Goal: Task Accomplishment & Management: Manage account settings

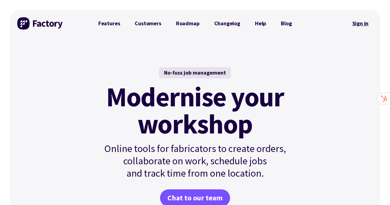
click at [365, 25] on link "Sign in" at bounding box center [359, 23] width 25 height 14
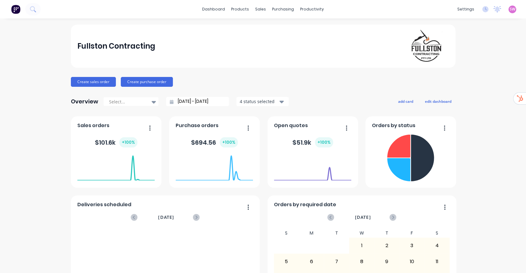
click at [509, 9] on span "SW" at bounding box center [512, 9] width 6 height 6
click at [451, 78] on div "Sign out" at bounding box center [459, 78] width 17 height 6
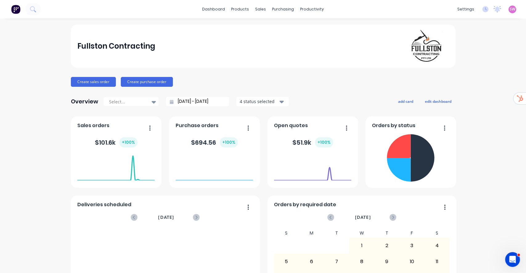
click at [509, 8] on span "SW" at bounding box center [512, 9] width 6 height 6
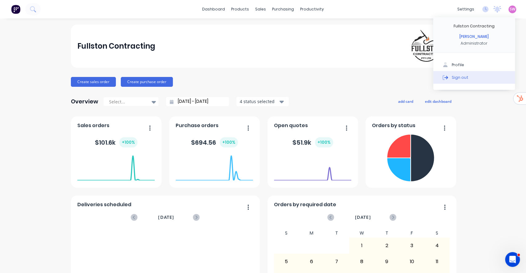
click at [462, 75] on button "Sign out" at bounding box center [474, 77] width 82 height 12
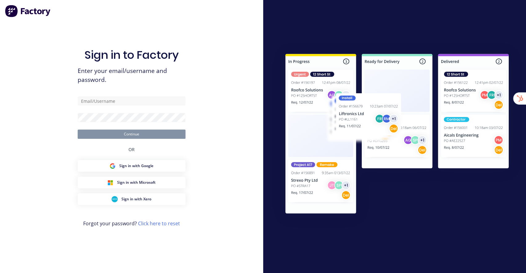
type input "[EMAIL_ADDRESS][DOMAIN_NAME]"
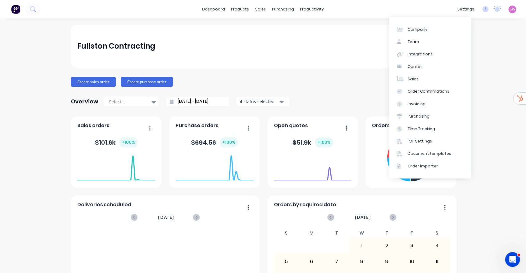
click at [436, 23] on div "Company Team Integrations Quotes Sales Order Confirmations Invoicing Purchasing…" at bounding box center [430, 98] width 82 height 162
drag, startPoint x: 427, startPoint y: 29, endPoint x: 418, endPoint y: 32, distance: 8.9
click at [427, 29] on link "Company" at bounding box center [430, 29] width 82 height 12
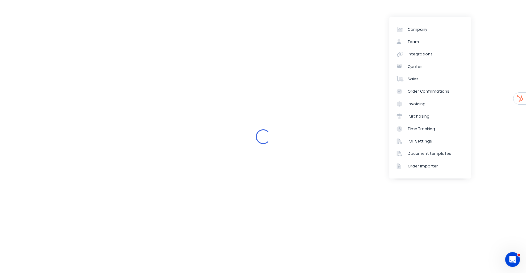
select select "AU"
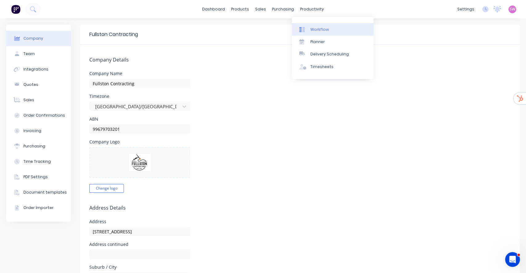
click at [317, 27] on div "Workflow" at bounding box center [319, 30] width 18 height 6
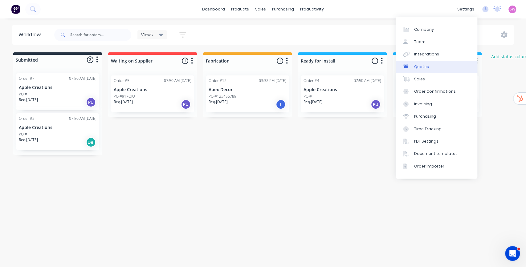
click at [425, 66] on div "Quotes" at bounding box center [421, 67] width 15 height 6
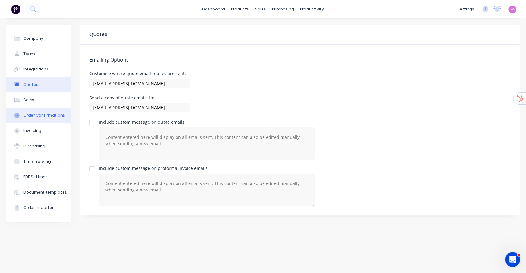
click at [26, 114] on div "Order Confirmations" at bounding box center [44, 116] width 42 height 6
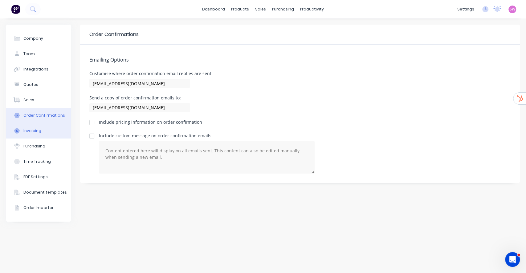
click at [27, 129] on div "Invoicing" at bounding box center [32, 131] width 18 height 6
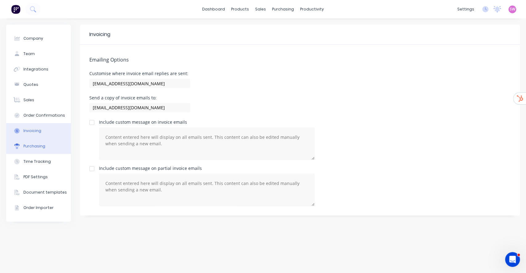
click at [35, 149] on button "Purchasing" at bounding box center [38, 146] width 65 height 15
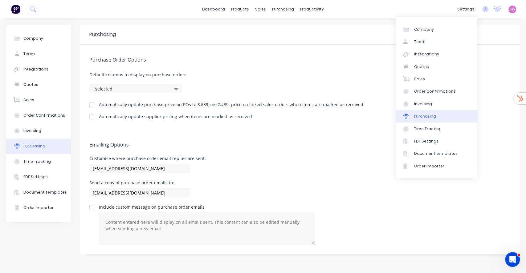
click at [430, 116] on div "Purchasing" at bounding box center [425, 117] width 22 height 6
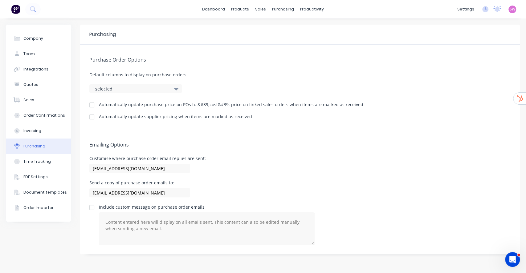
click at [339, 142] on h5 "Emailing Options" at bounding box center [299, 145] width 421 height 6
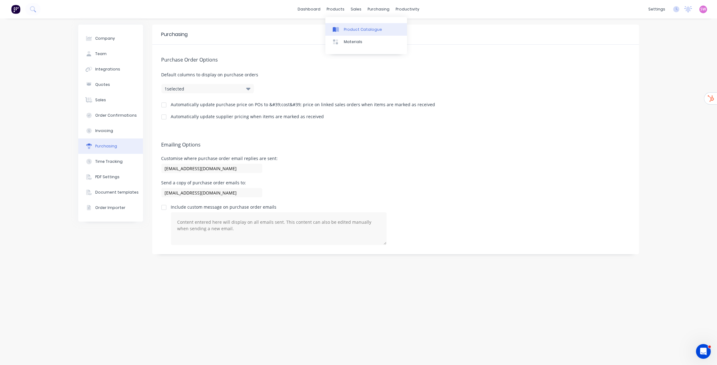
click at [344, 25] on link "Product Catalogue" at bounding box center [366, 29] width 82 height 12
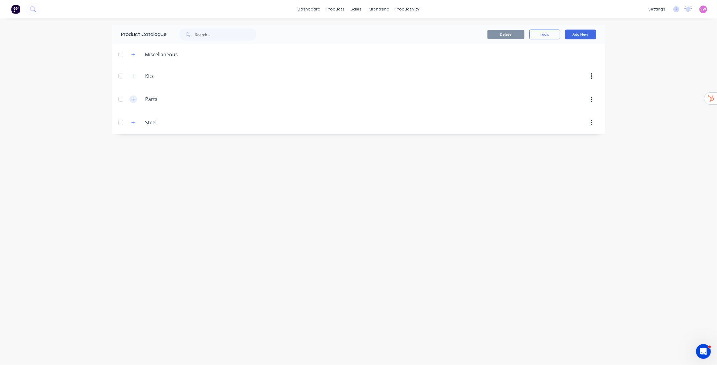
click at [131, 99] on button "button" at bounding box center [133, 99] width 8 height 8
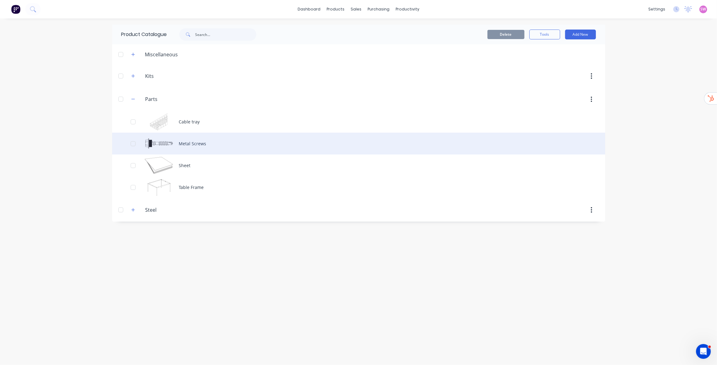
click at [195, 141] on div "Metal Screws" at bounding box center [358, 144] width 493 height 22
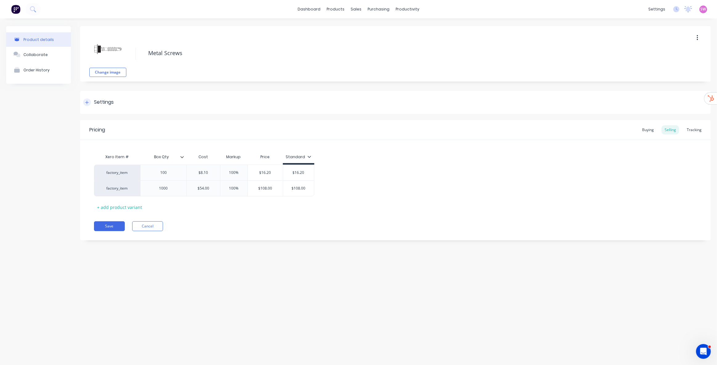
type textarea "x"
click at [525, 132] on div "Buying" at bounding box center [648, 129] width 18 height 9
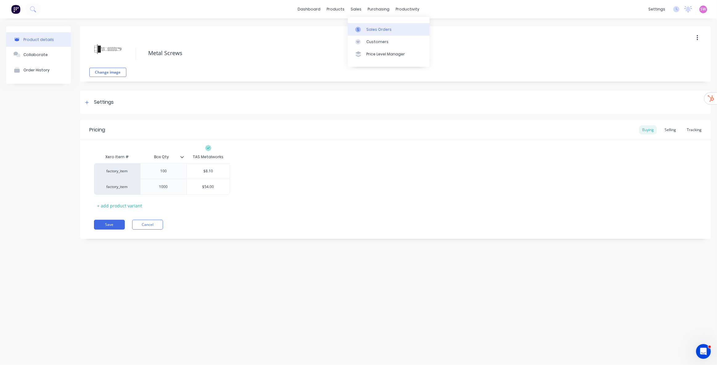
click at [372, 27] on div "Sales Orders" at bounding box center [378, 30] width 25 height 6
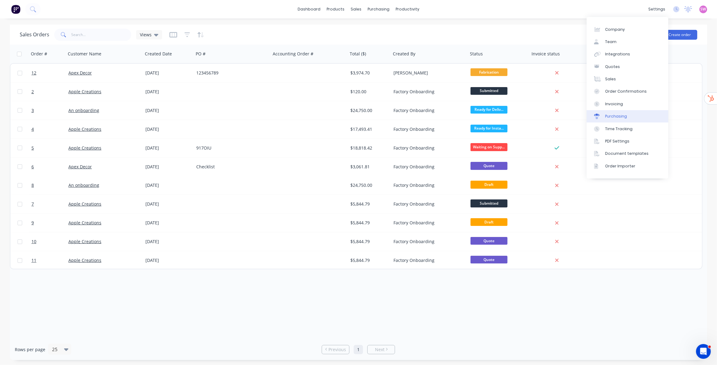
click at [525, 116] on link "Purchasing" at bounding box center [627, 116] width 82 height 12
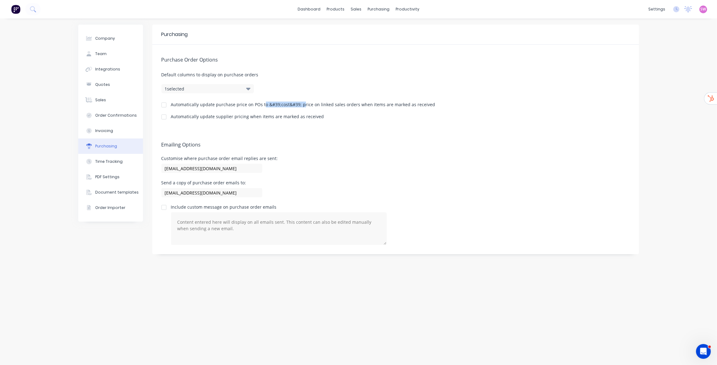
drag, startPoint x: 263, startPoint y: 104, endPoint x: 302, endPoint y: 104, distance: 38.8
click at [302, 104] on div "Automatically update purchase price on POs to &#39;cost&#39; price on linked sa…" at bounding box center [303, 105] width 264 height 4
click at [308, 116] on div "Automatically update supplier pricing when items are marked as received" at bounding box center [247, 117] width 153 height 4
click at [163, 105] on div at bounding box center [164, 105] width 12 height 12
click at [165, 120] on div at bounding box center [164, 117] width 12 height 12
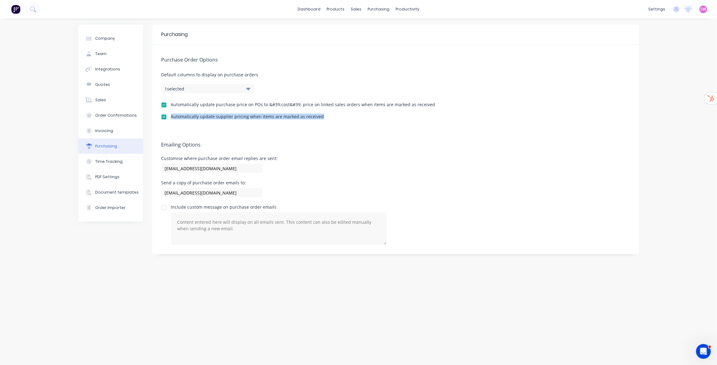
drag, startPoint x: 172, startPoint y: 118, endPoint x: 329, endPoint y: 118, distance: 157.4
click at [329, 118] on div "Automatically update supplier pricing when items are marked as received" at bounding box center [395, 118] width 468 height 6
click at [365, 26] on link "Sales Orders" at bounding box center [389, 29] width 82 height 12
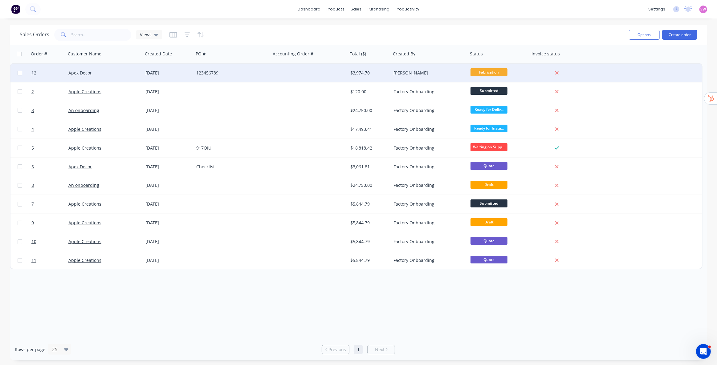
click at [296, 78] on div at bounding box center [309, 73] width 77 height 18
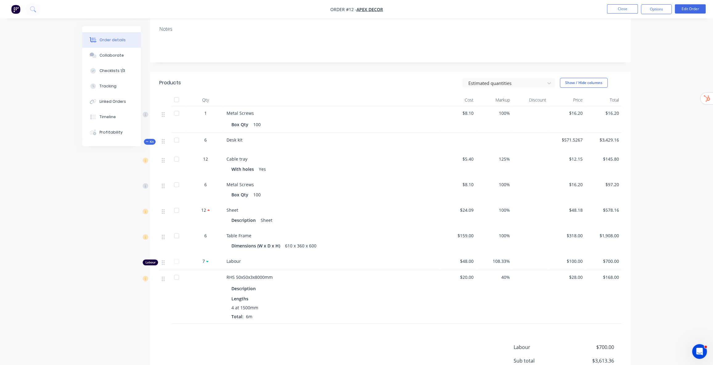
scroll to position [112, 0]
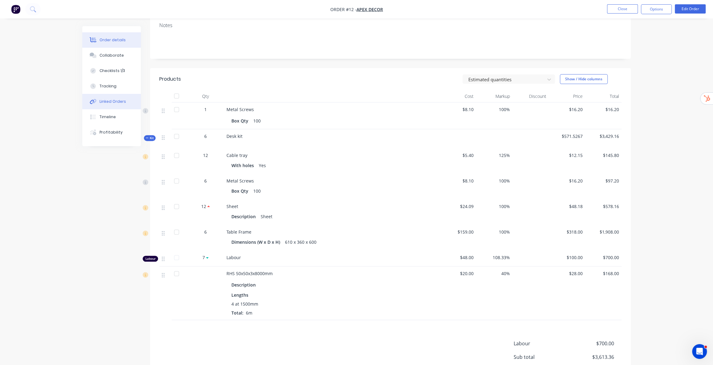
click at [109, 106] on button "Linked Orders" at bounding box center [111, 101] width 59 height 15
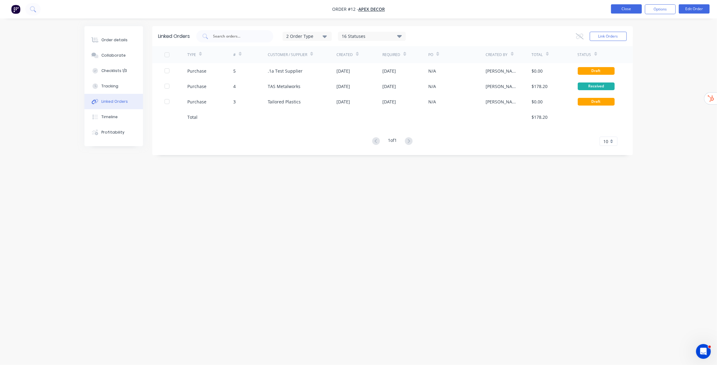
click at [525, 6] on button "Close" at bounding box center [626, 8] width 31 height 9
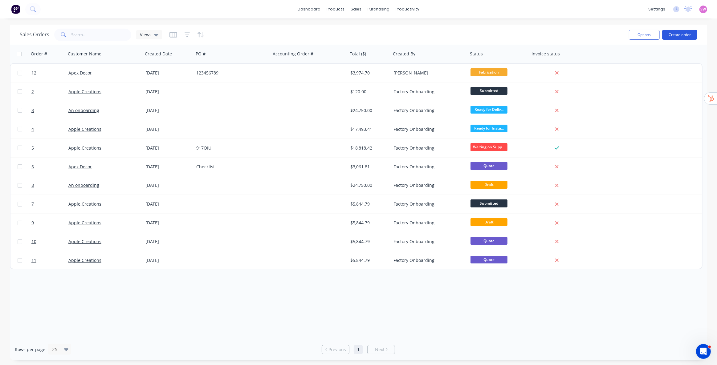
click at [525, 35] on button "Create order" at bounding box center [679, 35] width 35 height 10
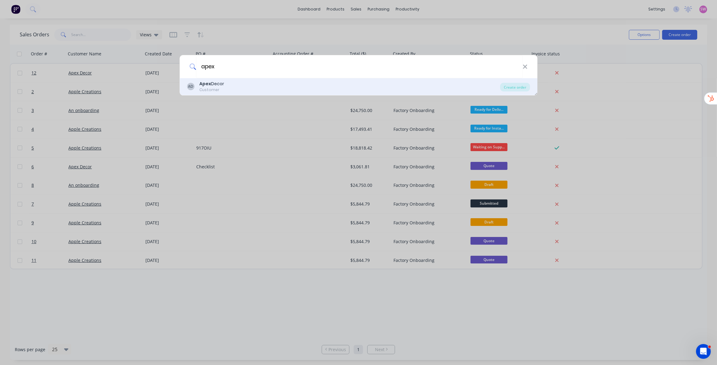
type input "apex"
click at [250, 82] on div "AD Apex Decor Customer" at bounding box center [343, 87] width 313 height 12
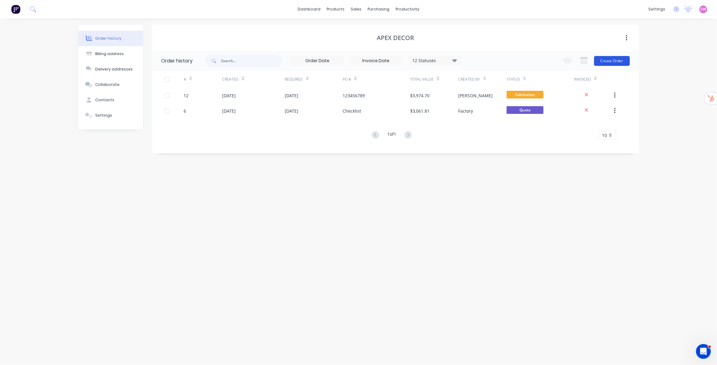
click at [525, 62] on button "Create Order" at bounding box center [612, 61] width 36 height 10
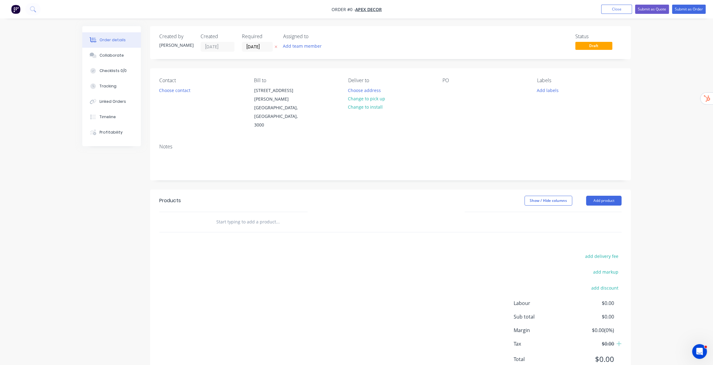
click at [290, 212] on div at bounding box center [319, 222] width 222 height 20
click at [245, 212] on div at bounding box center [319, 222] width 222 height 20
click at [241, 216] on input "text" at bounding box center [277, 222] width 123 height 12
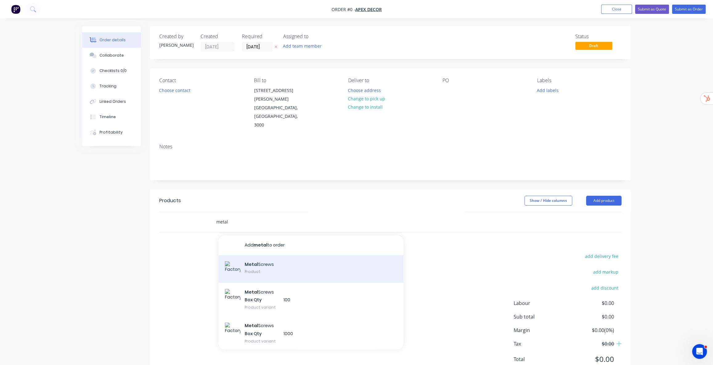
type input "metal"
click at [276, 256] on div "Metal Screws Product" at bounding box center [310, 269] width 185 height 28
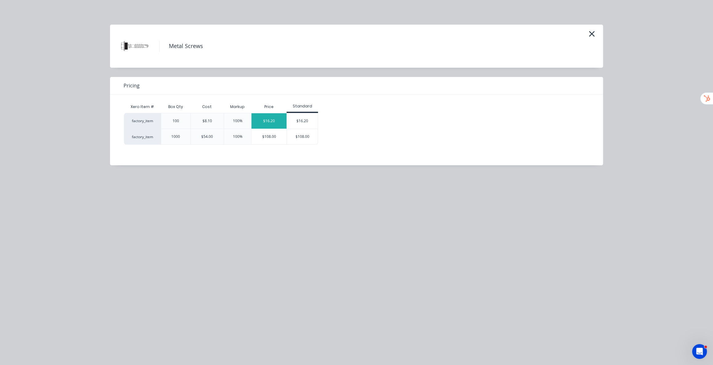
click at [277, 121] on div "$16.20" at bounding box center [268, 120] width 35 height 15
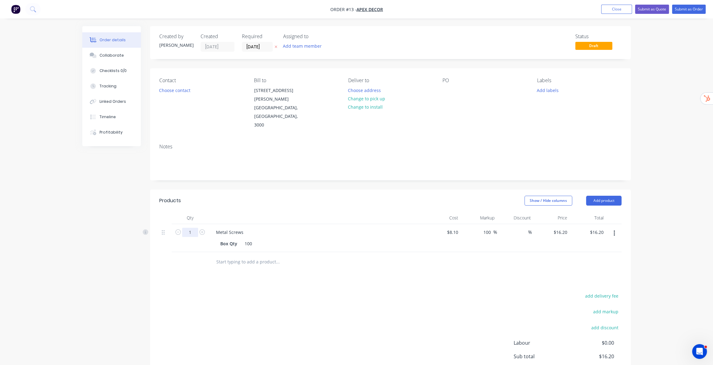
click at [194, 228] on input "1" at bounding box center [190, 232] width 16 height 9
type input "10"
click at [379, 273] on div "add delivery fee add markup add discount Labour $0.00 Sub total $16.20 Margin $…" at bounding box center [390, 351] width 462 height 119
type input "$162.00"
drag, startPoint x: 687, startPoint y: 9, endPoint x: 663, endPoint y: 27, distance: 30.6
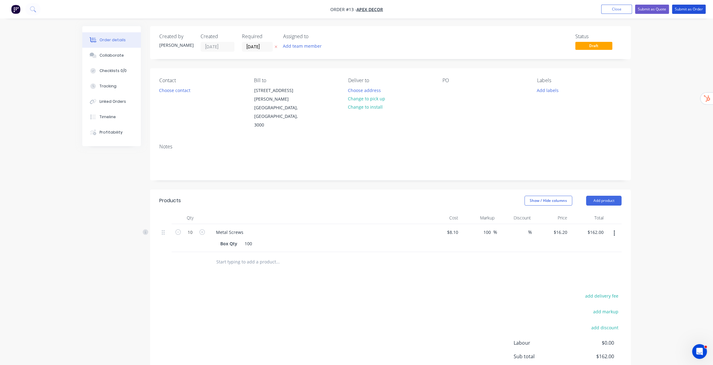
click at [525, 9] on button "Submit as Order" at bounding box center [689, 9] width 34 height 9
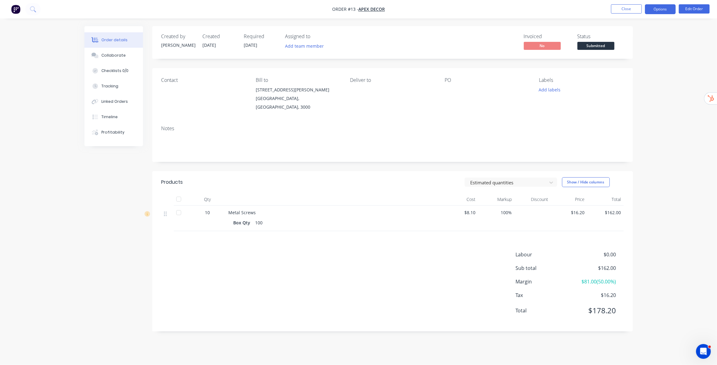
click at [525, 11] on button "Options" at bounding box center [660, 9] width 31 height 10
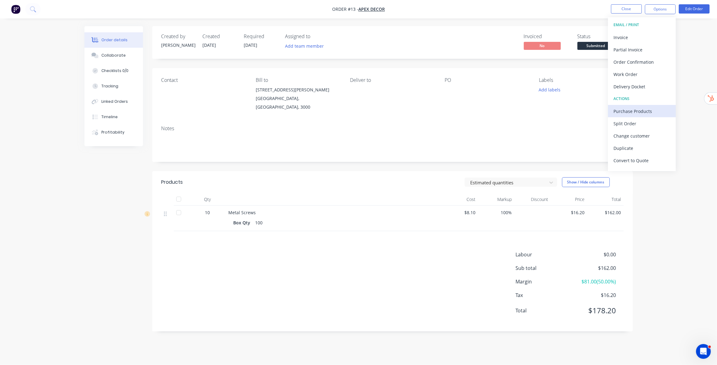
click at [525, 108] on div "Purchase Products" at bounding box center [641, 111] width 57 height 9
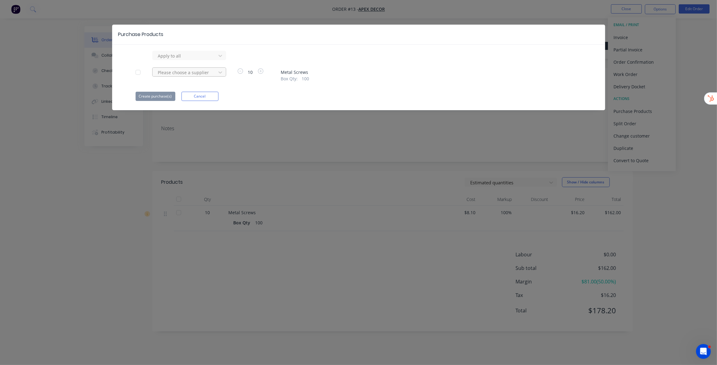
click at [176, 71] on div at bounding box center [184, 73] width 55 height 8
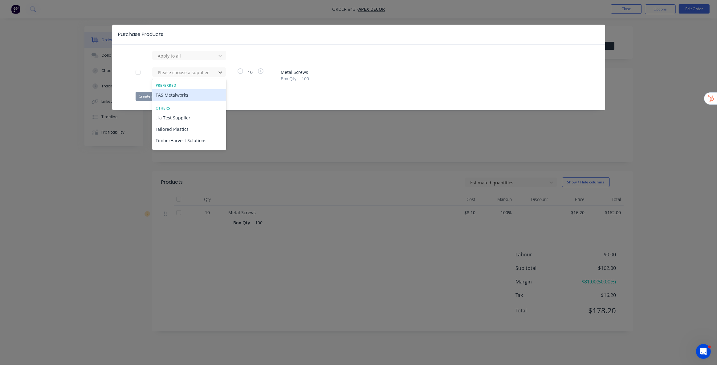
click at [178, 94] on div "TAS Metalworks" at bounding box center [189, 94] width 74 height 11
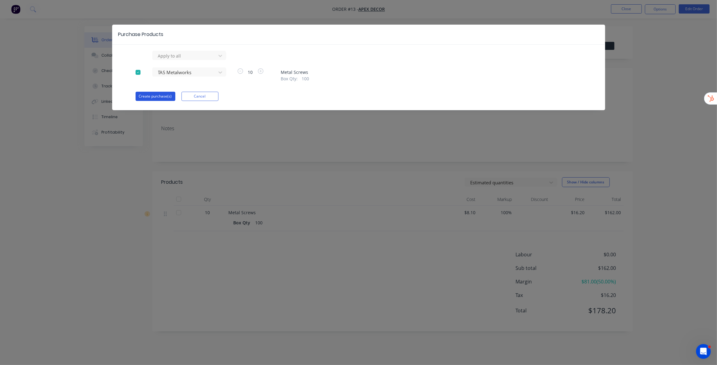
click at [159, 95] on button "Create purchase(s)" at bounding box center [156, 96] width 40 height 9
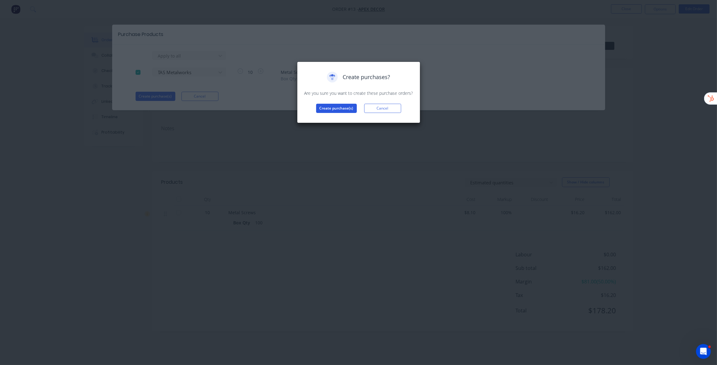
click at [323, 105] on button "Create purchase(s)" at bounding box center [336, 108] width 41 height 9
click at [337, 117] on button "View purchase(s)" at bounding box center [336, 118] width 37 height 9
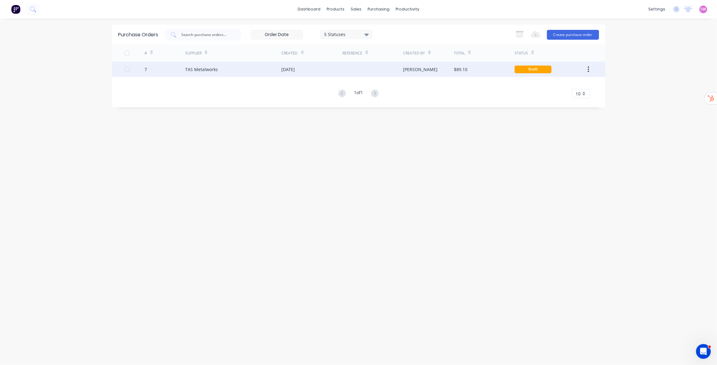
click at [409, 72] on div "Stuart" at bounding box center [420, 69] width 34 height 6
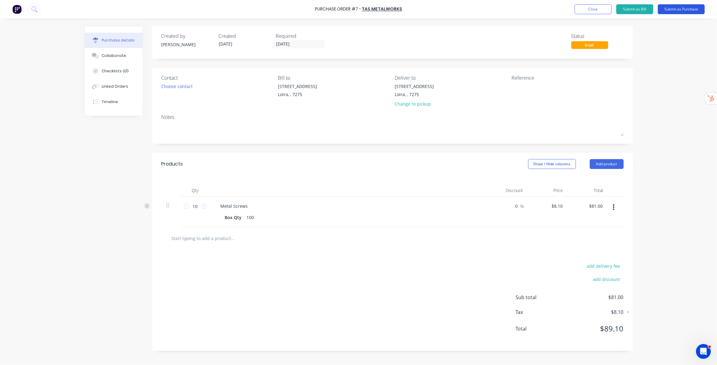
click at [525, 5] on button "Submit as Purchase" at bounding box center [681, 9] width 47 height 10
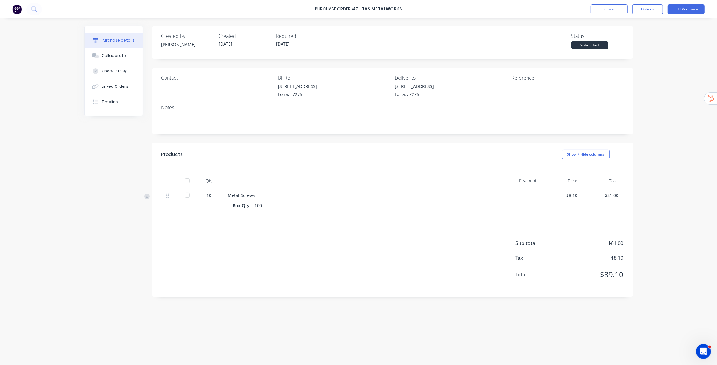
drag, startPoint x: 651, startPoint y: 12, endPoint x: 650, endPoint y: 15, distance: 3.2
click at [525, 12] on button "Options" at bounding box center [647, 9] width 31 height 10
click at [525, 26] on div "Print / Email" at bounding box center [633, 25] width 47 height 9
click at [525, 114] on div "Purchase Order #7 - TAS Metalworks Close Options Back With pricing Without pric…" at bounding box center [358, 182] width 717 height 365
click at [525, 9] on button "Edit Purchase" at bounding box center [685, 9] width 37 height 10
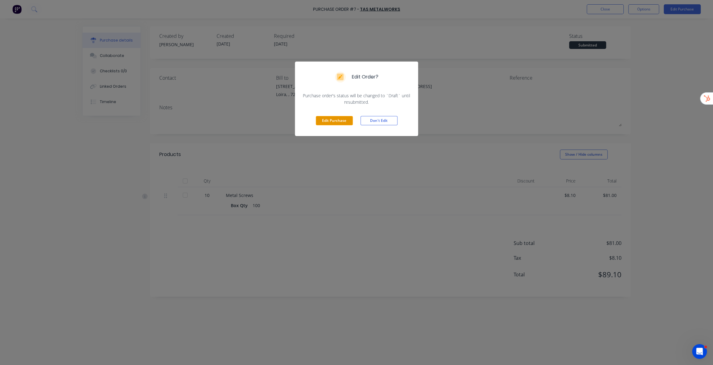
click at [336, 118] on button "Edit Purchase" at bounding box center [334, 120] width 37 height 9
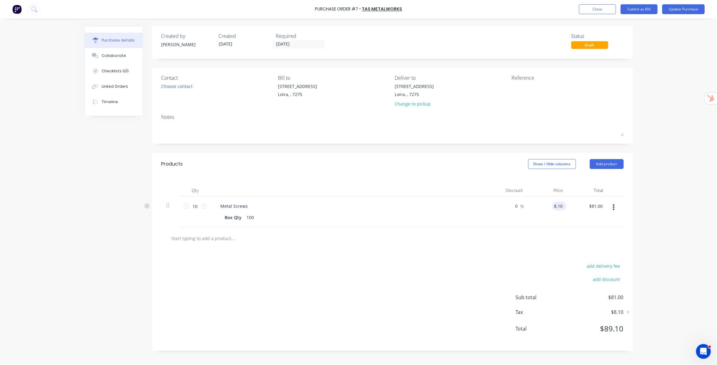
drag, startPoint x: 555, startPoint y: 207, endPoint x: 564, endPoint y: 206, distance: 9.0
click at [525, 205] on div "8.10 8.10" at bounding box center [548, 212] width 40 height 30
drag, startPoint x: 553, startPoint y: 206, endPoint x: 571, endPoint y: 204, distance: 17.7
click at [525, 204] on div "10 10 Metal Screws Box Qty 100 0 0 % 8.10 8.10 $81.00 $81.00" at bounding box center [392, 212] width 462 height 30
type input "$9.00"
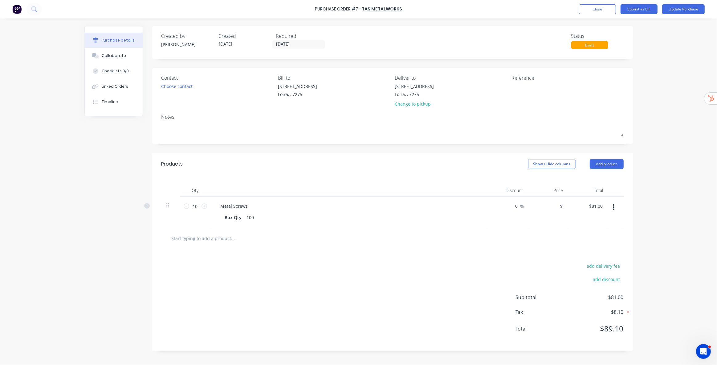
type input "$90.00"
click at [525, 195] on div "Purchase Order #7 - TAS Metalworks Add product Close Submit as Bill Update Purc…" at bounding box center [358, 182] width 717 height 365
click at [525, 10] on button "Update Purchase" at bounding box center [683, 9] width 43 height 10
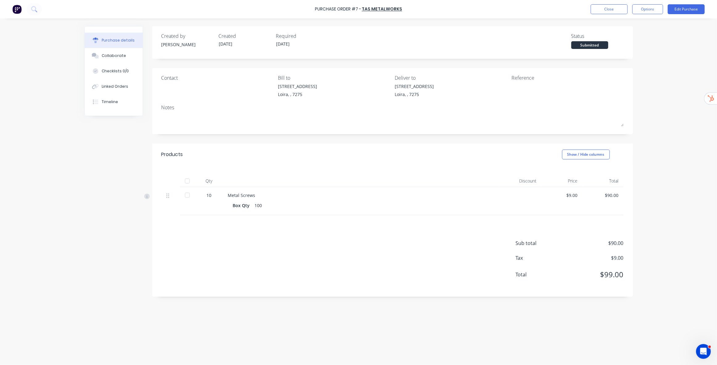
click at [187, 195] on div at bounding box center [187, 195] width 12 height 12
click at [116, 91] on button "Linked Orders" at bounding box center [114, 86] width 58 height 15
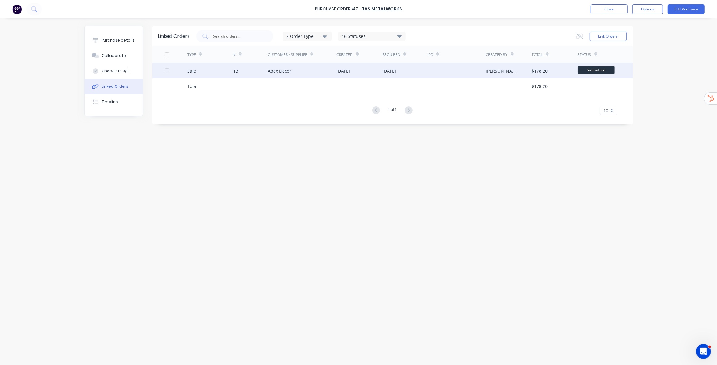
click at [350, 71] on div "[DATE]" at bounding box center [343, 71] width 14 height 6
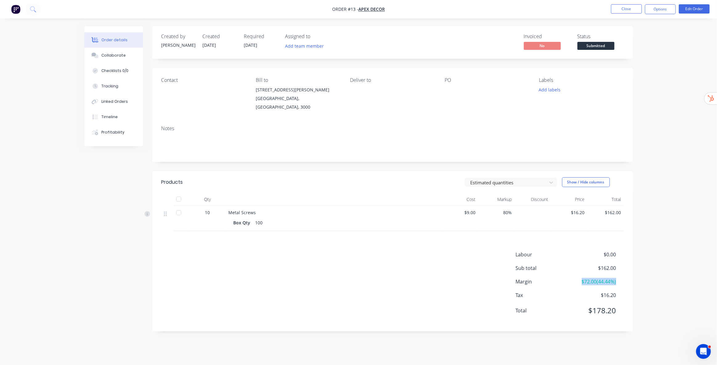
drag, startPoint x: 578, startPoint y: 275, endPoint x: 634, endPoint y: 271, distance: 55.9
click at [525, 271] on div "Order details Collaborate Checklists 0/0 Tracking Linked Orders Timeline Profit…" at bounding box center [358, 183] width 561 height 315
click at [525, 9] on button "Close" at bounding box center [626, 8] width 31 height 9
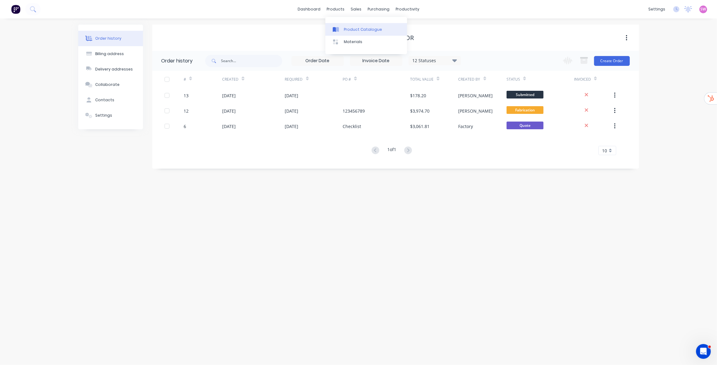
click at [350, 27] on div "Product Catalogue" at bounding box center [363, 30] width 38 height 6
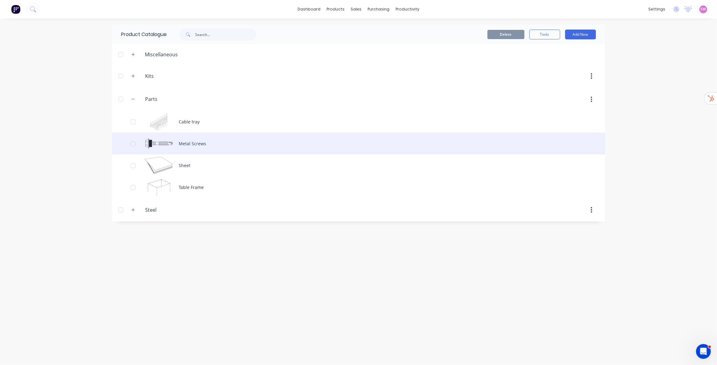
click at [186, 142] on div "Metal Screws" at bounding box center [358, 144] width 493 height 22
type textarea "x"
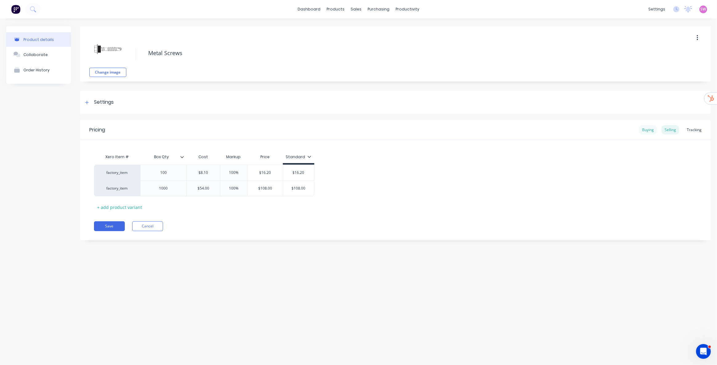
click at [525, 130] on div "Buying" at bounding box center [648, 129] width 18 height 9
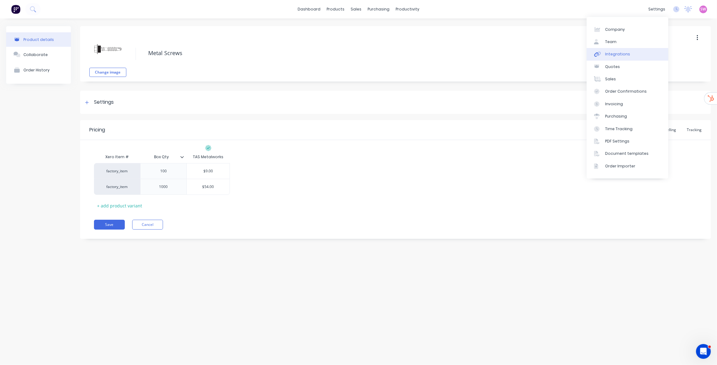
click at [525, 55] on div "Integrations" at bounding box center [617, 54] width 25 height 6
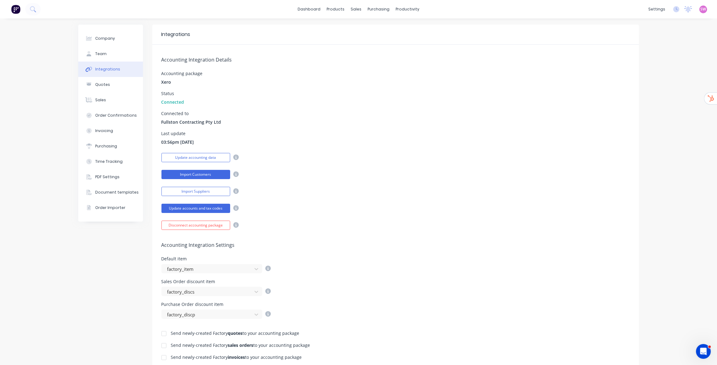
click at [218, 174] on button "Import Customers" at bounding box center [195, 174] width 69 height 9
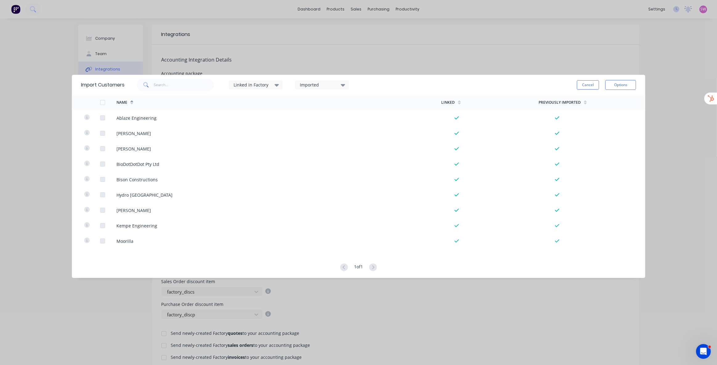
drag, startPoint x: 590, startPoint y: 88, endPoint x: 579, endPoint y: 86, distance: 10.6
click at [525, 86] on button "Cancel" at bounding box center [588, 84] width 22 height 9
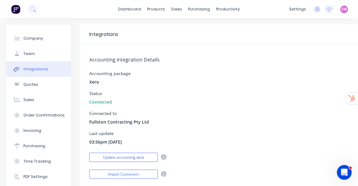
click at [341, 36] on div "Integrations" at bounding box center [257, 35] width 354 height 20
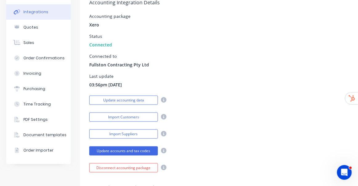
scroll to position [140, 0]
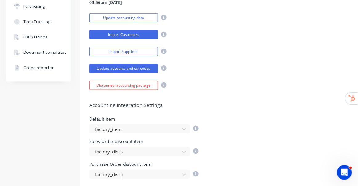
click at [143, 33] on button "Import Customers" at bounding box center [123, 34] width 69 height 9
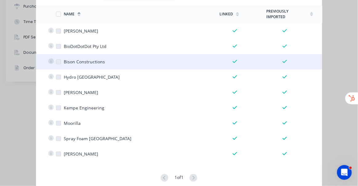
scroll to position [0, 0]
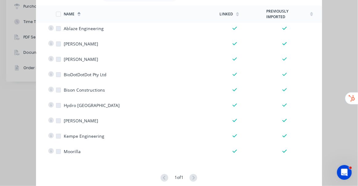
click at [333, 50] on div "Import Customers Linked in Factory Imported Cancel Options Name Linked Previous…" at bounding box center [179, 93] width 358 height 186
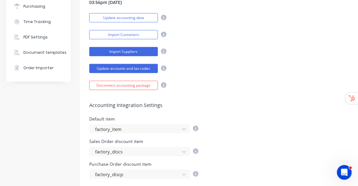
click at [123, 50] on button "Import Suppliers" at bounding box center [123, 51] width 69 height 9
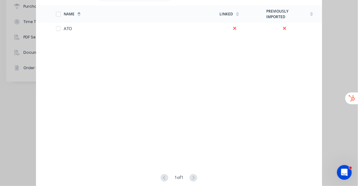
click at [338, 36] on div "Import Suppliers Linked in Factory Imported Cancel Options Name Linked Previous…" at bounding box center [179, 93] width 358 height 186
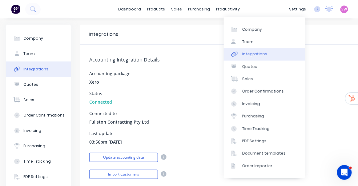
click at [328, 58] on h5 "Accounting Integration Details" at bounding box center [257, 60] width 336 height 6
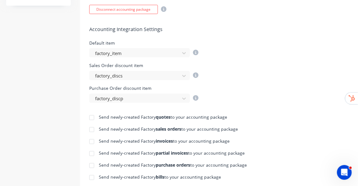
scroll to position [308, 0]
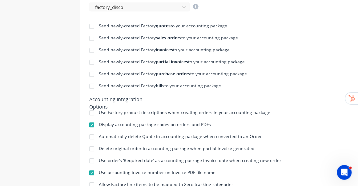
click at [90, 111] on div at bounding box center [92, 113] width 12 height 12
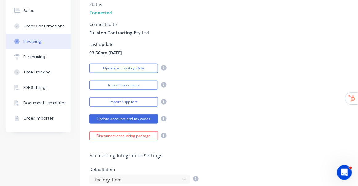
scroll to position [58, 0]
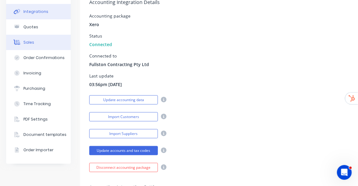
click at [33, 42] on div "Sales" at bounding box center [28, 43] width 11 height 6
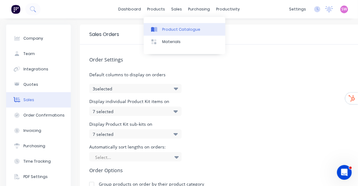
click at [171, 28] on div "Product Catalogue" at bounding box center [181, 30] width 38 height 6
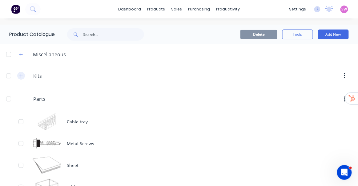
click at [22, 78] on icon "button" at bounding box center [21, 76] width 4 height 4
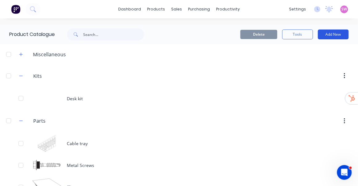
click at [332, 33] on button "Add New" at bounding box center [333, 35] width 31 height 10
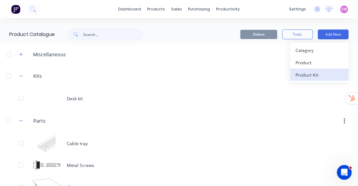
click at [301, 51] on div "Category" at bounding box center [319, 50] width 47 height 9
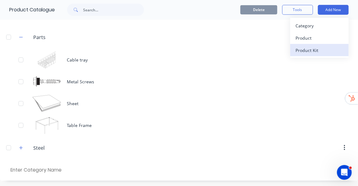
click at [307, 47] on div "Product Kit" at bounding box center [319, 50] width 47 height 9
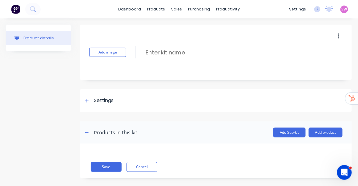
scroll to position [1, 0]
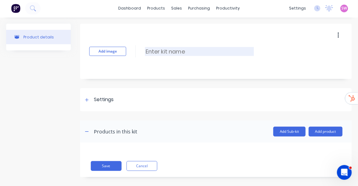
click at [168, 51] on input at bounding box center [199, 51] width 109 height 9
type input "Job Template Kit"
click at [87, 101] on icon at bounding box center [86, 99] width 3 height 3
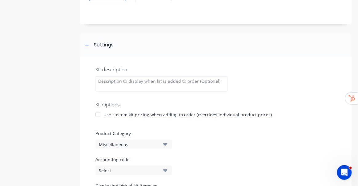
scroll to position [113, 0]
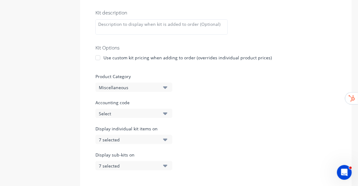
click at [150, 138] on div "7 selected" at bounding box center [129, 140] width 60 height 6
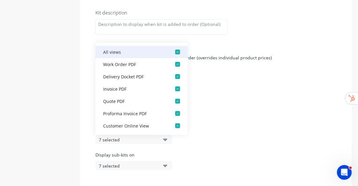
click at [175, 53] on div "button" at bounding box center [178, 52] width 12 height 12
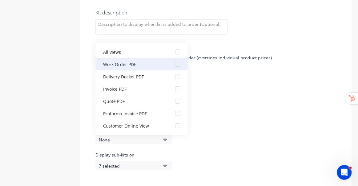
click at [172, 63] on div "button" at bounding box center [178, 64] width 12 height 12
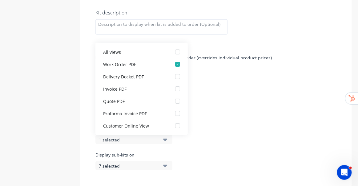
click at [221, 83] on div "Product Category Miscellaneous" at bounding box center [215, 82] width 241 height 19
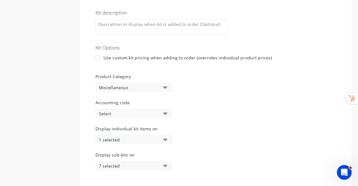
click at [162, 171] on div "Display sub-kits on 7 selected" at bounding box center [215, 165] width 241 height 26
click at [163, 166] on button "7 selected" at bounding box center [133, 165] width 77 height 9
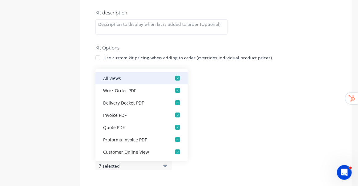
click at [175, 77] on div "button" at bounding box center [178, 78] width 12 height 12
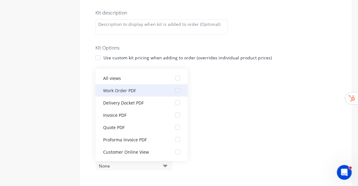
click at [173, 91] on div "button" at bounding box center [178, 90] width 12 height 12
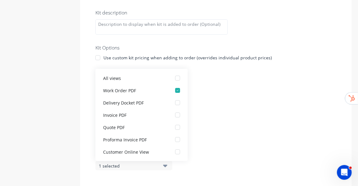
click at [213, 92] on div "Kit description Kit Options Use custom kit pricing when adding to order (overri…" at bounding box center [216, 94] width 272 height 188
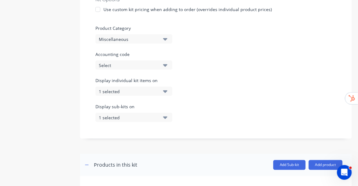
scroll to position [141, 0]
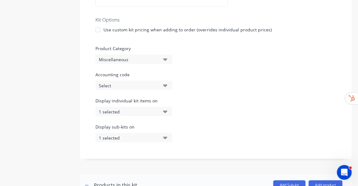
click at [162, 60] on button "Miscellaneous" at bounding box center [133, 59] width 77 height 9
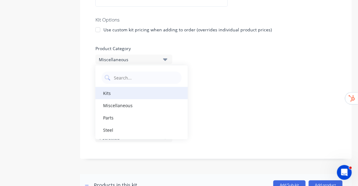
click at [115, 94] on div "Kits" at bounding box center [141, 93] width 92 height 12
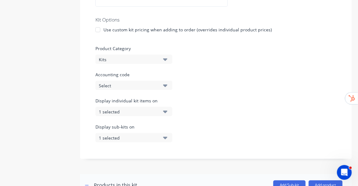
drag, startPoint x: 230, startPoint y: 65, endPoint x: 227, endPoint y: 68, distance: 4.1
click at [230, 65] on div "Kit description Kit Options Use custom kit pricing when adding to order (overri…" at bounding box center [216, 66] width 272 height 188
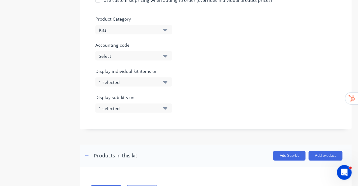
scroll to position [200, 0]
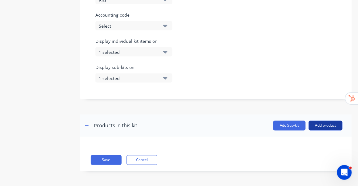
click at [321, 127] on button "Add product" at bounding box center [326, 126] width 34 height 10
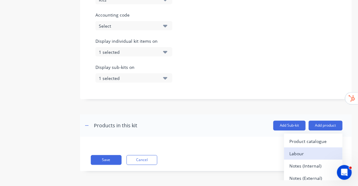
click at [297, 151] on div "Labour" at bounding box center [313, 154] width 47 height 9
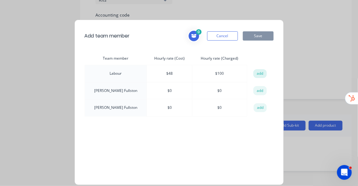
click at [262, 74] on button "add" at bounding box center [260, 73] width 14 height 9
click at [260, 35] on button "Save" at bounding box center [258, 35] width 31 height 9
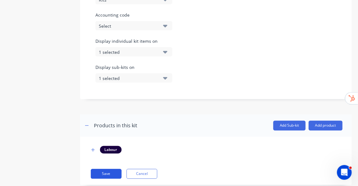
click at [107, 172] on button "Save" at bounding box center [106, 174] width 31 height 10
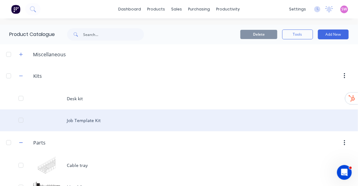
click at [81, 123] on div "Job Template Kit" at bounding box center [179, 121] width 358 height 22
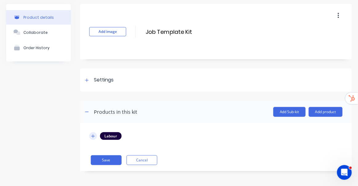
click at [92, 137] on icon "button" at bounding box center [93, 136] width 4 height 4
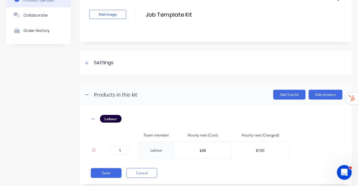
scroll to position [51, 0]
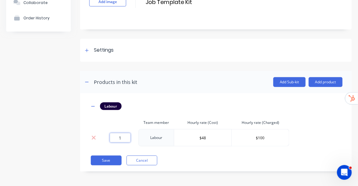
drag, startPoint x: 122, startPoint y: 138, endPoint x: 109, endPoint y: 138, distance: 12.9
click at [110, 138] on input "1" at bounding box center [120, 137] width 21 height 9
type input "0"
click at [116, 156] on button "Save" at bounding box center [106, 161] width 31 height 10
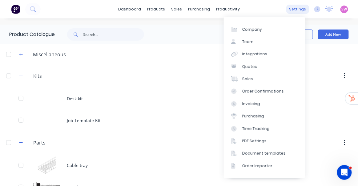
click at [294, 8] on div "settings" at bounding box center [297, 9] width 23 height 9
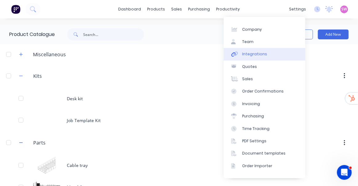
click at [262, 52] on div "Integrations" at bounding box center [254, 54] width 25 height 6
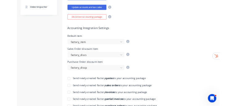
scroll to position [280, 0]
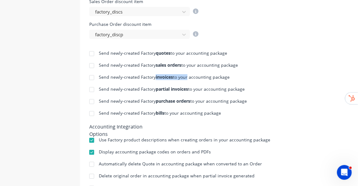
drag, startPoint x: 155, startPoint y: 76, endPoint x: 185, endPoint y: 75, distance: 30.2
click at [185, 75] on div "Send newly-created Factory invoices to your accounting package" at bounding box center [164, 77] width 131 height 4
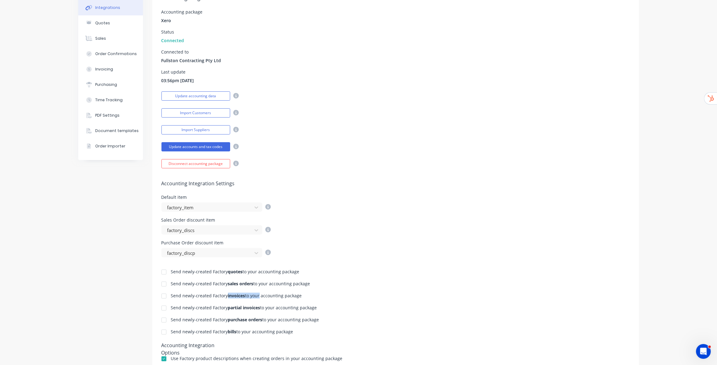
scroll to position [0, 0]
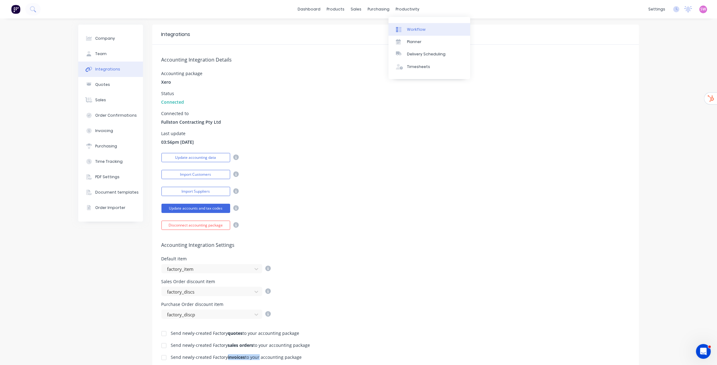
click at [409, 25] on link "Workflow" at bounding box center [429, 29] width 82 height 12
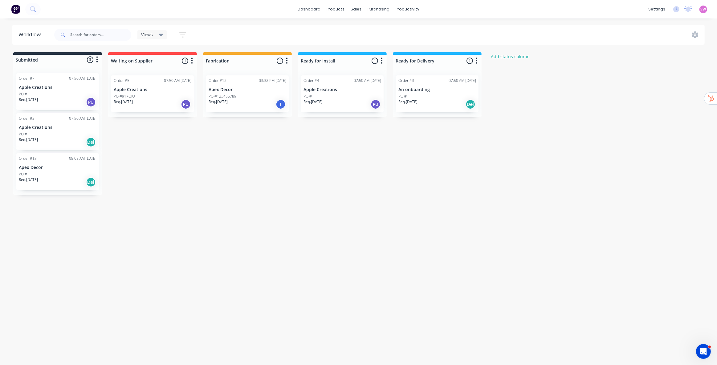
click at [62, 173] on div "PO #" at bounding box center [58, 175] width 78 height 6
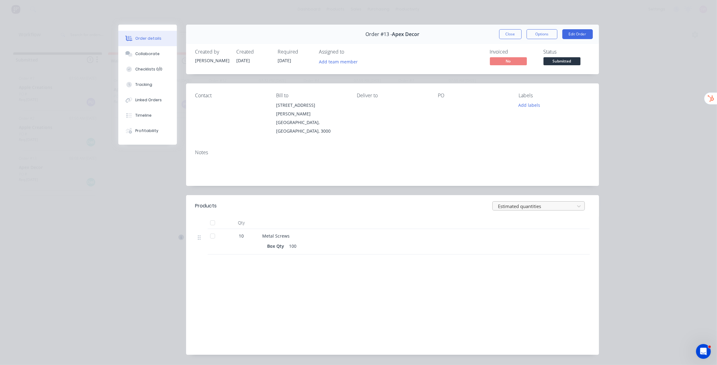
click at [525, 203] on div at bounding box center [534, 207] width 74 height 8
click at [525, 226] on div "Actual quantities" at bounding box center [540, 231] width 97 height 11
click at [253, 235] on icon "button" at bounding box center [254, 238] width 6 height 6
type input "12"
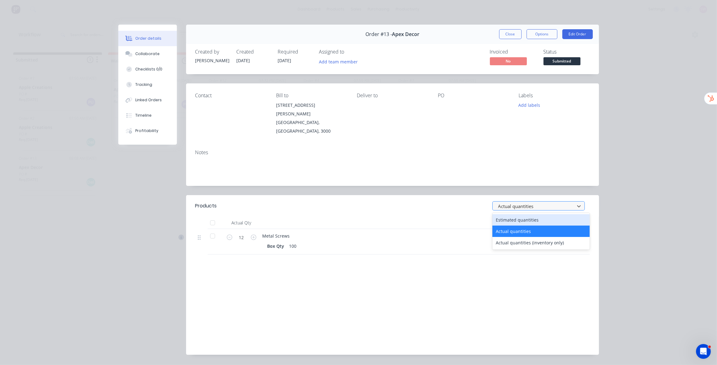
click at [525, 203] on div at bounding box center [534, 207] width 74 height 8
click at [522, 214] on div "Estimated quantities" at bounding box center [540, 219] width 97 height 11
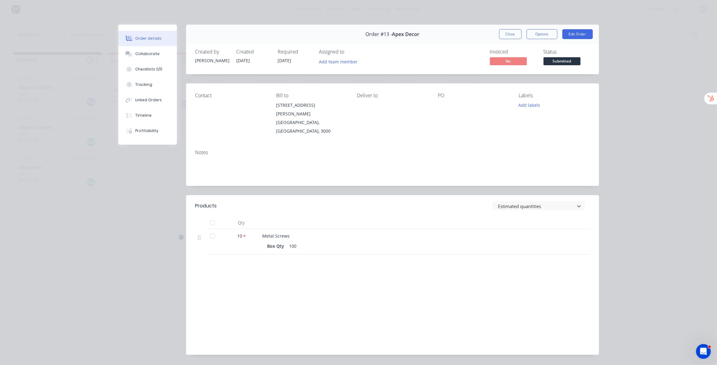
click at [425, 217] on div at bounding box center [368, 223] width 216 height 12
click at [508, 37] on button "Close" at bounding box center [510, 34] width 22 height 10
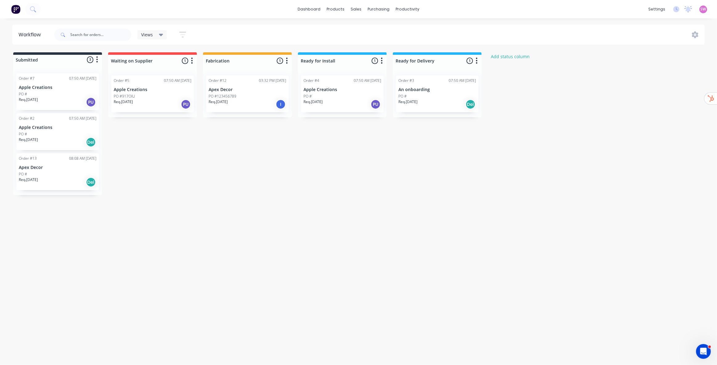
click at [18, 14] on img at bounding box center [15, 9] width 9 height 9
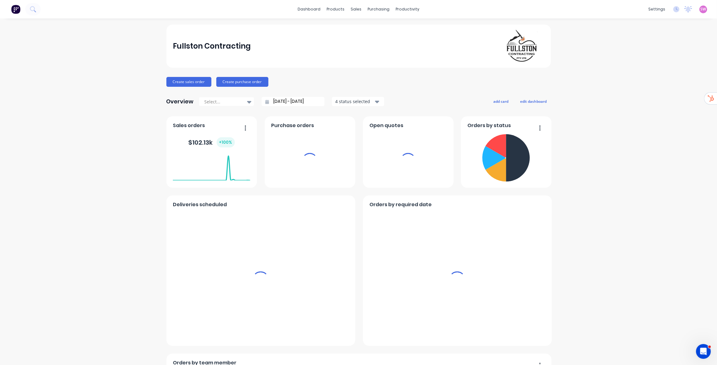
click at [525, 9] on span "SW" at bounding box center [703, 9] width 6 height 6
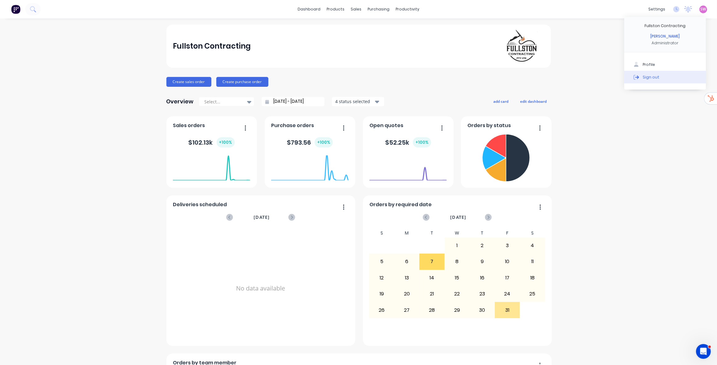
click at [525, 76] on div "Sign out" at bounding box center [650, 77] width 17 height 6
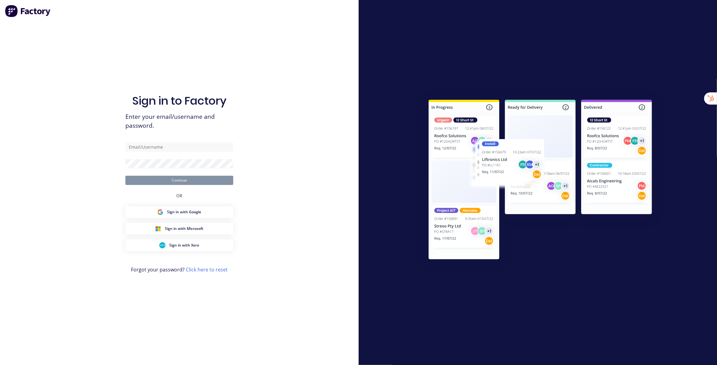
type input "[EMAIL_ADDRESS][DOMAIN_NAME]"
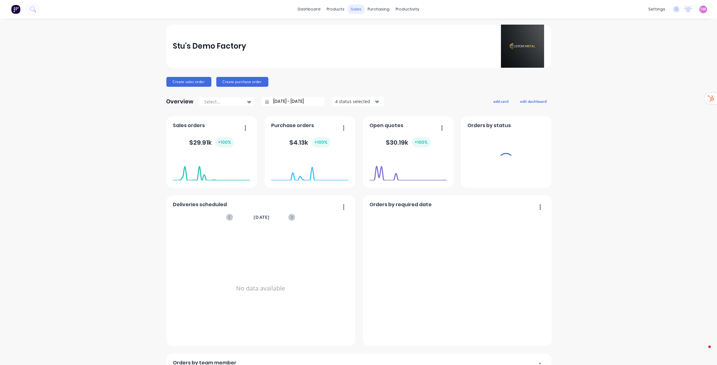
click at [354, 9] on div "sales" at bounding box center [355, 9] width 17 height 9
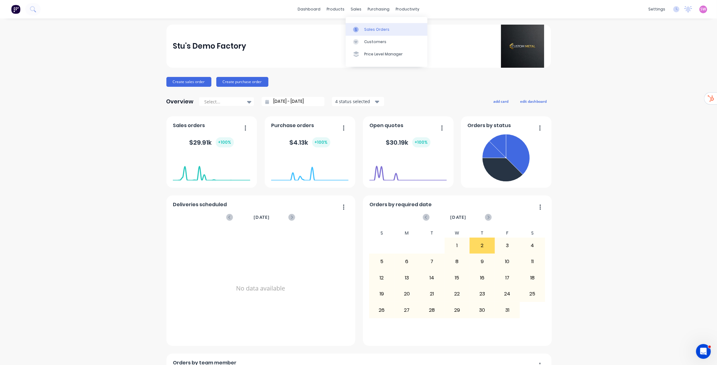
click at [374, 27] on div "Sales Orders" at bounding box center [376, 30] width 25 height 6
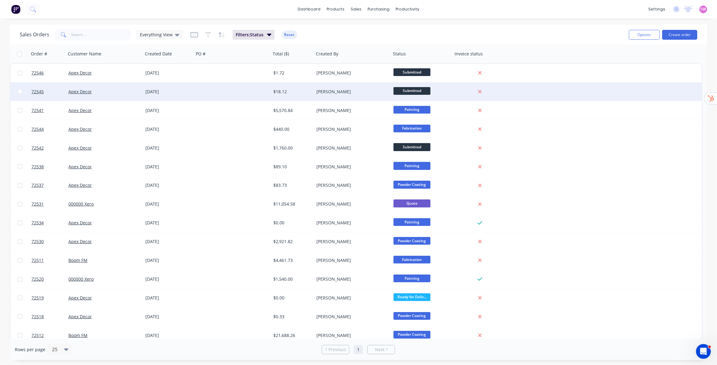
click at [350, 96] on div "[PERSON_NAME]" at bounding box center [352, 92] width 77 height 18
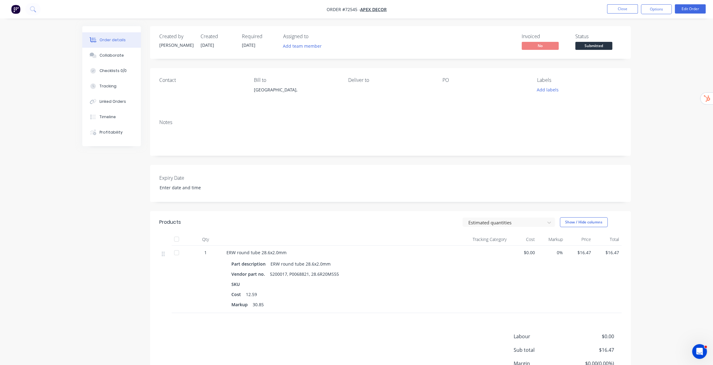
click at [626, 14] on li "Close" at bounding box center [622, 9] width 31 height 10
click at [629, 9] on button "Close" at bounding box center [622, 8] width 31 height 9
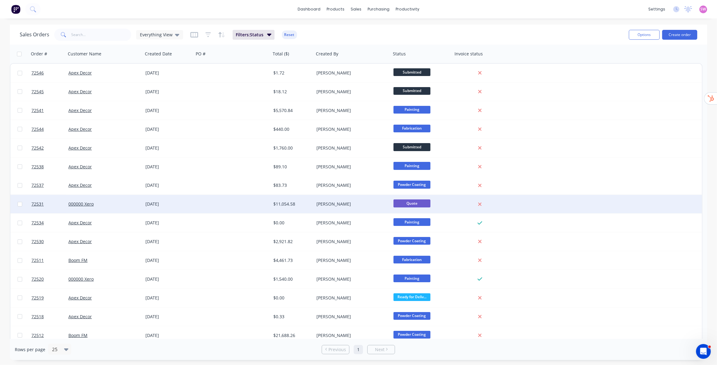
click at [366, 205] on div "[PERSON_NAME]" at bounding box center [350, 204] width 68 height 6
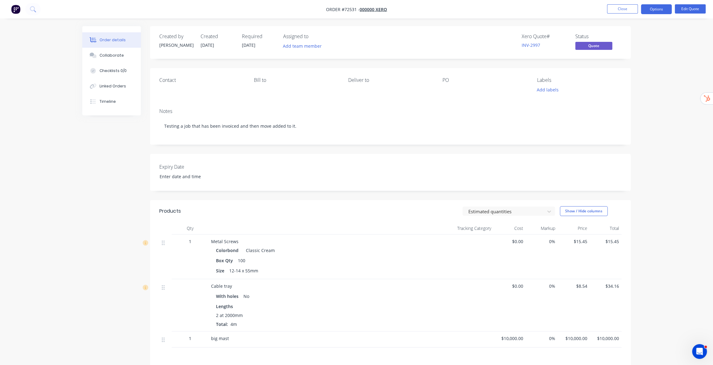
click at [676, 111] on div "Order details Collaborate Checklists 0/0 Linked Orders Timeline Order details C…" at bounding box center [356, 228] width 713 height 457
drag, startPoint x: 665, startPoint y: 30, endPoint x: 660, endPoint y: 23, distance: 8.9
click at [665, 30] on div "Order details Collaborate Checklists 0/0 Linked Orders Timeline Order details C…" at bounding box center [356, 228] width 713 height 457
click at [675, 68] on div "Order details Collaborate Checklists 0/0 Linked Orders Timeline Order details C…" at bounding box center [356, 228] width 713 height 457
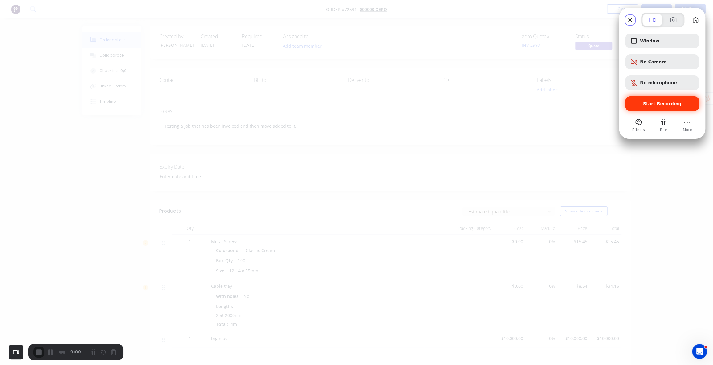
click at [663, 106] on span "Start Recording" at bounding box center [662, 103] width 38 height 5
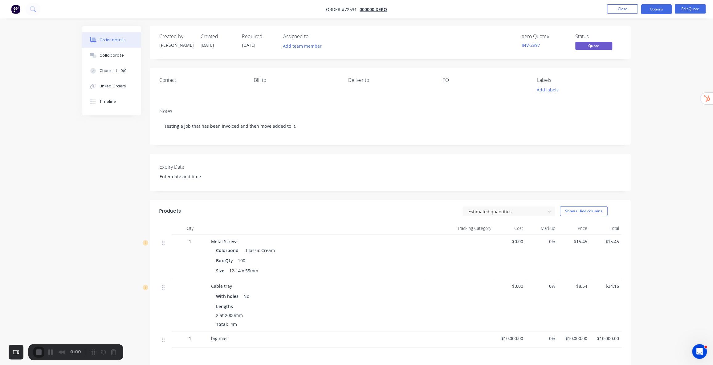
click at [652, 108] on div "Order details Collaborate Checklists 0/0 Linked Orders Timeline Order details C…" at bounding box center [356, 228] width 713 height 457
click at [659, 5] on button "Options" at bounding box center [656, 9] width 31 height 10
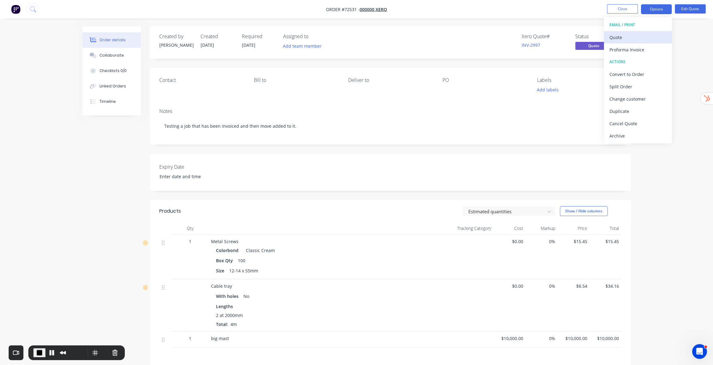
click at [622, 35] on div "Quote" at bounding box center [637, 37] width 57 height 9
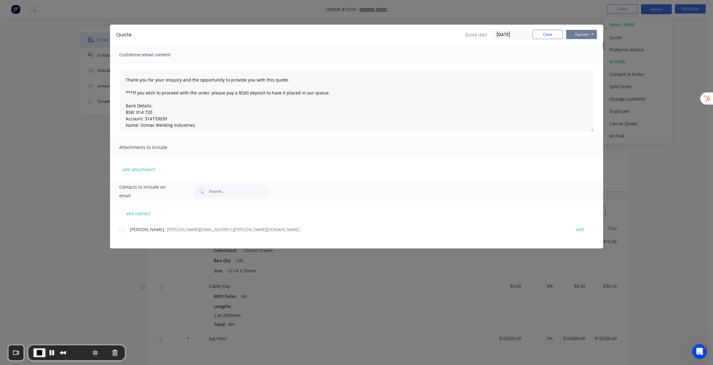
click at [593, 34] on button "Options" at bounding box center [581, 34] width 31 height 9
click at [468, 60] on div "Customise email content" at bounding box center [356, 55] width 493 height 20
click at [122, 229] on div at bounding box center [121, 230] width 12 height 12
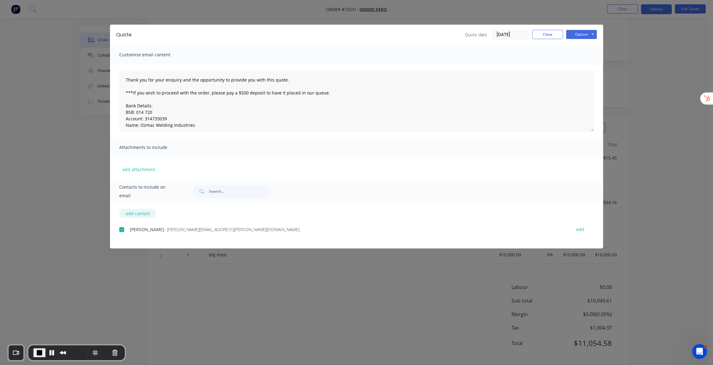
click at [142, 214] on button "add contact" at bounding box center [137, 213] width 37 height 9
type textarea "Thank you for your enquiry and the opportunity to provide you with this quote. …"
select select "AU"
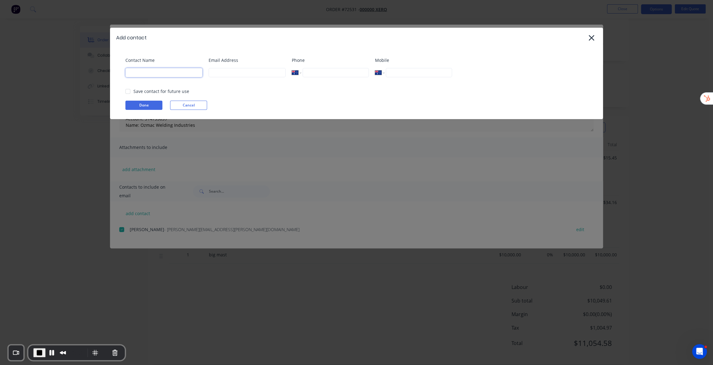
drag, startPoint x: 163, startPoint y: 74, endPoint x: 188, endPoint y: 71, distance: 24.8
click at [188, 71] on input at bounding box center [163, 72] width 77 height 9
click at [226, 73] on input at bounding box center [246, 72] width 77 height 9
drag, startPoint x: 333, startPoint y: 69, endPoint x: 339, endPoint y: 71, distance: 6.0
click at [334, 69] on input "tel" at bounding box center [335, 72] width 66 height 9
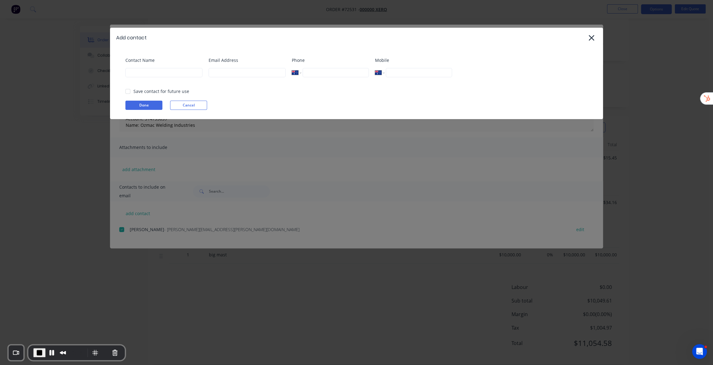
click at [129, 91] on div at bounding box center [128, 91] width 12 height 12
click at [192, 106] on button "Cancel" at bounding box center [188, 105] width 37 height 9
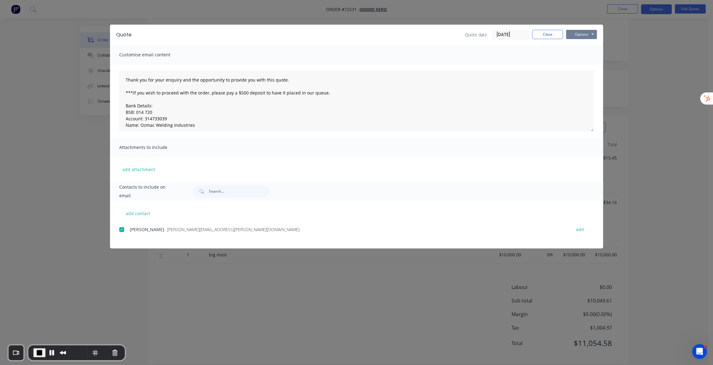
click at [582, 36] on button "Options" at bounding box center [581, 34] width 31 height 9
type textarea "Thank you for your enquiry and the opportunity to provide you with this quote. …"
click at [550, 31] on button "Close" at bounding box center [547, 34] width 31 height 9
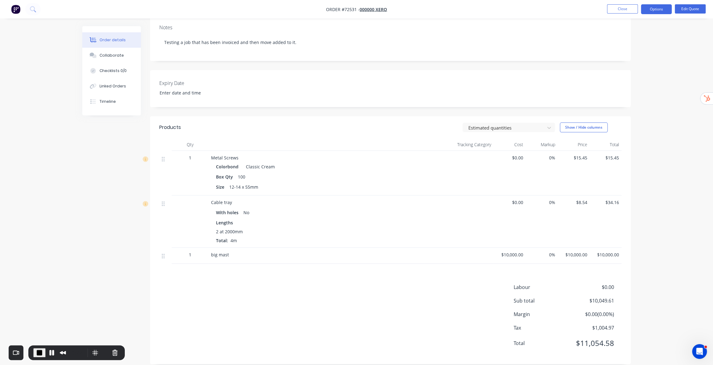
click at [658, 124] on div "Order details Collaborate Checklists 0/0 Linked Orders Timeline Order details C…" at bounding box center [356, 144] width 713 height 457
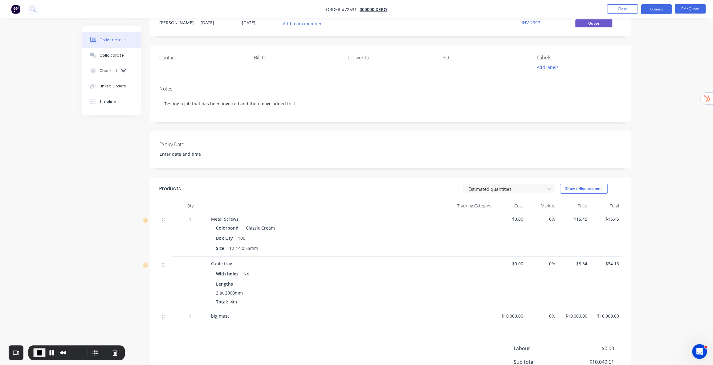
scroll to position [0, 0]
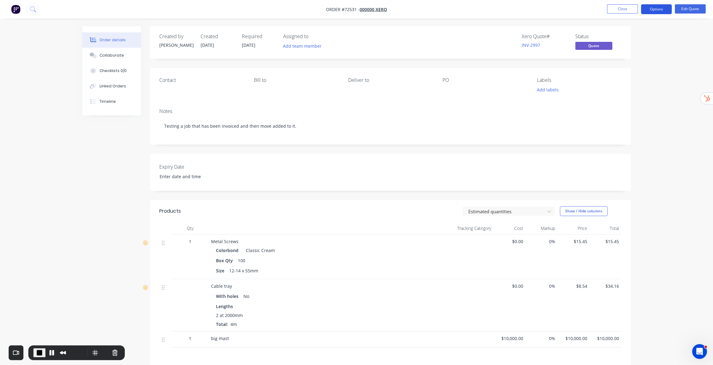
click at [662, 8] on button "Options" at bounding box center [656, 9] width 31 height 10
click at [641, 77] on div "Convert to Order" at bounding box center [637, 74] width 57 height 9
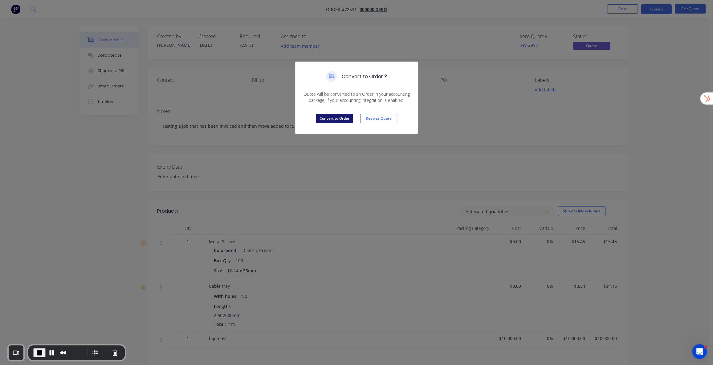
click at [343, 119] on button "Convert to Order" at bounding box center [334, 118] width 37 height 9
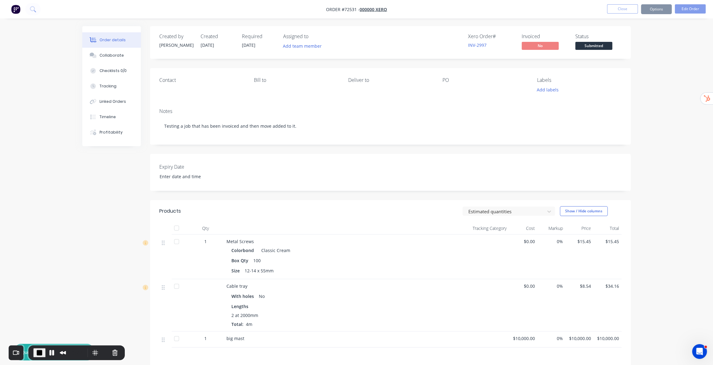
click at [654, 67] on div "Order details Collaborate Checklists 0/0 Tracking Linked Orders Timeline Profit…" at bounding box center [356, 228] width 713 height 457
click at [650, 7] on button "Options" at bounding box center [656, 9] width 31 height 10
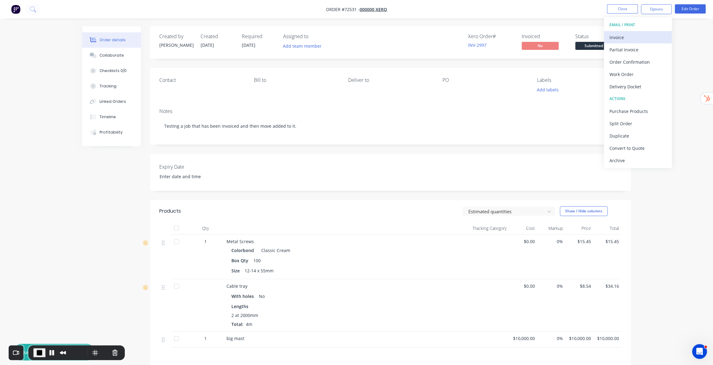
click at [628, 34] on div "Invoice" at bounding box center [637, 37] width 57 height 9
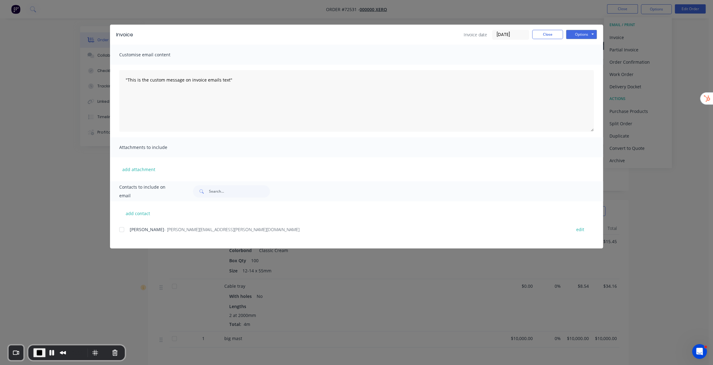
click at [123, 229] on div at bounding box center [121, 230] width 12 height 12
click at [580, 33] on button "Options" at bounding box center [581, 34] width 31 height 9
click at [551, 36] on button "Close" at bounding box center [547, 34] width 31 height 9
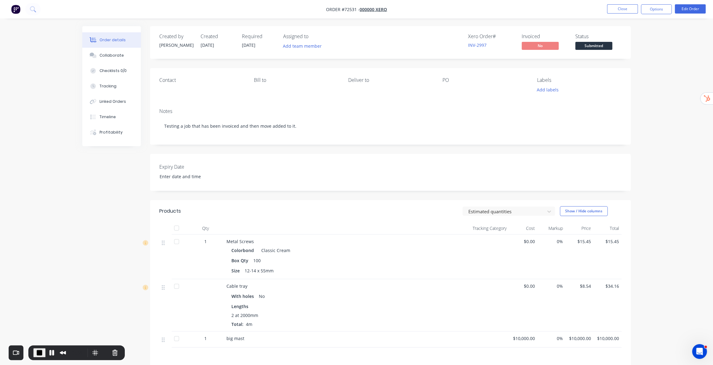
click at [664, 37] on div "Order details Collaborate Checklists 0/0 Tracking Linked Orders Timeline Profit…" at bounding box center [356, 228] width 713 height 457
click at [38, 354] on span "End Recording" at bounding box center [39, 352] width 7 height 7
click at [656, 143] on div "Order details Collaborate Checklists 0/0 Tracking Linked Orders Timeline Profit…" at bounding box center [356, 228] width 713 height 457
click at [622, 9] on button "Close" at bounding box center [622, 8] width 31 height 9
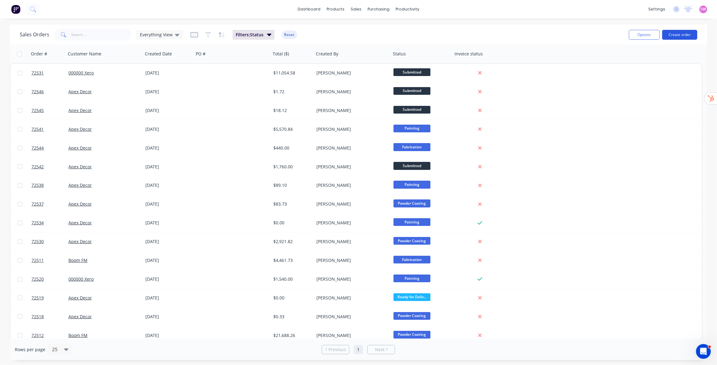
click at [681, 33] on button "Create order" at bounding box center [679, 35] width 35 height 10
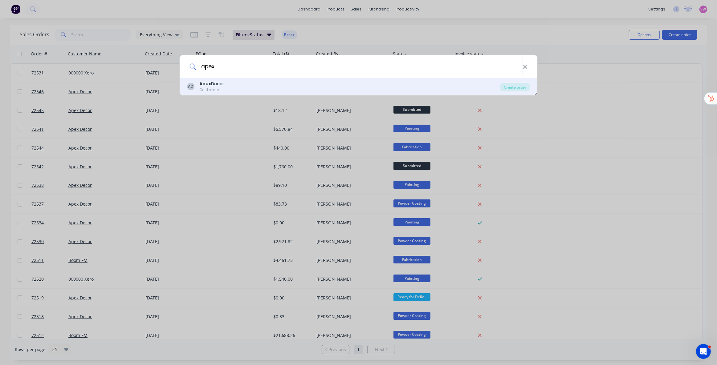
type input "apex"
click at [273, 85] on div "AD Apex Decor Customer" at bounding box center [343, 87] width 313 height 12
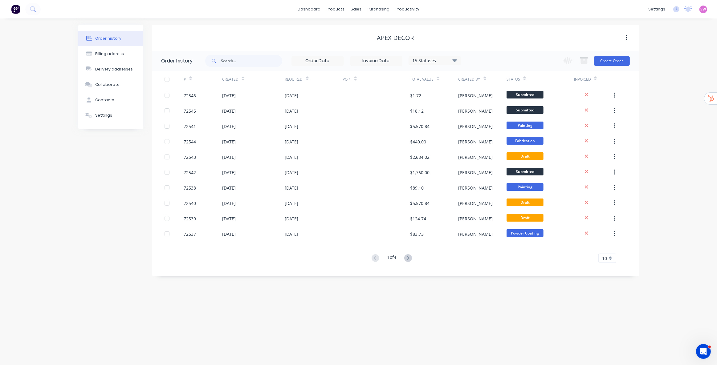
click at [684, 46] on div "Order history Billing address Delivery addresses Collaborate Contacts Settings …" at bounding box center [358, 191] width 717 height 347
click at [614, 59] on button "Create Order" at bounding box center [612, 61] width 36 height 10
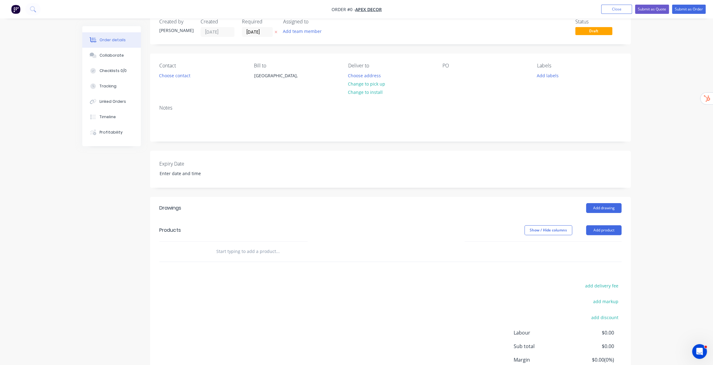
scroll to position [28, 0]
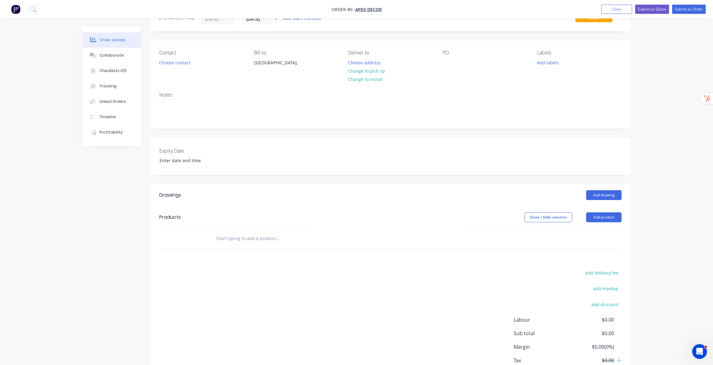
click at [260, 239] on input "text" at bounding box center [277, 239] width 123 height 12
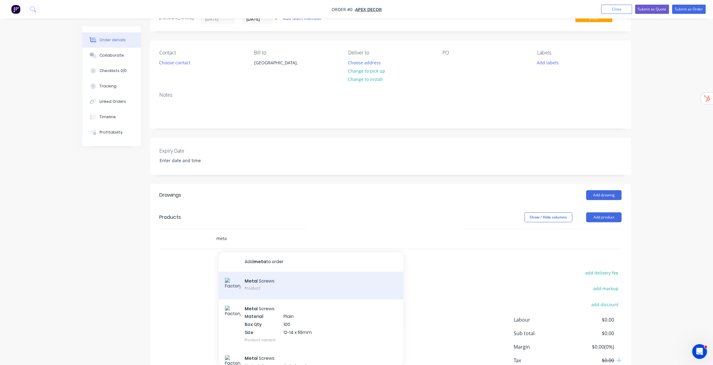
type input "meta"
click at [274, 282] on div "Meta l Screws Product" at bounding box center [310, 286] width 185 height 28
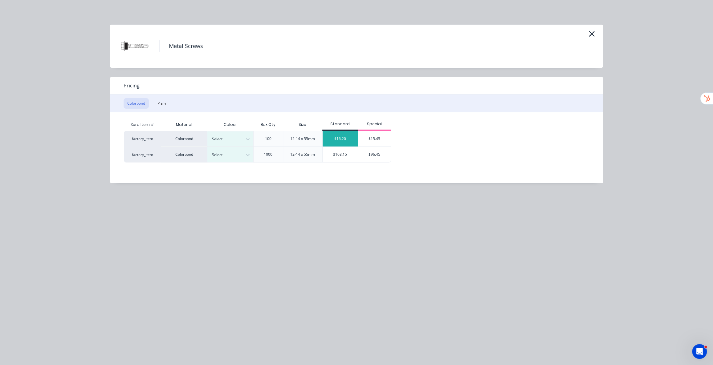
click at [343, 138] on div "$16.20" at bounding box center [339, 138] width 35 height 15
click at [253, 137] on div "100" at bounding box center [268, 139] width 30 height 16
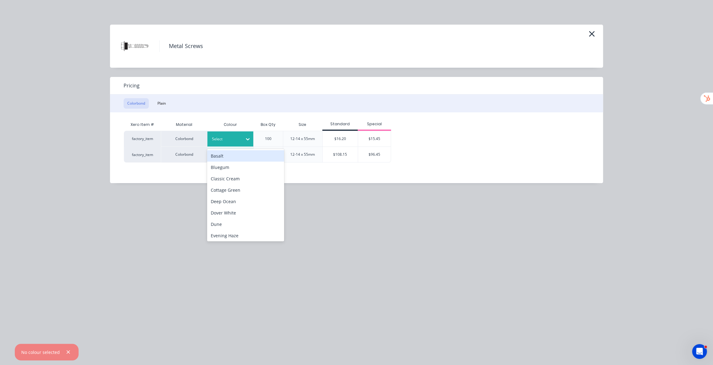
click at [243, 139] on div at bounding box center [247, 139] width 11 height 10
click at [237, 168] on div "Bluegum" at bounding box center [245, 167] width 77 height 11
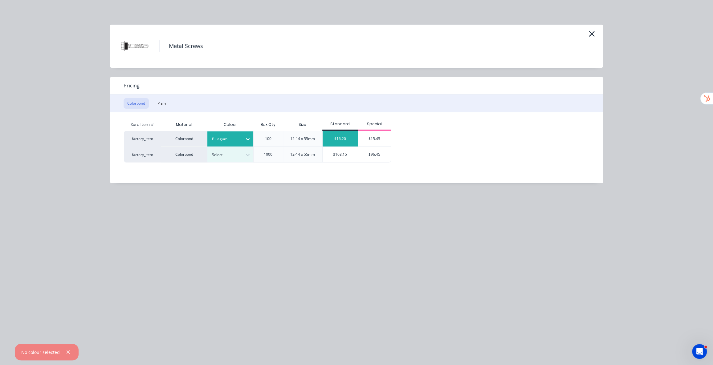
click at [349, 140] on div "$16.20" at bounding box center [339, 138] width 35 height 15
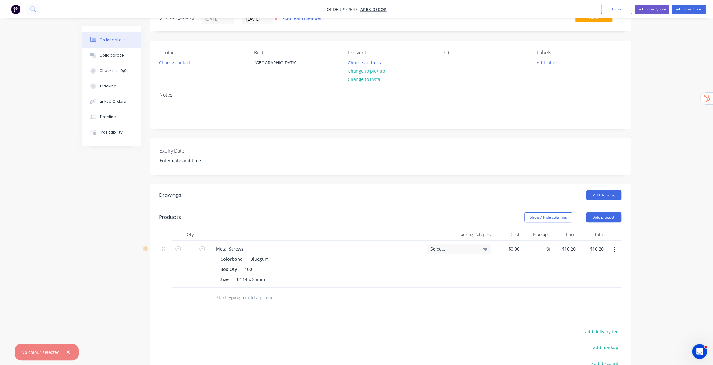
click at [653, 198] on div "Order details Collaborate Checklists 0/0 Tracking Linked Orders Timeline Profit…" at bounding box center [356, 218] width 713 height 493
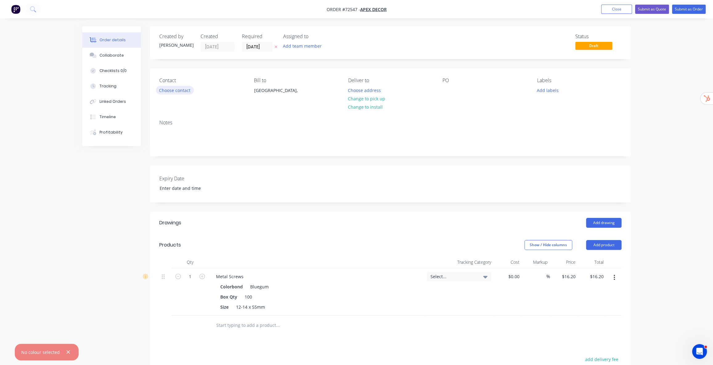
click at [179, 92] on button "Choose contact" at bounding box center [175, 90] width 38 height 8
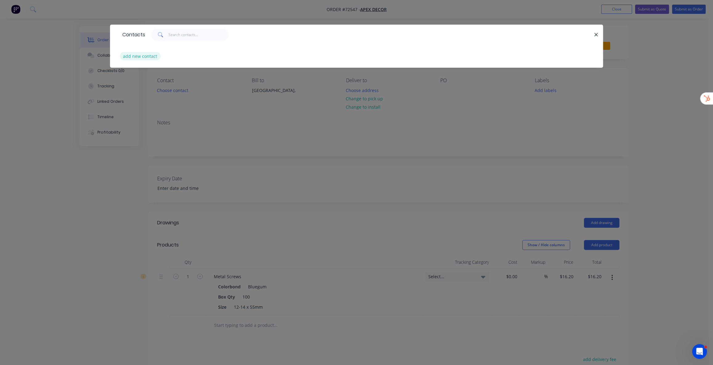
click at [145, 57] on button "add new contact" at bounding box center [140, 56] width 41 height 8
select select "AU"
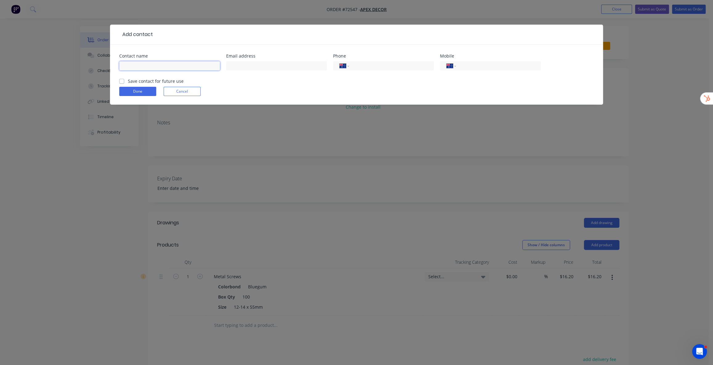
click at [149, 65] on input "text" at bounding box center [169, 65] width 101 height 9
type input "Example"
type input "Customer"
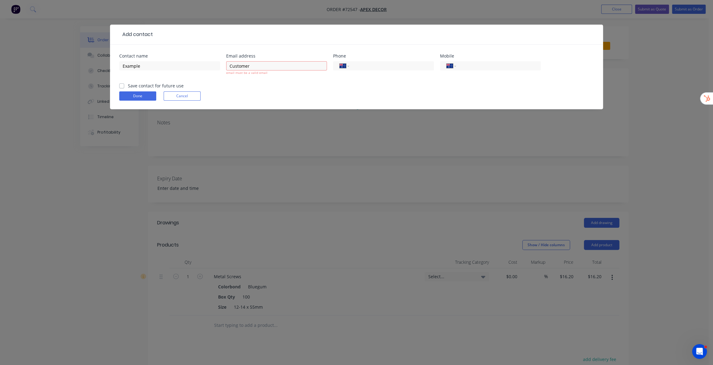
click at [317, 43] on header "Add contact" at bounding box center [356, 35] width 493 height 20
click at [369, 67] on input "tel" at bounding box center [390, 66] width 74 height 7
type input "123456789"
click at [412, 95] on div "Done Cancel" at bounding box center [356, 95] width 474 height 9
click at [283, 63] on input "Customer" at bounding box center [276, 65] width 101 height 9
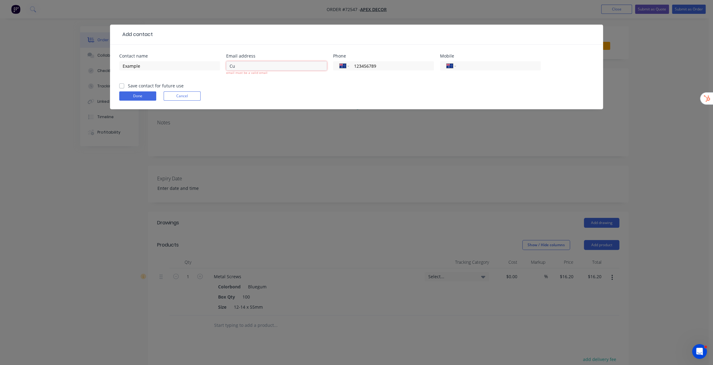
type input "C"
type input "example@email.com"
click at [257, 34] on div at bounding box center [373, 34] width 441 height 7
click at [201, 66] on input "Example" at bounding box center [169, 65] width 101 height 9
type input "Example Customer"
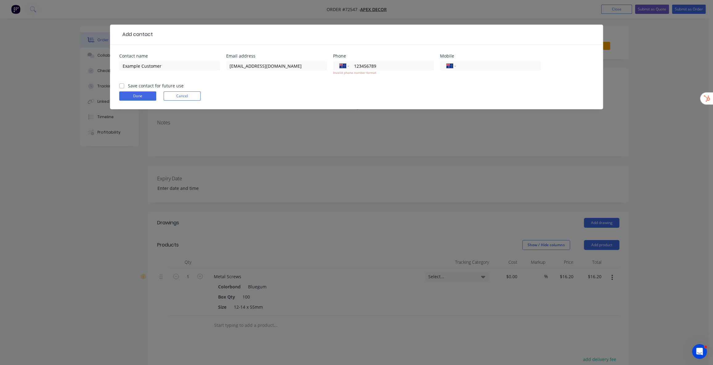
drag, startPoint x: 373, startPoint y: 88, endPoint x: 374, endPoint y: 83, distance: 5.0
click at [374, 88] on form "Contact name Example Customer Email address example@email.com Phone Internation…" at bounding box center [356, 81] width 474 height 55
click at [379, 64] on input "123456789" at bounding box center [390, 66] width 74 height 7
drag, startPoint x: 354, startPoint y: 67, endPoint x: 409, endPoint y: 67, distance: 54.2
click at [409, 67] on input "123456789" at bounding box center [390, 66] width 74 height 7
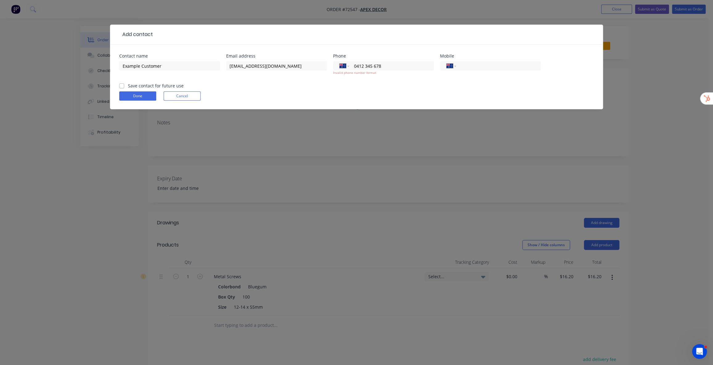
click at [404, 84] on form "Contact name Example Customer Email address example@email.com Phone Internation…" at bounding box center [356, 81] width 474 height 55
click at [387, 65] on input "0412 345 678" at bounding box center [390, 66] width 74 height 7
click at [355, 65] on input "0412 345 678" at bounding box center [390, 66] width 74 height 7
type input "412345678"
drag, startPoint x: 390, startPoint y: 89, endPoint x: 384, endPoint y: 88, distance: 6.0
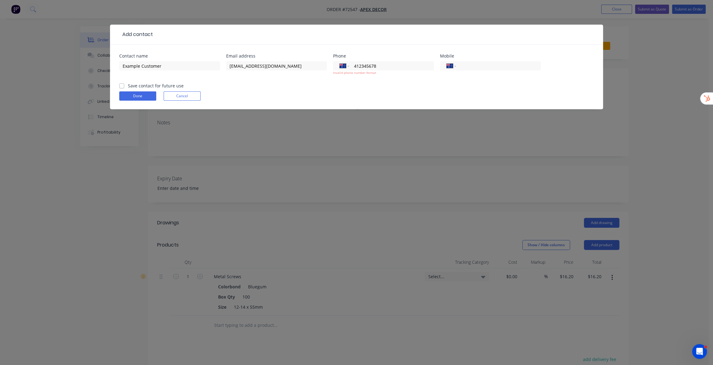
click at [390, 89] on form "Contact name Example Customer Email address example@email.com Phone Internation…" at bounding box center [356, 81] width 474 height 55
drag, startPoint x: 382, startPoint y: 68, endPoint x: 339, endPoint y: 64, distance: 43.0
click at [339, 64] on div "International Afghanistan Åland Islands Albania Algeria American Samoa Andorra …" at bounding box center [383, 65] width 101 height 9
click at [484, 66] on input "tel" at bounding box center [497, 66] width 74 height 7
paste input "412345678"
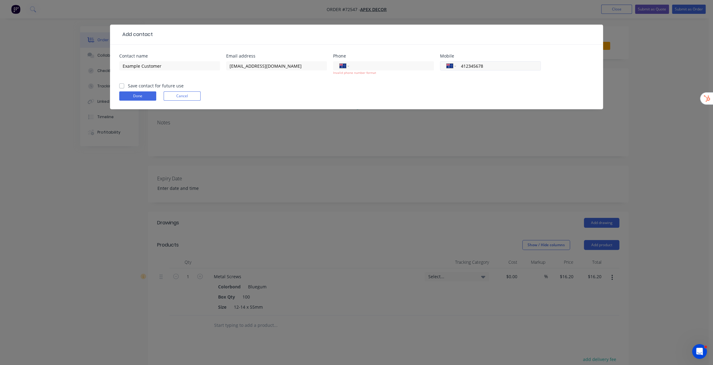
click at [461, 65] on input "412345678" at bounding box center [497, 66] width 74 height 7
type input "0412 345 678"
click at [517, 86] on form "Contact name Example Customer Email address example@email.com Phone Internation…" at bounding box center [356, 81] width 474 height 55
click at [379, 63] on input "tel" at bounding box center [390, 66] width 74 height 7
click at [236, 92] on div "Done Cancel" at bounding box center [356, 95] width 474 height 9
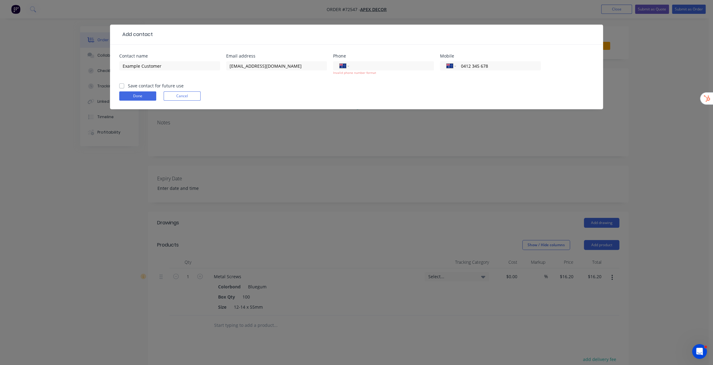
click at [128, 86] on label "Save contact for future use" at bounding box center [156, 86] width 56 height 6
click at [122, 86] on input "Save contact for future use" at bounding box center [121, 86] width 5 height 6
checkbox input "true"
click at [129, 96] on button "Done" at bounding box center [137, 95] width 37 height 9
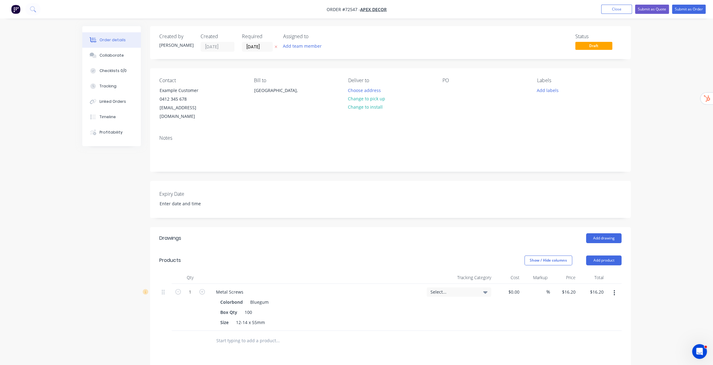
click at [648, 96] on div "Order details Collaborate Checklists 0/0 Tracking Linked Orders Timeline Profit…" at bounding box center [356, 254] width 713 height 508
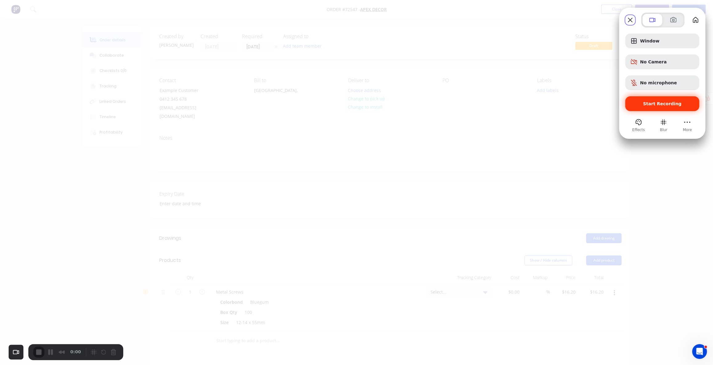
click at [664, 102] on span "Start Recording" at bounding box center [662, 103] width 38 height 5
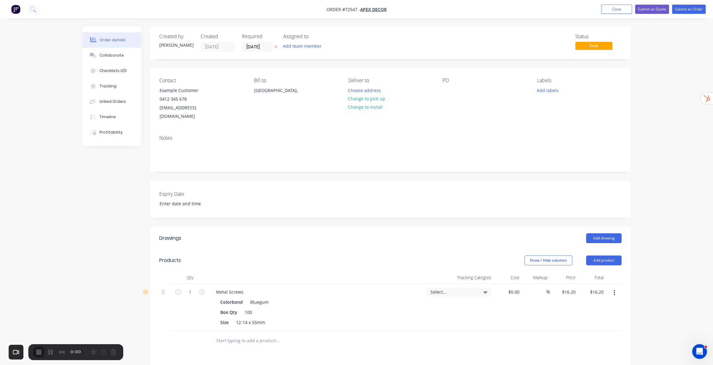
click at [697, 111] on div "Order details Collaborate Checklists 0/0 Tracking Linked Orders Timeline Profit…" at bounding box center [356, 254] width 713 height 508
click at [649, 10] on button "Submit as Quote" at bounding box center [652, 9] width 34 height 9
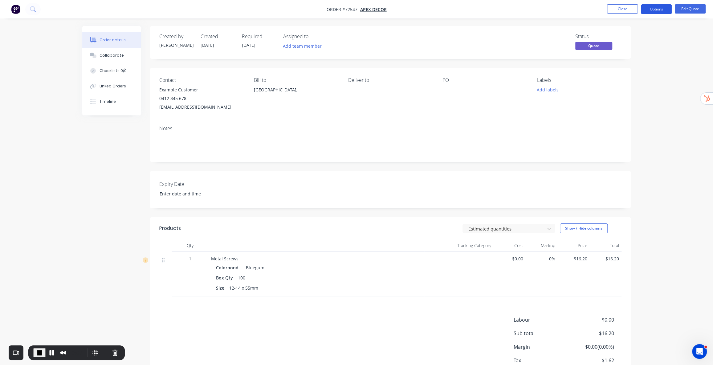
click at [652, 10] on button "Options" at bounding box center [656, 9] width 31 height 10
click at [628, 33] on div "Quote" at bounding box center [637, 37] width 57 height 9
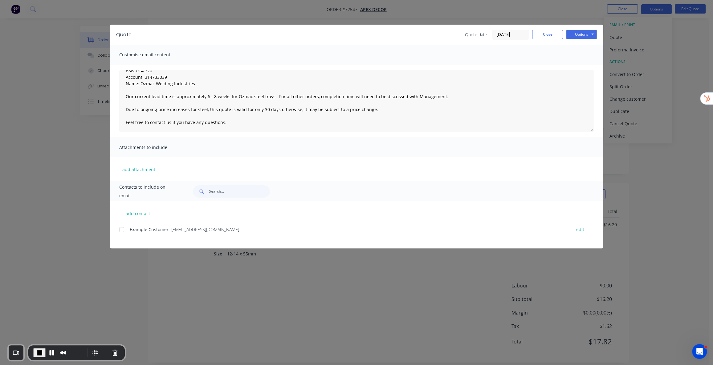
scroll to position [41, 0]
click at [122, 230] on div at bounding box center [121, 230] width 12 height 12
click at [133, 212] on button "add contact" at bounding box center [137, 213] width 37 height 9
type textarea "Thank you for your enquiry and the opportunity to provide you with this quote. …"
select select "AU"
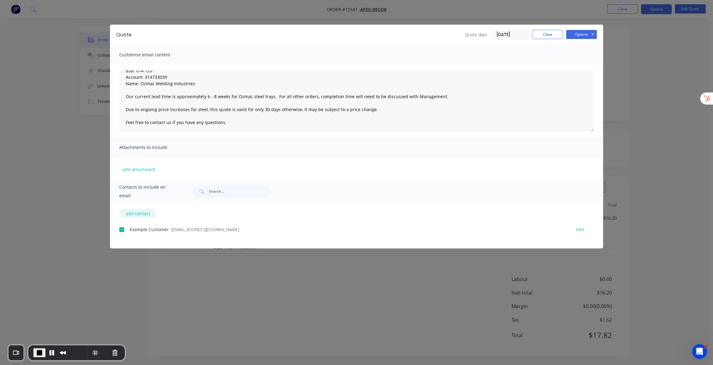
select select "AU"
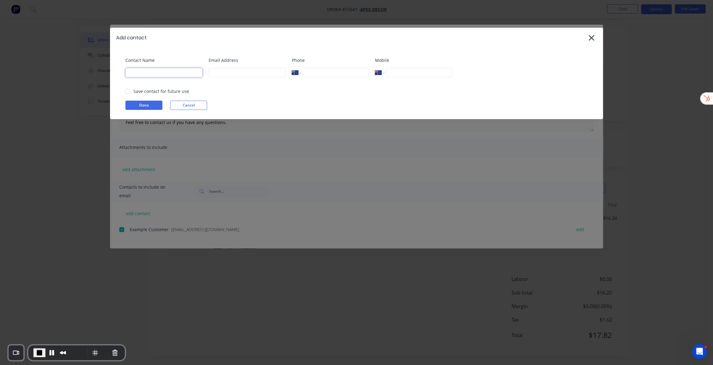
drag, startPoint x: 147, startPoint y: 70, endPoint x: 171, endPoint y: 70, distance: 23.7
click at [171, 70] on input at bounding box center [163, 72] width 77 height 9
drag, startPoint x: 222, startPoint y: 70, endPoint x: 248, endPoint y: 70, distance: 26.2
click at [248, 70] on input at bounding box center [246, 72] width 77 height 9
drag, startPoint x: 452, startPoint y: 71, endPoint x: 436, endPoint y: 72, distance: 15.5
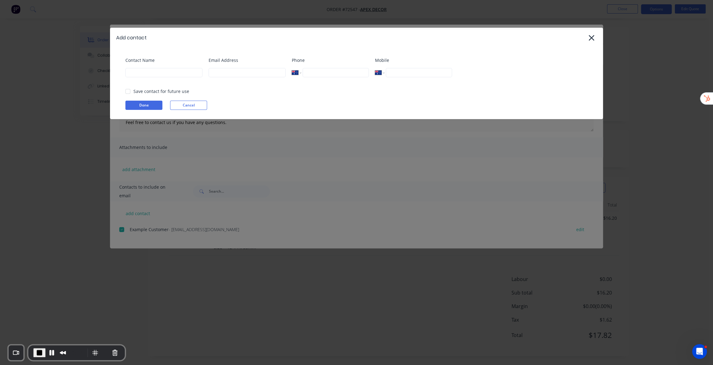
click at [452, 71] on div "Mobile International Afghanistan Åland Islands Albania Algeria American Samoa A…" at bounding box center [413, 69] width 77 height 25
click at [127, 90] on div at bounding box center [128, 91] width 12 height 12
click at [176, 103] on button "Cancel" at bounding box center [188, 105] width 37 height 9
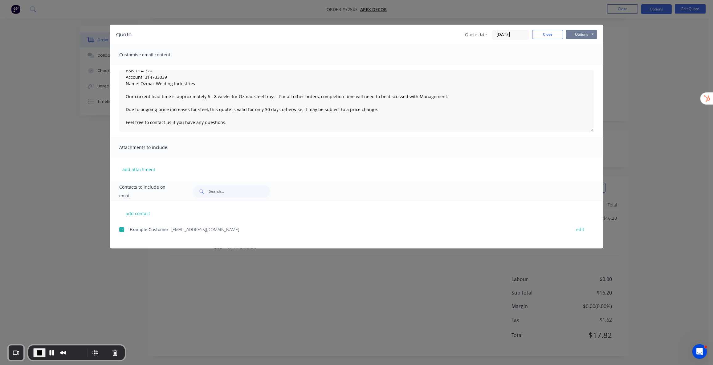
click at [581, 34] on button "Options" at bounding box center [581, 34] width 31 height 9
click at [585, 65] on button "Email" at bounding box center [585, 66] width 39 height 10
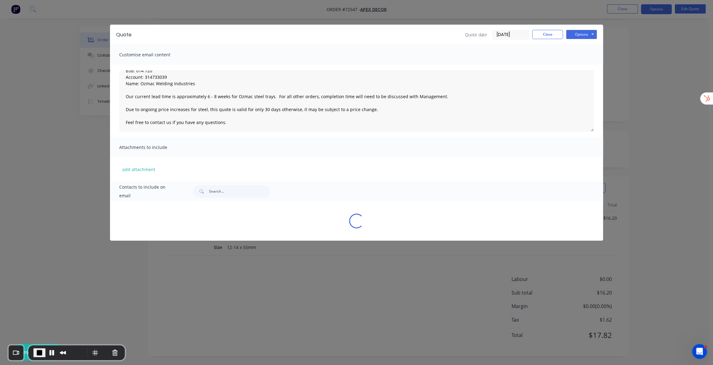
type textarea "Thank you for your enquiry and the opportunity to provide you with this quote. …"
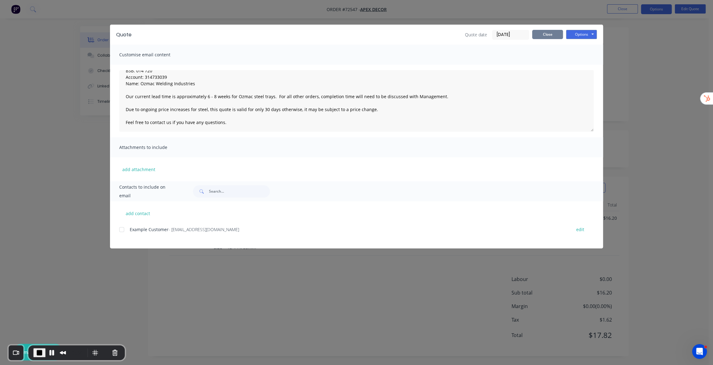
click at [556, 34] on button "Close" at bounding box center [547, 34] width 31 height 9
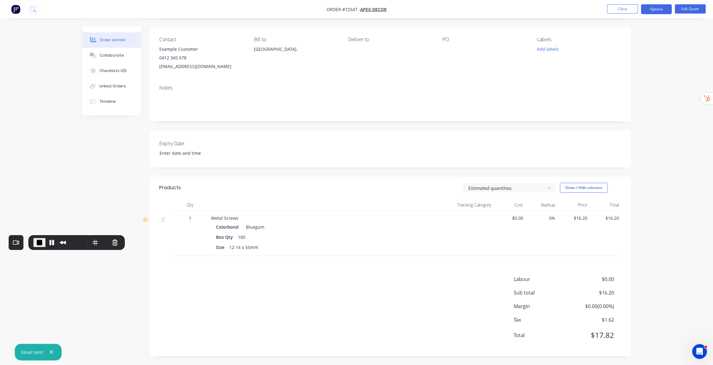
drag, startPoint x: 58, startPoint y: 347, endPoint x: 41, endPoint y: 252, distance: 97.3
click at [42, 238] on div "0:37" at bounding box center [59, 243] width 52 height 10
click at [662, 10] on button "Options" at bounding box center [656, 9] width 31 height 10
click at [698, 96] on div "Order details Collaborate Checklists 0/0 Linked Orders Timeline Order details C…" at bounding box center [356, 162] width 713 height 406
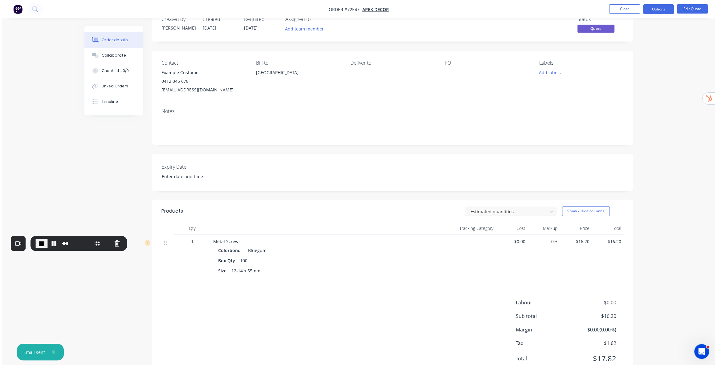
scroll to position [0, 0]
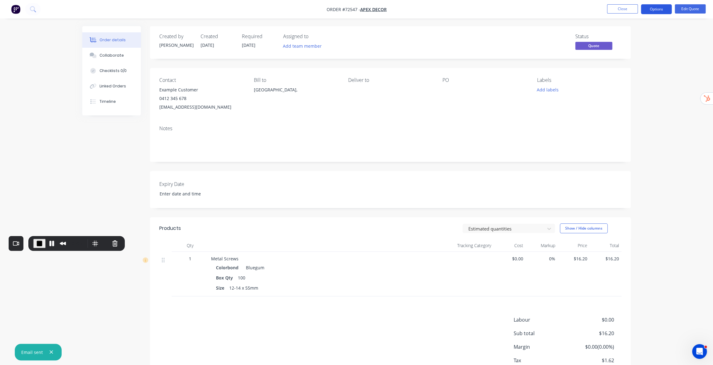
click at [647, 10] on button "Options" at bounding box center [656, 9] width 31 height 10
click at [628, 76] on div "Convert to Order" at bounding box center [637, 74] width 57 height 9
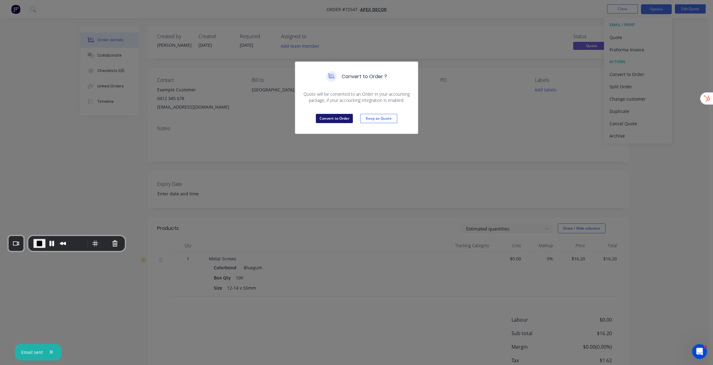
click at [342, 121] on button "Convert to Order" at bounding box center [334, 118] width 37 height 9
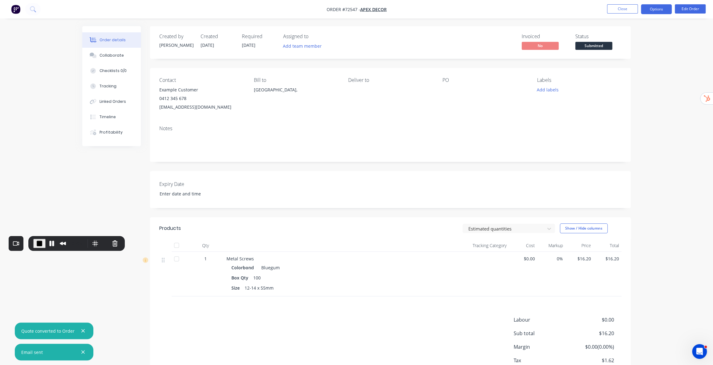
click at [654, 11] on button "Options" at bounding box center [656, 9] width 31 height 10
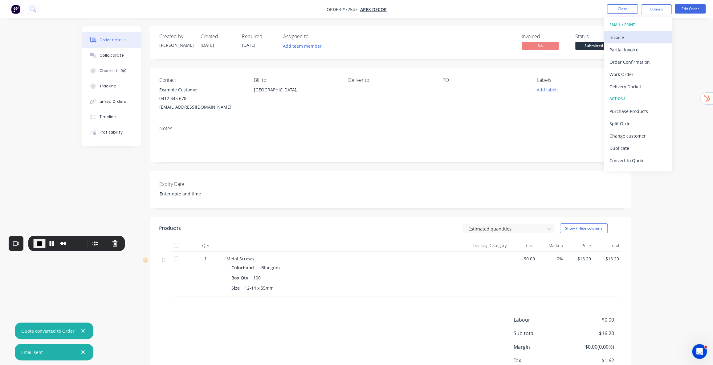
click at [625, 34] on div "Invoice" at bounding box center [637, 37] width 57 height 9
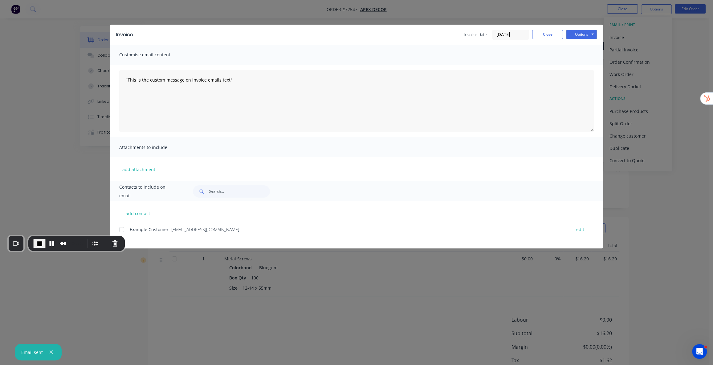
click at [123, 230] on div at bounding box center [121, 230] width 12 height 12
click at [506, 33] on input "07/10/25" at bounding box center [510, 34] width 36 height 9
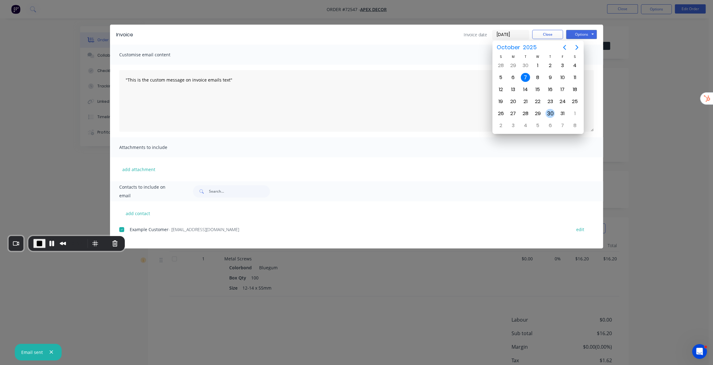
click at [551, 111] on div "30" at bounding box center [549, 113] width 9 height 9
type input "30/10/25"
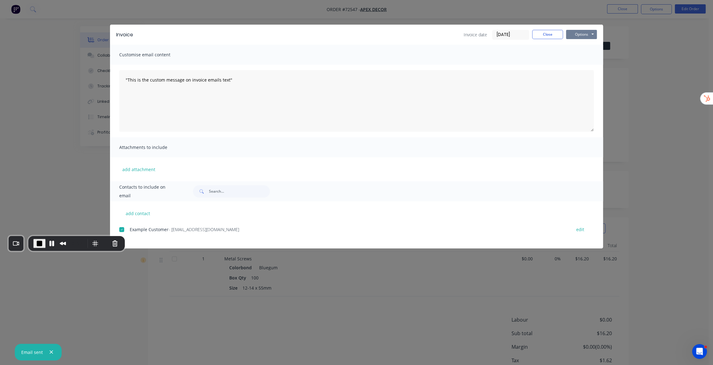
click at [582, 35] on button "Options" at bounding box center [581, 34] width 31 height 9
click at [585, 66] on button "Email" at bounding box center [585, 66] width 39 height 10
click at [51, 352] on icon "button" at bounding box center [51, 352] width 3 height 3
click at [51, 350] on icon "button" at bounding box center [51, 353] width 4 height 6
click at [40, 244] on span "End Recording" at bounding box center [39, 243] width 7 height 7
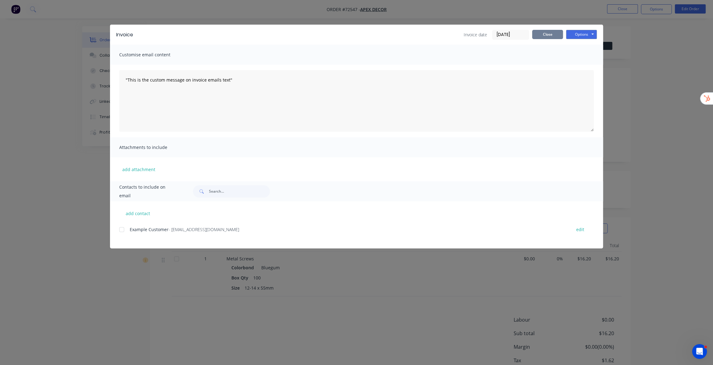
drag, startPoint x: 545, startPoint y: 36, endPoint x: 532, endPoint y: 38, distance: 12.5
click at [545, 36] on button "Close" at bounding box center [547, 34] width 31 height 9
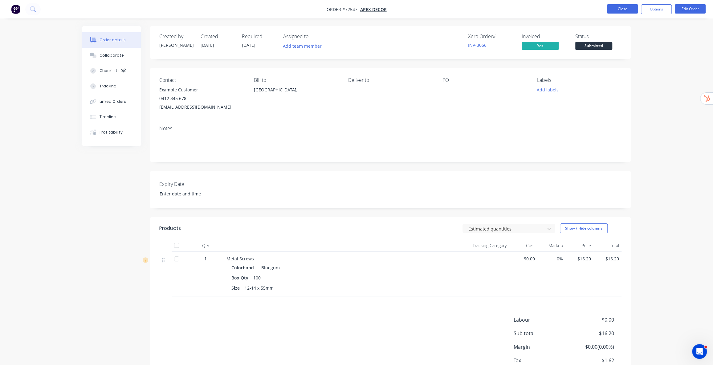
click at [627, 12] on button "Close" at bounding box center [622, 8] width 31 height 9
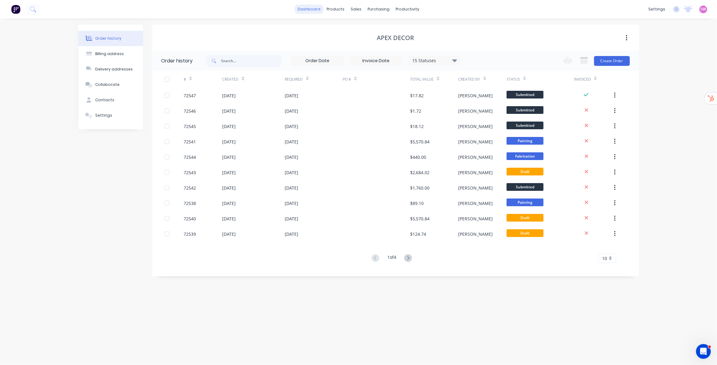
click at [311, 11] on link "dashboard" at bounding box center [308, 9] width 29 height 9
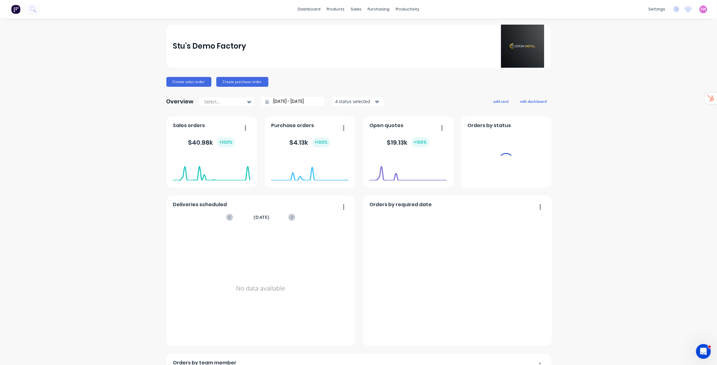
click at [703, 9] on div "settings No new notifications Mark all as read You have no notifications SW Stu…" at bounding box center [681, 9] width 72 height 9
click at [700, 10] on span "SW" at bounding box center [703, 9] width 6 height 6
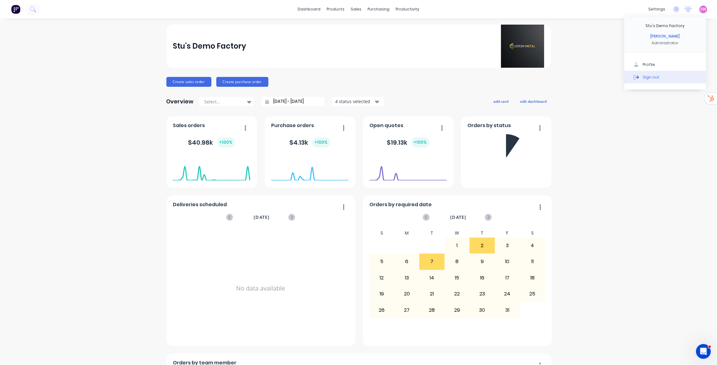
click at [688, 76] on button "Sign out" at bounding box center [665, 77] width 82 height 12
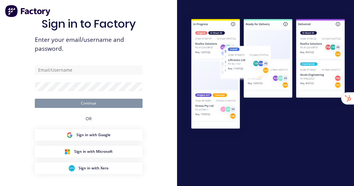
type input "[EMAIL_ADDRESS][DOMAIN_NAME]"
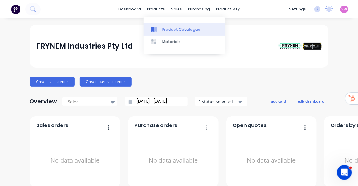
click at [172, 29] on div "Product Catalogue" at bounding box center [181, 30] width 38 height 6
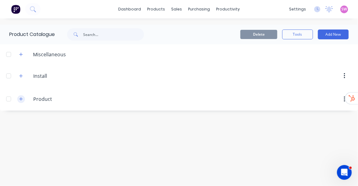
click at [21, 99] on icon "button" at bounding box center [20, 99] width 3 height 3
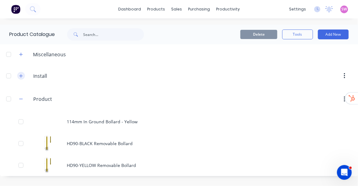
click at [20, 76] on icon "button" at bounding box center [21, 76] width 4 height 4
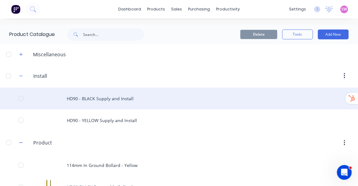
scroll to position [39, 0]
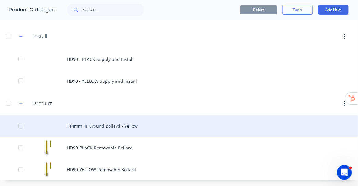
click at [113, 129] on div "114mm In Ground Bollard - Yellow" at bounding box center [179, 126] width 358 height 22
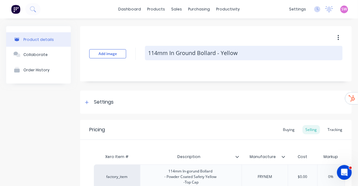
click at [149, 54] on textarea "114mm In Ground Bollard - Yellow" at bounding box center [244, 53] width 198 height 14
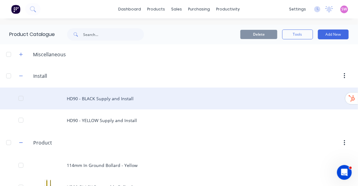
click at [111, 92] on div "HD90 - BLACK Supply and Install" at bounding box center [179, 99] width 358 height 22
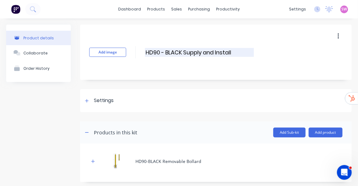
drag, startPoint x: 146, startPoint y: 52, endPoint x: 160, endPoint y: 53, distance: 13.3
click at [160, 53] on input "HD90 - BLACK Supply and Install" at bounding box center [199, 52] width 109 height 9
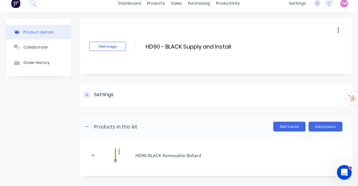
scroll to position [34, 0]
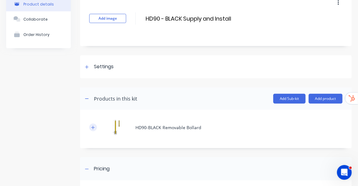
click at [93, 128] on icon "button" at bounding box center [92, 127] width 3 height 3
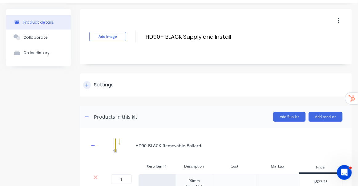
scroll to position [0, 0]
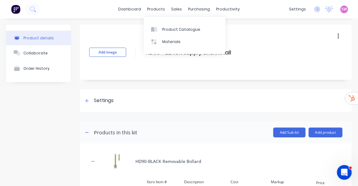
click at [27, 37] on div "Product details" at bounding box center [38, 38] width 30 height 5
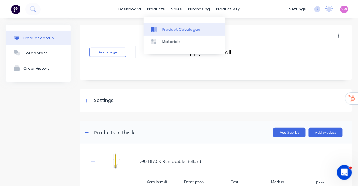
click at [172, 25] on link "Product Catalogue" at bounding box center [185, 29] width 82 height 12
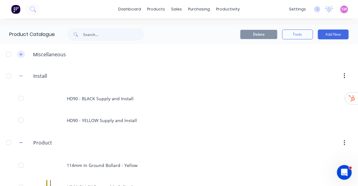
click at [22, 55] on icon "button" at bounding box center [21, 54] width 4 height 4
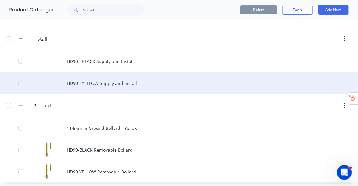
scroll to position [39, 0]
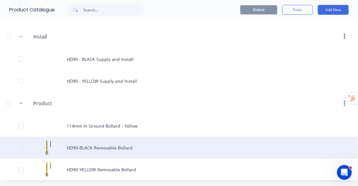
click at [103, 150] on div "HD90-BLACK Removable Bollard" at bounding box center [179, 148] width 358 height 22
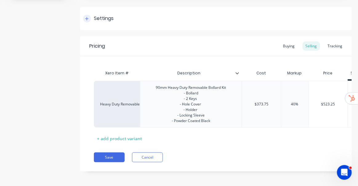
scroll to position [84, 0]
type textarea "x"
drag, startPoint x: 208, startPoint y: 113, endPoint x: 141, endPoint y: 157, distance: 80.3
click at [141, 157] on button "Cancel" at bounding box center [147, 158] width 31 height 10
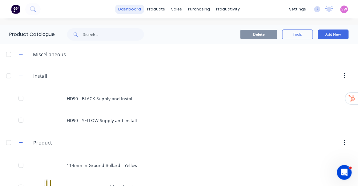
click at [121, 8] on link "dashboard" at bounding box center [129, 9] width 29 height 9
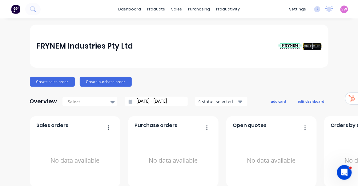
click at [343, 8] on span "SW" at bounding box center [345, 9] width 6 height 6
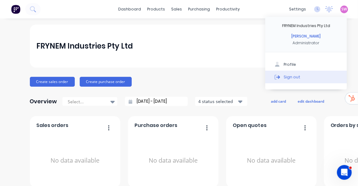
click at [289, 80] on button "Sign out" at bounding box center [306, 77] width 82 height 12
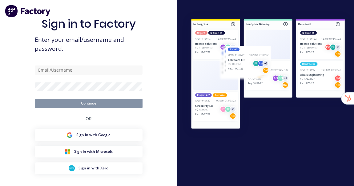
type input "[EMAIL_ADDRESS][DOMAIN_NAME]"
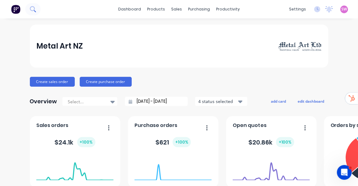
click at [33, 10] on icon at bounding box center [32, 8] width 5 height 5
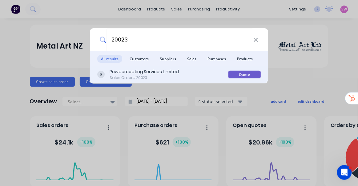
type input "20023"
click at [172, 73] on div "Powdercoating Services Limited" at bounding box center [145, 72] width 70 height 6
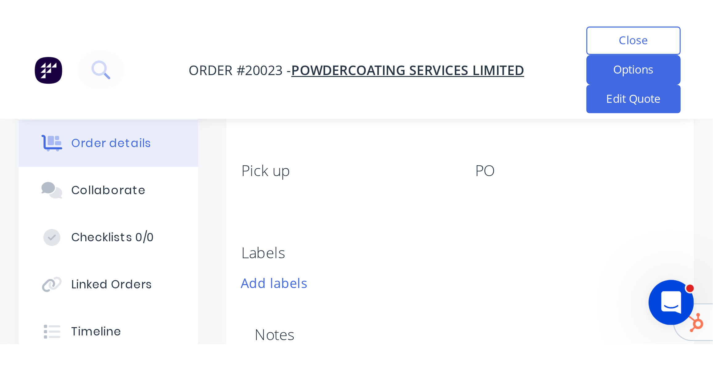
scroll to position [67, 0]
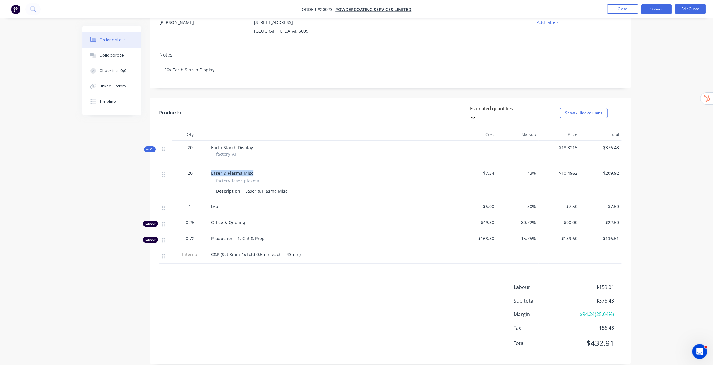
drag, startPoint x: 211, startPoint y: 165, endPoint x: 251, endPoint y: 164, distance: 40.4
click at [251, 170] on span "Laser & Plasma Misc" at bounding box center [232, 173] width 42 height 6
copy span "Laser & Plasma Misc"
click at [354, 170] on span "$10.4962" at bounding box center [558, 173] width 37 height 6
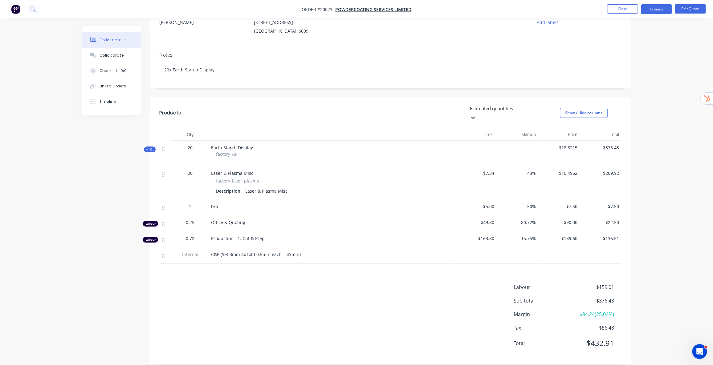
click at [354, 170] on span "$10.4962" at bounding box center [558, 173] width 37 height 6
click at [354, 166] on div "$10.4962" at bounding box center [559, 182] width 42 height 33
drag, startPoint x: 568, startPoint y: 166, endPoint x: 578, endPoint y: 165, distance: 10.2
click at [354, 166] on div "$10.4962" at bounding box center [559, 182] width 42 height 33
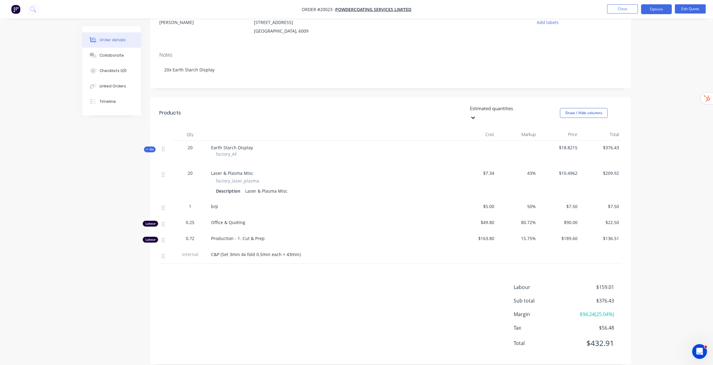
drag, startPoint x: 682, startPoint y: 155, endPoint x: 680, endPoint y: 157, distance: 3.3
click at [354, 155] on div "Order details Collaborate Checklists 0/0 Linked Orders Timeline Order details C…" at bounding box center [356, 153] width 713 height 441
click at [354, 10] on button "Edit Quote" at bounding box center [689, 8] width 31 height 9
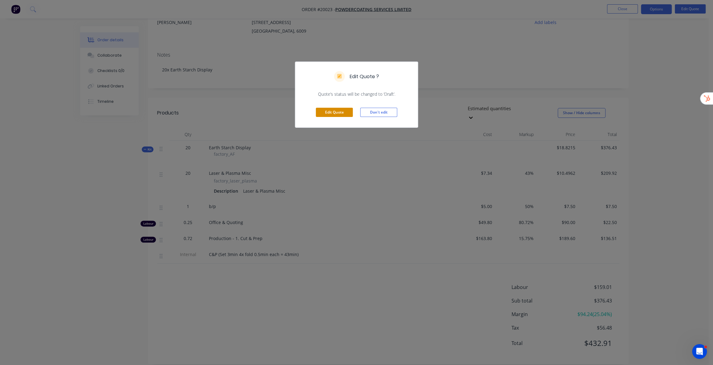
click at [348, 113] on button "Edit Quote" at bounding box center [334, 112] width 37 height 9
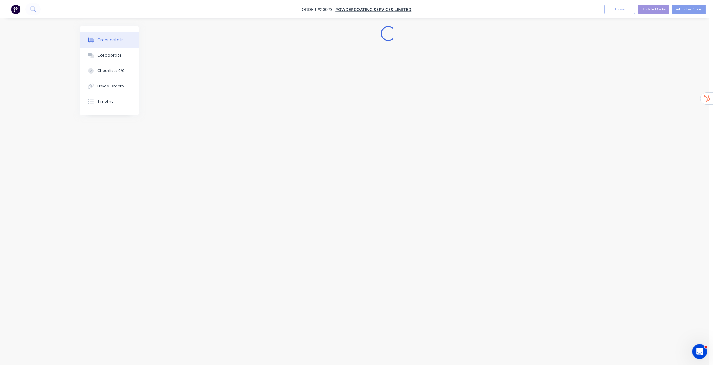
scroll to position [0, 0]
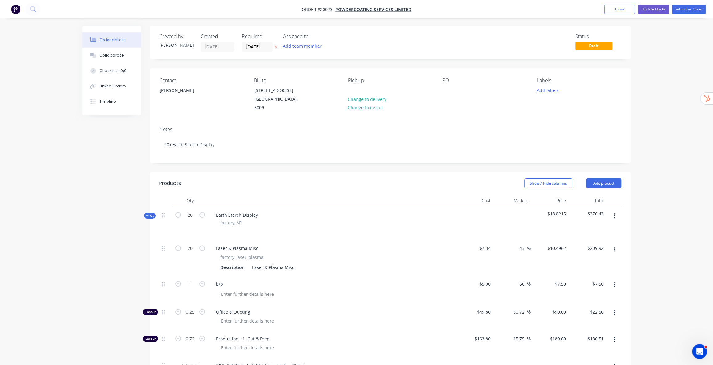
click at [354, 186] on div "Order details Collaborate Checklists 0/0 Linked Orders Timeline Order details C…" at bounding box center [356, 283] width 713 height 566
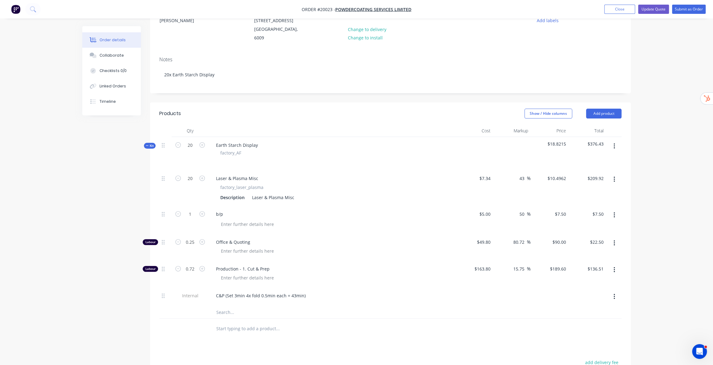
scroll to position [84, 0]
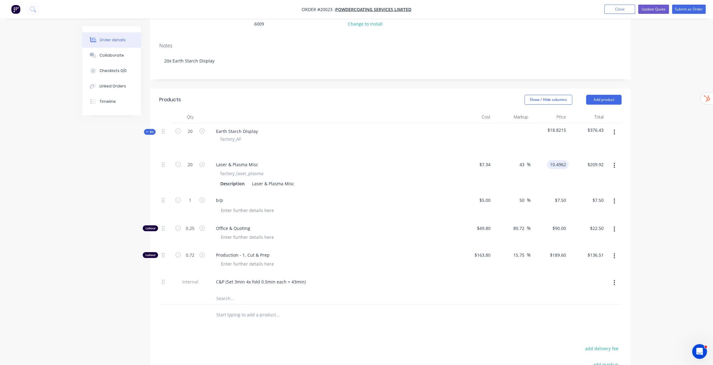
click at [354, 160] on input "10.4962" at bounding box center [558, 164] width 19 height 9
click at [354, 160] on div "Order details Collaborate Checklists 0/0 Linked Orders Timeline Order details C…" at bounding box center [356, 212] width 561 height 540
click at [354, 160] on input "10.4962" at bounding box center [558, 164] width 19 height 9
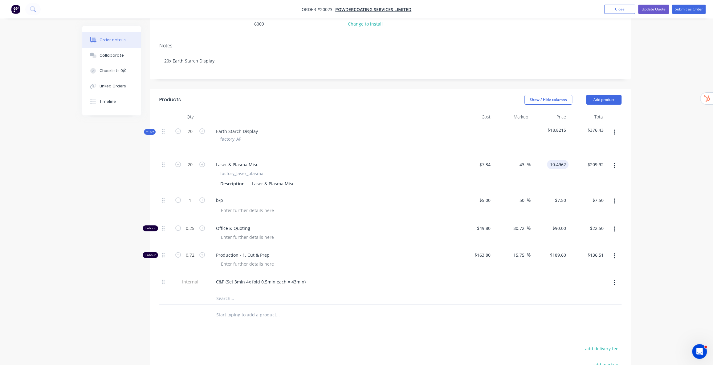
click at [354, 160] on input "10.4962" at bounding box center [558, 164] width 19 height 9
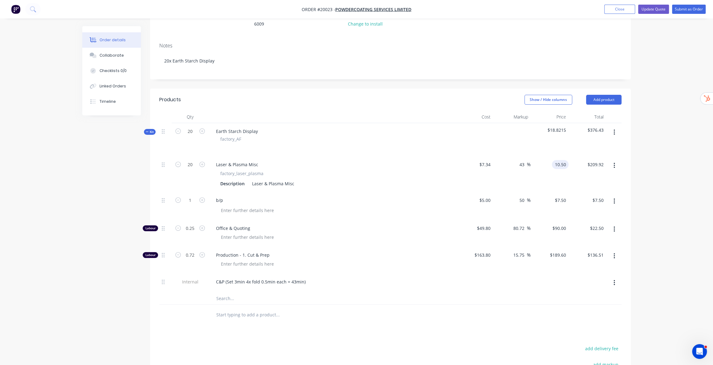
type input "10.50"
type input "43.05"
type input "$10.50"
type input "$210.00"
click at [354, 152] on div "Order details Collaborate Checklists 0/0 Linked Orders Timeline Order details C…" at bounding box center [356, 199] width 713 height 566
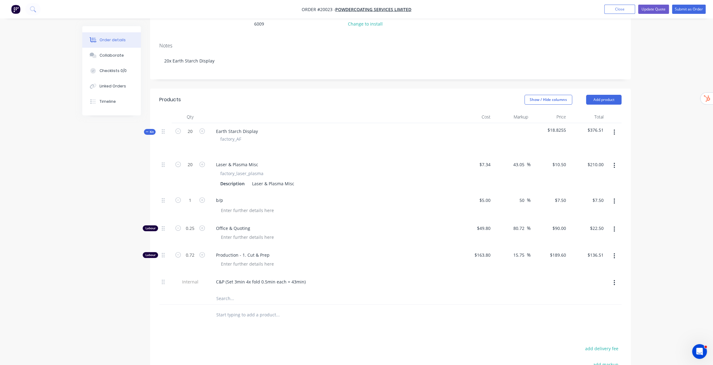
click at [354, 127] on span "$18.8255" at bounding box center [549, 130] width 33 height 6
click at [354, 139] on div "Order details Collaborate Checklists 0/0 Linked Orders Timeline Order details C…" at bounding box center [356, 199] width 713 height 566
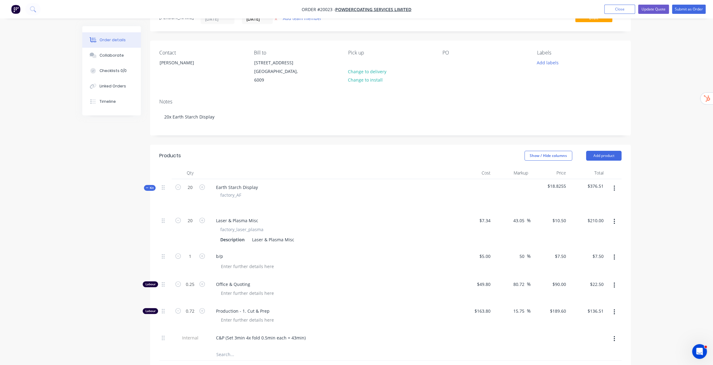
scroll to position [28, 0]
click at [561, 183] on span "$18.8255" at bounding box center [549, 186] width 33 height 6
click at [559, 183] on span "$18.8255" at bounding box center [549, 186] width 33 height 6
drag, startPoint x: 559, startPoint y: 179, endPoint x: 566, endPoint y: 179, distance: 7.1
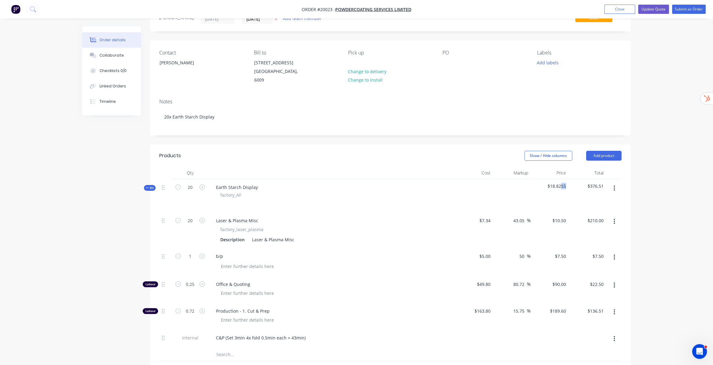
click at [566, 179] on div "$18.8255" at bounding box center [549, 195] width 38 height 33
click at [649, 193] on div "Order details Collaborate Checklists 0/0 Linked Orders Timeline Order details C…" at bounding box center [356, 255] width 713 height 566
drag, startPoint x: 216, startPoint y: 180, endPoint x: 257, endPoint y: 179, distance: 41.0
click at [257, 183] on div "Earth Starch Display" at bounding box center [237, 187] width 52 height 9
copy div "Earth Starch Display"
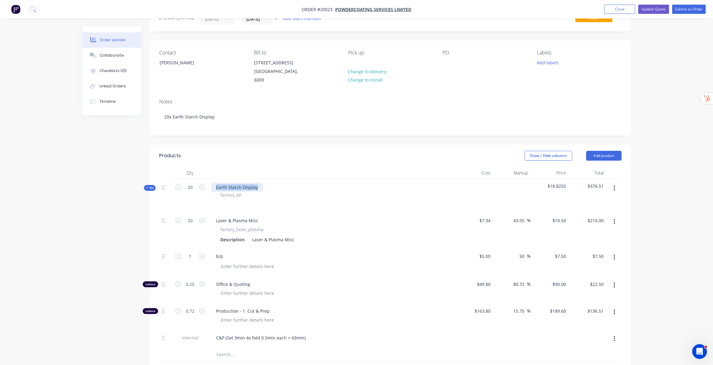
scroll to position [0, 0]
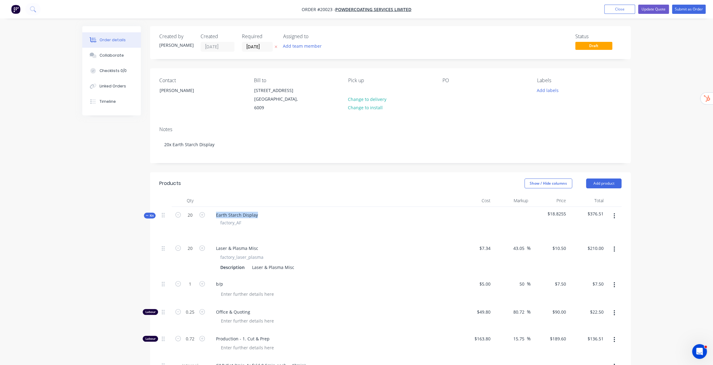
click at [148, 214] on icon "button" at bounding box center [147, 215] width 3 height 3
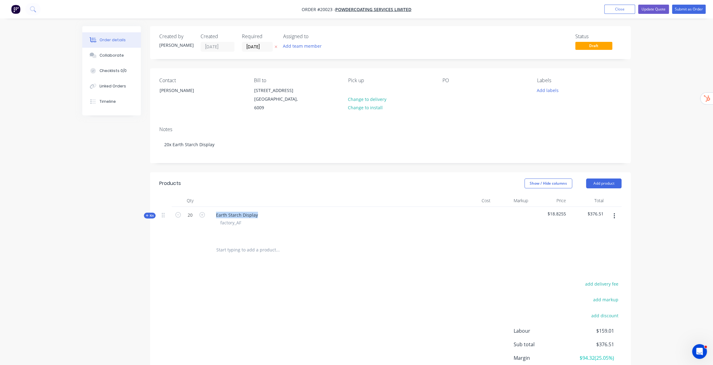
click at [148, 214] on icon "button" at bounding box center [147, 215] width 3 height 3
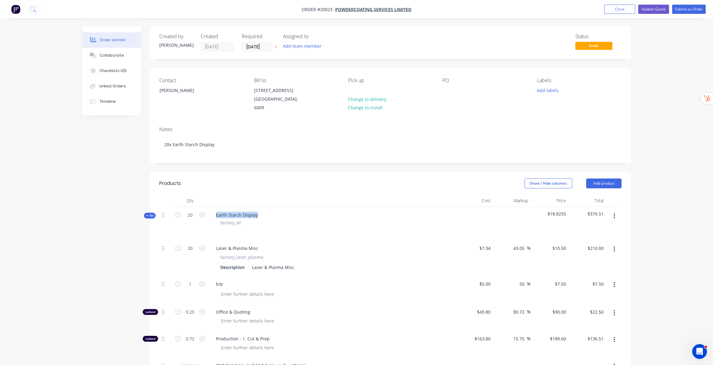
click at [660, 240] on div "Order details Collaborate Checklists 0/0 Linked Orders Timeline Order details C…" at bounding box center [356, 283] width 713 height 566
click at [521, 244] on input "43.05" at bounding box center [519, 248] width 14 height 9
type input "43"
type input "$10.4962"
type input "$209.92"
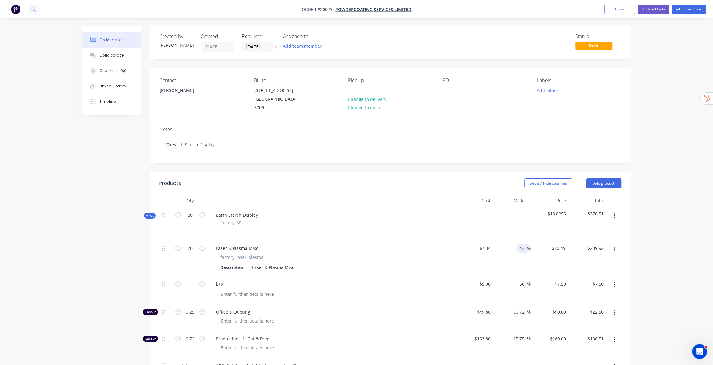
click at [654, 232] on div "Order details Collaborate Checklists 0/0 Linked Orders Timeline Order details C…" at bounding box center [356, 283] width 713 height 566
click at [668, 230] on div "Order details Collaborate Checklists 0/0 Linked Orders Timeline Order details C…" at bounding box center [356, 283] width 713 height 566
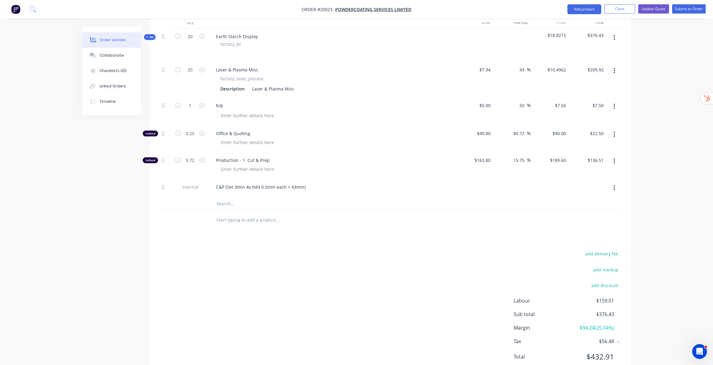
scroll to position [165, 0]
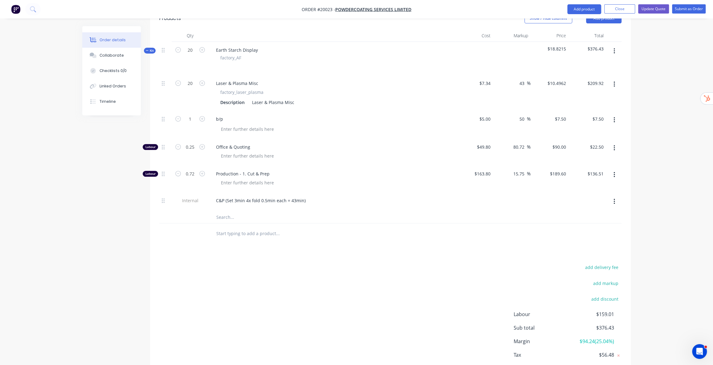
click at [690, 209] on div "Order details Collaborate Checklists 0/0 Linked Orders Timeline Order details C…" at bounding box center [356, 118] width 713 height 566
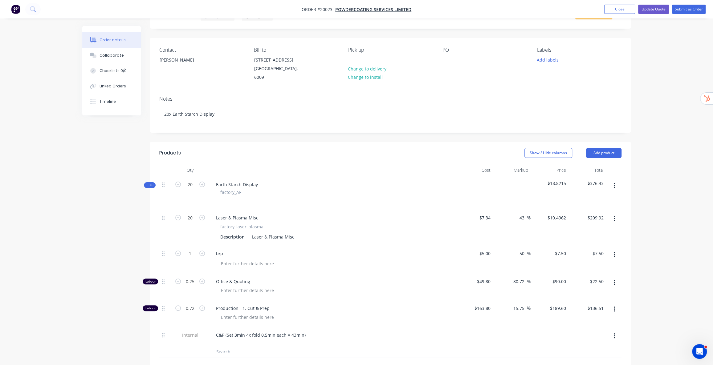
scroll to position [25, 0]
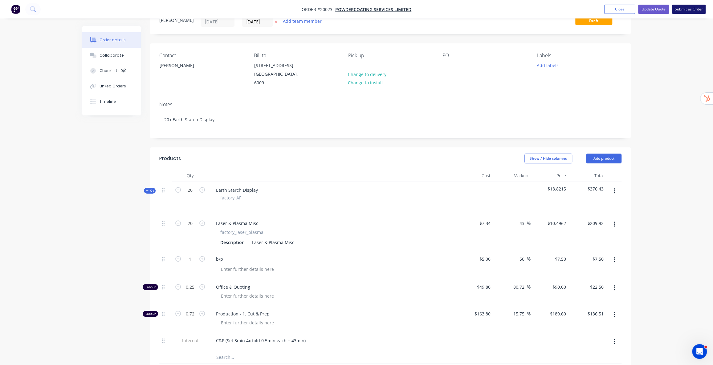
click at [690, 10] on button "Submit as Order" at bounding box center [689, 9] width 34 height 9
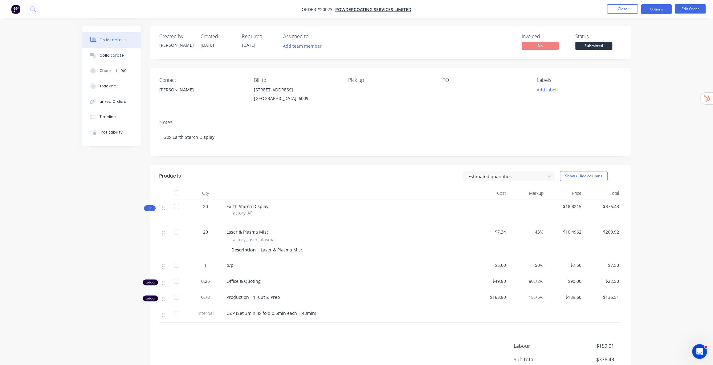
click at [667, 8] on button "Options" at bounding box center [656, 9] width 31 height 10
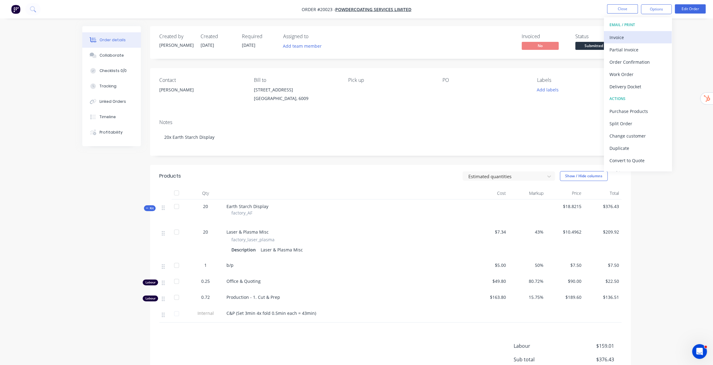
click at [627, 34] on div "Invoice" at bounding box center [637, 37] width 57 height 9
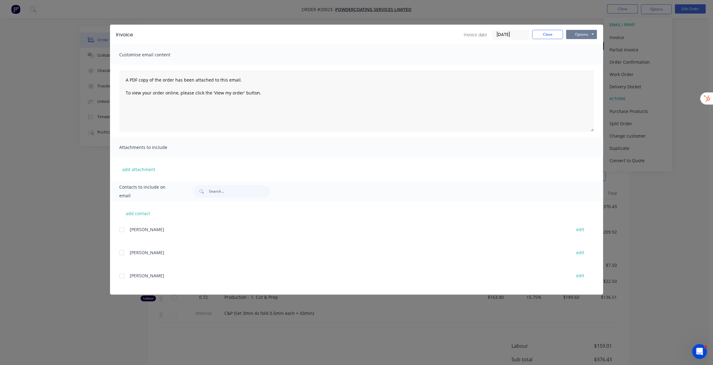
click at [573, 31] on button "Options" at bounding box center [581, 34] width 31 height 9
click at [589, 46] on button "Preview" at bounding box center [585, 45] width 39 height 10
click at [541, 31] on button "Close" at bounding box center [547, 34] width 31 height 9
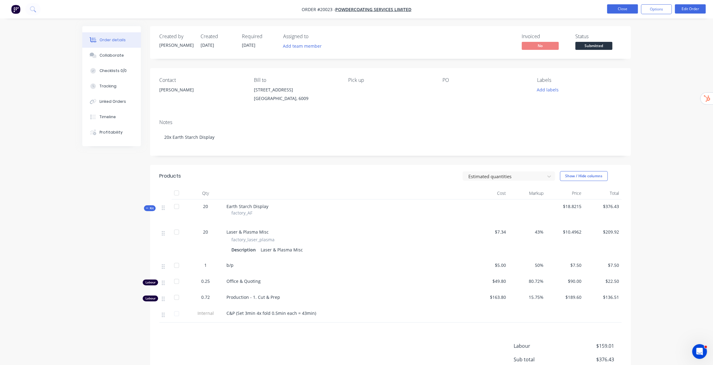
click at [616, 6] on button "Close" at bounding box center [622, 8] width 31 height 9
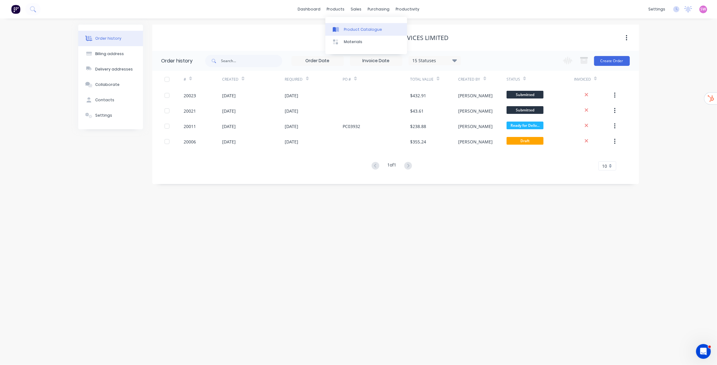
click at [352, 33] on link "Product Catalogue" at bounding box center [366, 29] width 82 height 12
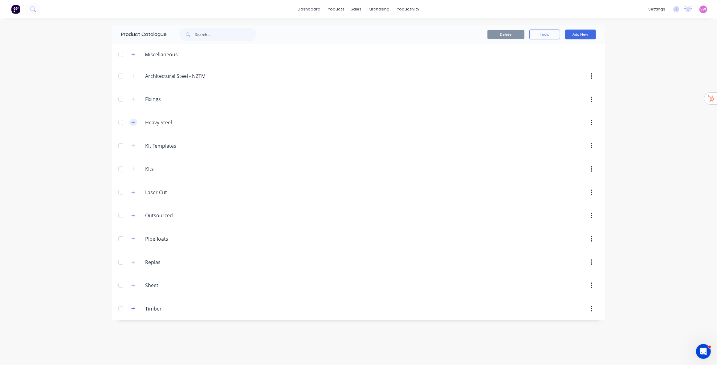
click at [132, 124] on button "button" at bounding box center [133, 123] width 8 height 8
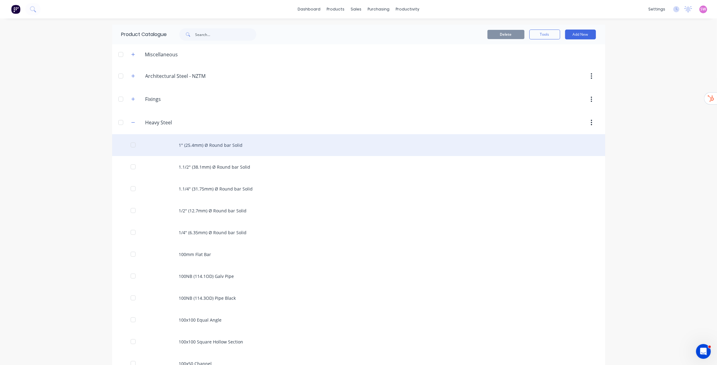
click at [217, 148] on div "1" (25.4mm) Ø Round bar Solid" at bounding box center [358, 145] width 493 height 22
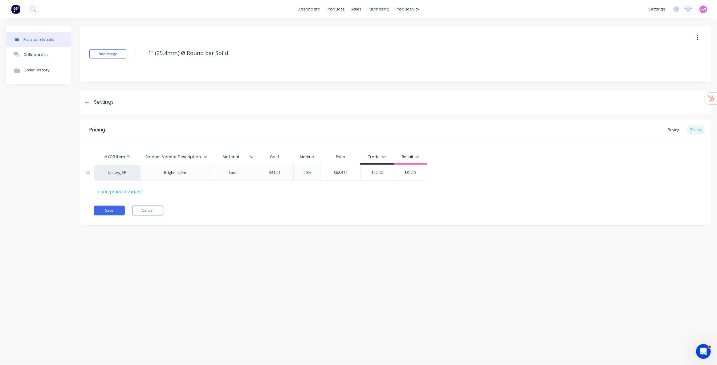
type textarea "x"
click at [674, 129] on div "Buying" at bounding box center [673, 129] width 18 height 9
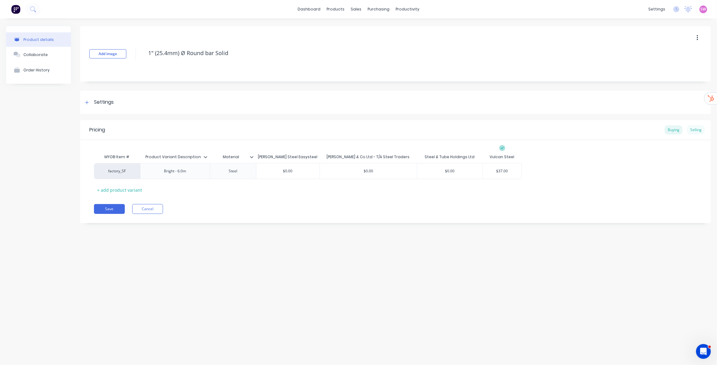
click at [693, 127] on div "Selling" at bounding box center [696, 129] width 18 height 9
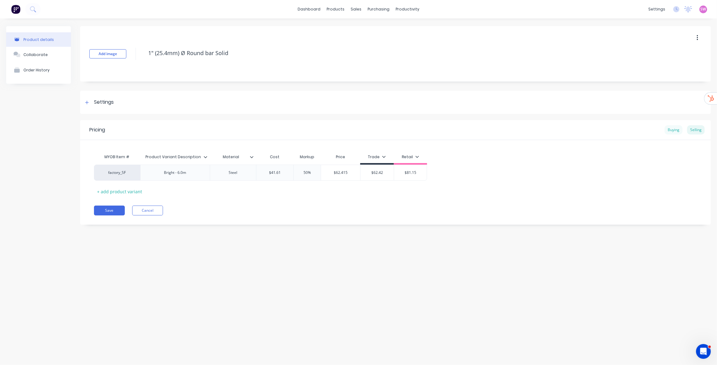
click at [671, 129] on div "Buying" at bounding box center [673, 129] width 18 height 9
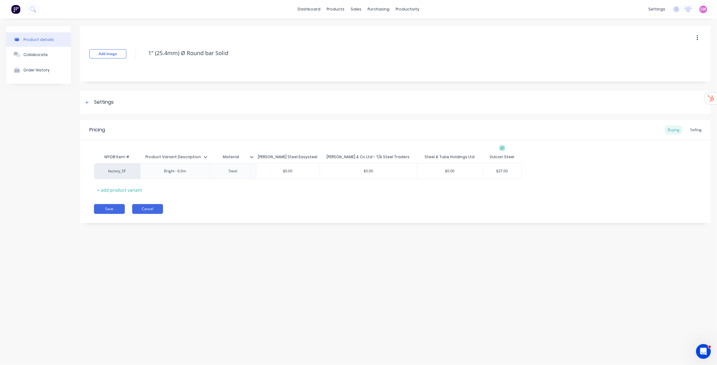
click at [144, 210] on button "Cancel" at bounding box center [147, 209] width 31 height 10
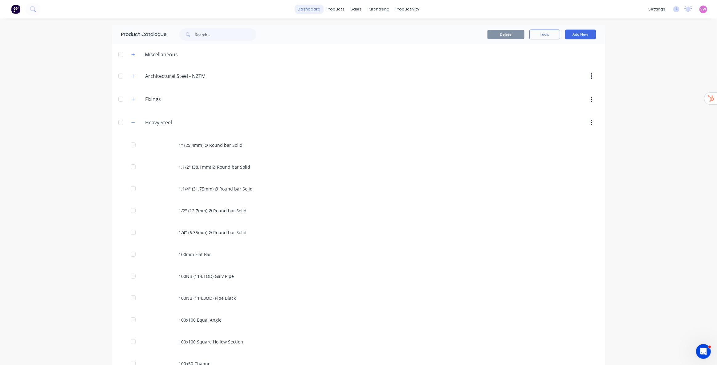
click at [306, 5] on link "dashboard" at bounding box center [308, 9] width 29 height 9
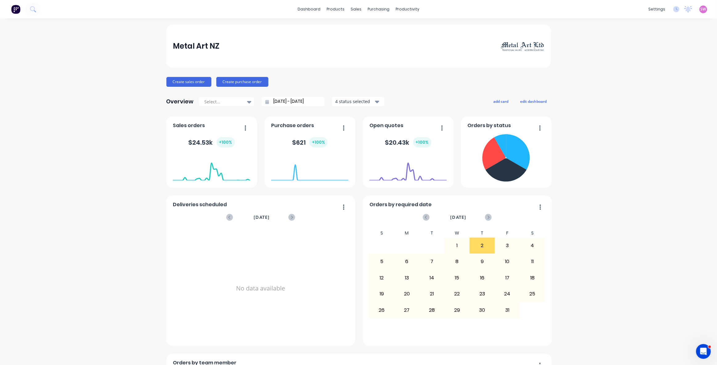
click at [701, 9] on span "SW" at bounding box center [703, 9] width 6 height 6
click at [653, 77] on div "Sign out" at bounding box center [650, 77] width 17 height 6
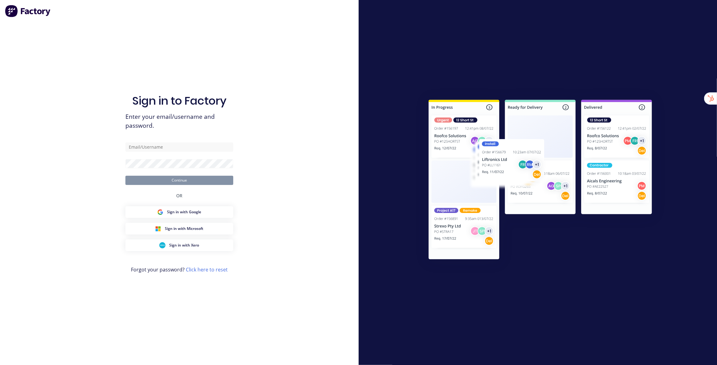
type input "[EMAIL_ADDRESS][DOMAIN_NAME]"
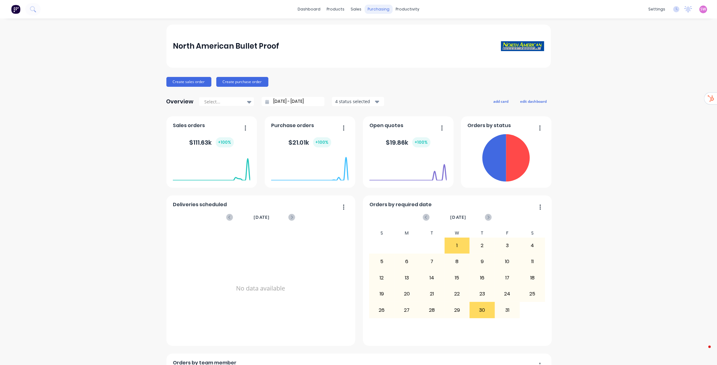
click at [379, 8] on div "purchasing" at bounding box center [378, 9] width 28 height 9
click at [387, 28] on div "Purchase Orders" at bounding box center [396, 30] width 33 height 6
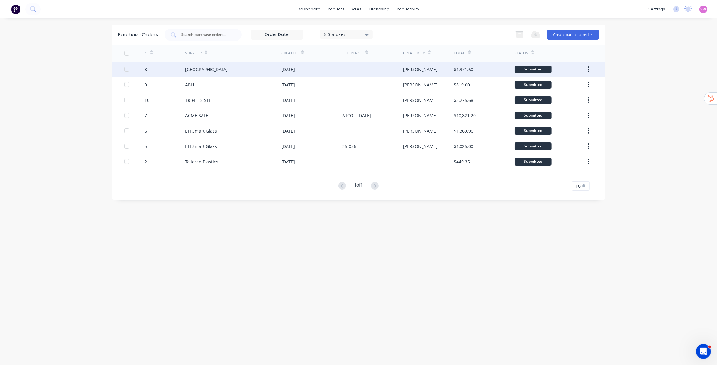
click at [451, 72] on div "Kris" at bounding box center [428, 69] width 51 height 15
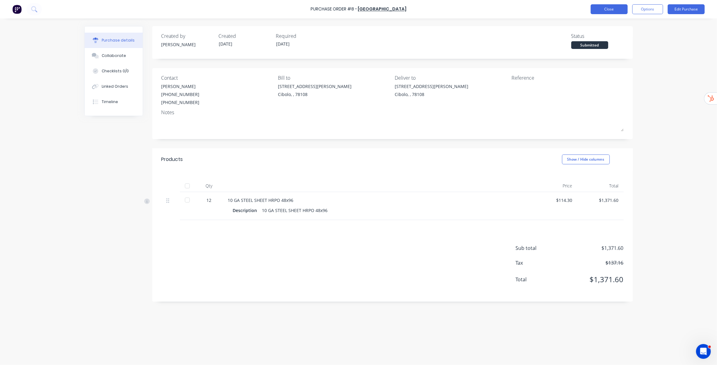
click at [617, 9] on button "Close" at bounding box center [608, 9] width 37 height 10
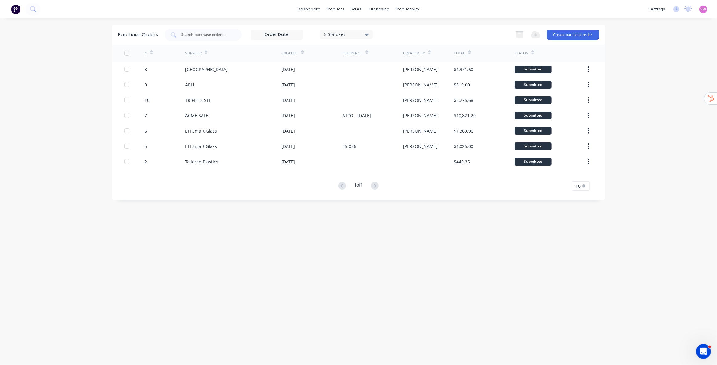
click at [706, 12] on div "SW North American Bullet Proof Stuart Wheatley Administrator Profile Sign out" at bounding box center [703, 10] width 8 height 8
click at [702, 6] on div "SW North American Bullet Proof Stuart Wheatley Administrator Profile Sign out" at bounding box center [703, 10] width 8 height 8
click at [704, 8] on span "SW" at bounding box center [703, 9] width 6 height 6
click at [659, 76] on button "Sign out" at bounding box center [665, 77] width 82 height 12
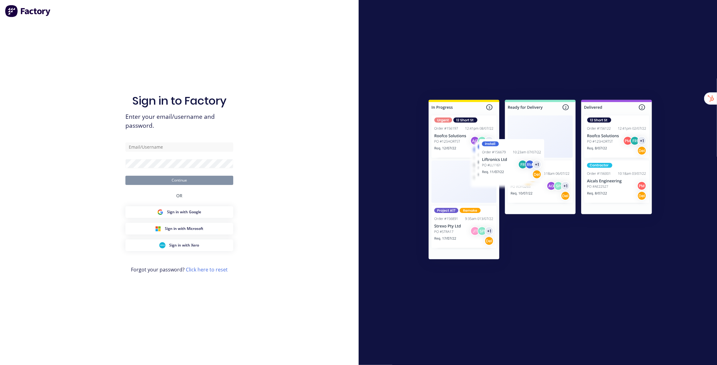
type input "[EMAIL_ADDRESS][DOMAIN_NAME]"
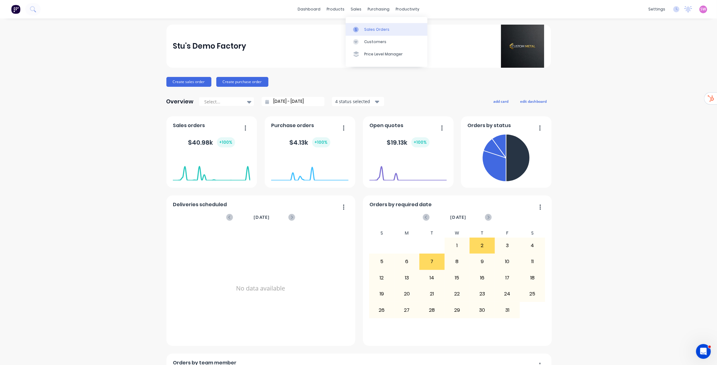
click at [375, 29] on div "Sales Orders" at bounding box center [376, 30] width 25 height 6
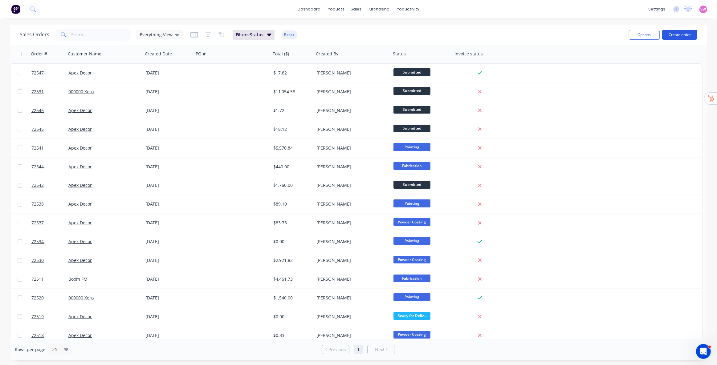
click at [695, 31] on button "Create order" at bounding box center [679, 35] width 35 height 10
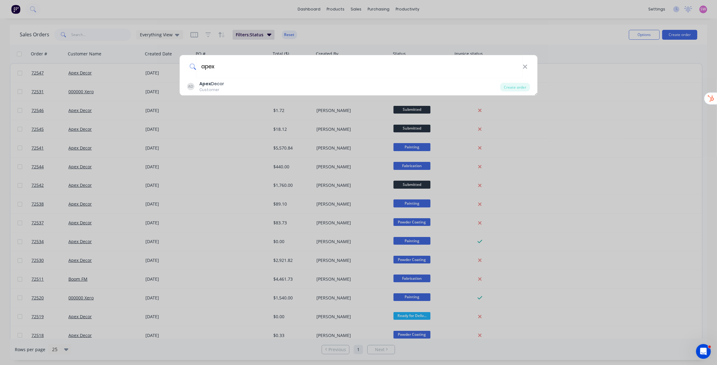
type input "apex"
click at [252, 97] on div "apex AD Apex Decor Customer Create order" at bounding box center [358, 182] width 717 height 365
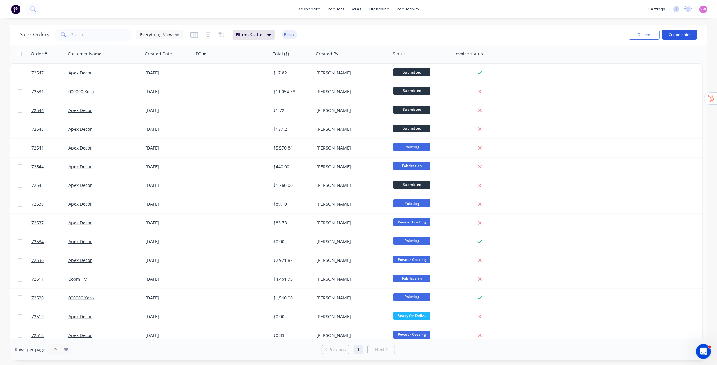
click at [681, 35] on button "Create order" at bounding box center [679, 35] width 35 height 10
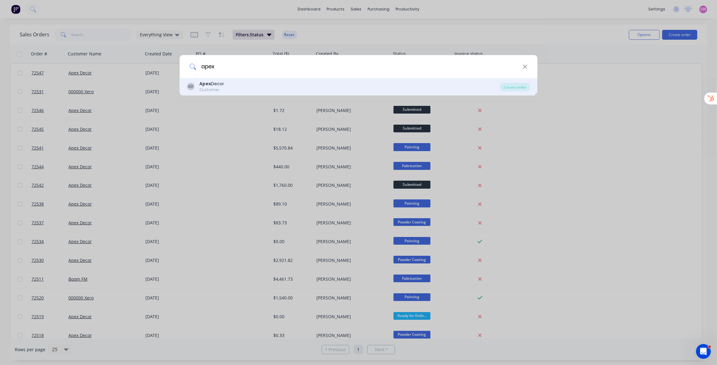
type input "apex"
click at [306, 85] on div "AD Apex Decor Customer" at bounding box center [343, 87] width 313 height 12
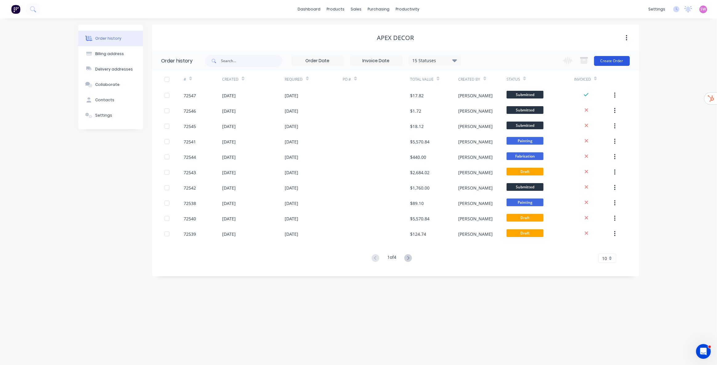
click at [618, 59] on button "Create Order" at bounding box center [612, 61] width 36 height 10
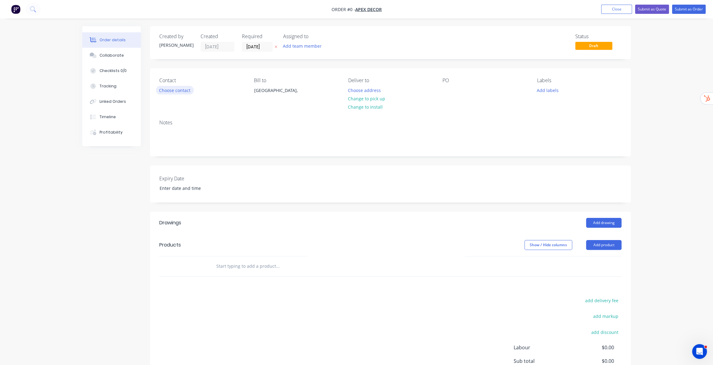
click at [180, 88] on button "Choose contact" at bounding box center [175, 90] width 38 height 8
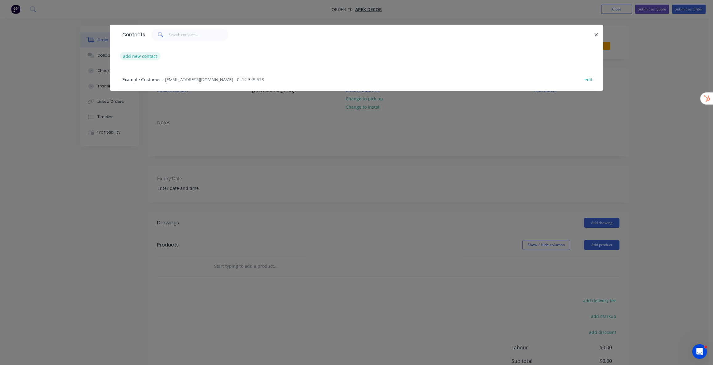
click at [146, 56] on button "add new contact" at bounding box center [140, 56] width 41 height 8
select select "AU"
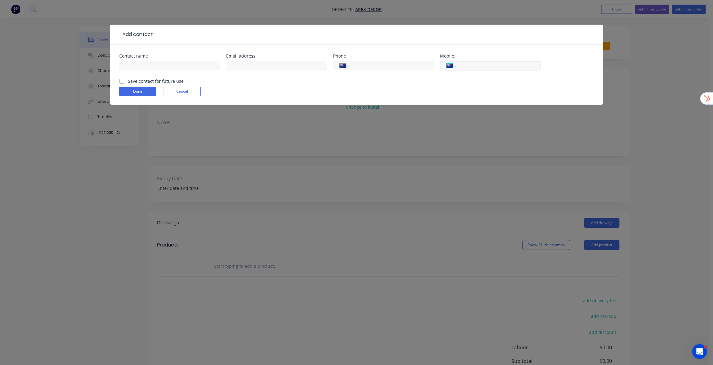
click at [452, 65] on select "International [GEOGRAPHIC_DATA] [GEOGRAPHIC_DATA] [GEOGRAPHIC_DATA] [GEOGRAPHIC…" at bounding box center [450, 66] width 9 height 9
select select "US"
click at [446, 62] on select "International [GEOGRAPHIC_DATA] [GEOGRAPHIC_DATA] [GEOGRAPHIC_DATA] [GEOGRAPHIC…" at bounding box center [450, 66] width 9 height 9
click at [348, 67] on select "International [GEOGRAPHIC_DATA] [GEOGRAPHIC_DATA] [GEOGRAPHIC_DATA] [GEOGRAPHIC…" at bounding box center [343, 66] width 9 height 9
select select "US"
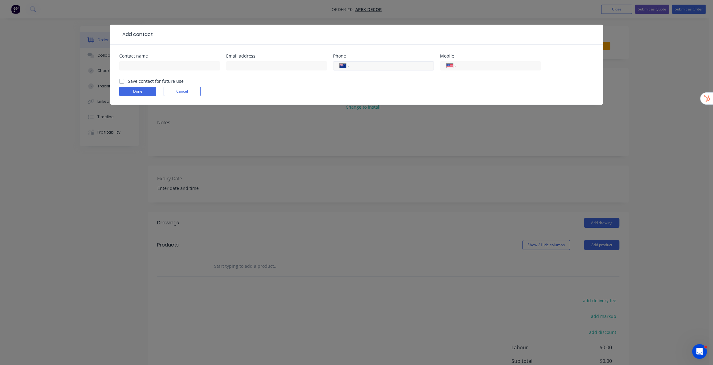
click at [339, 62] on select "International [GEOGRAPHIC_DATA] [GEOGRAPHIC_DATA] [GEOGRAPHIC_DATA] [GEOGRAPHIC…" at bounding box center [343, 66] width 9 height 9
click at [196, 93] on button "Cancel" at bounding box center [182, 91] width 37 height 9
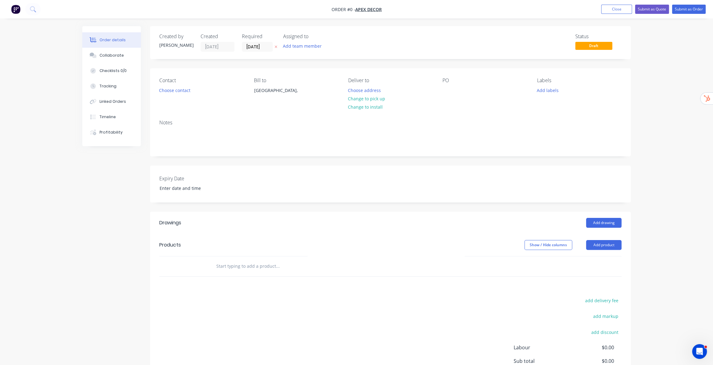
click at [641, 150] on div "Order details Collaborate Checklists 0/0 Tracking Linked Orders Timeline Profit…" at bounding box center [356, 217] width 713 height 434
click at [623, 11] on button "Close" at bounding box center [616, 9] width 31 height 9
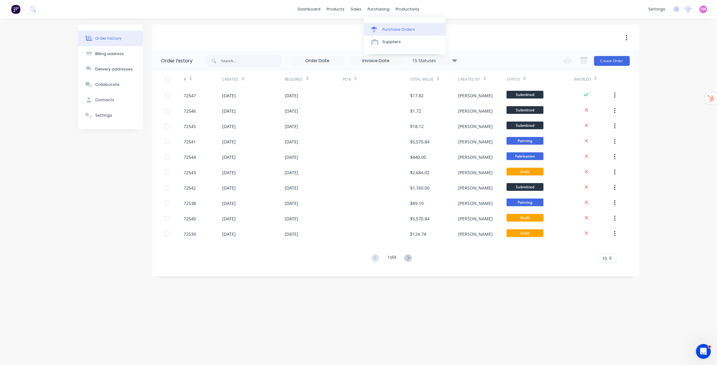
click at [392, 27] on div "Purchase Orders" at bounding box center [398, 30] width 33 height 6
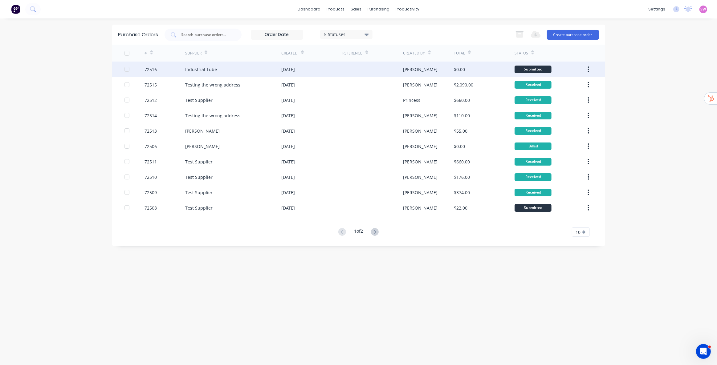
click at [433, 69] on div "Stuart" at bounding box center [428, 69] width 51 height 15
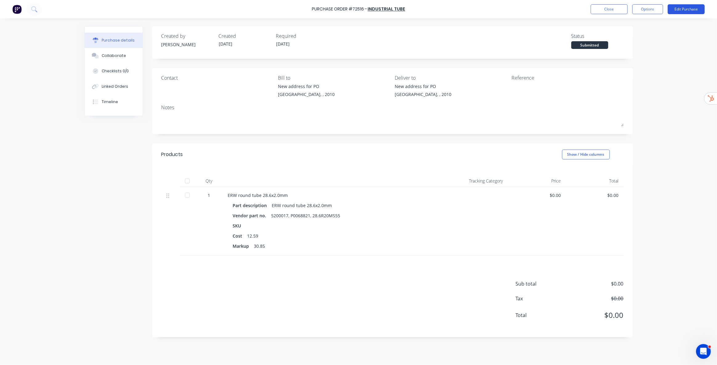
click at [685, 6] on button "Edit Purchase" at bounding box center [685, 9] width 37 height 10
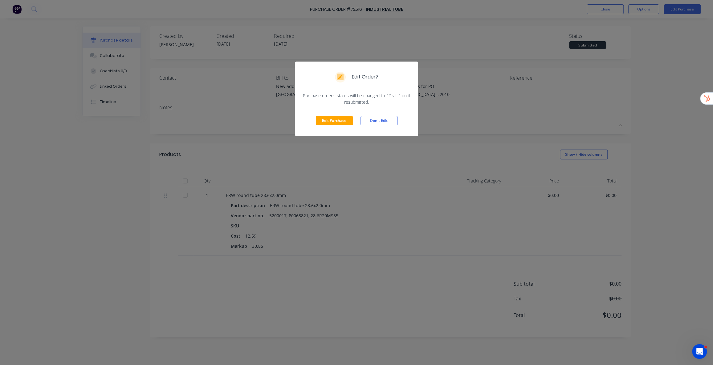
click at [354, 122] on div "Edit Purchase Don't Edit" at bounding box center [356, 120] width 123 height 31
click at [343, 122] on button "Edit Purchase" at bounding box center [334, 120] width 37 height 9
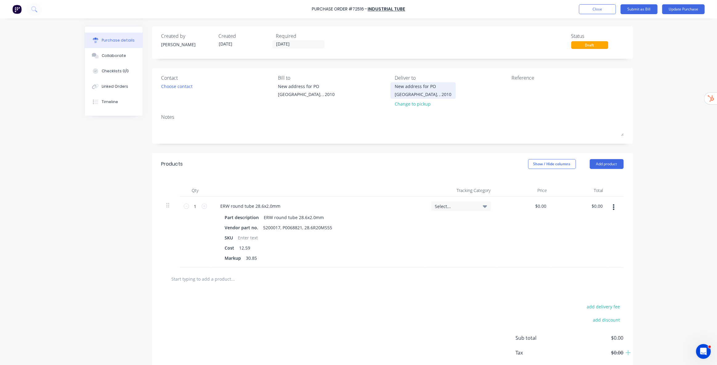
click at [419, 87] on div "New address for PO" at bounding box center [423, 86] width 57 height 6
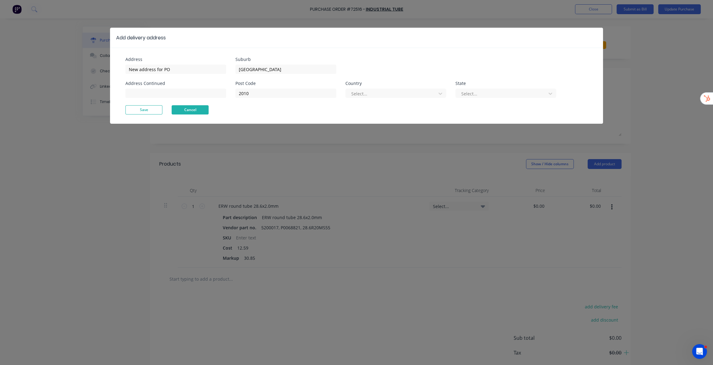
click at [199, 108] on button "Cancel" at bounding box center [190, 109] width 37 height 9
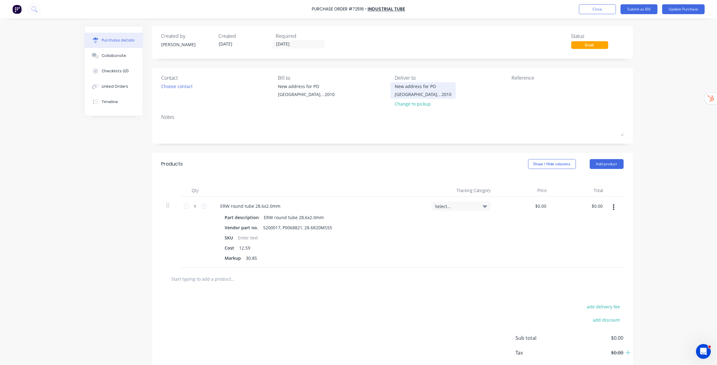
click at [418, 91] on div "Surry Hills, , 2010" at bounding box center [423, 94] width 57 height 6
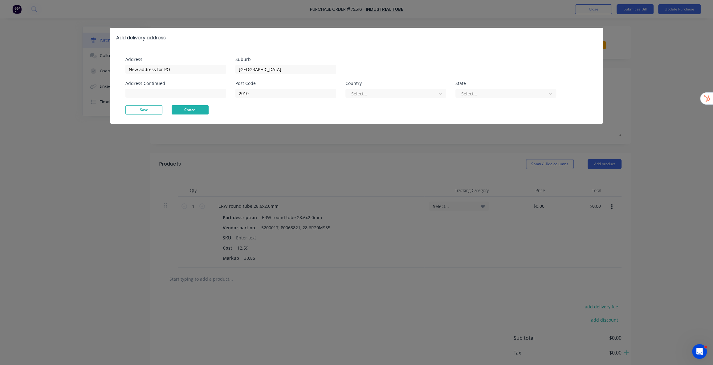
click at [189, 107] on button "Cancel" at bounding box center [190, 109] width 37 height 9
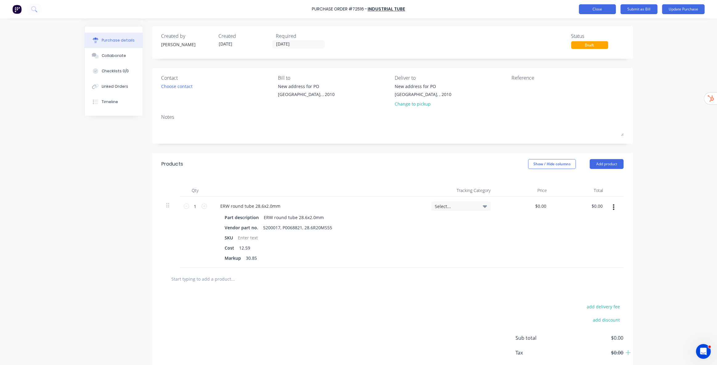
click at [591, 10] on button "Close" at bounding box center [597, 9] width 37 height 10
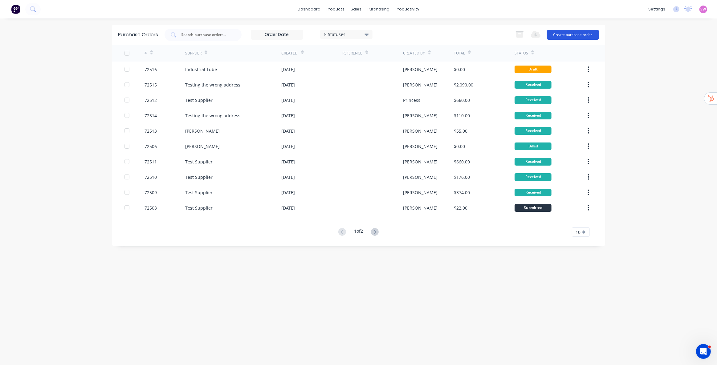
click at [569, 34] on button "Create purchase order" at bounding box center [573, 35] width 52 height 10
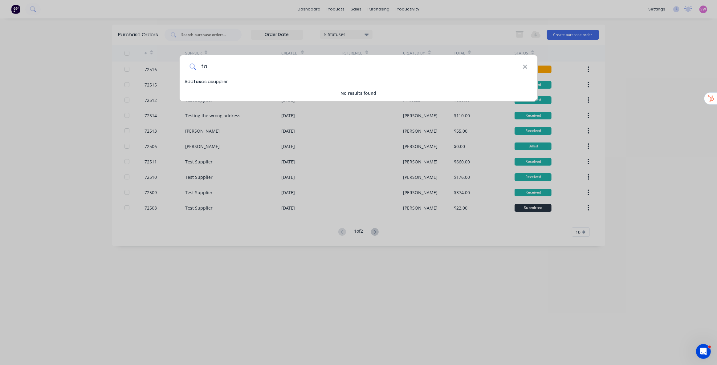
type input "t"
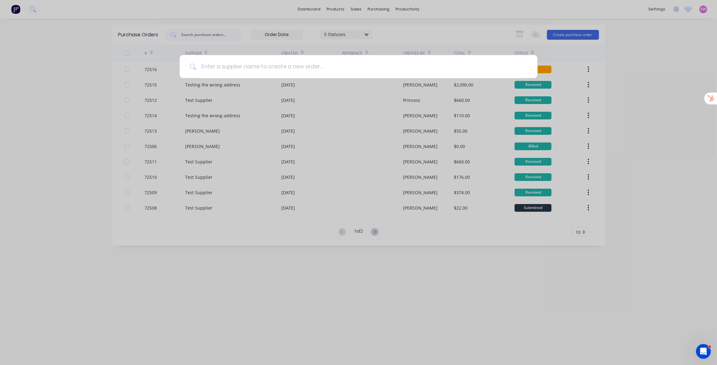
click at [450, 52] on div at bounding box center [358, 182] width 717 height 365
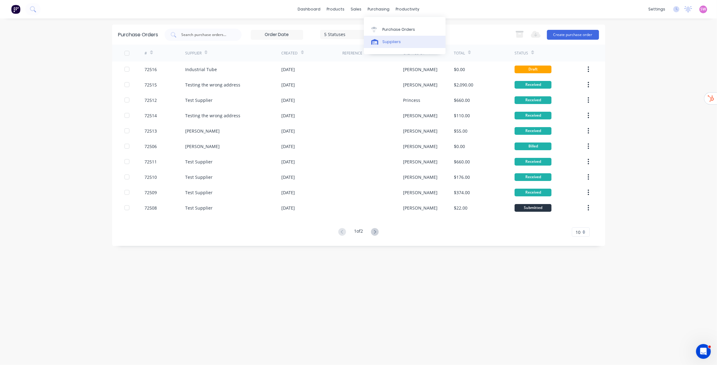
click at [391, 39] on div "Suppliers" at bounding box center [391, 42] width 18 height 6
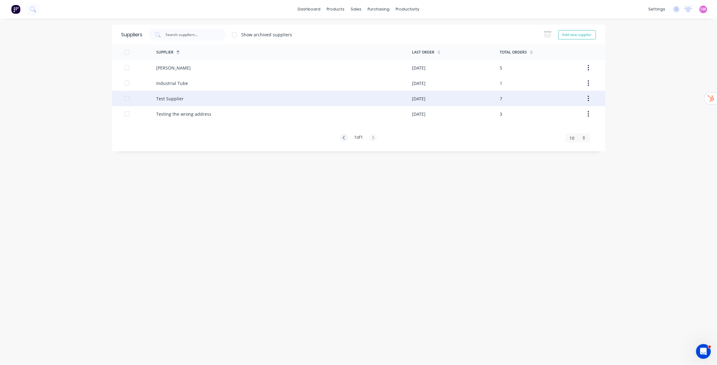
click at [251, 99] on div "Test Supplier" at bounding box center [284, 98] width 256 height 15
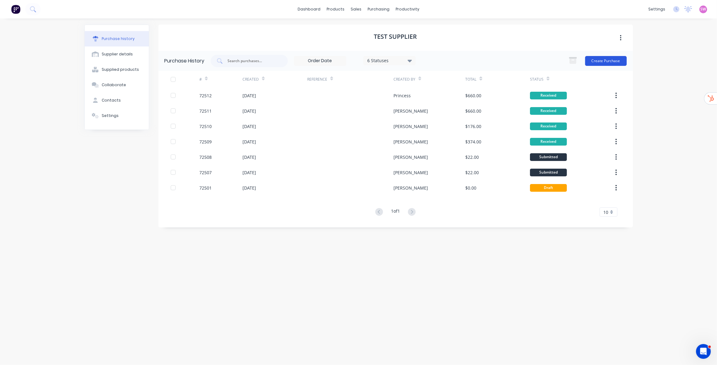
click at [605, 59] on button "Create Purchase" at bounding box center [606, 61] width 42 height 10
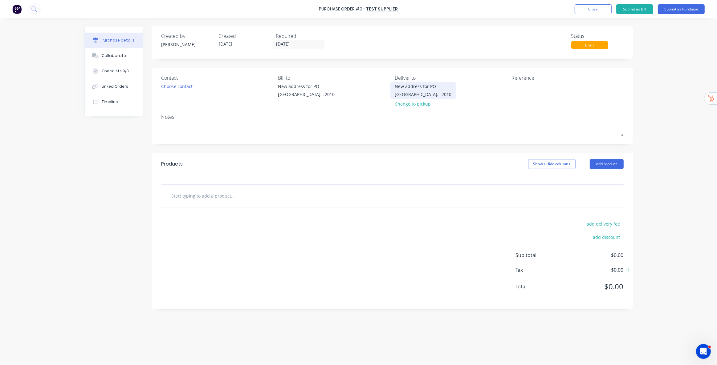
click at [422, 91] on div "Surry Hills, , 2010" at bounding box center [423, 94] width 57 height 6
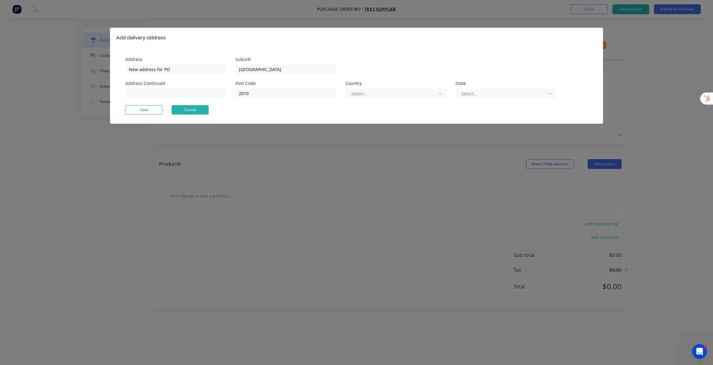
click at [204, 110] on button "Cancel" at bounding box center [190, 109] width 37 height 9
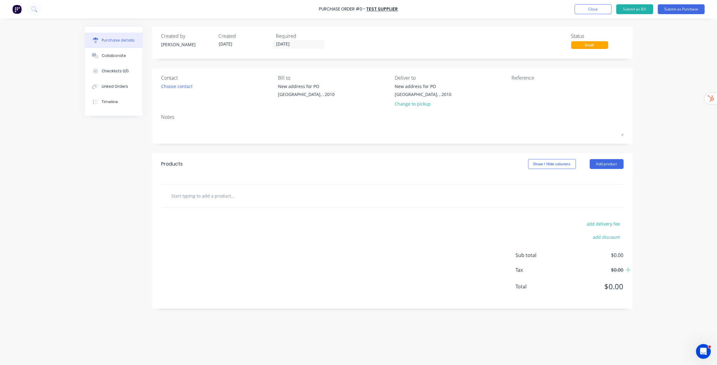
click at [647, 111] on div "Purchase Order #0 - Test Supplier Add product Close Submit as Bill Submit as Pu…" at bounding box center [358, 182] width 717 height 365
drag, startPoint x: 652, startPoint y: 114, endPoint x: 647, endPoint y: 115, distance: 5.0
click at [652, 113] on div "Purchase Order #0 - Test Supplier Add product Close Submit as Bill Submit as Pu…" at bounding box center [358, 182] width 717 height 365
drag, startPoint x: 669, startPoint y: 46, endPoint x: 647, endPoint y: 3, distance: 47.7
click at [669, 45] on div "Purchase Order #0 - Test Supplier Add product Close Submit as Bill Submit as Pu…" at bounding box center [358, 182] width 717 height 365
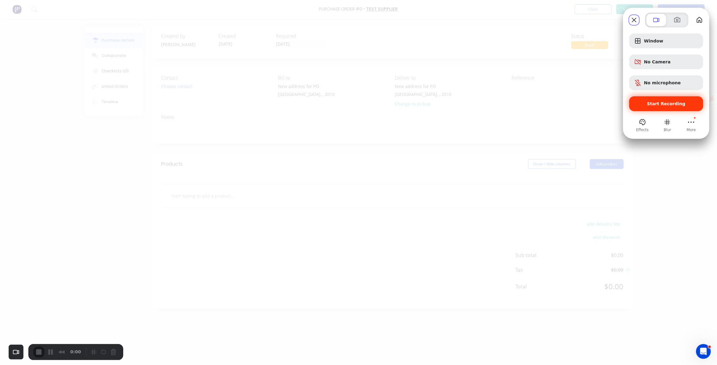
click at [668, 103] on span "Start Recording" at bounding box center [666, 103] width 38 height 5
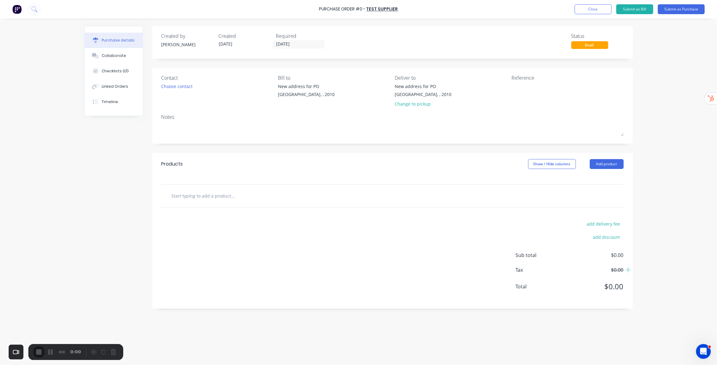
click at [671, 101] on div "Purchase Order #0 - Test Supplier Add product Close Submit as Bill Submit as Pu…" at bounding box center [358, 182] width 717 height 365
click at [188, 88] on div "Choose contact" at bounding box center [176, 86] width 31 height 6
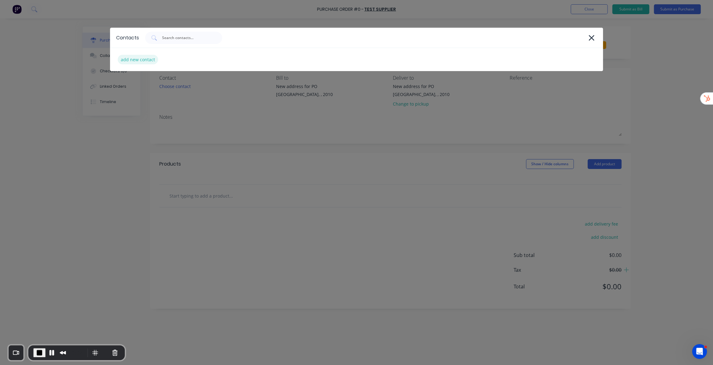
click at [148, 61] on div "add new contact" at bounding box center [138, 60] width 40 height 10
select select "AU"
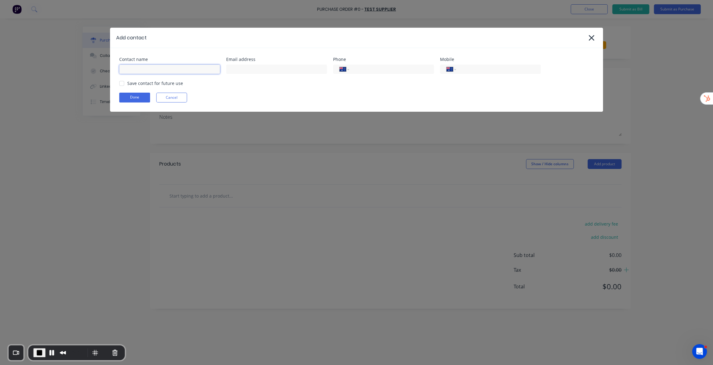
click at [154, 67] on input at bounding box center [169, 69] width 101 height 9
type input "Example Customer"
click at [247, 71] on input at bounding box center [276, 69] width 101 height 9
type input "example@email.com"
click at [410, 91] on div "Contact name Example Customer Email address example@email.com Phone Internation…" at bounding box center [356, 80] width 493 height 64
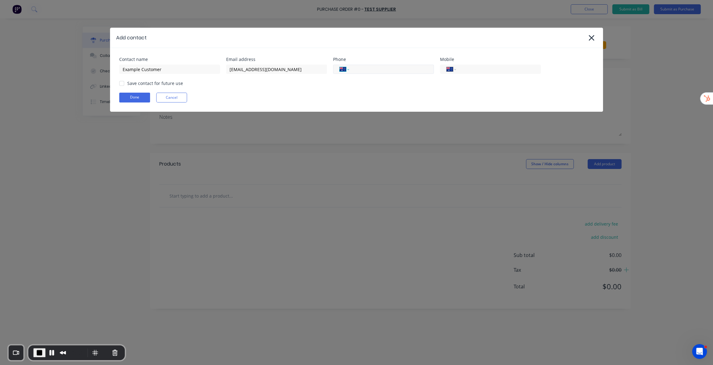
click at [345, 70] on select "International Afghanistan Åland Islands Albania Algeria American Samoa Andorra …" at bounding box center [343, 69] width 9 height 9
select select "US"
click at [339, 65] on select "International Afghanistan Åland Islands Albania Algeria American Samoa Andorra …" at bounding box center [343, 69] width 9 height 9
click at [448, 69] on select "International Afghanistan Åland Islands Albania Algeria American Samoa Andorra …" at bounding box center [450, 69] width 9 height 9
select select "US"
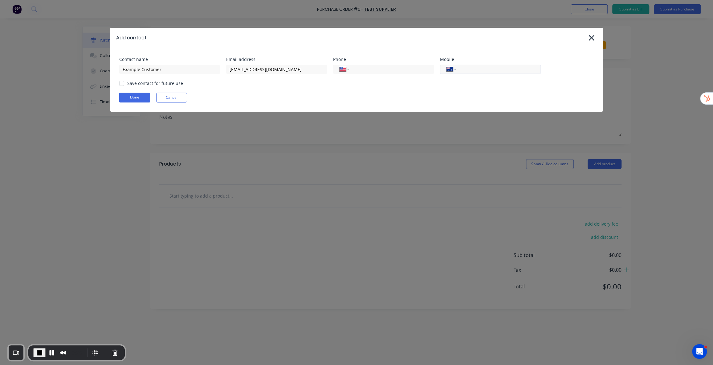
click at [446, 65] on select "International Afghanistan Åland Islands Albania Algeria American Samoa Andorra …" at bounding box center [450, 69] width 9 height 9
click at [468, 96] on div "Done Cancel" at bounding box center [356, 98] width 474 height 10
click at [489, 71] on input "tel" at bounding box center [497, 69] width 74 height 7
click at [174, 98] on button "Cancel" at bounding box center [171, 98] width 31 height 10
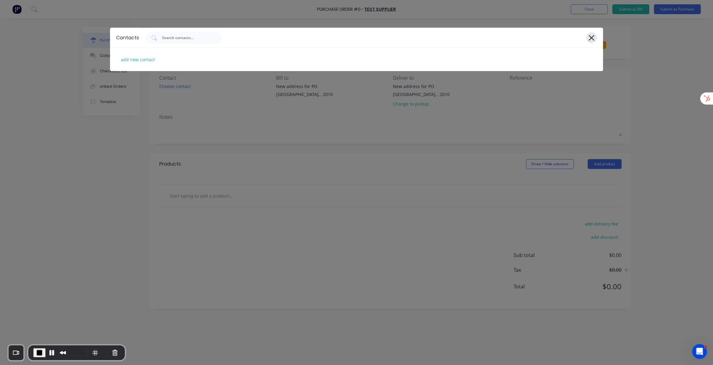
click at [587, 39] on div at bounding box center [591, 37] width 11 height 11
click at [589, 35] on icon at bounding box center [591, 38] width 6 height 9
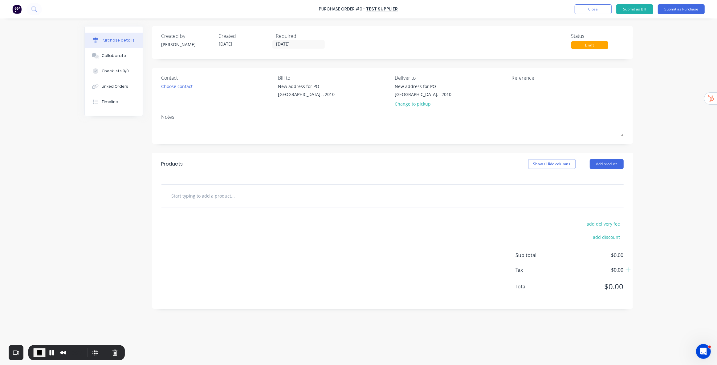
click at [650, 86] on div "Purchase Order #0 - Test Supplier Add product Close Submit as Bill Submit as Pu…" at bounding box center [358, 182] width 717 height 365
click at [415, 88] on div "New address for PO" at bounding box center [423, 86] width 57 height 6
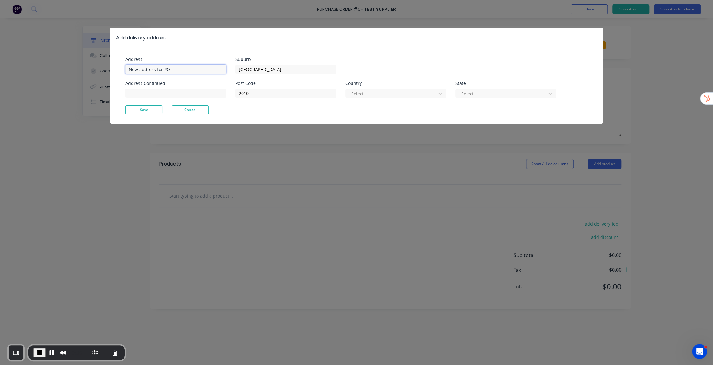
drag, startPoint x: 185, startPoint y: 68, endPoint x: 103, endPoint y: 65, distance: 82.3
click at [108, 66] on div "Add delivery address Address New address for PO Address Continued Suburb Surry …" at bounding box center [356, 182] width 713 height 365
type input "n"
type input "New Address"
click at [256, 67] on input "Surry Hills" at bounding box center [285, 69] width 101 height 9
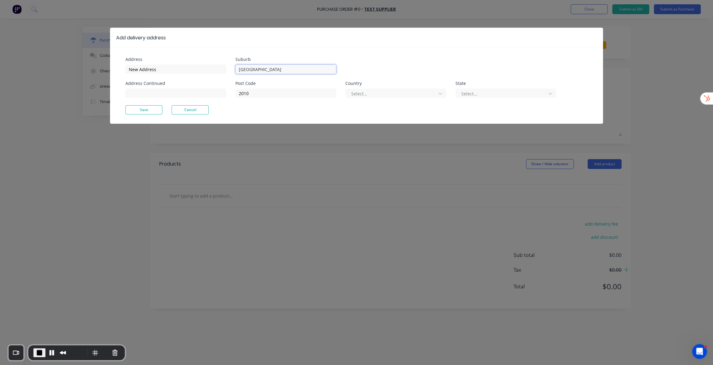
drag, startPoint x: 218, startPoint y: 63, endPoint x: 203, endPoint y: 62, distance: 15.4
click at [203, 62] on div "Address New Address Address Continued Suburb Surry Hills Post Code 2010 Country…" at bounding box center [240, 81] width 231 height 48
type input "New Suburb"
drag, startPoint x: 255, startPoint y: 95, endPoint x: 212, endPoint y: 94, distance: 43.8
click at [213, 94] on div "Address New Address Address Continued Suburb New Suburb Post Code 2010 Country …" at bounding box center [240, 81] width 231 height 48
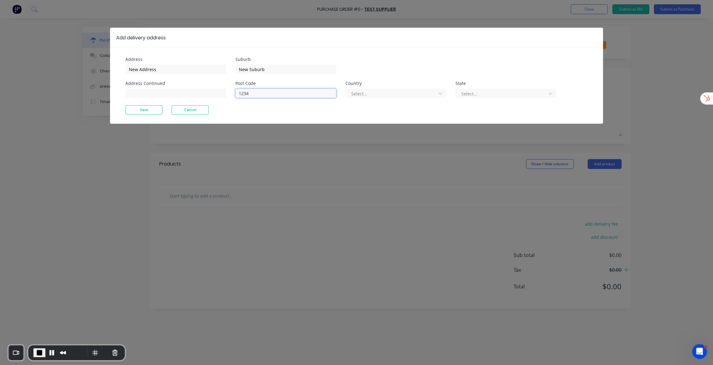
type input "1234"
click at [428, 70] on div "Suburb New Suburb" at bounding box center [395, 65] width 321 height 17
click at [428, 87] on div "Country Select..." at bounding box center [395, 89] width 101 height 17
click at [428, 93] on div at bounding box center [391, 94] width 82 height 8
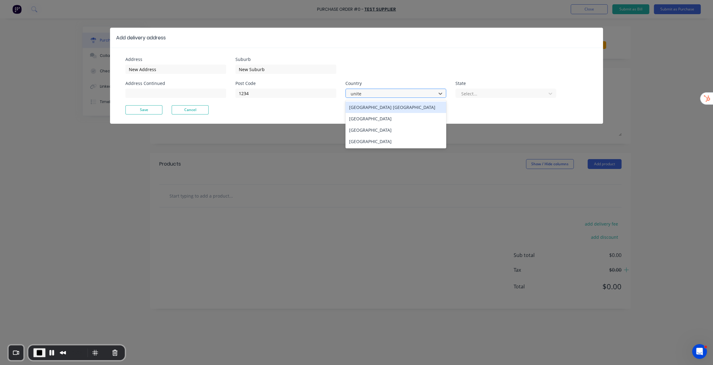
type input "united"
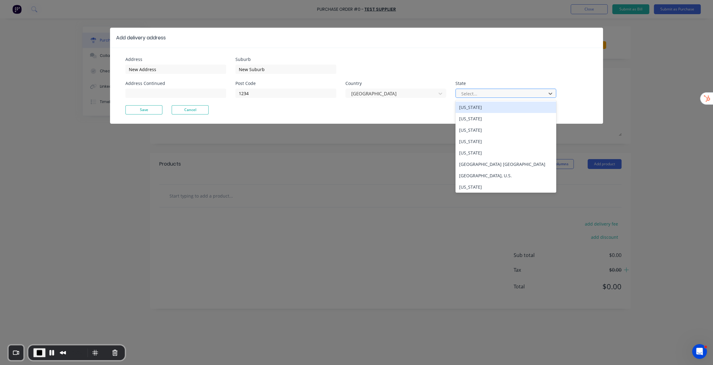
click at [524, 96] on div at bounding box center [501, 94] width 82 height 8
type input "te"
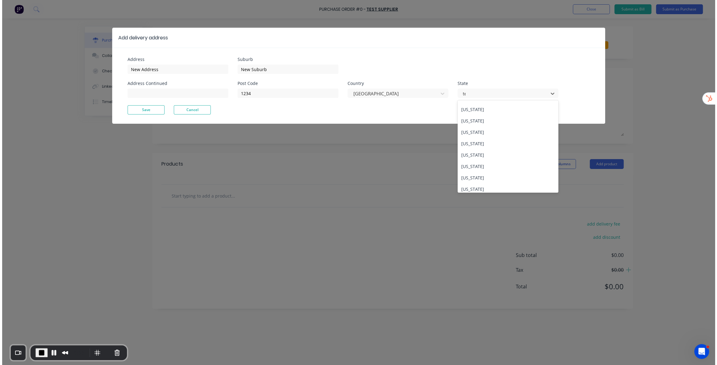
scroll to position [0, 0]
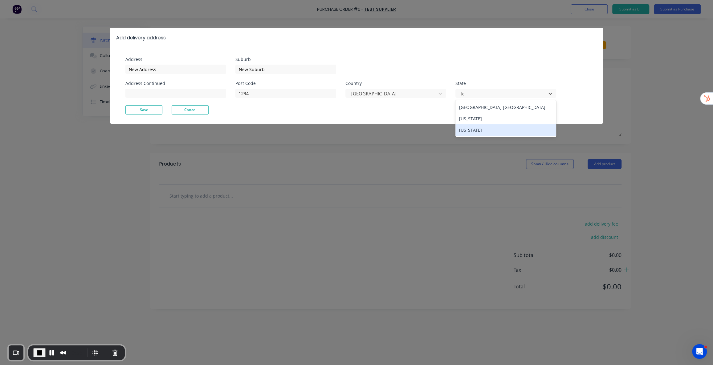
click at [517, 131] on div "Texas" at bounding box center [505, 129] width 101 height 11
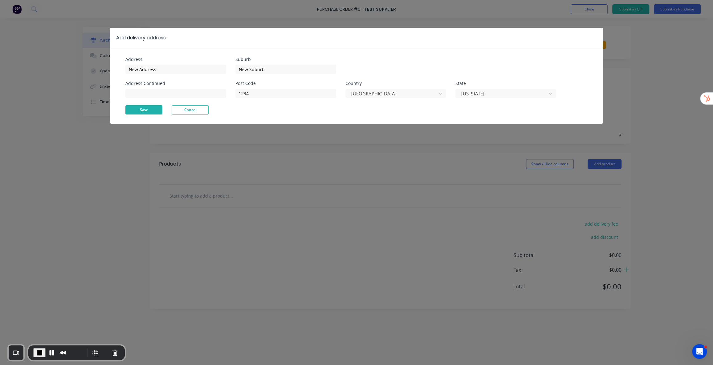
click at [138, 108] on button "Save" at bounding box center [143, 109] width 37 height 9
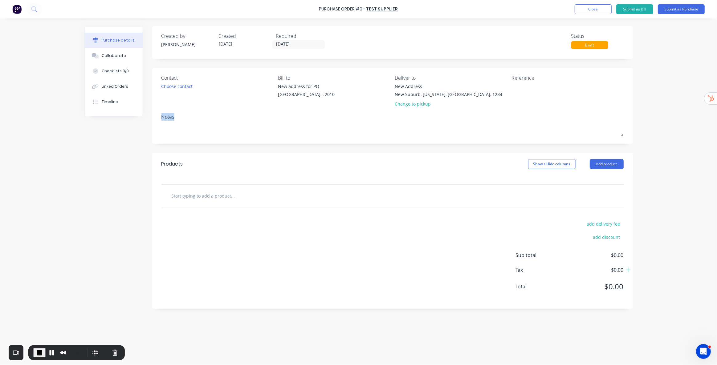
click at [662, 112] on div "Purchase Order #0 - Test Supplier Add product Close Submit as Bill Submit as Pu…" at bounding box center [358, 182] width 717 height 365
click at [604, 107] on div "Reference" at bounding box center [567, 92] width 112 height 36
click at [38, 355] on span "End Recording" at bounding box center [39, 352] width 7 height 7
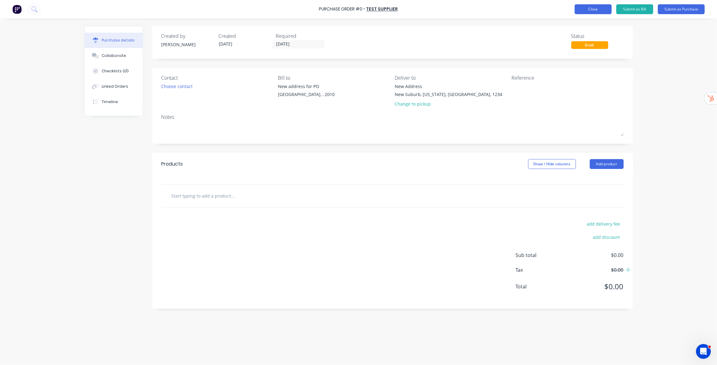
click at [607, 13] on button "Close" at bounding box center [592, 9] width 37 height 10
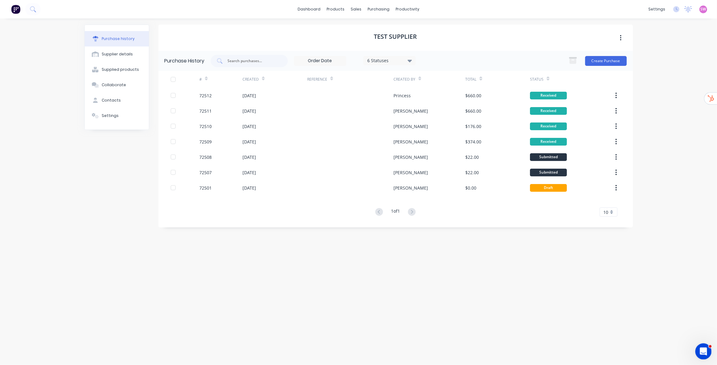
click at [701, 346] on icon "Open Intercom Messenger" at bounding box center [702, 351] width 10 height 10
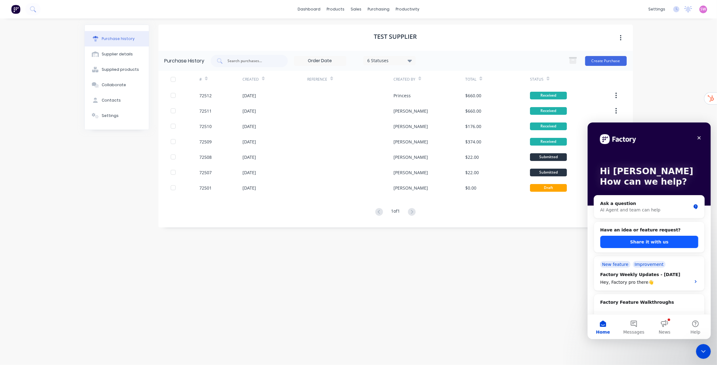
click at [649, 241] on button "Share it with us" at bounding box center [649, 242] width 98 height 12
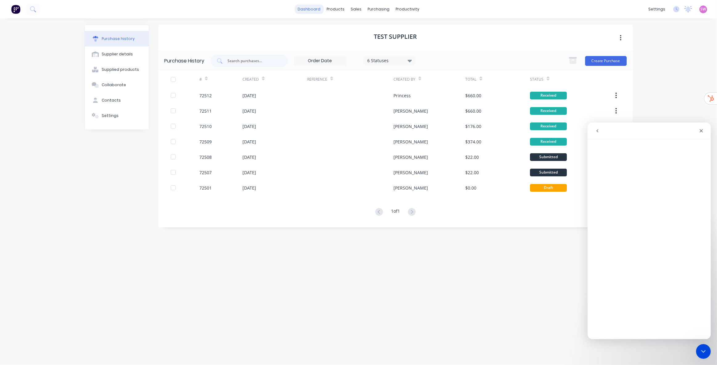
click at [303, 10] on link "dashboard" at bounding box center [308, 9] width 29 height 9
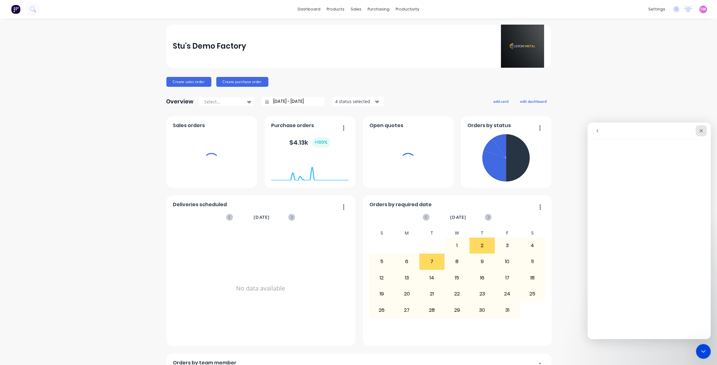
click at [699, 132] on icon "Close" at bounding box center [700, 130] width 3 height 3
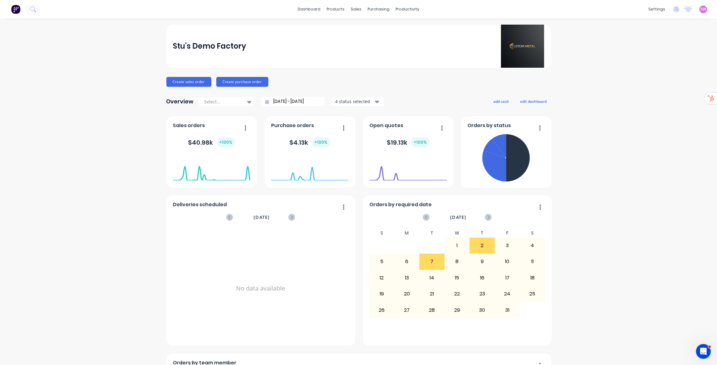
click at [700, 8] on span "SW" at bounding box center [703, 9] width 6 height 6
click at [643, 82] on button "Sign out" at bounding box center [665, 77] width 82 height 12
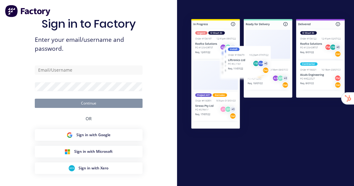
type input "[EMAIL_ADDRESS][DOMAIN_NAME]"
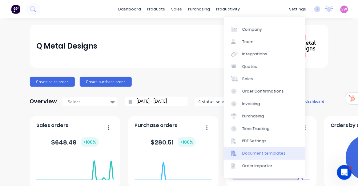
click at [274, 155] on div "Document templates" at bounding box center [263, 154] width 43 height 6
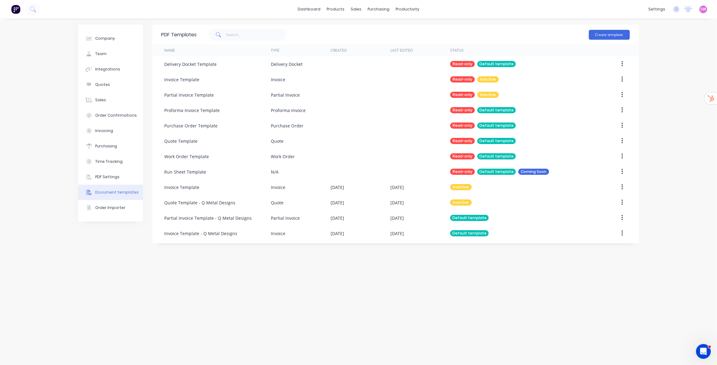
click at [354, 186] on div "PDF Templates Create template Name Type Created Last Edited Status Delivery Doc…" at bounding box center [395, 192] width 487 height 334
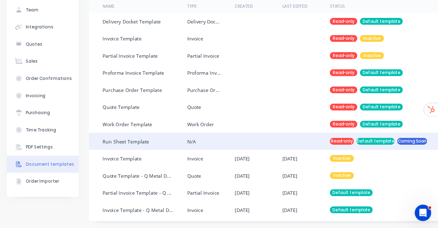
scroll to position [27, 0]
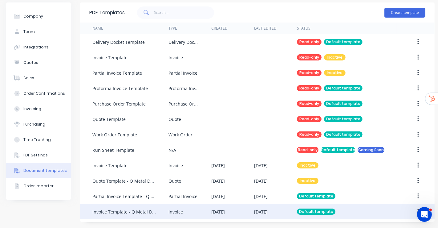
click at [250, 186] on div "[DATE]" at bounding box center [232, 211] width 43 height 15
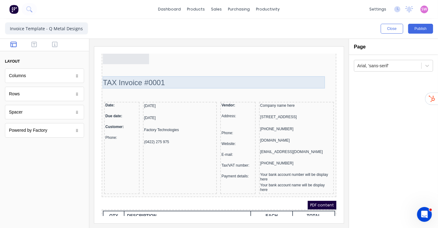
scroll to position [34, 0]
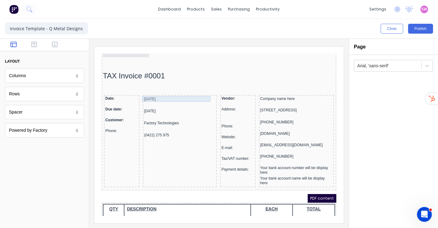
click at [148, 92] on div "[DATE]" at bounding box center [171, 91] width 71 height 6
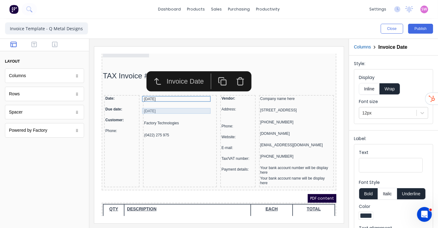
click at [144, 103] on div "[DATE]" at bounding box center [171, 103] width 71 height 6
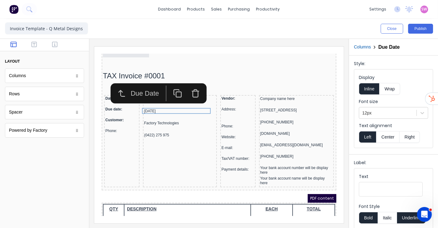
click at [318, 33] on div "Close Publish" at bounding box center [328, 29] width 209 height 10
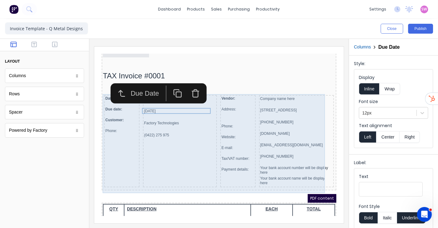
click at [140, 147] on div "[DATE] [DATE] Factory Technologies (0422) 275 975" at bounding box center [172, 133] width 74 height 92
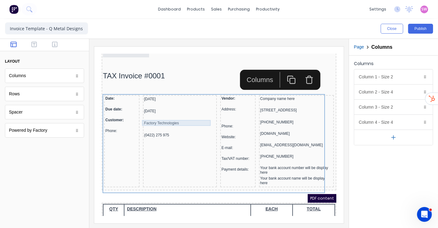
click at [153, 113] on div "Factory Technologies" at bounding box center [171, 115] width 71 height 6
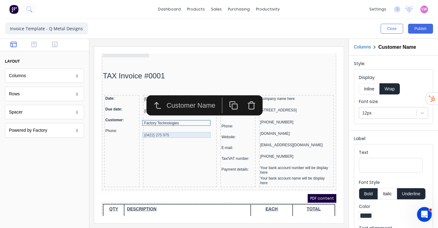
click at [147, 126] on div "(0422) 275 975" at bounding box center [171, 127] width 71 height 6
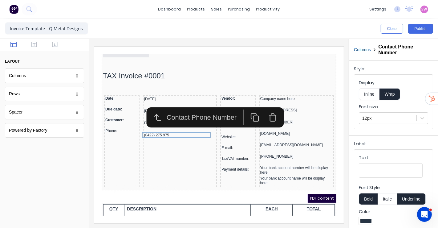
click at [263, 33] on div "Close Publish" at bounding box center [219, 29] width 438 height 20
click at [192, 25] on div "Close Publish" at bounding box center [219, 29] width 438 height 20
click at [105, 91] on div "Date:" at bounding box center [114, 90] width 33 height 5
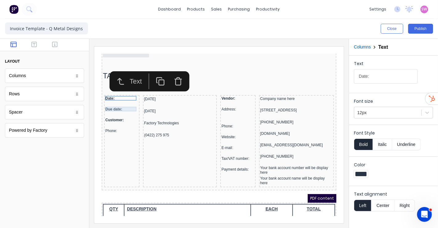
click at [102, 100] on div "Due date:" at bounding box center [114, 101] width 33 height 5
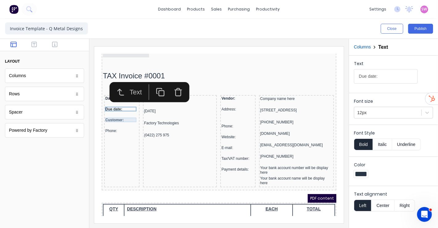
click at [106, 113] on div "Customer:" at bounding box center [114, 112] width 33 height 5
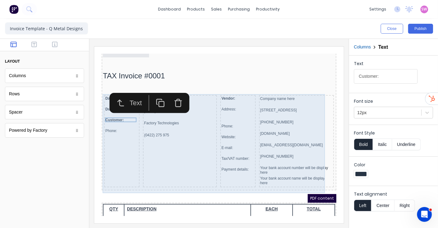
click at [102, 125] on div "Date: Due date: Customer: Phone:" at bounding box center [113, 133] width 35 height 92
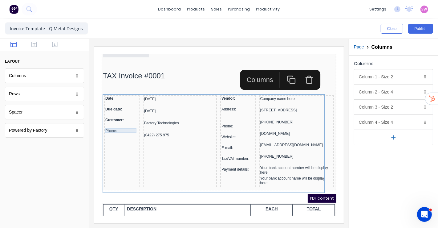
click at [109, 124] on div "Phone:" at bounding box center [114, 123] width 33 height 5
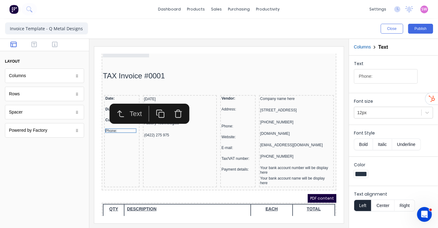
click at [213, 28] on div "Close Publish" at bounding box center [219, 29] width 438 height 20
click at [148, 90] on div "[DATE]" at bounding box center [171, 91] width 71 height 6
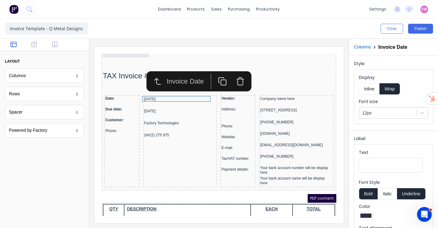
click at [377, 163] on input "Text" at bounding box center [391, 165] width 64 height 14
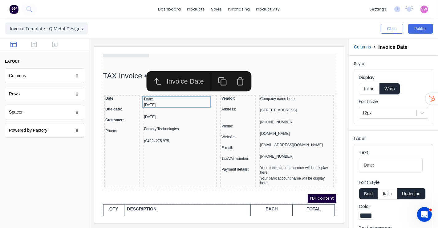
type input "Date:"
click at [363, 88] on button "Inline" at bounding box center [369, 89] width 21 height 12
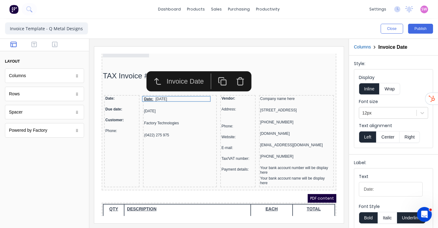
click at [405, 216] on button "Underline" at bounding box center [411, 218] width 29 height 12
click at [153, 102] on div "[DATE]" at bounding box center [171, 103] width 71 height 6
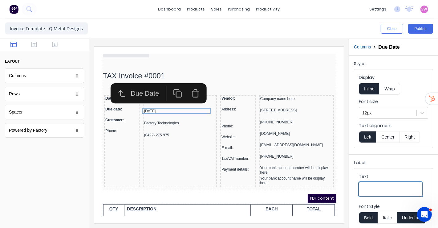
click at [386, 187] on input "Text" at bounding box center [391, 189] width 64 height 14
type input "Due Date:"
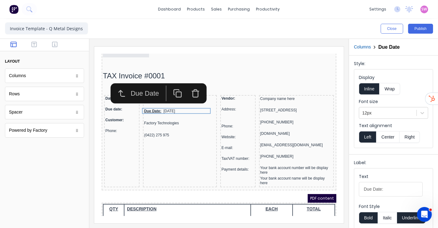
click at [405, 215] on button "Underline" at bounding box center [411, 218] width 29 height 12
click at [165, 115] on div "Factory Technologies" at bounding box center [171, 115] width 71 height 6
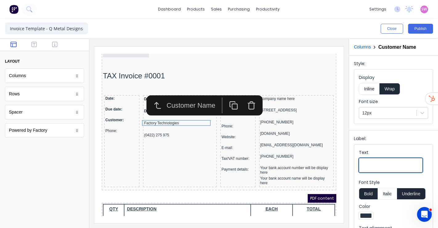
click at [381, 163] on input "Text" at bounding box center [391, 165] width 64 height 14
type input "Customer:"
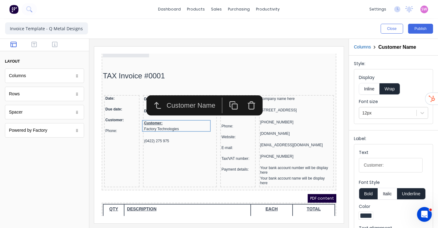
click at [417, 188] on button "Underline" at bounding box center [411, 194] width 29 height 12
click at [372, 88] on button "Inline" at bounding box center [369, 89] width 21 height 12
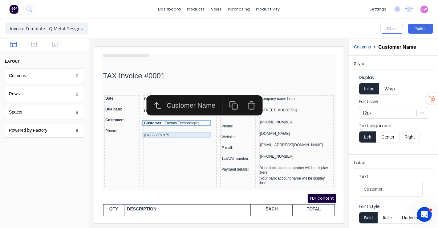
click at [148, 128] on div "(0422) 275 975" at bounding box center [171, 127] width 71 height 6
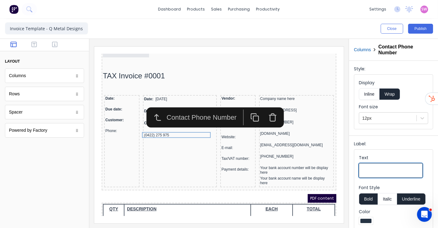
click at [377, 169] on input "Text" at bounding box center [391, 170] width 64 height 14
type input "Phone:"
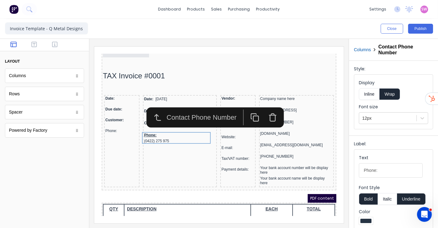
click at [416, 196] on button "Underline" at bounding box center [411, 199] width 29 height 12
click at [374, 94] on button "Inline" at bounding box center [369, 94] width 21 height 12
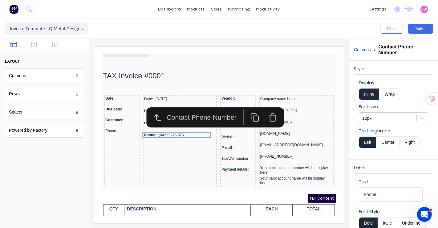
click at [318, 30] on div "Close Publish" at bounding box center [328, 29] width 209 height 10
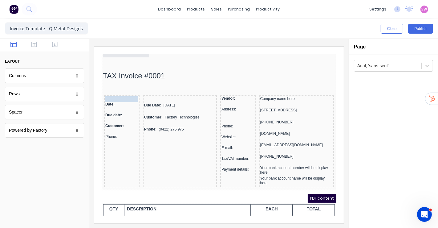
drag, startPoint x: 147, startPoint y: 91, endPoint x: 108, endPoint y: 90, distance: 38.2
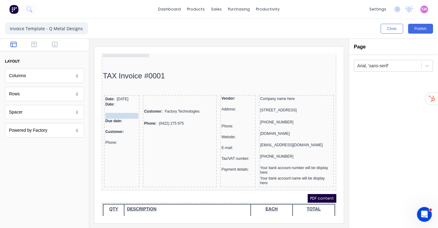
drag, startPoint x: 151, startPoint y: 98, endPoint x: 113, endPoint y: 109, distance: 39.6
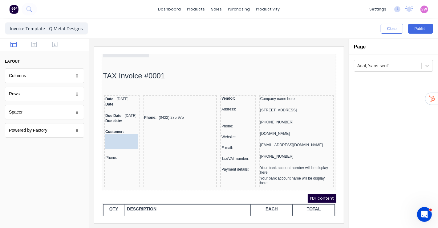
drag, startPoint x: 166, startPoint y: 103, endPoint x: 123, endPoint y: 140, distance: 57.2
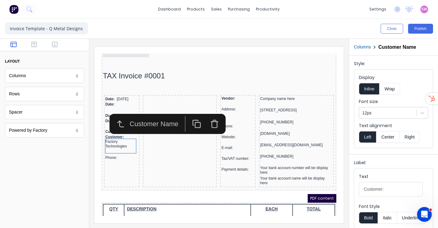
click at [227, 40] on div at bounding box center [218, 133] width 259 height 189
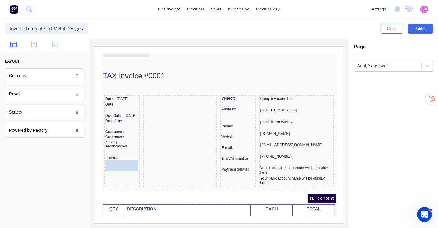
drag, startPoint x: 158, startPoint y: 110, endPoint x: 118, endPoint y: 158, distance: 62.1
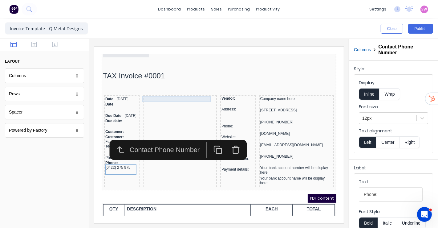
click at [199, 93] on div at bounding box center [171, 91] width 71 height 6
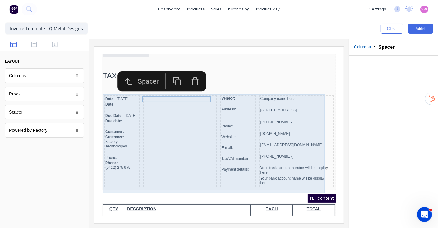
click at [195, 170] on div at bounding box center [172, 133] width 74 height 92
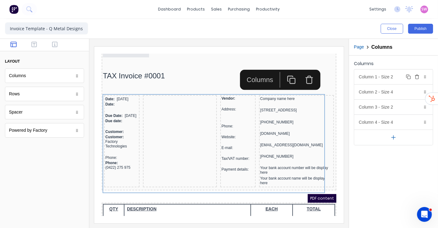
click at [390, 74] on div "Column 1 - Size 2 Duplicate Delete" at bounding box center [393, 76] width 79 height 15
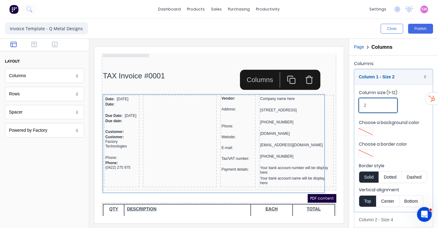
drag, startPoint x: 378, startPoint y: 102, endPoint x: 342, endPoint y: 105, distance: 36.8
click at [344, 105] on div "Close Publish Components layout Columns Columns Rows Rows Spacer Spacer Powered…" at bounding box center [219, 123] width 438 height 209
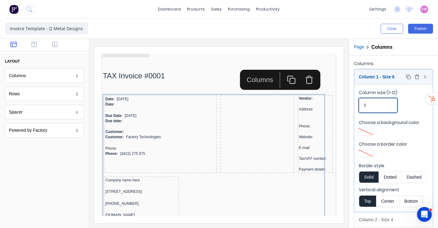
type input "6"
click at [376, 79] on div "Column 1 - Size 6 Duplicate Delete" at bounding box center [393, 76] width 79 height 15
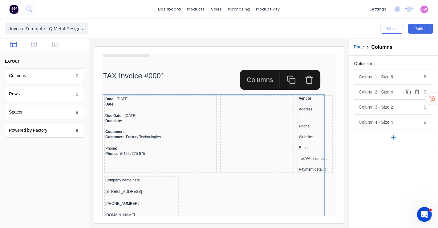
click at [383, 94] on div "Column 2 - Size 4 Duplicate Delete" at bounding box center [393, 91] width 79 height 15
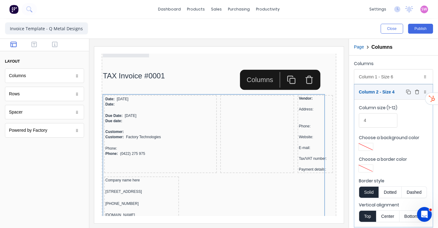
click at [415, 92] on icon "button" at bounding box center [417, 91] width 5 height 5
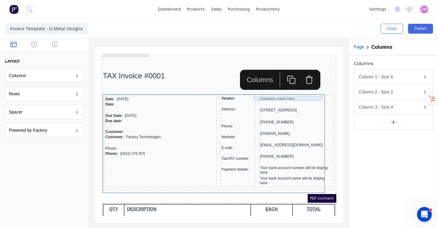
click at [261, 91] on div "Company name here" at bounding box center [289, 90] width 72 height 5
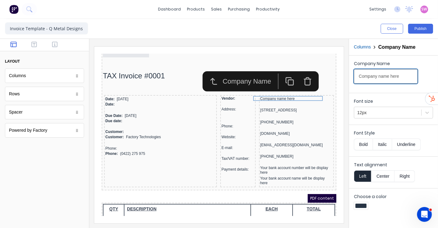
click at [397, 74] on input "Company name here" at bounding box center [386, 76] width 64 height 14
type input "Ven"
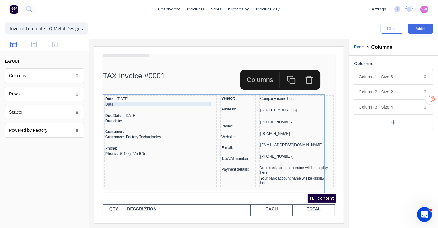
click at [113, 95] on div "Date:" at bounding box center [153, 96] width 110 height 5
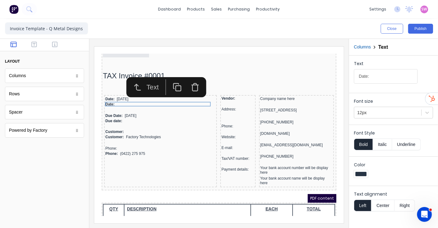
click at [185, 80] on icon "button" at bounding box center [187, 80] width 5 height 6
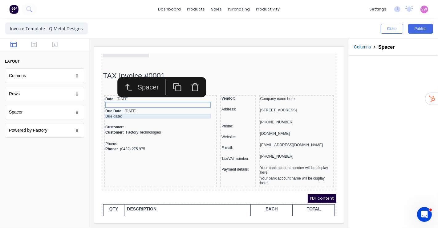
click at [116, 107] on div "Due date:" at bounding box center [153, 108] width 110 height 5
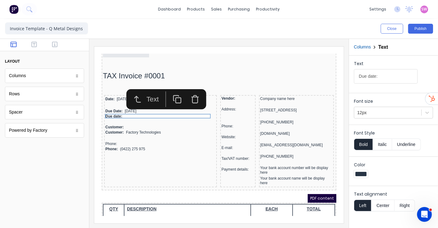
click at [190, 90] on icon "button" at bounding box center [187, 91] width 9 height 9
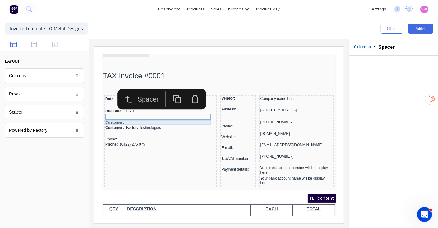
click at [121, 115] on div "Customer:" at bounding box center [153, 114] width 110 height 5
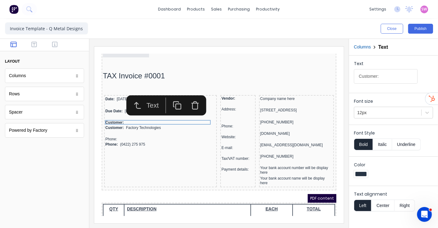
click at [189, 97] on icon "button" at bounding box center [187, 97] width 9 height 9
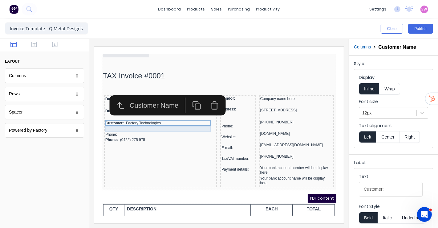
click at [112, 125] on div "Phone:" at bounding box center [153, 126] width 110 height 5
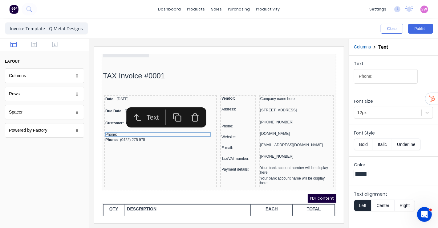
click at [186, 111] on icon "button" at bounding box center [187, 109] width 9 height 9
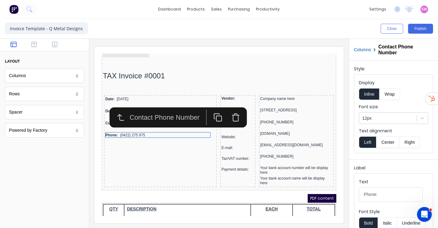
click at [350, 31] on div "Close Publish" at bounding box center [328, 29] width 209 height 10
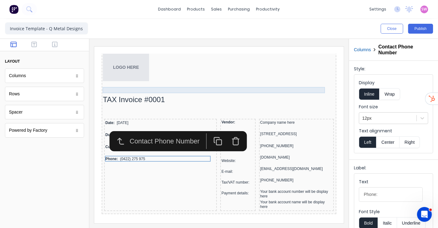
scroll to position [0, 0]
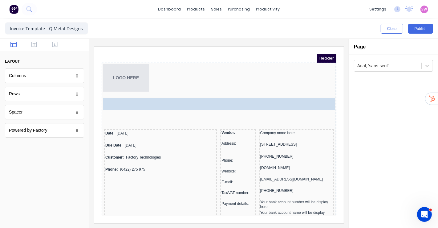
drag, startPoint x: 156, startPoint y: 102, endPoint x: 158, endPoint y: 99, distance: 3.3
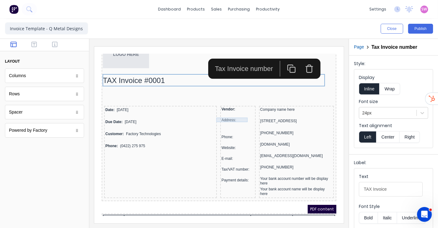
scroll to position [34, 0]
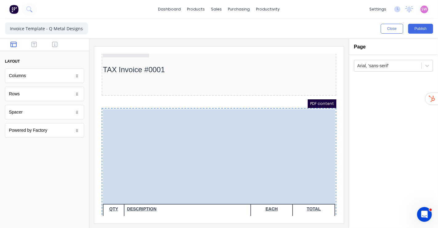
drag, startPoint x: 241, startPoint y: 91, endPoint x: 244, endPoint y: 130, distance: 38.9
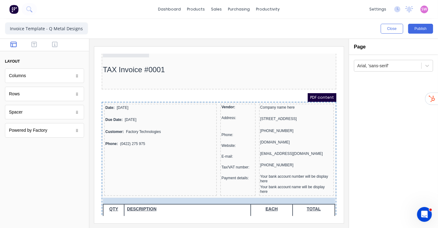
drag, startPoint x: 177, startPoint y: 84, endPoint x: 163, endPoint y: 194, distance: 110.2
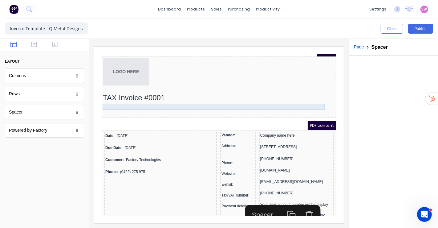
scroll to position [0, 0]
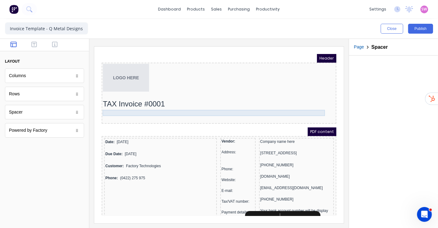
click at [184, 107] on div at bounding box center [211, 105] width 232 height 6
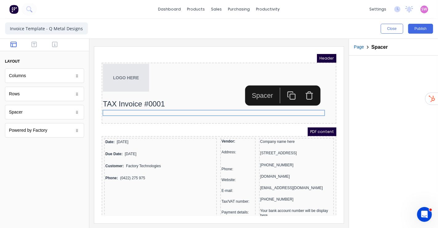
click at [301, 89] on icon "button" at bounding box center [301, 87] width 9 height 9
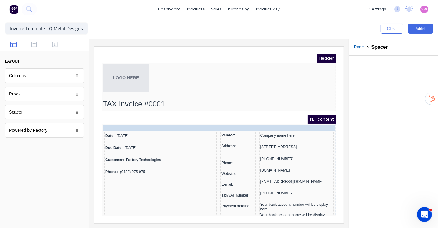
drag, startPoint x: 186, startPoint y: 104, endPoint x: 184, endPoint y: 122, distance: 17.6
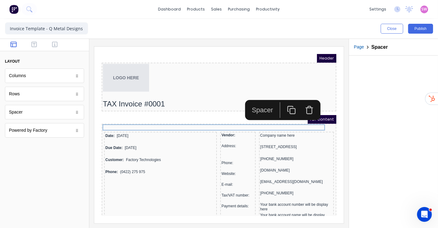
click at [320, 32] on div "Close Publish" at bounding box center [328, 29] width 209 height 10
click at [342, 26] on div "Close Publish" at bounding box center [328, 29] width 209 height 10
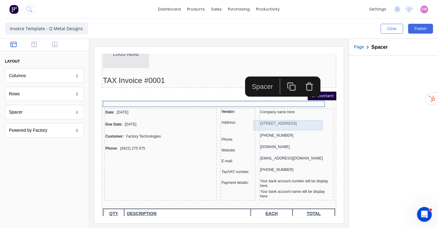
scroll to position [34, 0]
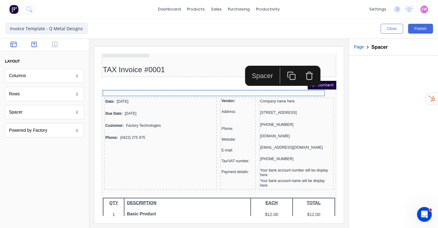
click at [37, 45] on button "button" at bounding box center [34, 44] width 17 height 7
click at [48, 45] on button "button" at bounding box center [55, 44] width 17 height 7
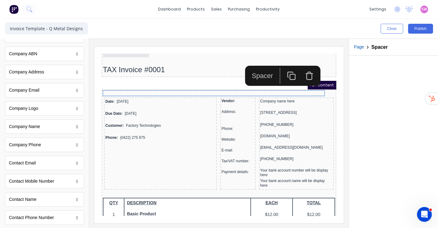
scroll to position [103, 0]
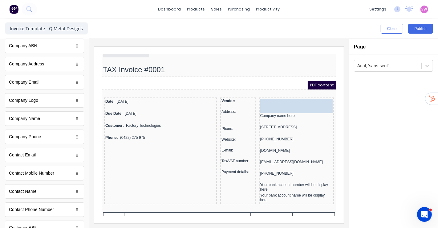
drag, startPoint x: 40, startPoint y: 117, endPoint x: 182, endPoint y: 43, distance: 159.8
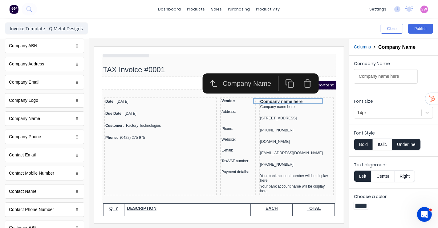
click at [412, 141] on button "Underline" at bounding box center [406, 144] width 29 height 12
click at [364, 142] on button "Bold" at bounding box center [363, 144] width 19 height 12
click at [256, 98] on div "Company name here" at bounding box center [289, 98] width 72 height 5
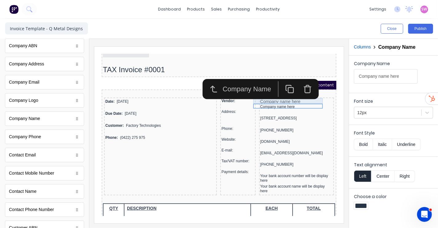
click at [269, 93] on div "Company name here" at bounding box center [289, 94] width 72 height 6
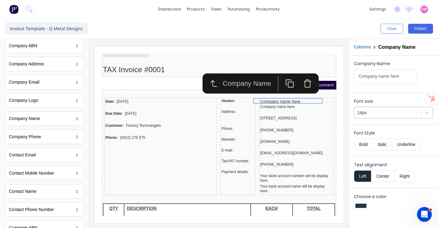
click at [376, 110] on div at bounding box center [387, 113] width 61 height 8
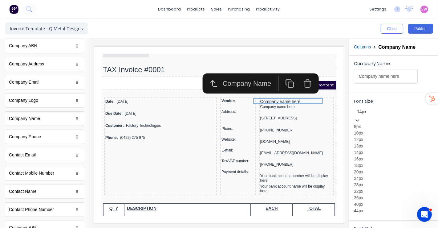
click at [370, 143] on div "12px" at bounding box center [393, 139] width 79 height 6
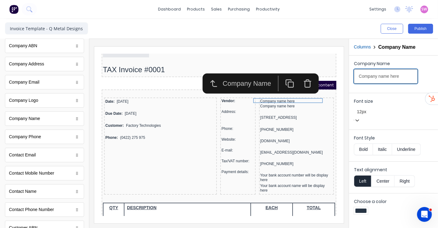
click at [359, 75] on input "Company name here" at bounding box center [386, 76] width 64 height 14
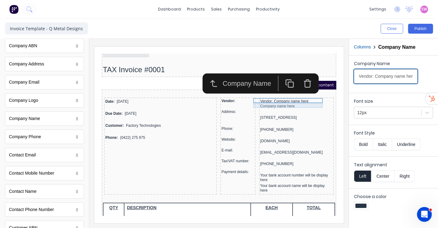
type input "Vendor: Company name here"
click at [275, 98] on div "Company name here" at bounding box center [289, 98] width 72 height 5
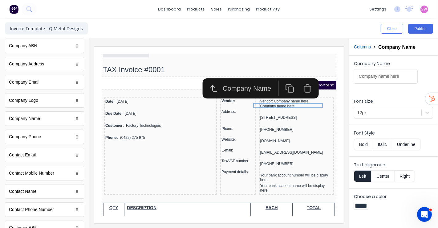
click at [300, 81] on icon "button" at bounding box center [299, 80] width 9 height 9
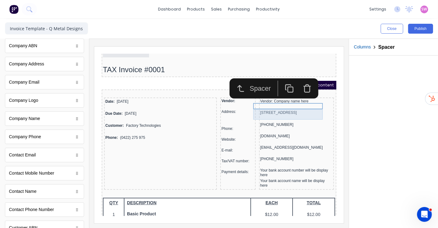
click at [257, 105] on div "[STREET_ADDRESS]" at bounding box center [289, 105] width 72 height 6
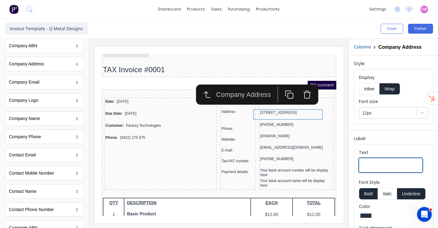
click at [378, 165] on input "Text" at bounding box center [391, 165] width 64 height 14
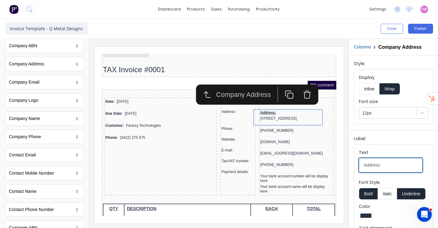
scroll to position [68, 0]
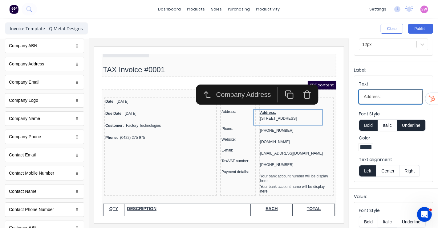
type input "Address:"
click at [415, 125] on button "Underline" at bounding box center [411, 125] width 29 height 12
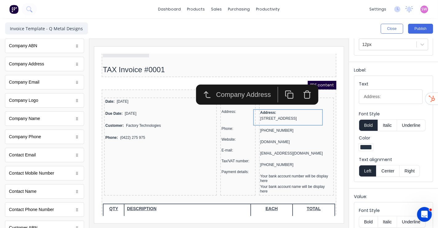
click at [376, 127] on button "Bold" at bounding box center [368, 125] width 19 height 12
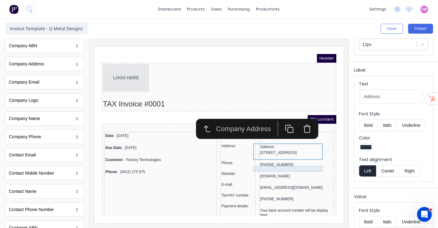
click at [289, 160] on div "[PHONE_NUMBER]" at bounding box center [289, 157] width 72 height 6
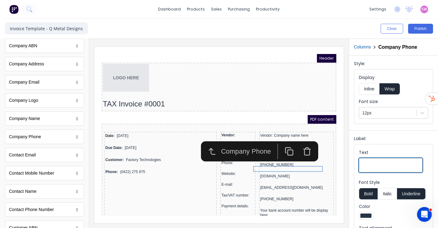
click at [382, 164] on input "Text" at bounding box center [391, 165] width 64 height 14
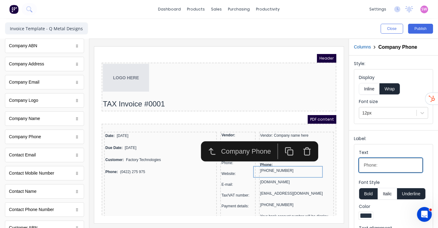
type input "Phone:"
click at [406, 188] on button "Underline" at bounding box center [411, 194] width 29 height 12
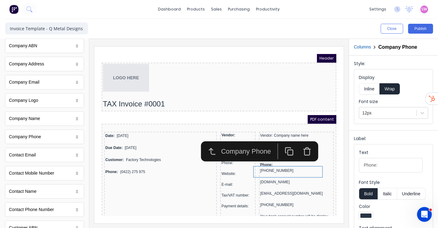
click at [364, 195] on button "Bold" at bounding box center [368, 194] width 19 height 12
click at [371, 85] on button "Inline" at bounding box center [369, 89] width 21 height 12
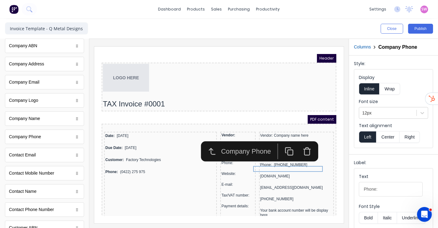
click at [342, 136] on div at bounding box center [218, 133] width 259 height 189
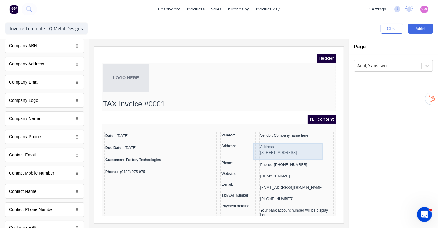
click at [275, 145] on div "Address: [STREET_ADDRESS]" at bounding box center [289, 142] width 72 height 12
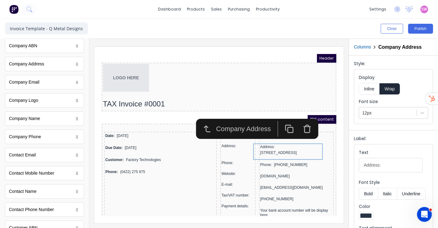
click at [373, 89] on button "Inline" at bounding box center [369, 89] width 21 height 12
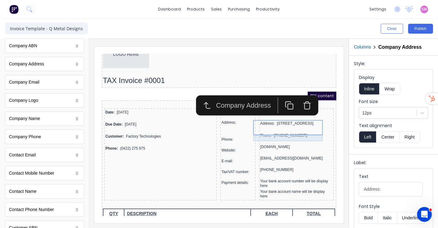
scroll to position [34, 0]
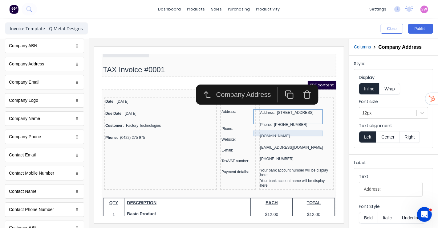
click at [267, 120] on div "Phone: [PHONE_NUMBER]" at bounding box center [289, 117] width 72 height 6
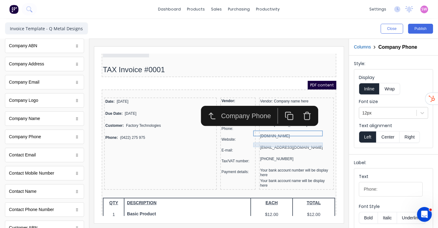
click at [273, 131] on div "[DOMAIN_NAME]" at bounding box center [289, 128] width 72 height 5
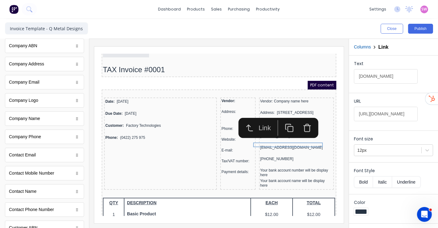
click at [357, 77] on input "[DOMAIN_NAME]" at bounding box center [386, 76] width 64 height 14
type input "Website: [DOMAIN_NAME]"
click at [341, 38] on div "Close Publish" at bounding box center [219, 29] width 438 height 20
click at [279, 143] on div "[EMAIL_ADDRESS][DOMAIN_NAME]" at bounding box center [289, 140] width 72 height 6
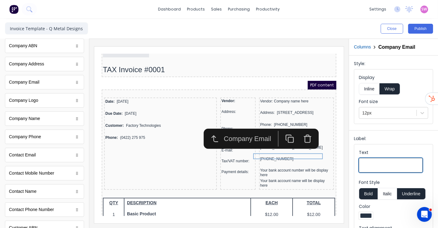
click at [378, 163] on input "Text" at bounding box center [391, 165] width 64 height 14
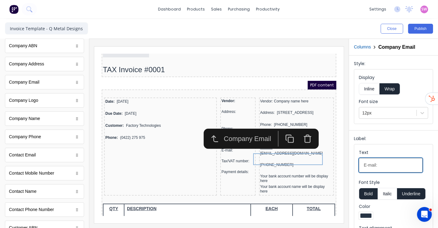
type input "E-mail:"
click at [400, 192] on button "Underline" at bounding box center [411, 194] width 29 height 12
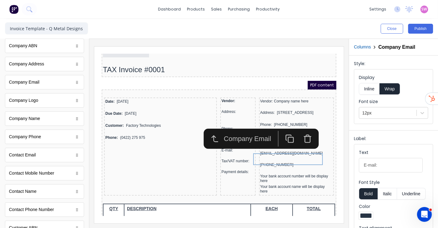
click at [372, 192] on button "Bold" at bounding box center [368, 194] width 19 height 12
click at [365, 90] on button "Inline" at bounding box center [369, 89] width 21 height 12
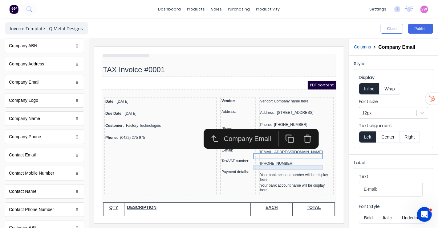
click at [262, 158] on div "[PHONE_NUMBER]" at bounding box center [289, 155] width 72 height 5
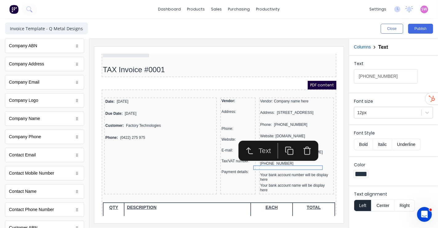
click at [358, 77] on input "[PHONE_NUMBER]" at bounding box center [386, 76] width 64 height 14
type input "Tax/VAT number: [PHONE_NUMBER]"
click at [285, 170] on div "Your bank account number will be display here" at bounding box center [289, 169] width 72 height 10
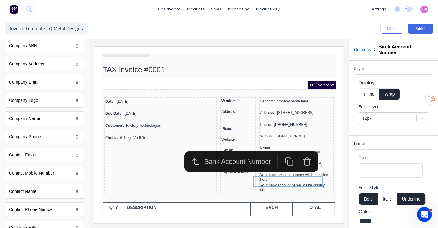
click at [346, 57] on div at bounding box center [218, 133] width 259 height 189
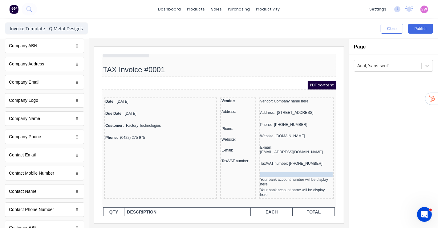
drag, startPoint x: 230, startPoint y: 164, endPoint x: 286, endPoint y: 173, distance: 56.8
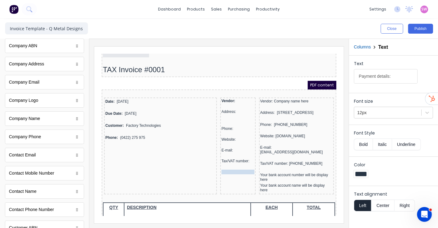
drag, startPoint x: 267, startPoint y: 169, endPoint x: 218, endPoint y: 174, distance: 48.9
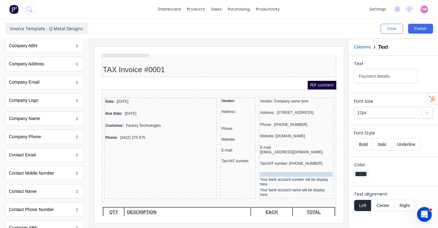
drag, startPoint x: 225, startPoint y: 163, endPoint x: 278, endPoint y: 168, distance: 52.8
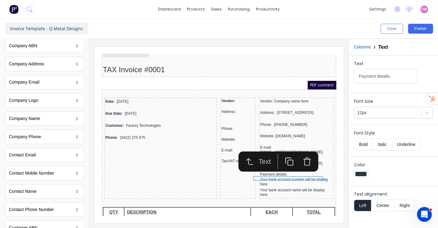
click at [346, 34] on div "Close Publish" at bounding box center [219, 29] width 438 height 20
click at [271, 108] on div "Address: [STREET_ADDRESS]" at bounding box center [289, 105] width 72 height 6
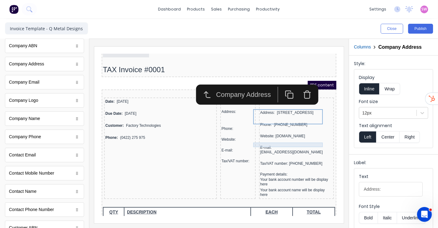
click at [275, 131] on div "Website: [DOMAIN_NAME]" at bounding box center [289, 128] width 72 height 5
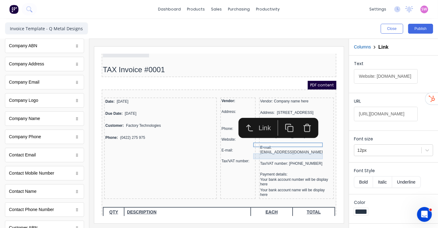
click at [275, 147] on div "E-mail: xxxxxxx@xxxxx.com" at bounding box center [289, 142] width 72 height 10
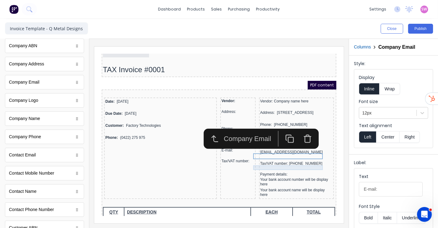
click at [275, 158] on div "Tax/VAT number: [PHONE_NUMBER]" at bounding box center [289, 155] width 72 height 5
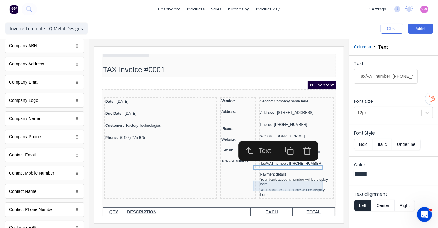
click at [277, 173] on div "Your bank account number will be display here" at bounding box center [289, 174] width 72 height 10
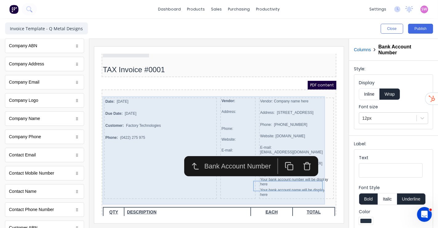
click at [243, 94] on div "Date: 29/10/2024 Due Date: 29/10/2024 Customer: Factory Technologies Phone: (04…" at bounding box center [211, 141] width 232 height 104
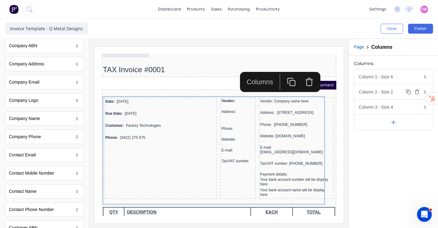
click at [417, 90] on icon "button" at bounding box center [417, 90] width 2 height 1
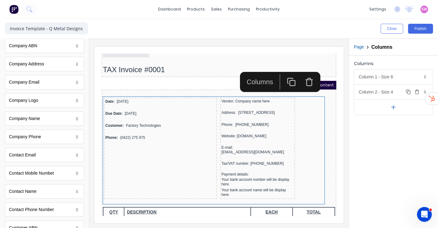
click at [395, 91] on div "Column 2 - Size 4 Duplicate Delete" at bounding box center [393, 91] width 79 height 15
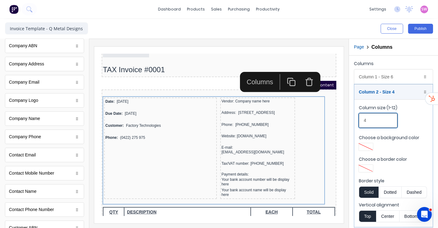
drag, startPoint x: 373, startPoint y: 117, endPoint x: 353, endPoint y: 119, distance: 20.4
click at [357, 119] on fieldset "Column size (1-12) 4 Choose a background color Choose a border color Border sty…" at bounding box center [393, 163] width 79 height 128
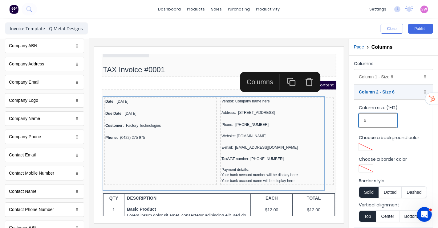
type input "6"
click at [346, 41] on div at bounding box center [218, 133] width 259 height 189
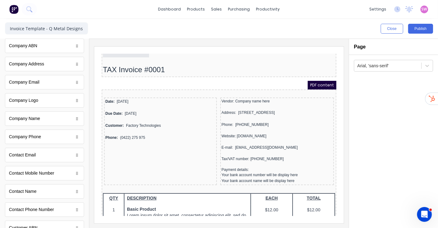
scroll to position [0, 0]
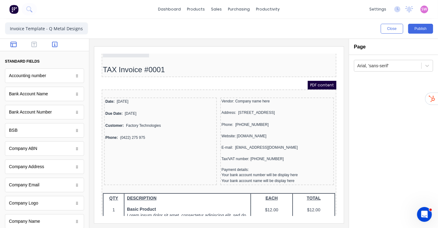
click at [17, 43] on button "button" at bounding box center [13, 44] width 17 height 7
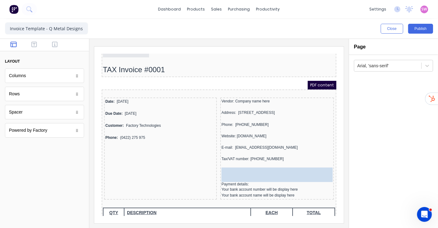
drag, startPoint x: 35, startPoint y: 78, endPoint x: 162, endPoint y: 119, distance: 134.0
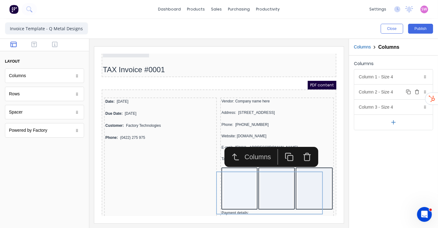
click at [419, 89] on button "Delete" at bounding box center [416, 91] width 7 height 7
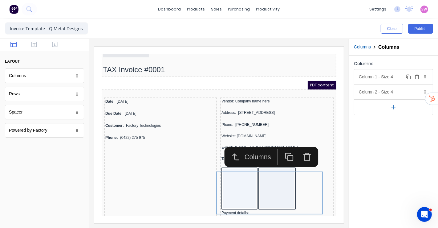
click at [403, 79] on div "Column 1 - Size 4 Duplicate Delete" at bounding box center [393, 76] width 79 height 15
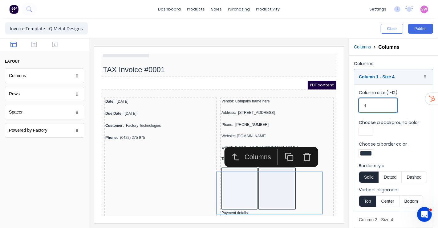
drag, startPoint x: 364, startPoint y: 107, endPoint x: 343, endPoint y: 107, distance: 20.6
click at [361, 107] on input "4" at bounding box center [378, 105] width 38 height 14
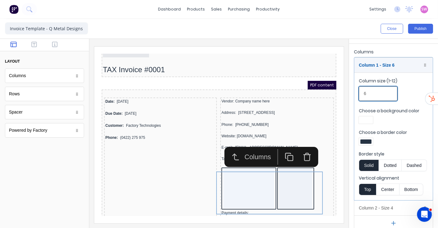
scroll to position [18, 0]
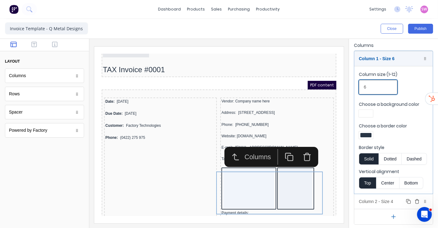
type input "6"
click at [394, 203] on div "Column 2 - Size 4 Duplicate Delete" at bounding box center [393, 201] width 79 height 15
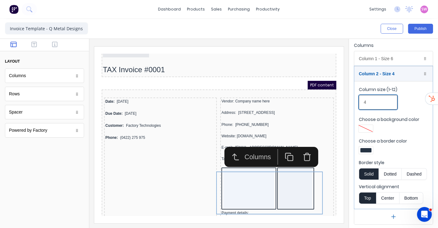
drag, startPoint x: 368, startPoint y: 102, endPoint x: 355, endPoint y: 102, distance: 12.3
click at [356, 102] on fieldset "Column size (1-12) 4 Choose a background color Choose a border color Border sty…" at bounding box center [393, 145] width 79 height 128
type input "6"
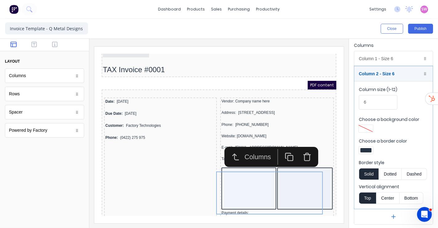
click at [370, 146] on div at bounding box center [366, 149] width 14 height 7
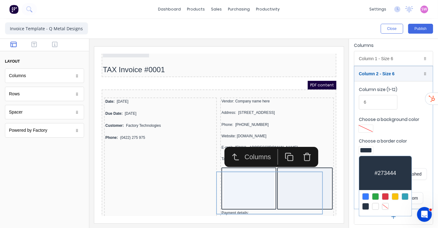
click at [385, 204] on div at bounding box center [385, 206] width 7 height 7
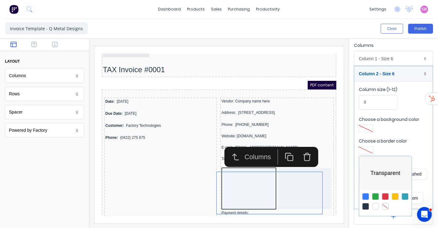
click at [250, 192] on div at bounding box center [219, 114] width 438 height 228
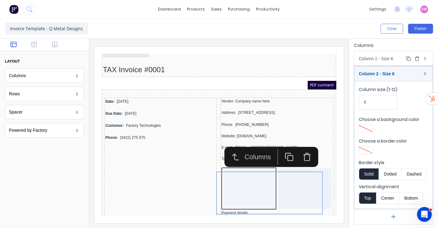
click at [385, 56] on div "Column 1 - Size 6 Duplicate Delete" at bounding box center [393, 58] width 79 height 15
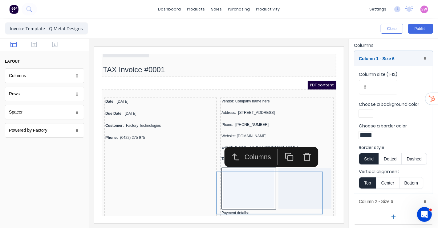
click at [370, 135] on div at bounding box center [365, 135] width 11 height 4
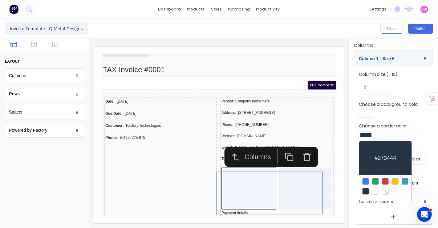
click at [385, 189] on div at bounding box center [385, 191] width 7 height 7
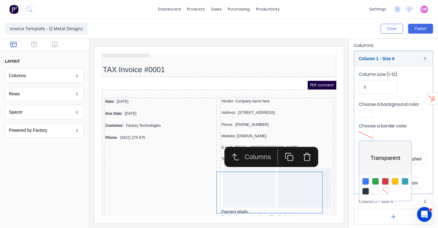
click at [350, 25] on div at bounding box center [219, 114] width 438 height 228
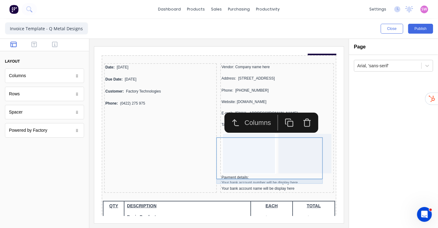
scroll to position [0, 0]
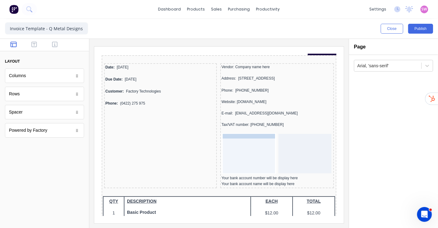
drag, startPoint x: 227, startPoint y: 173, endPoint x: 232, endPoint y: 142, distance: 31.7
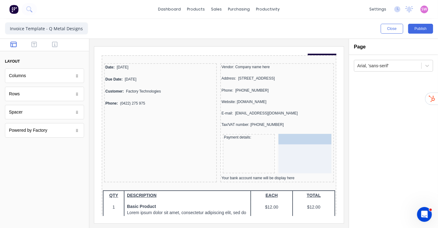
drag, startPoint x: 246, startPoint y: 174, endPoint x: 290, endPoint y: 143, distance: 54.1
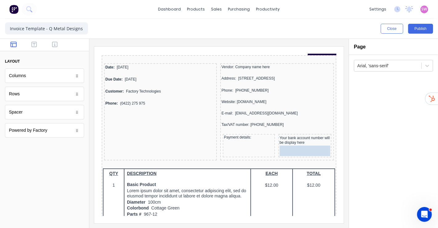
drag, startPoint x: 261, startPoint y: 158, endPoint x: 298, endPoint y: 149, distance: 37.5
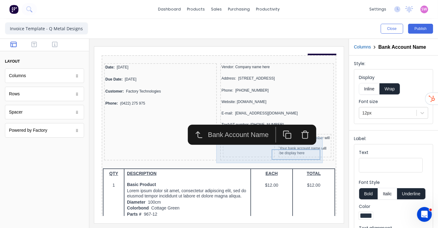
click at [250, 146] on div "Payment details:" at bounding box center [241, 137] width 52 height 23
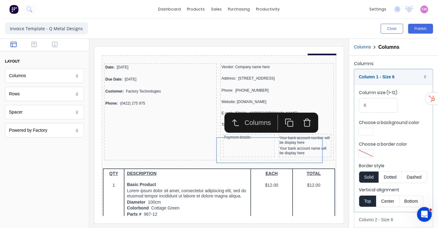
drag, startPoint x: 376, startPoint y: 105, endPoint x: 359, endPoint y: 106, distance: 17.0
click at [361, 106] on input "6" at bounding box center [378, 105] width 38 height 14
type input "4"
click at [392, 76] on div "Column 1 - Size 4 Duplicate Delete" at bounding box center [393, 76] width 79 height 15
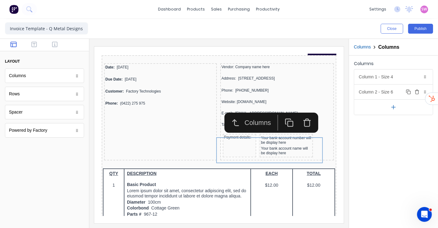
click at [390, 91] on div "Column 2 - Size 6 Duplicate Delete" at bounding box center [393, 91] width 79 height 15
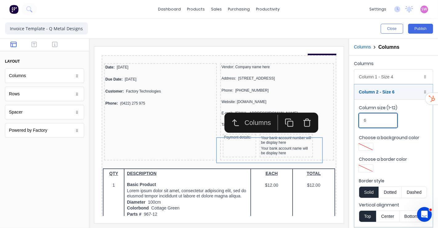
drag, startPoint x: 365, startPoint y: 123, endPoint x: 359, endPoint y: 123, distance: 6.2
click at [363, 123] on input "6" at bounding box center [378, 120] width 38 height 14
type input "8"
click at [345, 33] on div "Close Publish" at bounding box center [328, 29] width 209 height 10
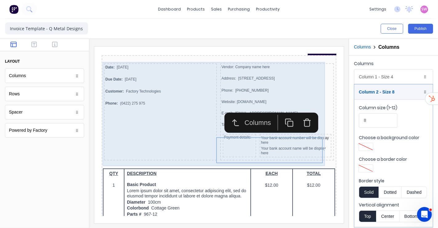
click at [144, 142] on div "Date: [DATE] Due Date: [DATE] Customer: Factory Technologies Phone: (0422) 275 …" at bounding box center [152, 103] width 113 height 97
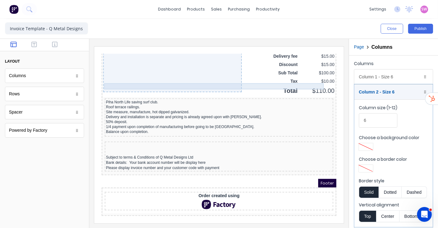
scroll to position [513, 0]
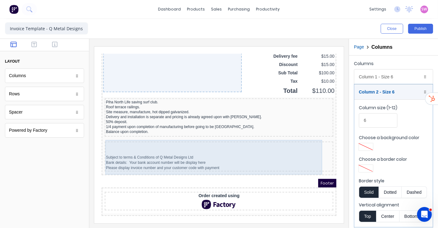
click at [173, 126] on div "Piha North Life saving surf club. Roof terrace railings. Site measure, manufact…" at bounding box center [211, 109] width 226 height 34
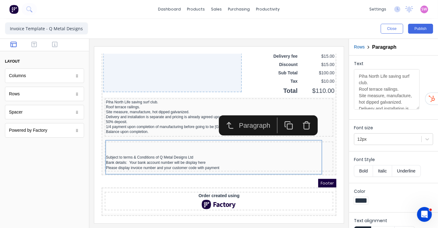
click at [297, 113] on icon "button" at bounding box center [298, 117] width 9 height 9
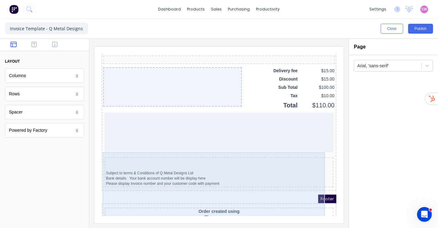
scroll to position [479, 0]
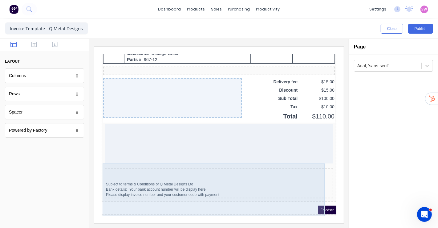
click at [250, 156] on div at bounding box center [211, 135] width 229 height 39
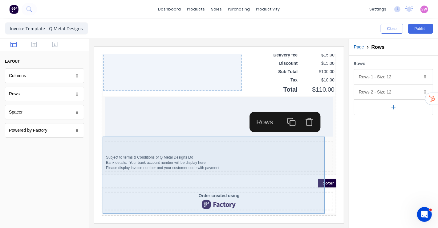
scroll to position [547, 0]
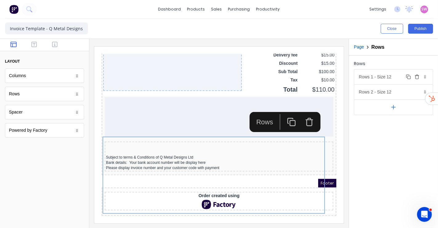
click at [417, 75] on icon "button" at bounding box center [417, 75] width 2 height 1
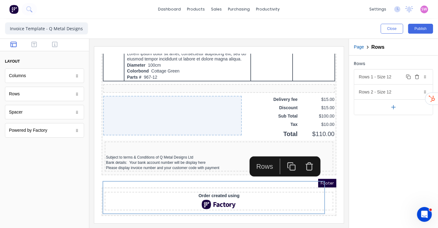
scroll to position [503, 0]
click at [360, 131] on div "Rows Rows 1 - Size 12 Duplicate Delete Row size (1-12) 12 Choose a background c…" at bounding box center [393, 141] width 89 height 172
click at [417, 27] on button "Publish" at bounding box center [420, 29] width 25 height 10
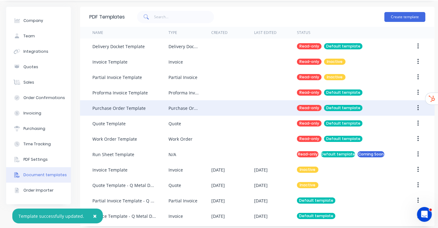
scroll to position [27, 0]
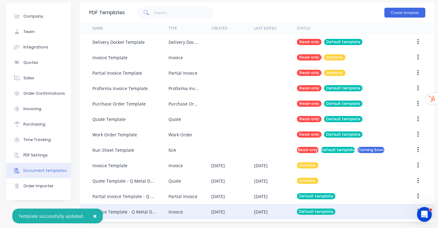
click at [250, 205] on div "[DATE]" at bounding box center [232, 211] width 43 height 15
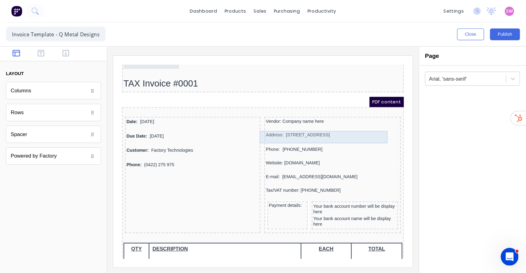
scroll to position [68, 0]
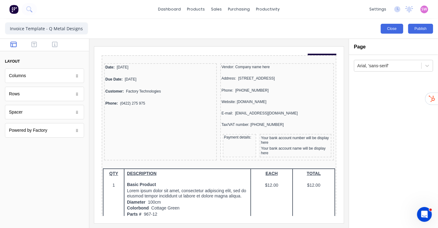
click at [388, 29] on button "Close" at bounding box center [392, 29] width 22 height 10
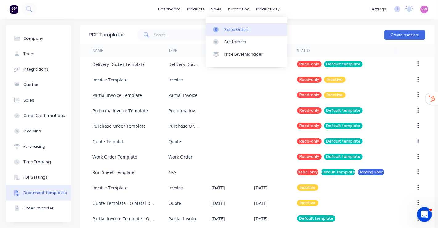
click at [230, 28] on div "Sales Orders" at bounding box center [236, 30] width 25 height 6
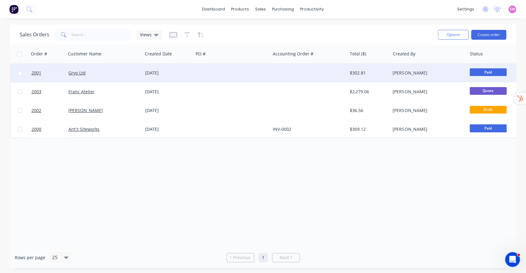
click at [311, 73] on div at bounding box center [308, 73] width 77 height 18
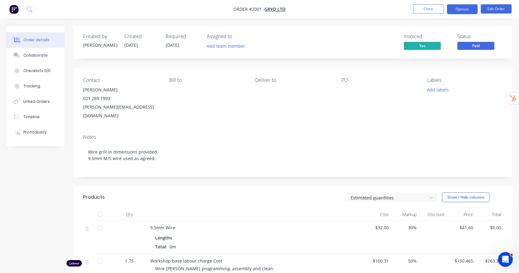
click at [438, 9] on button "Options" at bounding box center [462, 9] width 31 height 10
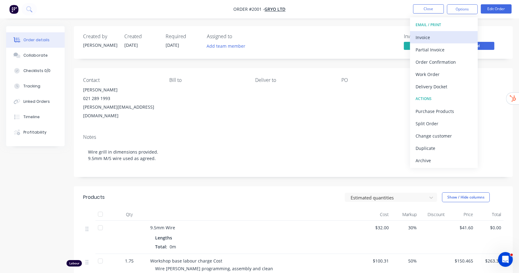
click at [438, 38] on div "Invoice" at bounding box center [444, 37] width 57 height 9
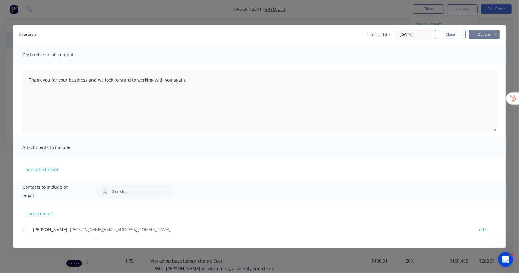
click at [438, 33] on button "Options" at bounding box center [484, 34] width 31 height 9
click at [438, 45] on button "Preview" at bounding box center [488, 45] width 39 height 10
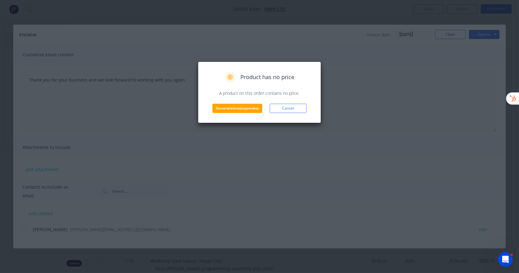
click at [241, 114] on div "Product has no price A product on this order contains no price. Generate invoic…" at bounding box center [259, 93] width 123 height 62
click at [240, 108] on button "Generate invoice preview" at bounding box center [238, 108] width 50 height 9
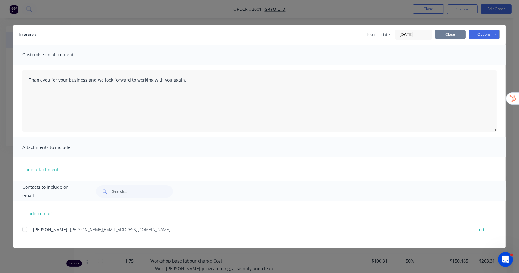
drag, startPoint x: 452, startPoint y: 33, endPoint x: 436, endPoint y: 23, distance: 18.8
click at [438, 33] on button "Close" at bounding box center [450, 34] width 31 height 9
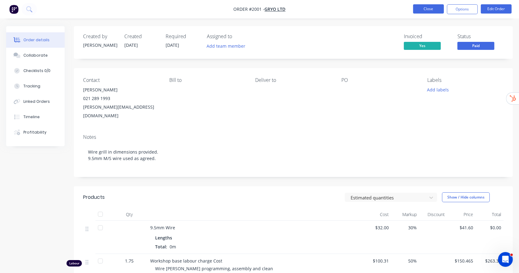
click at [424, 11] on button "Close" at bounding box center [428, 8] width 31 height 9
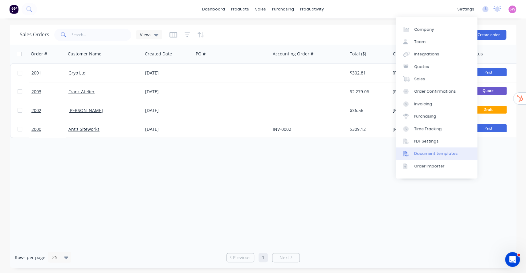
click at [438, 157] on link "Document templates" at bounding box center [436, 154] width 82 height 12
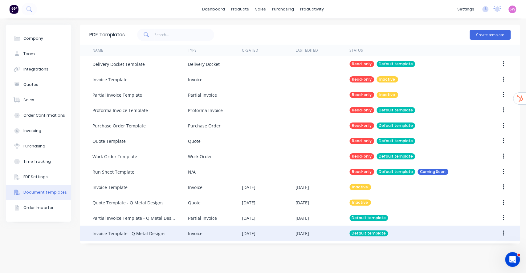
click at [418, 227] on div "Default template" at bounding box center [411, 233] width 125 height 15
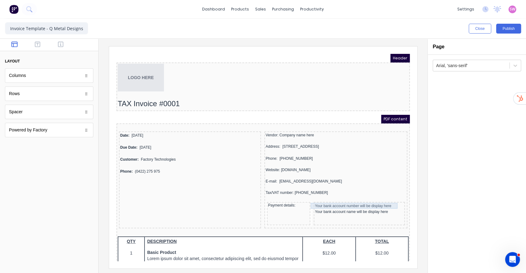
click at [352, 200] on div "Your bank account number will be display here" at bounding box center [351, 199] width 89 height 6
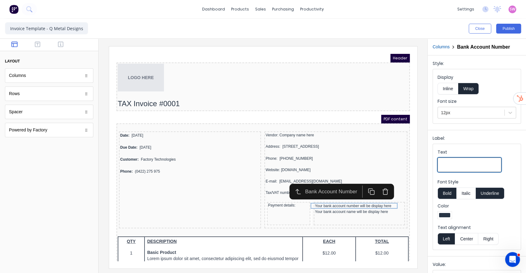
click at [466, 164] on input "Text" at bounding box center [469, 165] width 64 height 14
type input "A"
click at [328, 160] on div "Website: [DOMAIN_NAME]" at bounding box center [328, 162] width 140 height 5
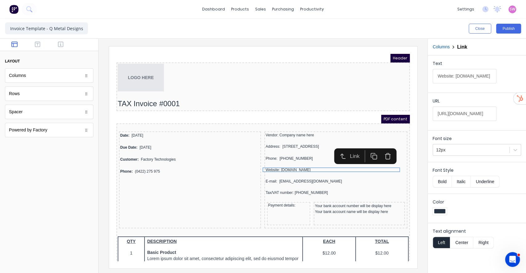
click at [383, 28] on div "Close Publish" at bounding box center [394, 29] width 253 height 10
click at [41, 49] on div at bounding box center [49, 45] width 98 height 12
click at [37, 45] on icon "button" at bounding box center [38, 44] width 6 height 6
click at [59, 44] on icon "button" at bounding box center [61, 44] width 6 height 6
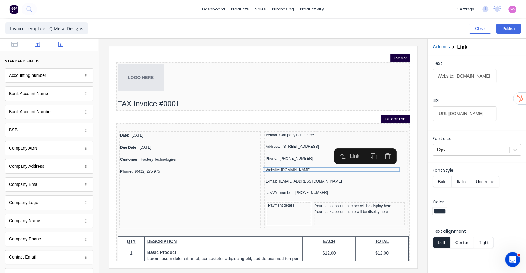
click at [35, 47] on icon "button" at bounding box center [38, 45] width 6 height 6
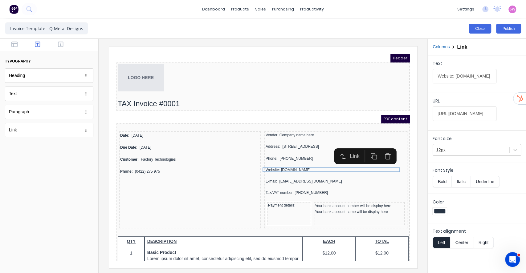
click at [481, 29] on button "Close" at bounding box center [479, 29] width 22 height 10
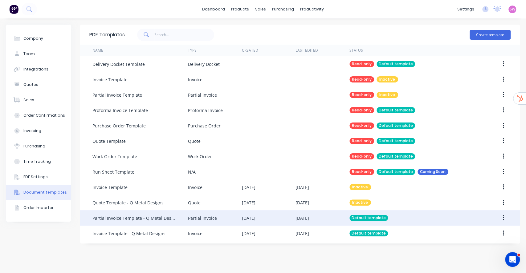
click at [309, 218] on div "[DATE]" at bounding box center [302, 218] width 14 height 6
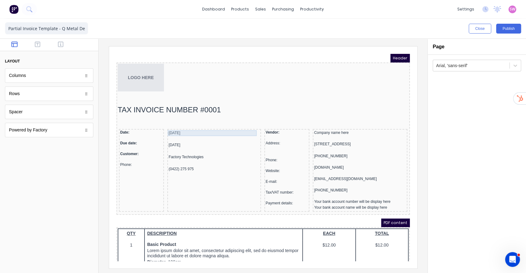
click at [169, 124] on div "[DATE]" at bounding box center [206, 126] width 91 height 6
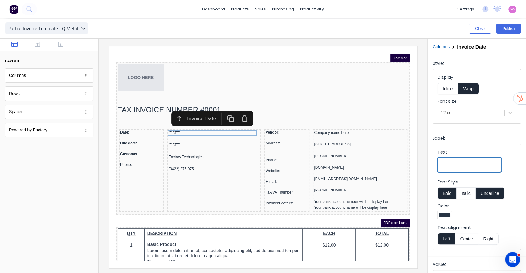
click at [446, 165] on input "Text" at bounding box center [469, 165] width 64 height 14
type input "Date:"
click at [451, 191] on button "Bold" at bounding box center [446, 194] width 19 height 12
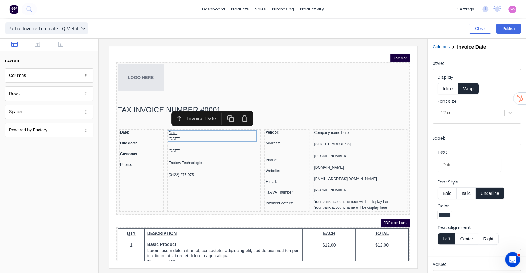
click at [495, 190] on button "Underline" at bounding box center [490, 194] width 29 height 12
click at [448, 191] on button "Bold" at bounding box center [446, 194] width 19 height 12
click at [448, 87] on button "Inline" at bounding box center [447, 89] width 21 height 12
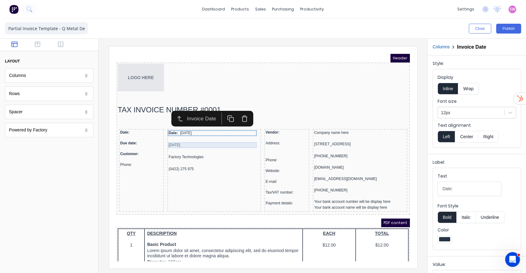
click at [188, 138] on div "[DATE]" at bounding box center [206, 138] width 91 height 6
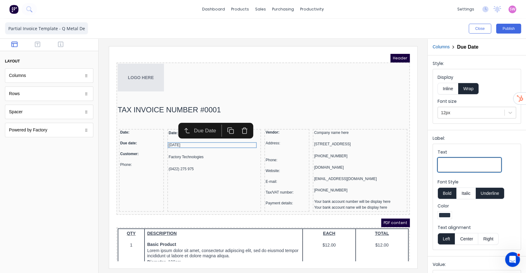
click at [453, 162] on input "Text" at bounding box center [469, 165] width 64 height 14
type input "Due Date:"
click at [496, 193] on button "Underline" at bounding box center [490, 194] width 29 height 12
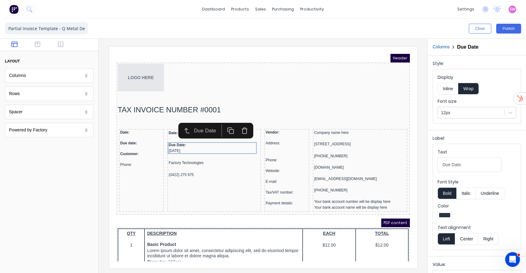
click at [448, 87] on button "Inline" at bounding box center [447, 89] width 21 height 12
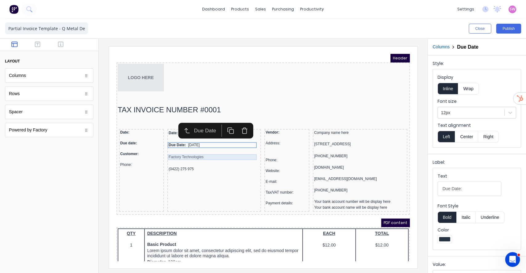
click at [201, 150] on div "Factory Technologies" at bounding box center [206, 150] width 91 height 6
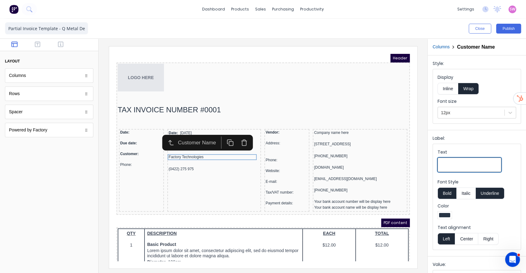
click at [467, 164] on input "Text" at bounding box center [469, 165] width 64 height 14
type input "Customer:"
click at [491, 196] on button "Underline" at bounding box center [490, 194] width 29 height 12
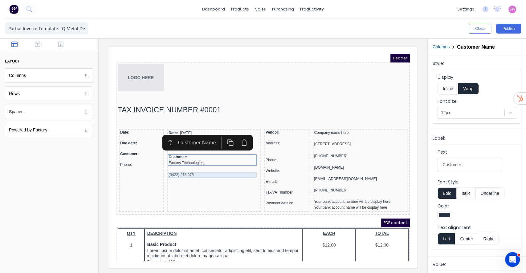
click at [166, 166] on div "(0422) 275 975" at bounding box center [206, 168] width 91 height 6
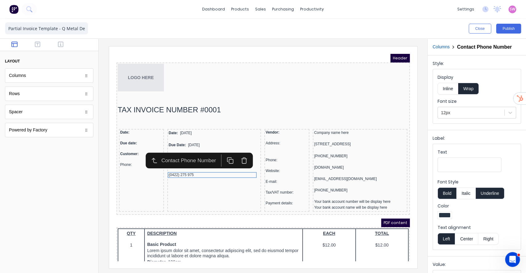
click at [463, 168] on input "Text" at bounding box center [469, 165] width 64 height 14
type input "Phone:"
click at [489, 199] on button "Underline" at bounding box center [490, 194] width 29 height 12
click at [452, 94] on button "Inline" at bounding box center [447, 89] width 21 height 12
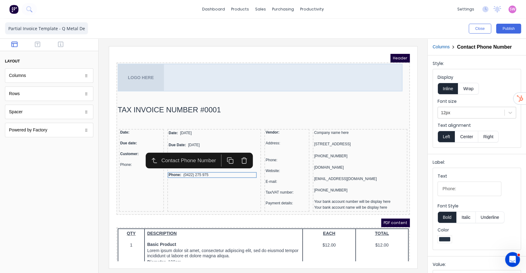
click at [275, 78] on div "LOGO HERE" at bounding box center [255, 70] width 291 height 28
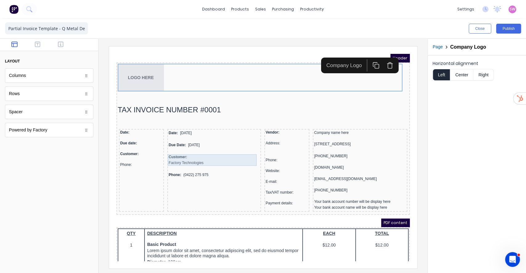
click at [208, 152] on div "Customer: Factory Technologies" at bounding box center [206, 153] width 91 height 12
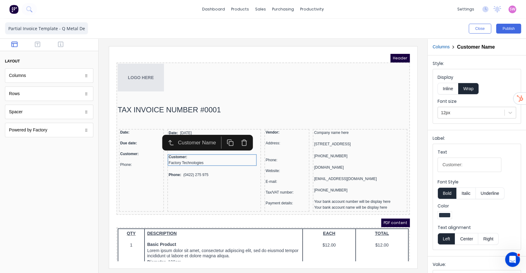
click at [449, 91] on button "Inline" at bounding box center [447, 89] width 21 height 12
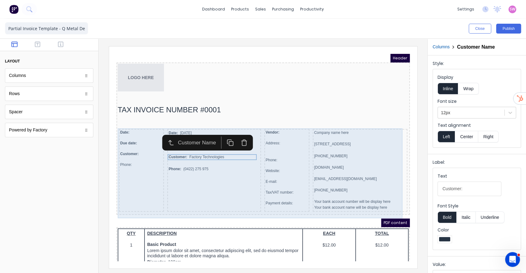
click at [193, 176] on div "Date: 29/10/2024 Due Date: 29/10/2024 Customer: Factory Technologies Phone: (04…" at bounding box center [207, 163] width 94 height 83
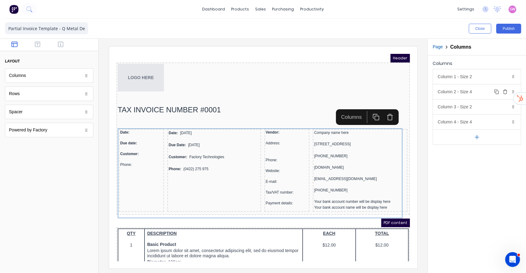
click at [484, 94] on div "Column 2 - Size 4 Duplicate Delete" at bounding box center [477, 91] width 88 height 15
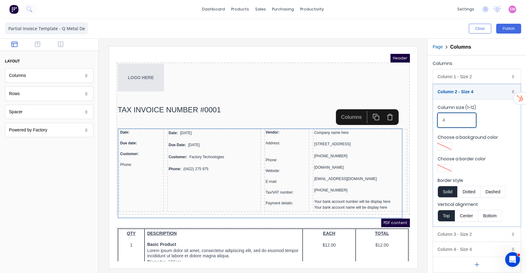
drag, startPoint x: 457, startPoint y: 118, endPoint x: 411, endPoint y: 119, distance: 46.5
click at [416, 119] on div "Close Publish Components layout Columns Columns Rows Rows Spacer Spacer Powered…" at bounding box center [263, 146] width 526 height 254
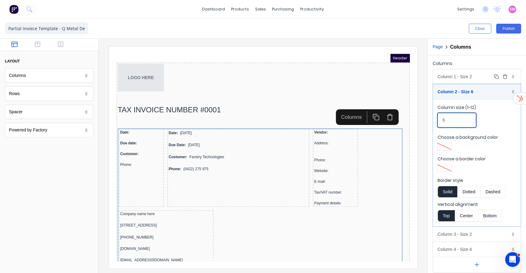
type input "6"
click at [480, 77] on div "Column 1 - Size 2 Duplicate Delete" at bounding box center [477, 76] width 88 height 15
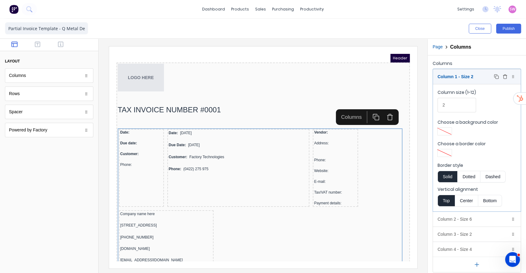
click at [501, 73] on button "Delete" at bounding box center [504, 76] width 7 height 7
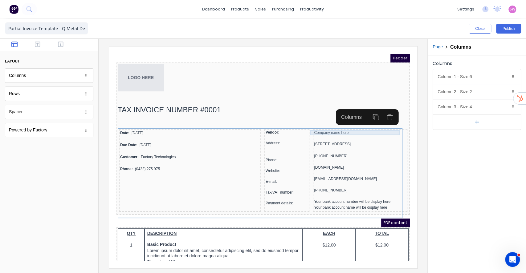
click at [333, 126] on div "Company name here" at bounding box center [352, 125] width 92 height 5
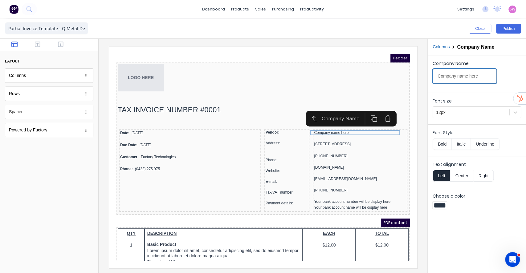
click at [435, 76] on input "Company name here" at bounding box center [464, 76] width 64 height 14
click at [340, 137] on div "[STREET_ADDRESS]" at bounding box center [352, 137] width 92 height 6
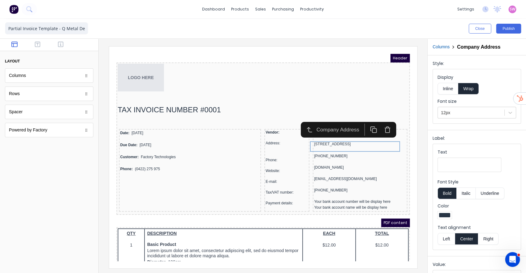
click at [446, 159] on input "Text" at bounding box center [469, 165] width 64 height 14
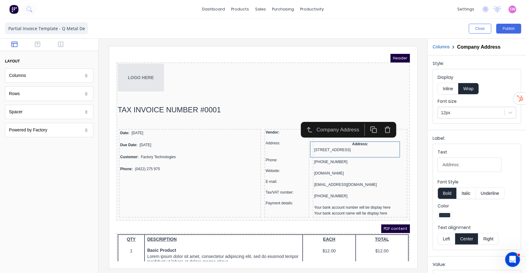
type input "Address:"
click at [441, 192] on button "Bold" at bounding box center [446, 194] width 19 height 12
click at [443, 87] on button "Inline" at bounding box center [447, 89] width 21 height 12
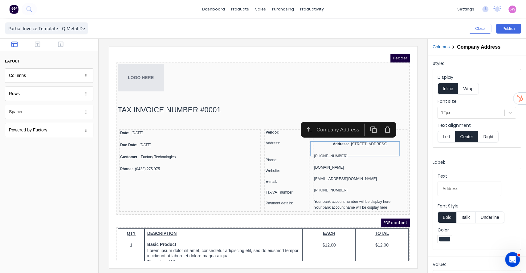
click at [449, 138] on button "Left" at bounding box center [445, 137] width 17 height 12
click at [318, 152] on div "[PHONE_NUMBER]" at bounding box center [352, 149] width 92 height 6
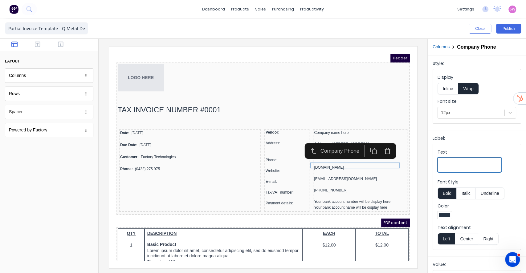
click at [448, 164] on input "Text" at bounding box center [469, 165] width 64 height 14
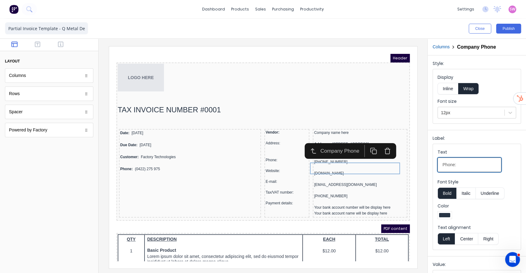
type input "Phone:"
click at [448, 192] on button "Bold" at bounding box center [446, 194] width 19 height 12
click at [448, 86] on button "Inline" at bounding box center [447, 89] width 21 height 12
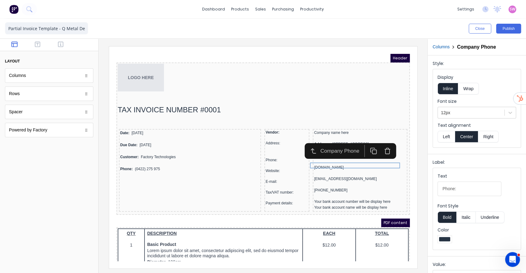
click at [446, 136] on button "Left" at bounding box center [445, 137] width 17 height 12
click at [336, 163] on div "www.qmetaldesigns.co.nz" at bounding box center [352, 160] width 92 height 5
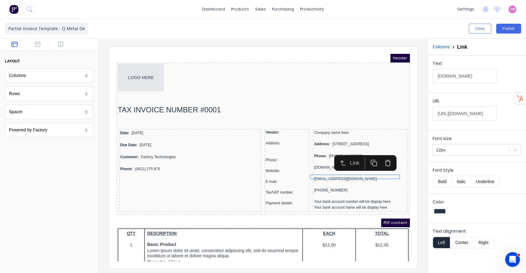
click at [435, 77] on input "www.qmetaldesigns.co.nz" at bounding box center [464, 76] width 64 height 14
type input "Website: [DOMAIN_NAME]"
click at [306, 152] on div "Phone: (042) 2222 3333" at bounding box center [352, 149] width 92 height 6
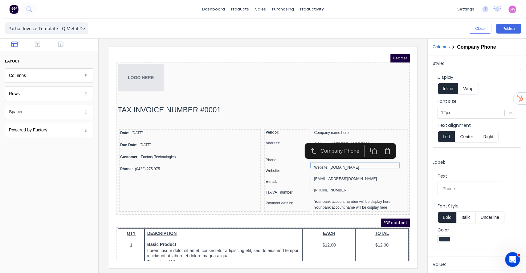
click at [445, 217] on button "Bold" at bounding box center [446, 218] width 19 height 12
click at [310, 136] on div "Address: 234 Beach Road Gold Coast, Queensland, Australia, 4217" at bounding box center [352, 137] width 92 height 6
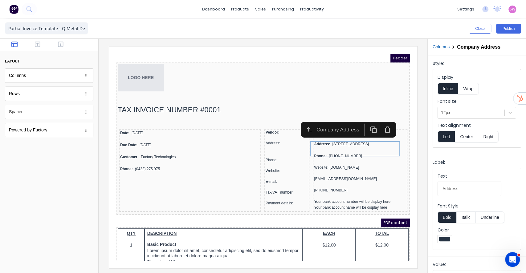
click at [446, 218] on button "Bold" at bounding box center [446, 218] width 19 height 12
click at [448, 216] on button "Bold" at bounding box center [446, 218] width 19 height 12
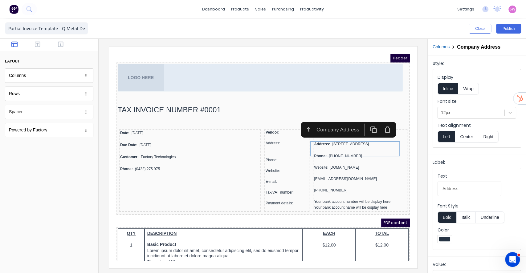
click at [323, 70] on div "LOGO HERE" at bounding box center [255, 70] width 291 height 28
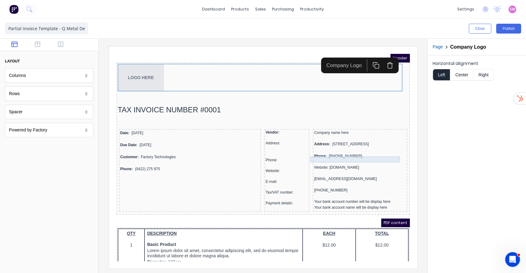
click at [326, 140] on div "Address: 234 Beach Road Gold Coast, Queensland, Australia, 4217" at bounding box center [352, 137] width 92 height 6
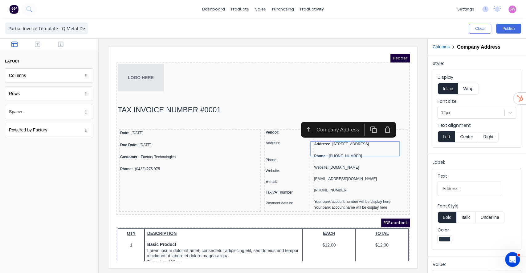
click at [448, 216] on button "Bold" at bounding box center [446, 218] width 19 height 12
click at [468, 215] on button "Italic" at bounding box center [465, 218] width 19 height 12
click at [471, 217] on button "Italic" at bounding box center [465, 218] width 19 height 12
click at [318, 152] on div "Phone: (042) 2222 3333" at bounding box center [352, 149] width 92 height 6
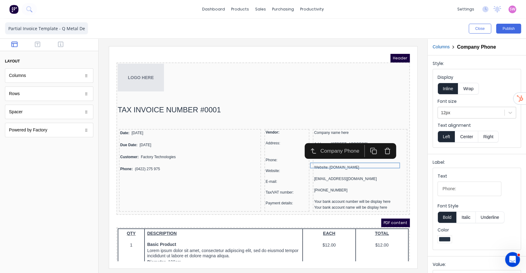
click at [470, 218] on button "Italic" at bounding box center [465, 218] width 19 height 12
click at [469, 219] on button "Italic" at bounding box center [465, 218] width 19 height 12
click at [331, 175] on div "[EMAIL_ADDRESS][DOMAIN_NAME]" at bounding box center [352, 172] width 92 height 6
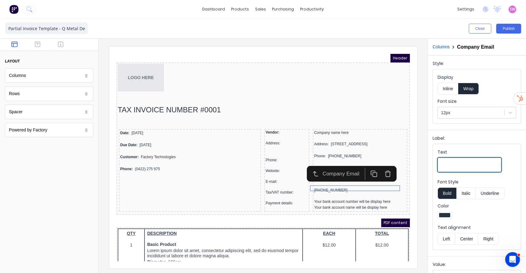
click at [445, 164] on input "Text" at bounding box center [469, 165] width 64 height 14
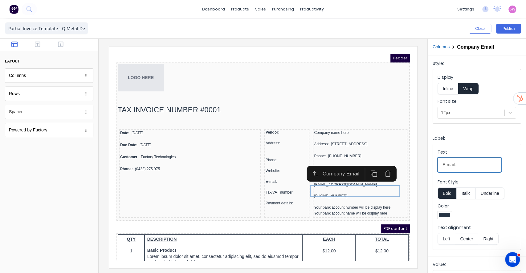
type input "E-mail:"
click at [450, 90] on button "Inline" at bounding box center [447, 89] width 21 height 12
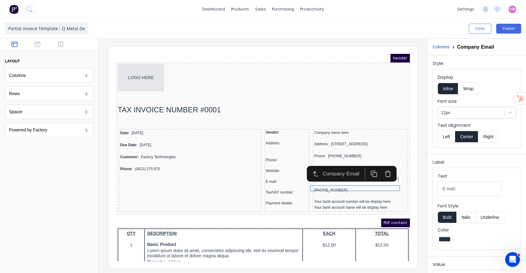
click at [447, 217] on button "Bold" at bounding box center [446, 218] width 19 height 12
click at [446, 138] on button "Left" at bounding box center [445, 137] width 17 height 12
click at [471, 213] on button "Italic" at bounding box center [465, 218] width 19 height 12
click at [464, 218] on button "Italic" at bounding box center [465, 218] width 19 height 12
click at [331, 185] on div "122-263-639" at bounding box center [352, 183] width 92 height 5
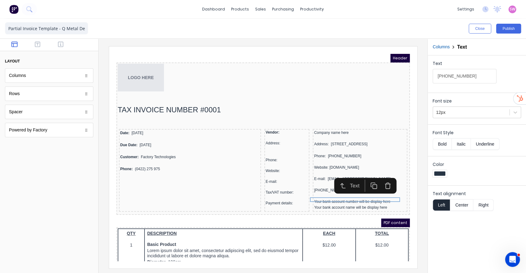
click at [437, 75] on input "122-263-639" at bounding box center [464, 76] width 64 height 14
type input "Tax/VAT number: [PHONE_NUMBER]"
click at [500, 172] on div at bounding box center [476, 174] width 88 height 9
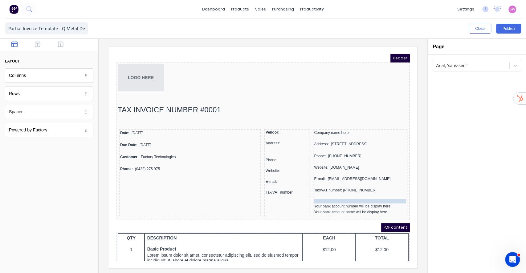
drag, startPoint x: 273, startPoint y: 196, endPoint x: 341, endPoint y: 204, distance: 69.1
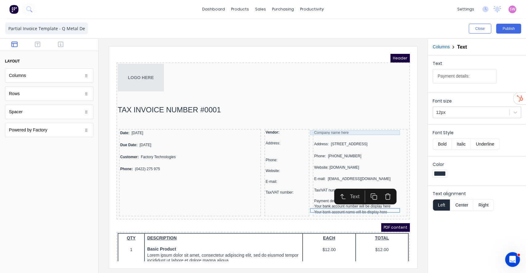
click at [350, 127] on div "Company name here" at bounding box center [352, 125] width 92 height 5
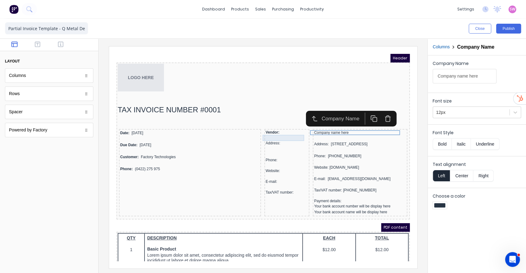
click at [292, 130] on div at bounding box center [279, 131] width 43 height 6
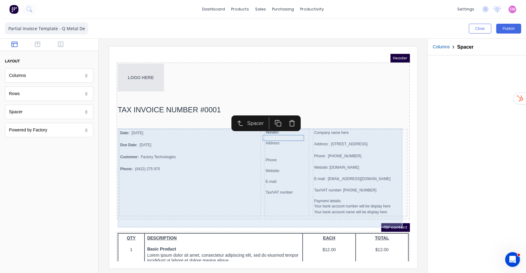
click at [300, 129] on div "Date: 29/10/2024 Due Date: 29/10/2024 Customer: Factory Technologies Phone: (04…" at bounding box center [255, 166] width 291 height 90
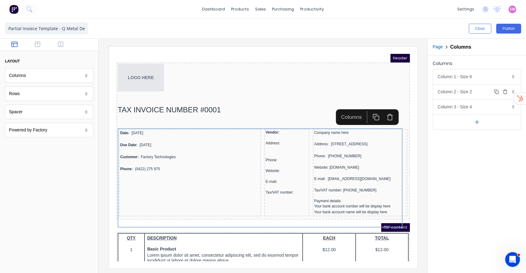
click at [506, 91] on icon "button" at bounding box center [504, 91] width 5 height 5
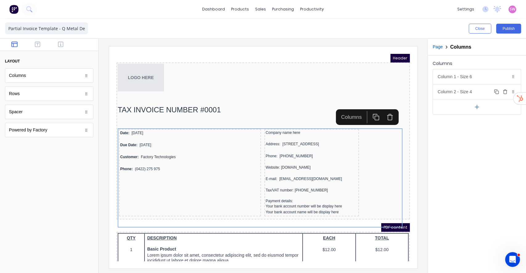
click at [480, 93] on div "Column 2 - Size 4 Duplicate Delete" at bounding box center [477, 91] width 88 height 15
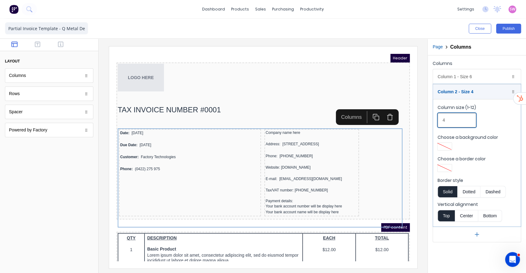
drag, startPoint x: 564, startPoint y: 165, endPoint x: 401, endPoint y: 114, distance: 171.5
type input "6"
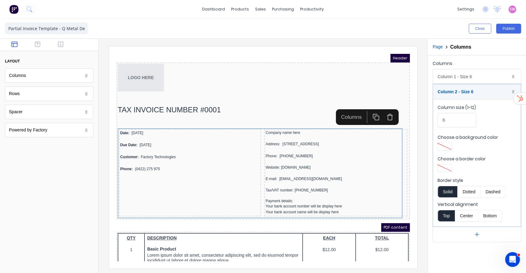
click at [419, 31] on div "Close Publish" at bounding box center [394, 29] width 253 height 10
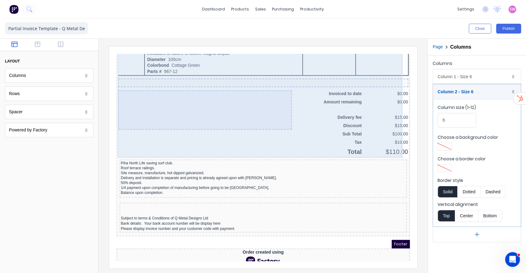
scroll to position [470, 0]
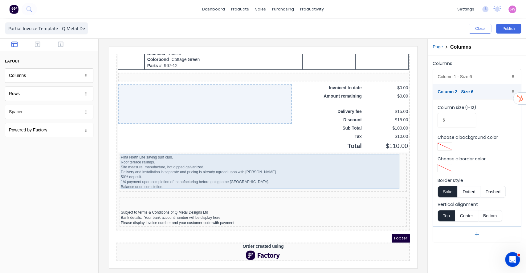
click at [192, 155] on div "Piha North Life saving surf club. Roof terrace railings. Site measure, manufact…" at bounding box center [255, 165] width 285 height 34
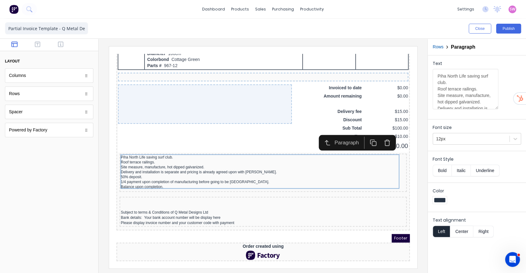
click at [379, 132] on icon "button" at bounding box center [379, 132] width 2 height 1
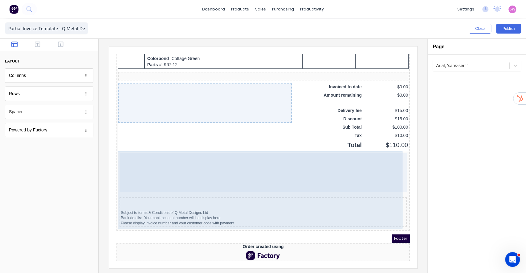
click at [233, 190] on div "Subject to terms & Conditions of Q Metal Designs Ltd Bank details: Your bank ac…" at bounding box center [255, 205] width 287 height 30
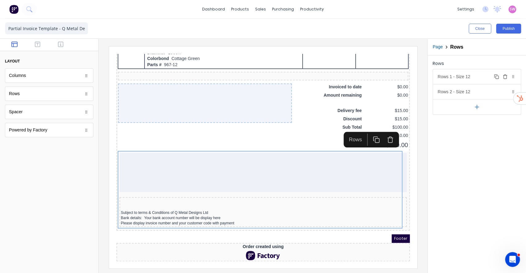
click at [507, 79] on button "Delete" at bounding box center [504, 76] width 7 height 7
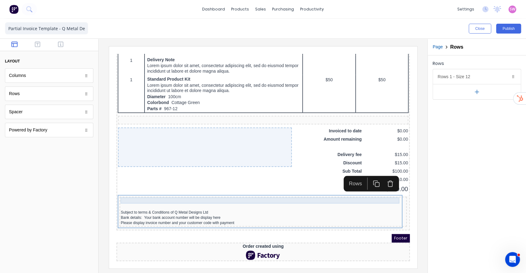
click at [238, 191] on div at bounding box center [255, 194] width 285 height 6
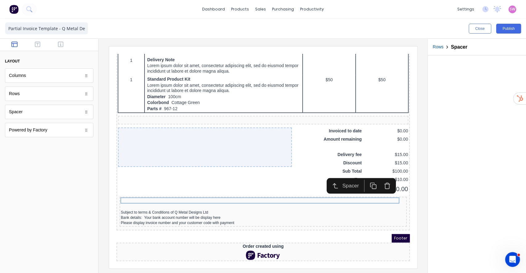
click at [417, 133] on div at bounding box center [262, 157] width 319 height 222
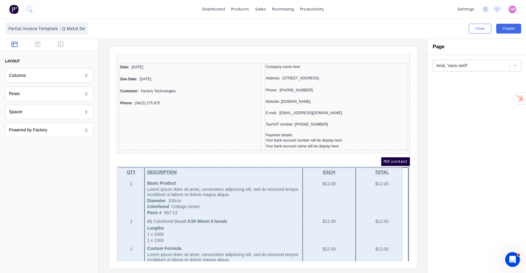
scroll to position [0, 0]
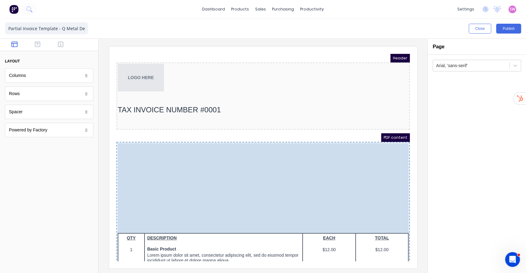
drag, startPoint x: 252, startPoint y: 127, endPoint x: 259, endPoint y: 168, distance: 41.2
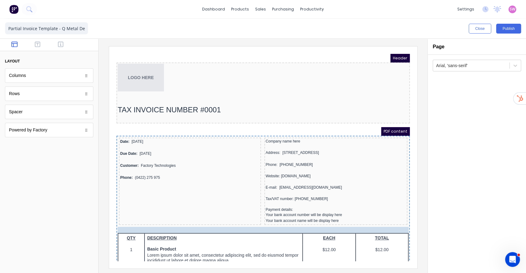
drag, startPoint x: 204, startPoint y: 118, endPoint x: 198, endPoint y: 223, distance: 105.2
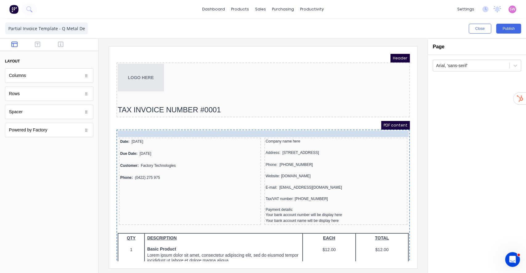
drag, startPoint x: 192, startPoint y: 111, endPoint x: 194, endPoint y: 130, distance: 18.6
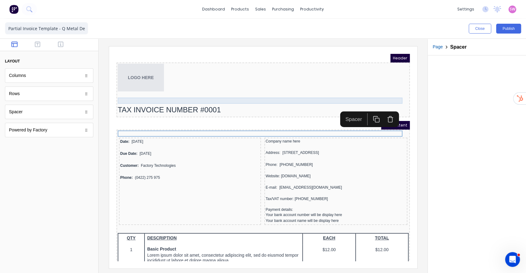
click at [187, 91] on div at bounding box center [255, 93] width 291 height 6
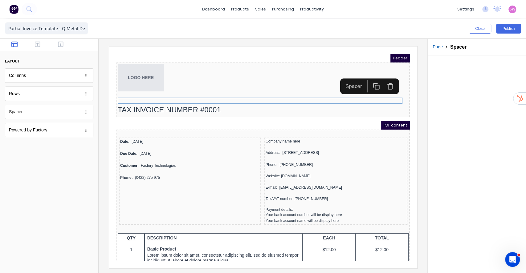
click at [384, 76] on icon "button" at bounding box center [382, 78] width 7 height 7
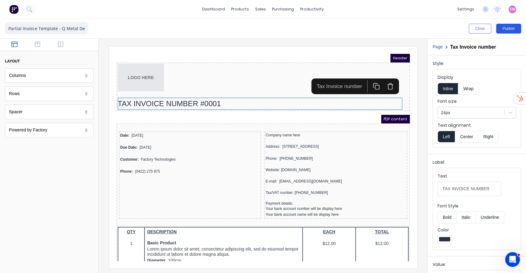
click at [513, 27] on button "Publish" at bounding box center [508, 29] width 25 height 10
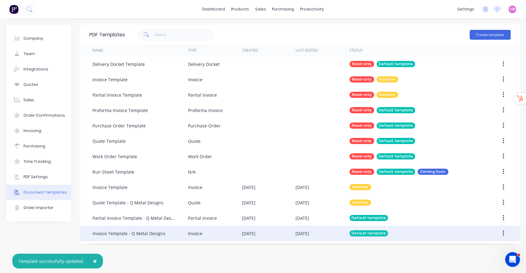
click at [249, 235] on div "[DATE]" at bounding box center [249, 233] width 14 height 6
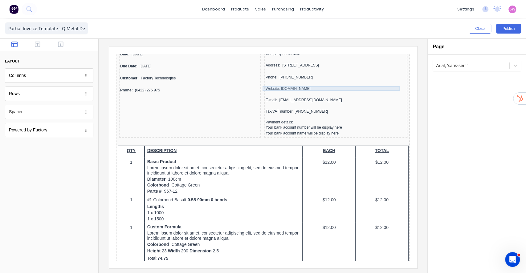
scroll to position [82, 0]
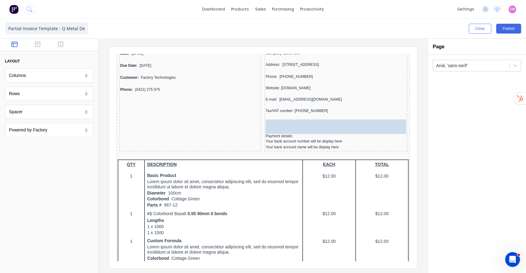
drag, startPoint x: 106, startPoint y: 90, endPoint x: 200, endPoint y: 66, distance: 96.8
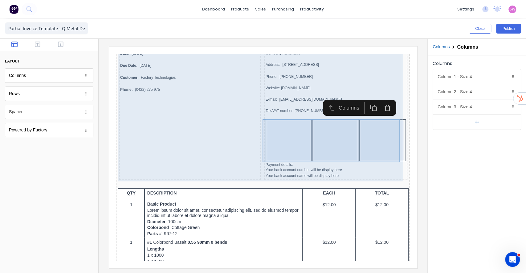
drag, startPoint x: 364, startPoint y: 132, endPoint x: 374, endPoint y: 129, distance: 10.9
click at [364, 132] on div at bounding box center [374, 132] width 43 height 39
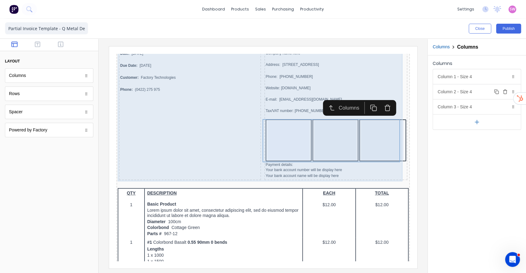
click at [506, 92] on icon "button" at bounding box center [504, 92] width 3 height 3
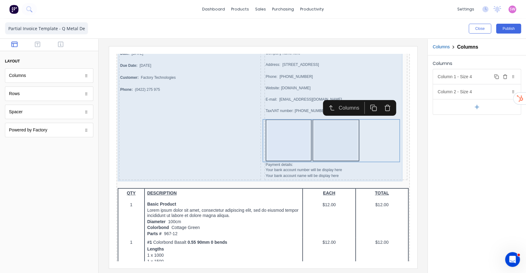
click at [477, 80] on div "Column 1 - Size 4 Duplicate Delete" at bounding box center [477, 76] width 88 height 15
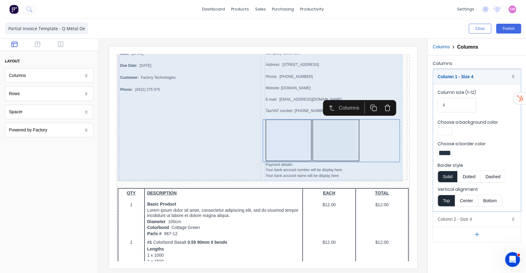
click at [451, 153] on div at bounding box center [444, 152] width 14 height 7
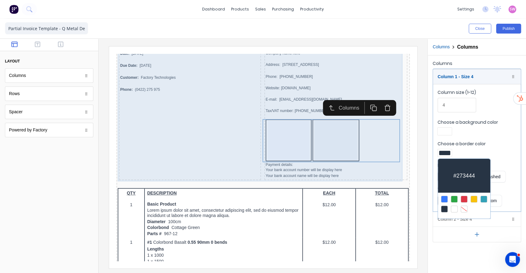
click at [466, 211] on div at bounding box center [463, 209] width 7 height 7
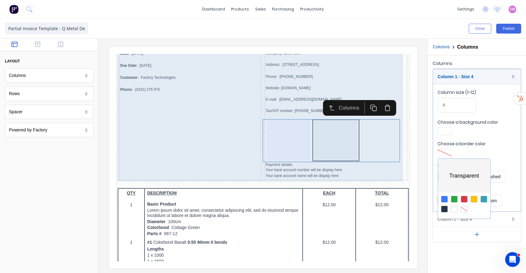
click at [495, 218] on div at bounding box center [263, 136] width 526 height 273
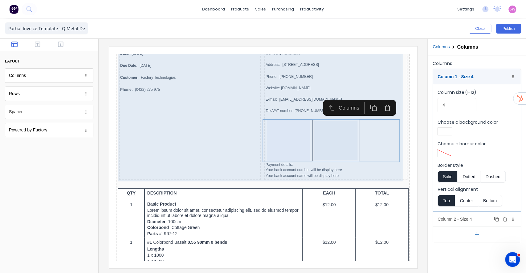
click at [474, 220] on div "Column 2 - Size 4 Duplicate Delete" at bounding box center [477, 219] width 88 height 15
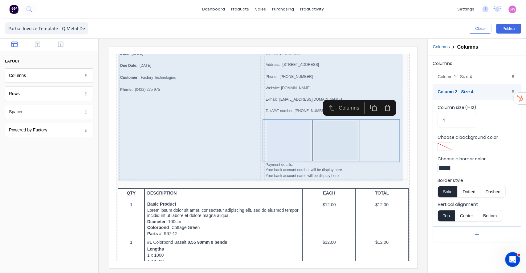
click at [445, 168] on div at bounding box center [444, 168] width 11 height 4
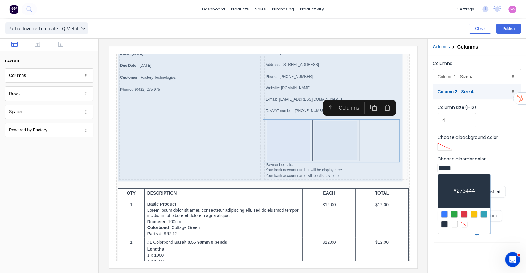
click at [464, 225] on div at bounding box center [463, 224] width 7 height 7
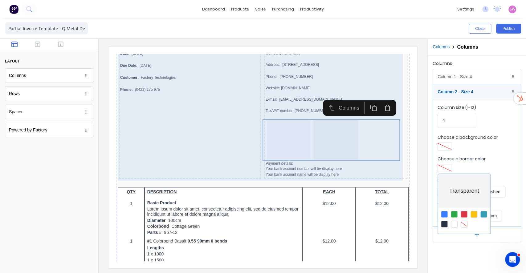
drag, startPoint x: 456, startPoint y: 260, endPoint x: 456, endPoint y: 256, distance: 4.0
click at [456, 260] on div at bounding box center [263, 136] width 526 height 273
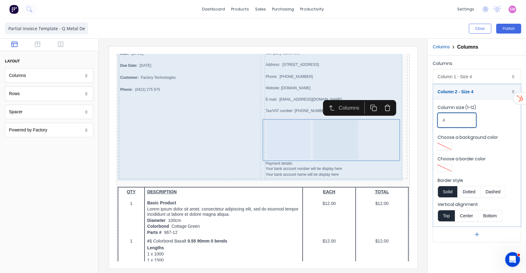
drag, startPoint x: 453, startPoint y: 119, endPoint x: 410, endPoint y: 121, distance: 43.5
click at [435, 120] on fieldset "Column size (1-12) 4 Choose a background color Choose a border color Border sty…" at bounding box center [477, 163] width 88 height 128
type input "8"
click at [427, 30] on div "Close Publish" at bounding box center [394, 29] width 253 height 10
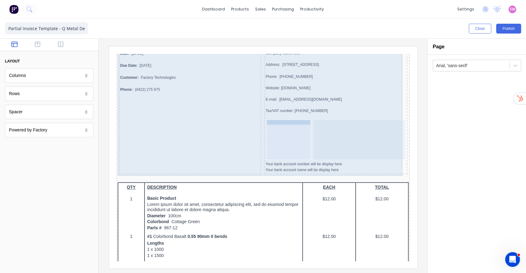
drag, startPoint x: 271, startPoint y: 155, endPoint x: 277, endPoint y: 126, distance: 29.2
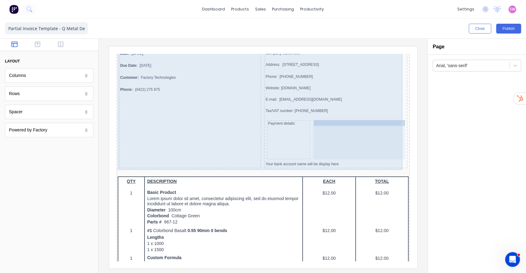
drag, startPoint x: 291, startPoint y: 157, endPoint x: 337, endPoint y: 123, distance: 57.4
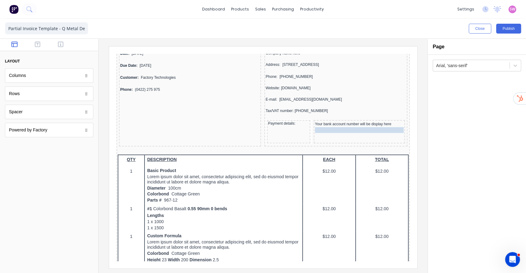
drag, startPoint x: 310, startPoint y: 139, endPoint x: 338, endPoint y: 125, distance: 31.0
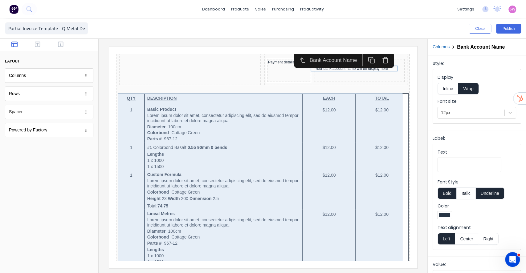
scroll to position [0, 0]
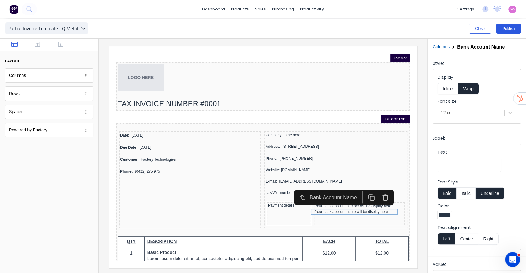
click at [512, 28] on button "Publish" at bounding box center [508, 29] width 25 height 10
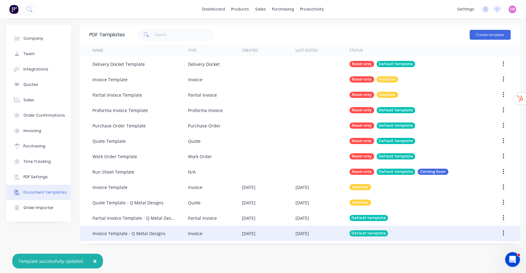
click at [309, 232] on div "[DATE]" at bounding box center [302, 233] width 14 height 6
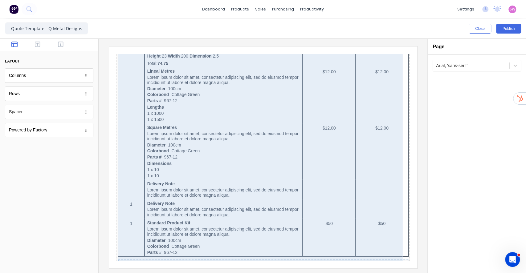
scroll to position [445, 0]
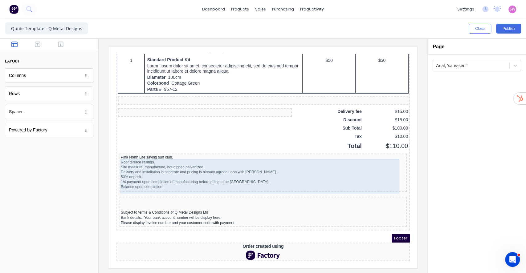
click at [263, 164] on div "Piha North Life saving surf club. Roof terrace railings. Site measure, manufact…" at bounding box center [255, 165] width 285 height 34
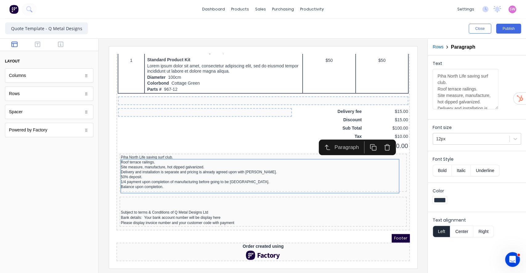
click at [381, 138] on icon "button" at bounding box center [379, 138] width 5 height 0
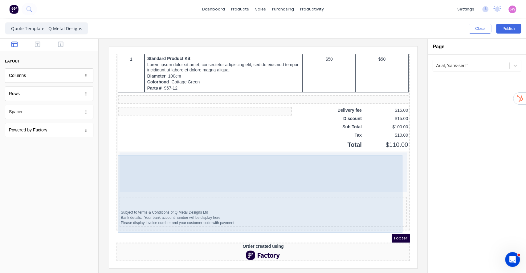
click at [364, 167] on div at bounding box center [255, 164] width 287 height 39
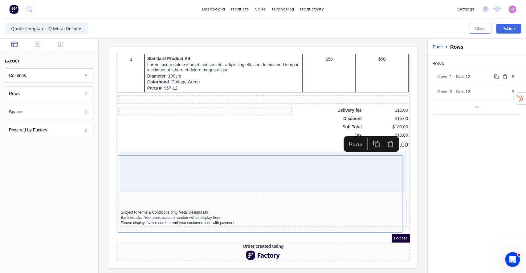
click at [507, 75] on icon "button" at bounding box center [504, 76] width 5 height 5
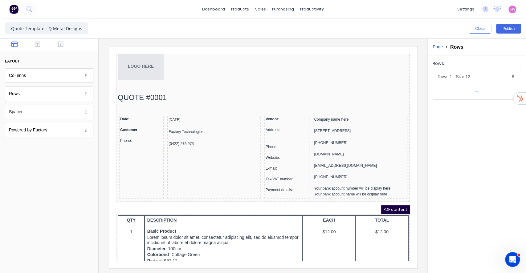
scroll to position [0, 0]
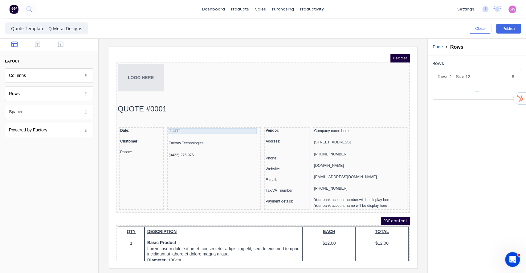
click at [165, 122] on div "[DATE]" at bounding box center [206, 124] width 91 height 6
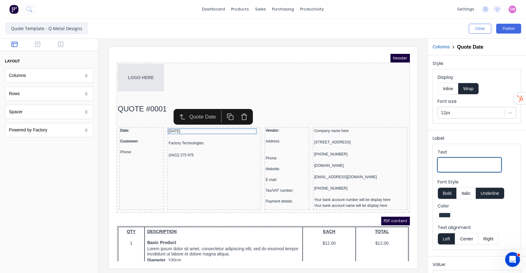
click at [458, 166] on input "Text" at bounding box center [469, 165] width 64 height 14
type input "Date:"
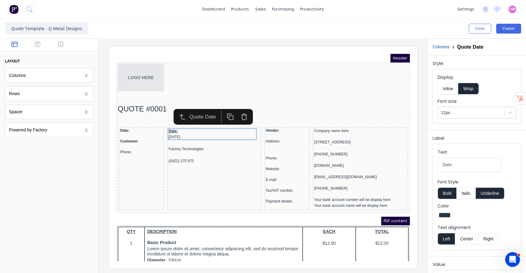
click at [492, 190] on button "Underline" at bounding box center [490, 194] width 29 height 12
click at [455, 198] on button "Bold" at bounding box center [446, 194] width 19 height 12
click at [450, 87] on button "Inline" at bounding box center [447, 89] width 21 height 12
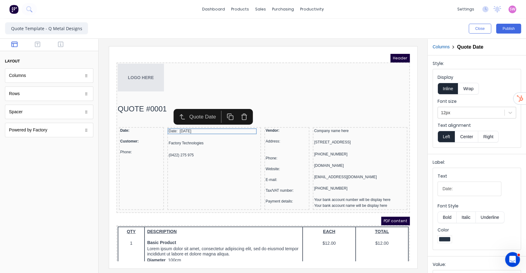
click at [446, 213] on button "Bold" at bounding box center [446, 218] width 19 height 12
click at [182, 135] on div "Factory Technologies" at bounding box center [206, 136] width 91 height 6
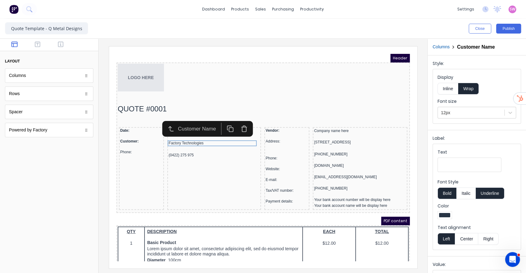
click at [448, 86] on button "Inline" at bounding box center [447, 89] width 21 height 12
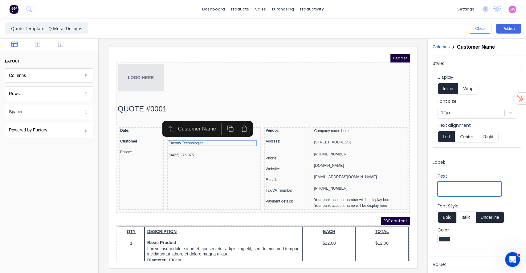
click at [448, 190] on input "Text" at bounding box center [469, 189] width 64 height 14
type input "Customer:"
click at [497, 219] on button "Underline" at bounding box center [490, 218] width 29 height 12
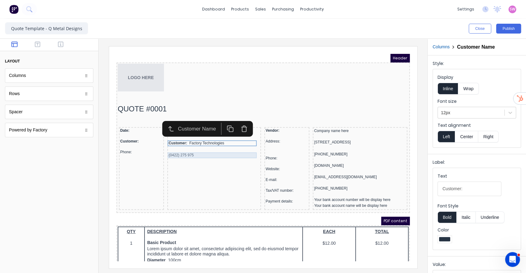
click at [186, 146] on div "(0422) 275 975" at bounding box center [206, 148] width 91 height 6
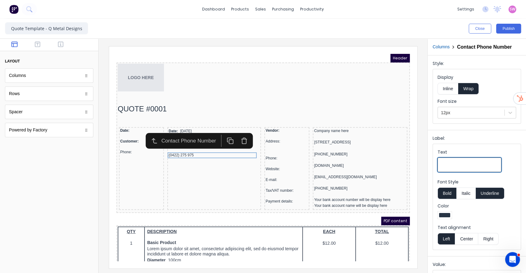
click at [460, 167] on input "Text" at bounding box center [469, 165] width 64 height 14
type input "Phone:"
click at [495, 194] on button "Underline" at bounding box center [490, 194] width 29 height 12
click at [454, 95] on button "Inline" at bounding box center [447, 89] width 21 height 12
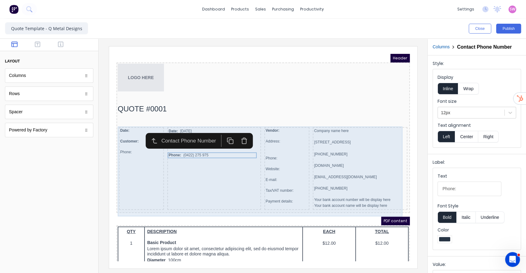
click at [135, 177] on div "Date: Customer: Phone:" at bounding box center [133, 161] width 45 height 83
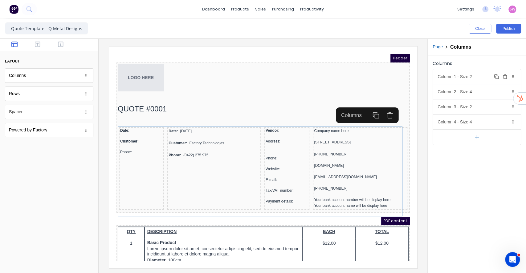
click at [507, 76] on icon "button" at bounding box center [504, 76] width 5 height 5
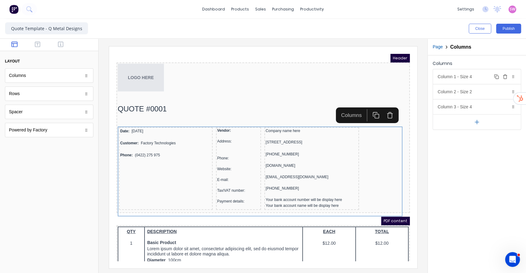
click at [480, 76] on div "Column 1 - Size 4 Duplicate Delete" at bounding box center [477, 76] width 88 height 15
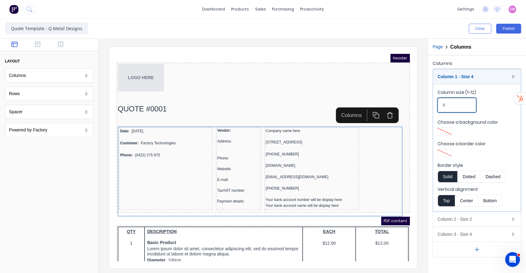
drag, startPoint x: 446, startPoint y: 100, endPoint x: 427, endPoint y: 104, distance: 18.9
click at [434, 103] on fieldset "Column size (1-12) 4 Choose a background color Choose a border color Border sty…" at bounding box center [477, 148] width 88 height 128
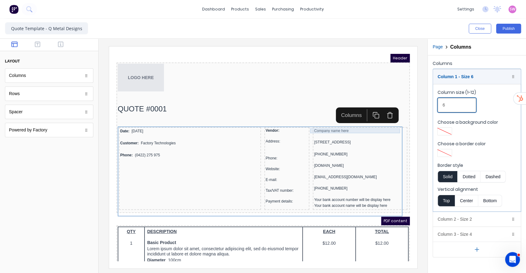
type input "6"
click at [328, 125] on div "Company name here" at bounding box center [352, 123] width 92 height 5
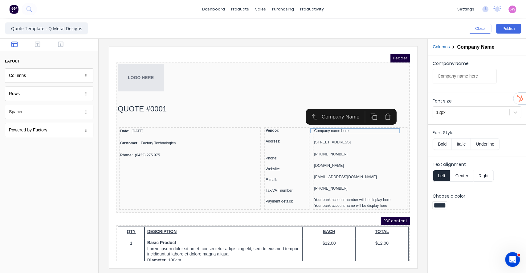
drag, startPoint x: 437, startPoint y: 75, endPoint x: 442, endPoint y: 78, distance: 5.8
click at [437, 75] on input "Company name here" at bounding box center [464, 76] width 64 height 14
type input "Vendor: Company name here"
click at [364, 138] on div "[STREET_ADDRESS]" at bounding box center [352, 135] width 92 height 6
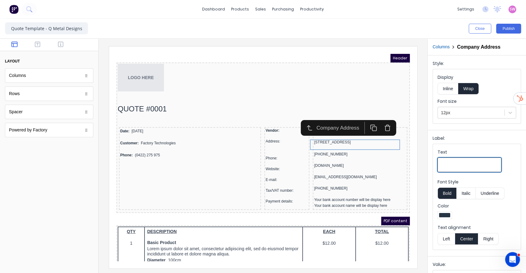
click at [443, 163] on input "Text" at bounding box center [469, 165] width 64 height 14
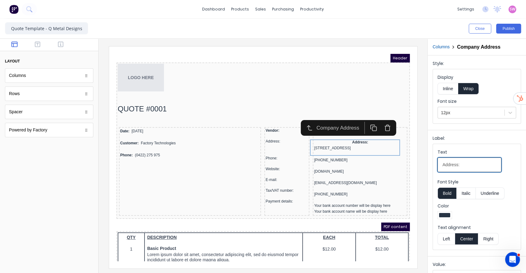
type input "Address:"
click at [449, 192] on button "Bold" at bounding box center [446, 194] width 19 height 12
click at [446, 245] on fieldset "Text Address: Font Style Bold Italic Underline Color Text alignment Left Center…" at bounding box center [477, 197] width 88 height 106
click at [446, 241] on button "Left" at bounding box center [445, 239] width 17 height 12
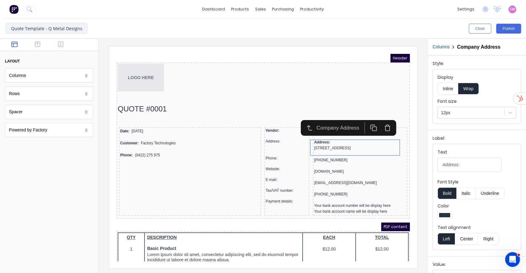
click at [444, 89] on button "Inline" at bounding box center [447, 89] width 21 height 12
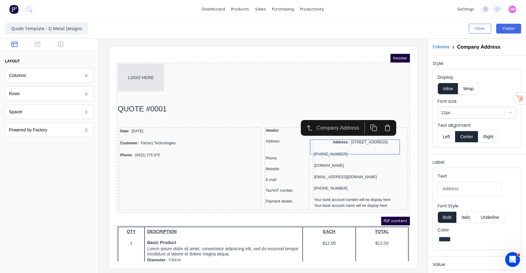
click at [447, 139] on button "Left" at bounding box center [445, 137] width 17 height 12
click at [451, 220] on button "Bold" at bounding box center [446, 218] width 19 height 12
click at [464, 217] on button "Italic" at bounding box center [465, 218] width 19 height 12
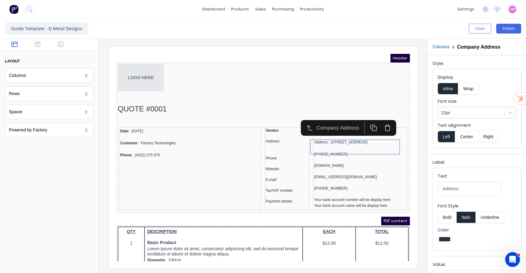
click at [468, 217] on button "Italic" at bounding box center [465, 218] width 19 height 12
click at [324, 150] on div "[PHONE_NUMBER]" at bounding box center [352, 147] width 92 height 6
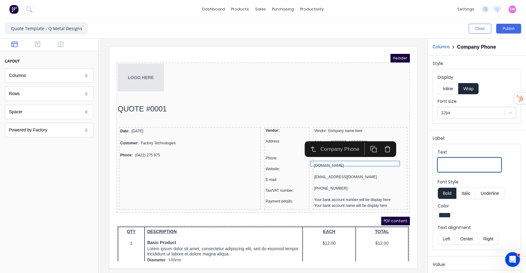
click at [447, 164] on input "Text" at bounding box center [469, 165] width 64 height 14
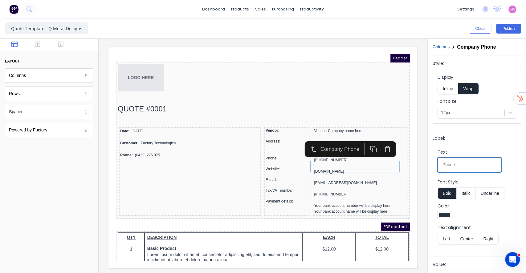
type input "Phone:"
click at [442, 191] on button "Bold" at bounding box center [446, 194] width 19 height 12
click at [463, 191] on button "Italic" at bounding box center [465, 194] width 19 height 12
click at [466, 195] on button "Italic" at bounding box center [465, 194] width 19 height 12
click at [444, 85] on button "Inline" at bounding box center [447, 89] width 21 height 12
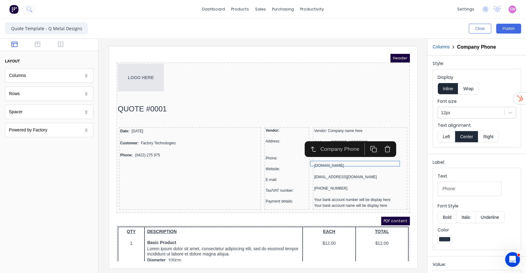
click at [446, 140] on button "Left" at bounding box center [445, 137] width 17 height 12
click at [324, 161] on div "www.qmetaldesigns.co.nz" at bounding box center [352, 158] width 92 height 5
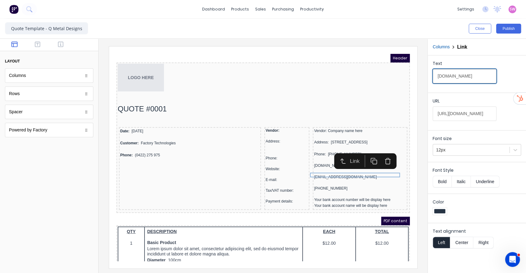
click at [436, 77] on input "www.qmetaldesigns.co.nz" at bounding box center [464, 76] width 64 height 14
type input "Website: www.qmetaldesigns.co.nz"
click at [328, 173] on div "xxxxxxx@xxxxx.com" at bounding box center [352, 170] width 92 height 6
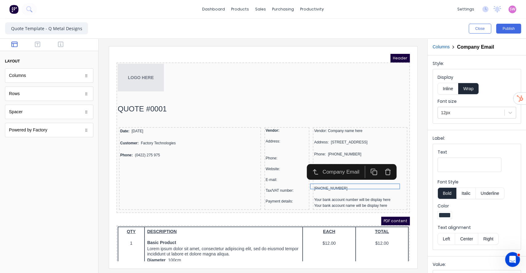
click at [443, 159] on input "Text" at bounding box center [469, 165] width 64 height 14
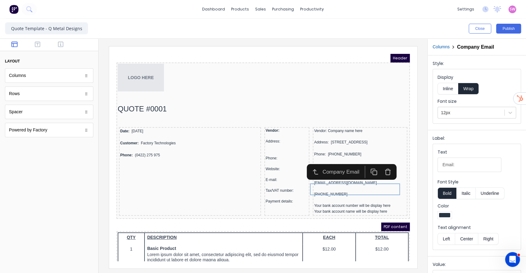
type input "Email:"
click at [441, 83] on button "Inline" at bounding box center [447, 89] width 21 height 12
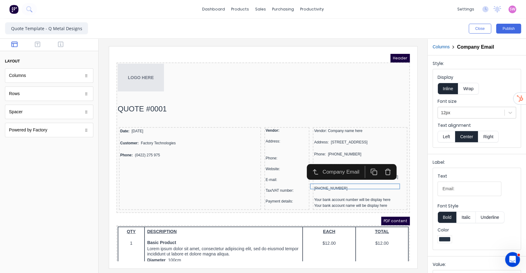
click at [451, 136] on button "Left" at bounding box center [445, 137] width 17 height 12
click at [449, 215] on button "Bold" at bounding box center [446, 218] width 19 height 12
click at [468, 217] on button "Italic" at bounding box center [465, 218] width 19 height 12
click at [467, 218] on button "Italic" at bounding box center [465, 218] width 19 height 12
click at [320, 190] on div at bounding box center [352, 187] width 92 height 6
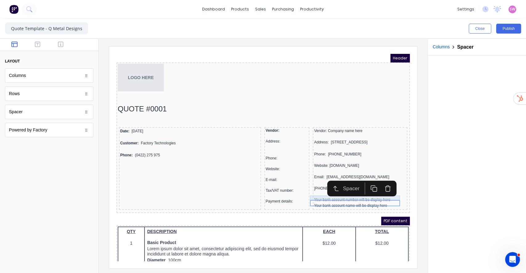
click at [322, 184] on div "122-263-639" at bounding box center [352, 181] width 92 height 5
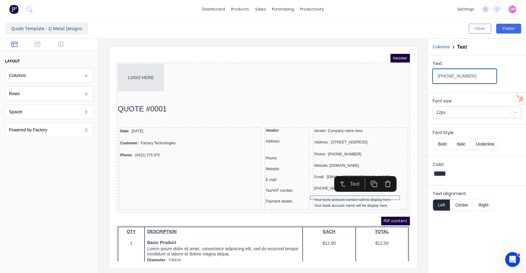
click at [436, 77] on input "122-263-639" at bounding box center [464, 76] width 64 height 14
type input "Tax/VAT number: 122-263-639"
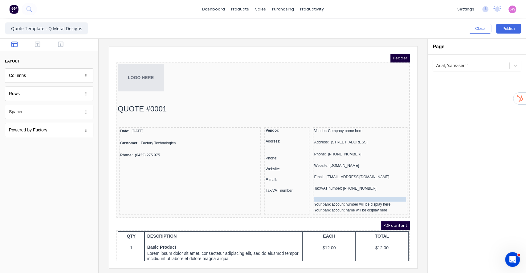
drag, startPoint x: 275, startPoint y: 196, endPoint x: 329, endPoint y: 199, distance: 53.7
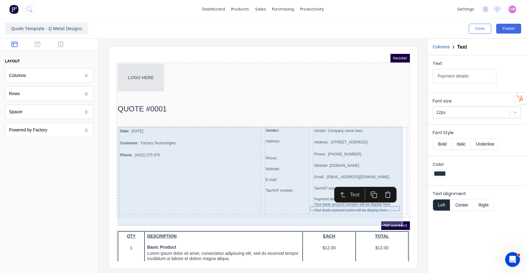
click at [298, 126] on div "Date: 29/10/2024 Customer: Factory Technologies Phone: (0422) 275 975 Vendor: A…" at bounding box center [255, 164] width 291 height 90
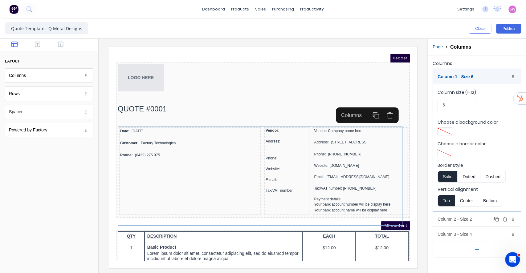
click at [504, 217] on icon "button" at bounding box center [504, 219] width 5 height 5
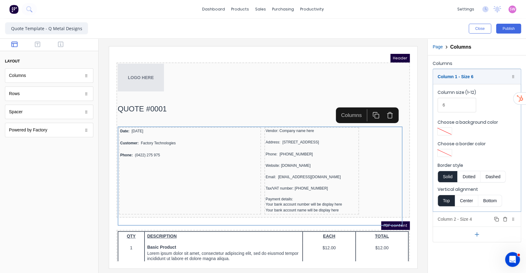
click at [479, 216] on div "Column 2 - Size 4 Duplicate Delete" at bounding box center [477, 219] width 88 height 15
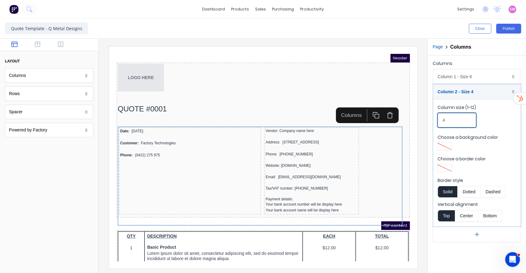
drag, startPoint x: 453, startPoint y: 120, endPoint x: 418, endPoint y: 122, distance: 35.2
click at [419, 122] on div "Close Publish Components layout Columns Columns Rows Rows Spacer Spacer Powered…" at bounding box center [263, 146] width 526 height 254
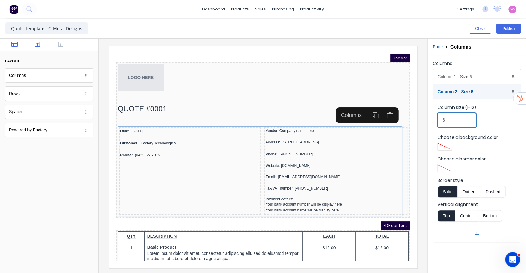
type input "6"
click at [34, 46] on button "button" at bounding box center [37, 44] width 19 height 7
click at [18, 47] on button "button" at bounding box center [14, 44] width 19 height 7
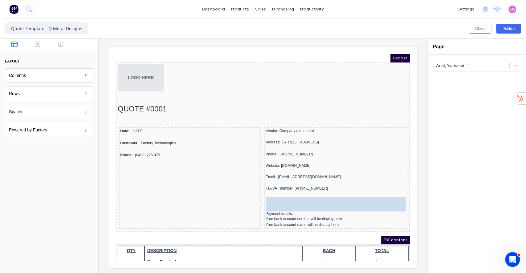
drag, startPoint x: 34, startPoint y: 81, endPoint x: 203, endPoint y: 141, distance: 180.0
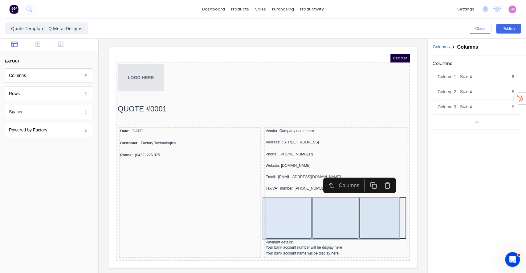
click at [353, 211] on div at bounding box center [374, 210] width 43 height 39
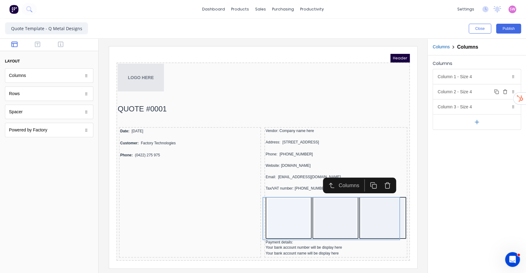
click at [503, 92] on icon "button" at bounding box center [504, 92] width 3 height 3
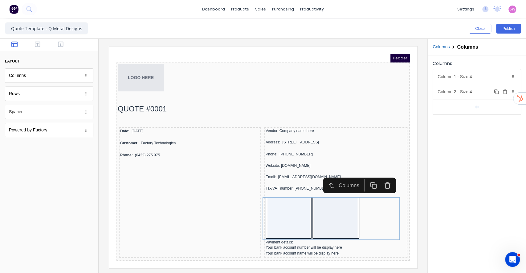
click at [475, 91] on div "Column 2 - Size 4 Duplicate Delete" at bounding box center [477, 91] width 88 height 15
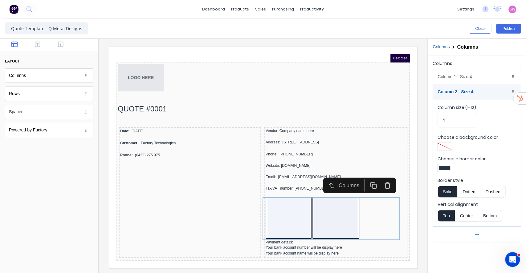
click at [443, 167] on div at bounding box center [444, 168] width 11 height 4
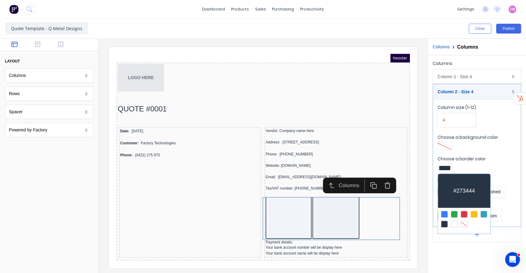
drag, startPoint x: 463, startPoint y: 221, endPoint x: 465, endPoint y: 210, distance: 10.9
click at [464, 222] on div at bounding box center [463, 224] width 7 height 7
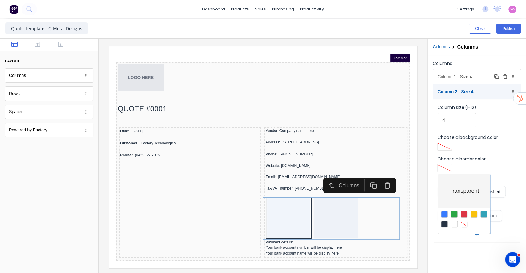
click at [468, 73] on div at bounding box center [263, 136] width 526 height 273
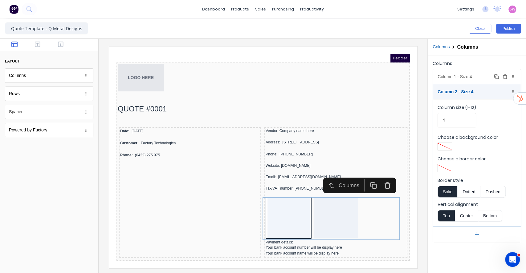
click at [479, 76] on div "Column 1 - Size 4 Duplicate Delete" at bounding box center [477, 76] width 88 height 15
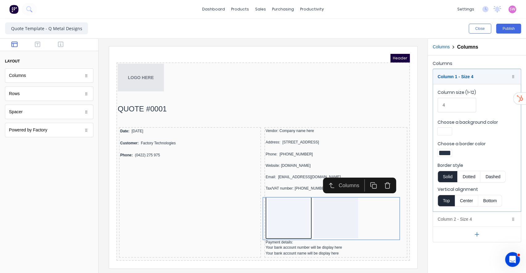
click at [446, 152] on div at bounding box center [444, 153] width 11 height 4
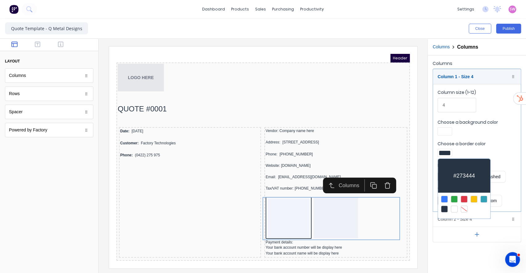
click at [467, 207] on div at bounding box center [463, 209] width 7 height 7
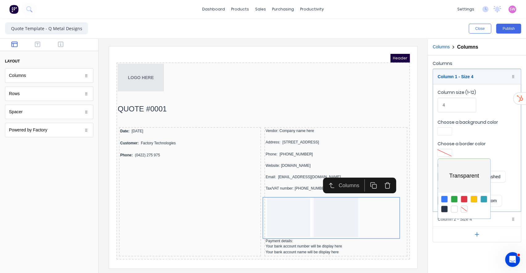
drag, startPoint x: 457, startPoint y: 103, endPoint x: 427, endPoint y: 106, distance: 30.3
click at [428, 106] on div at bounding box center [263, 136] width 526 height 273
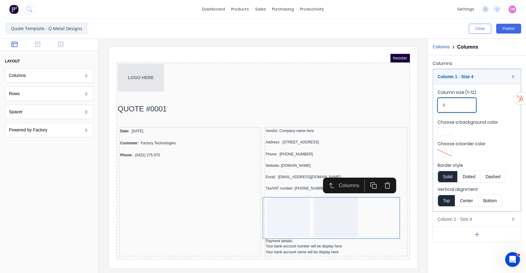
drag, startPoint x: 449, startPoint y: 105, endPoint x: 443, endPoint y: 107, distance: 5.7
click at [443, 107] on input "4" at bounding box center [456, 105] width 38 height 14
click at [475, 219] on div "Column 2 - Size 4 Duplicate Delete" at bounding box center [477, 219] width 88 height 15
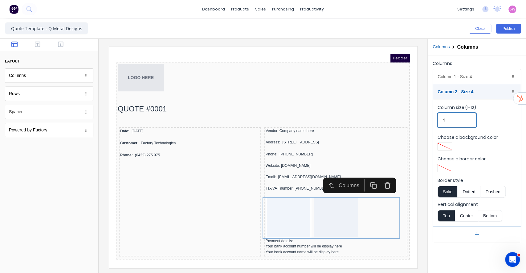
drag, startPoint x: 451, startPoint y: 117, endPoint x: 437, endPoint y: 120, distance: 15.0
click at [437, 120] on input "4" at bounding box center [456, 120] width 38 height 14
type input "8"
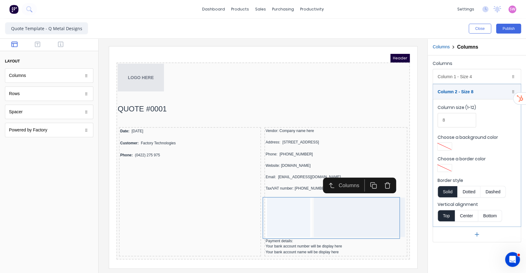
click at [420, 33] on div "Close Publish" at bounding box center [394, 29] width 253 height 10
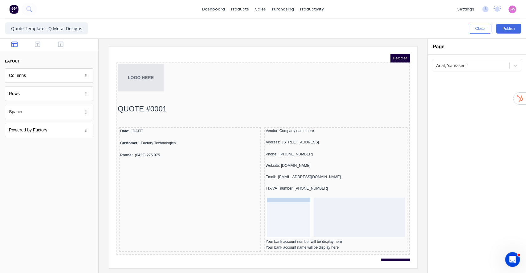
drag, startPoint x: 277, startPoint y: 231, endPoint x: 278, endPoint y: 204, distance: 27.7
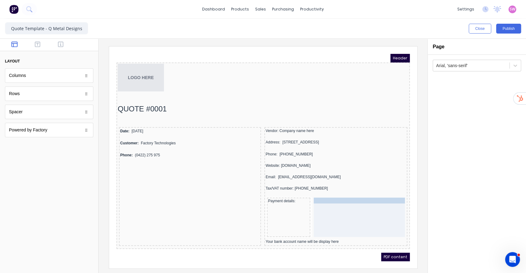
drag, startPoint x: 300, startPoint y: 233, endPoint x: 336, endPoint y: 204, distance: 46.3
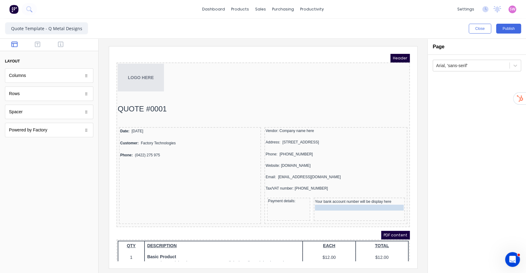
drag, startPoint x: 320, startPoint y: 221, endPoint x: 347, endPoint y: 206, distance: 31.1
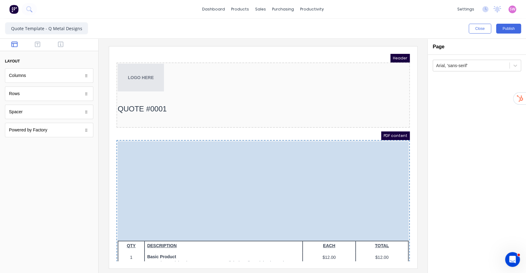
drag, startPoint x: 252, startPoint y: 126, endPoint x: 249, endPoint y: 225, distance: 99.2
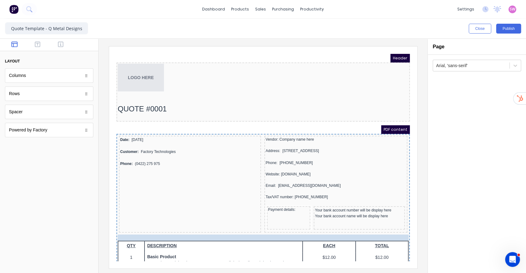
drag, startPoint x: 192, startPoint y: 116, endPoint x: 177, endPoint y: 231, distance: 115.9
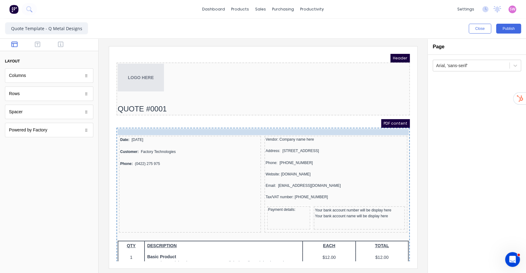
drag, startPoint x: 166, startPoint y: 114, endPoint x: 168, endPoint y: 127, distance: 13.1
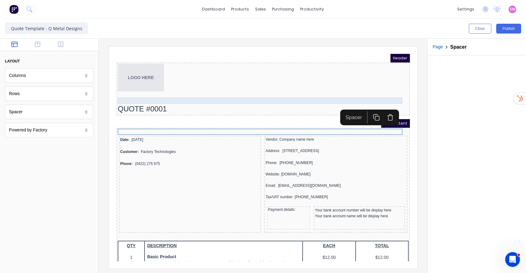
click at [161, 92] on div at bounding box center [255, 93] width 291 height 6
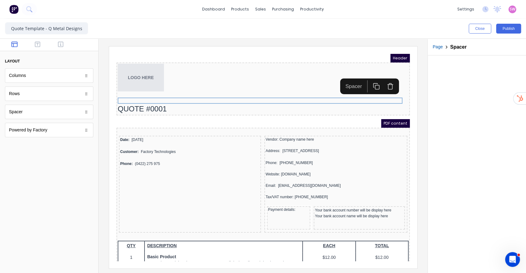
click at [386, 75] on icon "button" at bounding box center [382, 78] width 7 height 7
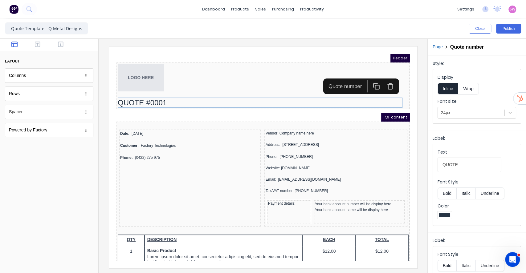
click at [377, 42] on div at bounding box center [263, 156] width 329 height 234
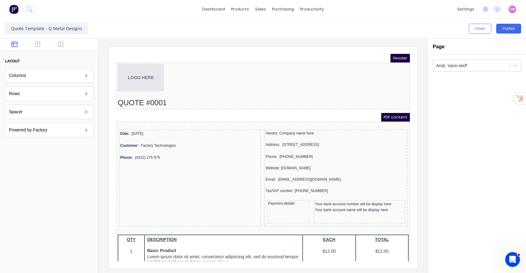
click at [423, 46] on div at bounding box center [263, 156] width 329 height 234
click at [507, 26] on button "Publish" at bounding box center [508, 29] width 25 height 10
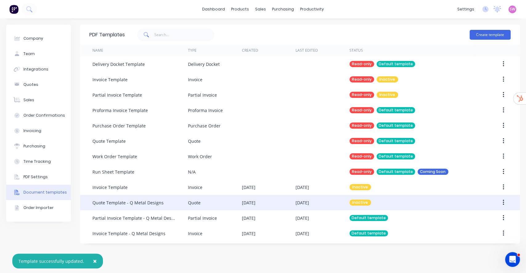
click at [504, 200] on button "button" at bounding box center [503, 202] width 14 height 11
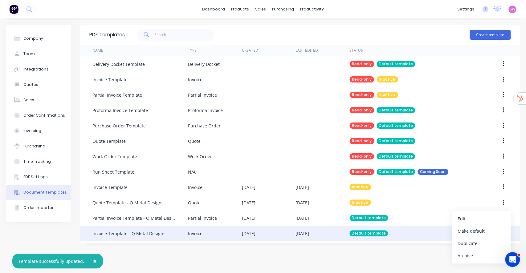
click at [483, 233] on div "Make default" at bounding box center [480, 231] width 47 height 9
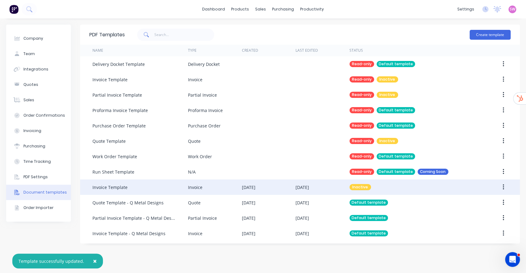
click at [504, 187] on button "button" at bounding box center [503, 187] width 14 height 11
click at [476, 240] on div "Archive" at bounding box center [480, 240] width 47 height 9
click at [245, 250] on div "PDF Templates Create template Name Type Created Last Edited Status Delivery Doc…" at bounding box center [299, 146] width 439 height 242
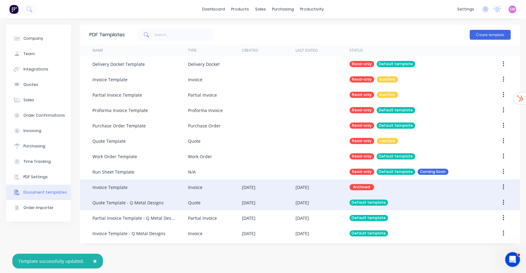
click at [309, 204] on div "[DATE]" at bounding box center [302, 203] width 14 height 6
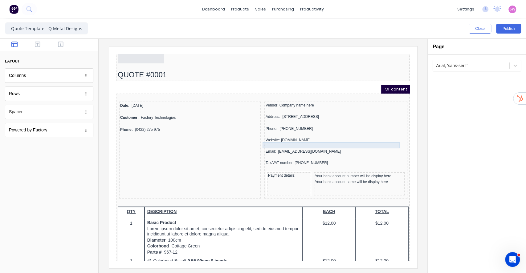
scroll to position [41, 0]
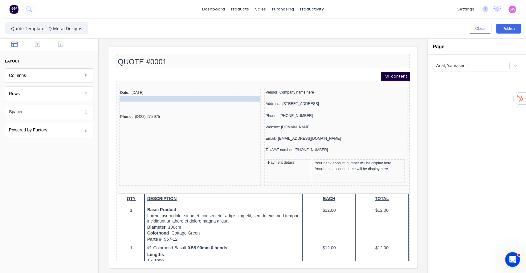
drag, startPoint x: 144, startPoint y: 95, endPoint x: 143, endPoint y: 88, distance: 7.8
click at [143, 88] on body "Header LOGO HERE QUOTE #0001 PDF content Date: [DATE] Customer: Factory Technol…" at bounding box center [255, 109] width 293 height 207
drag, startPoint x: 137, startPoint y: 108, endPoint x: 142, endPoint y: 95, distance: 14.1
click at [142, 95] on body "Header LOGO HERE QUOTE #0001 PDF content Date: [DATE] Customer: Factory Technol…" at bounding box center [255, 109] width 293 height 207
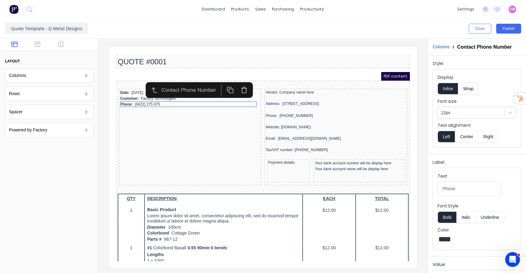
click at [141, 105] on div at bounding box center [182, 103] width 140 height 6
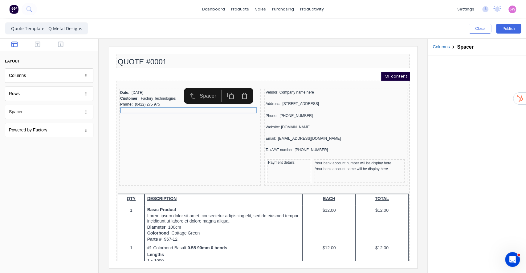
click at [236, 89] on icon "button" at bounding box center [236, 88] width 7 height 7
click at [242, 90] on button "button" at bounding box center [236, 89] width 14 height 12
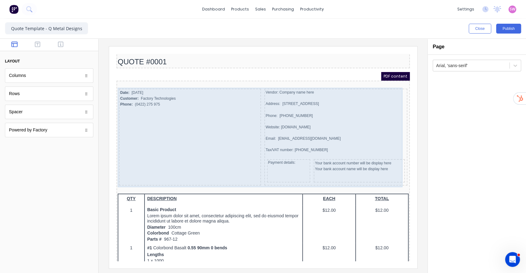
click at [168, 113] on div "Date: [DATE] Customer: Factory Technologies Phone: (0422) 275 975" at bounding box center [182, 129] width 142 height 97
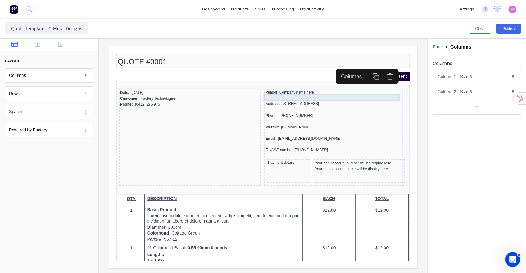
click at [285, 90] on div at bounding box center [328, 90] width 140 height 6
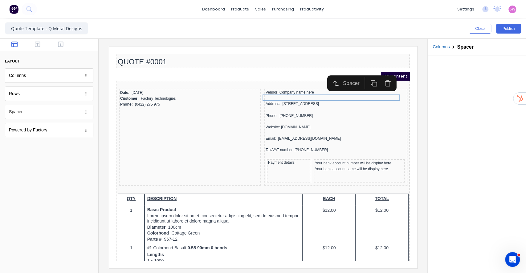
click at [382, 76] on icon "button" at bounding box center [380, 76] width 4 height 5
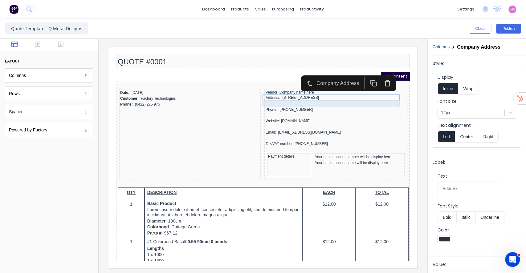
click at [300, 98] on div at bounding box center [328, 96] width 140 height 6
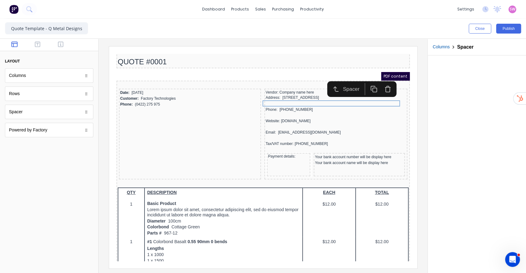
click at [378, 80] on icon "button" at bounding box center [379, 81] width 7 height 7
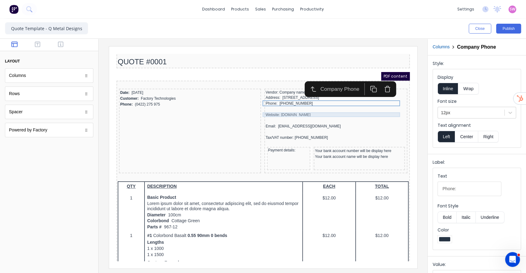
click at [304, 104] on div at bounding box center [328, 102] width 140 height 6
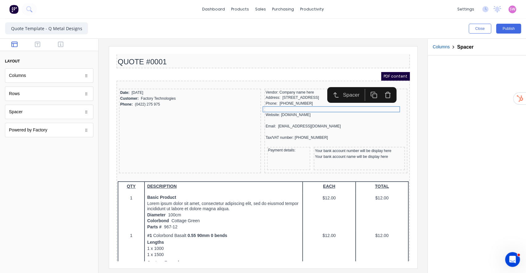
click at [379, 89] on icon "button" at bounding box center [379, 87] width 7 height 7
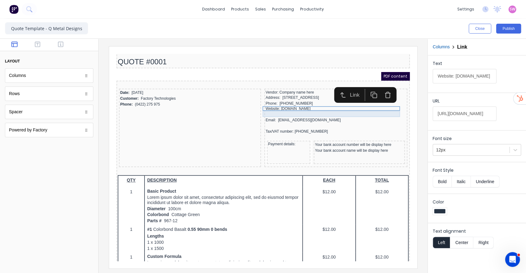
click at [312, 108] on div at bounding box center [328, 107] width 140 height 6
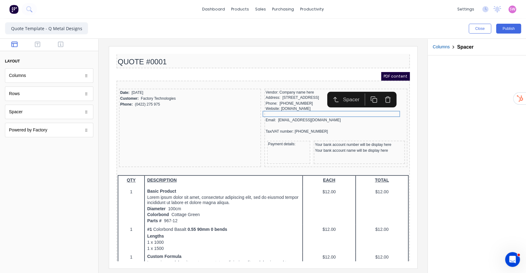
click at [377, 91] on icon "button" at bounding box center [379, 92] width 7 height 7
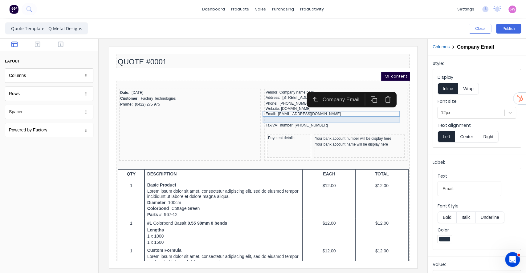
click at [320, 110] on div at bounding box center [328, 113] width 140 height 6
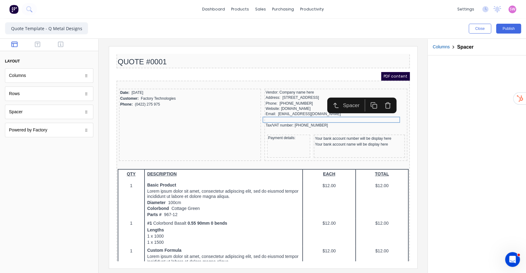
click at [381, 98] on icon "button" at bounding box center [379, 98] width 7 height 7
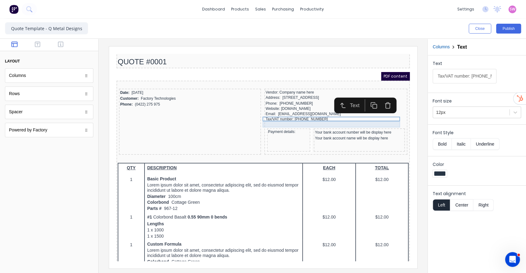
drag, startPoint x: 311, startPoint y: 115, endPoint x: 334, endPoint y: 111, distance: 23.4
click at [311, 115] on div at bounding box center [328, 117] width 140 height 6
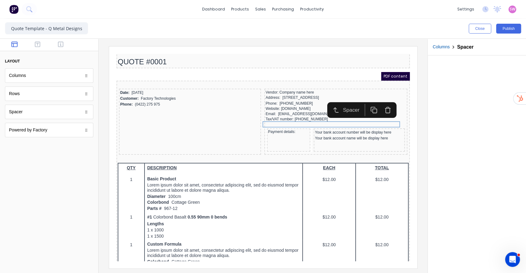
click at [375, 101] on button "button" at bounding box center [380, 103] width 14 height 12
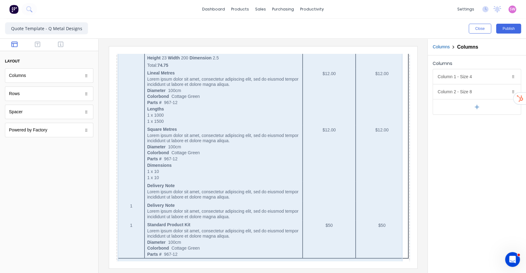
scroll to position [0, 0]
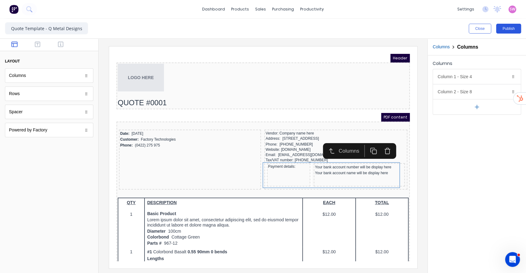
click at [510, 31] on button "Publish" at bounding box center [508, 29] width 25 height 10
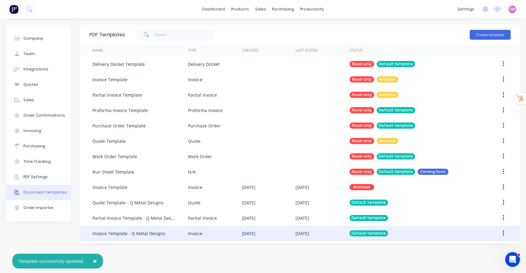
click at [271, 230] on div "[DATE]" at bounding box center [269, 233] width 54 height 15
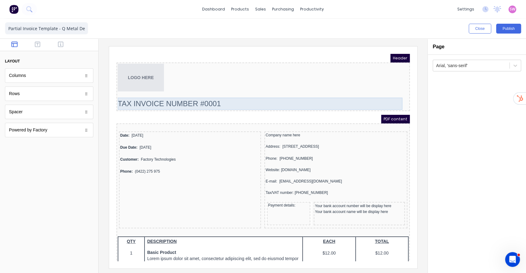
click at [203, 99] on div "TAX INVOICE NUMBER #0001" at bounding box center [255, 96] width 291 height 12
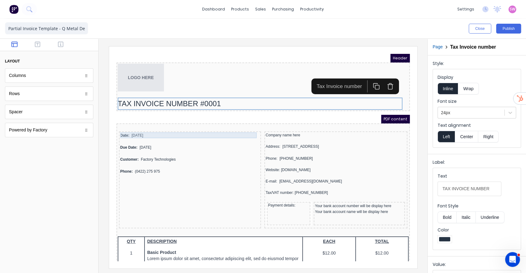
click at [148, 132] on div at bounding box center [182, 134] width 140 height 6
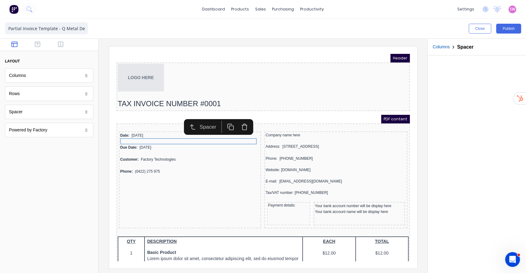
click at [241, 119] on button "button" at bounding box center [236, 120] width 14 height 12
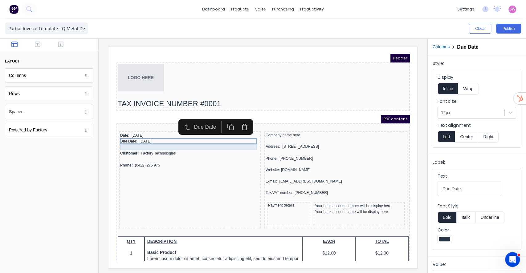
click at [162, 140] on div at bounding box center [182, 140] width 140 height 6
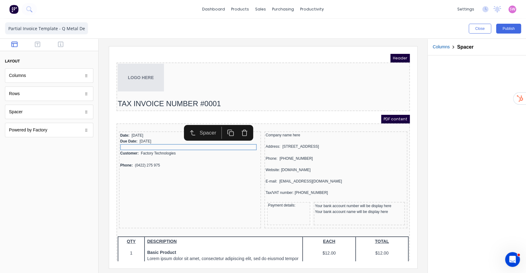
click at [236, 126] on icon "button" at bounding box center [236, 125] width 7 height 7
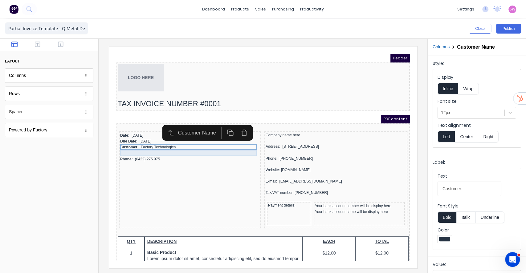
click at [161, 143] on div at bounding box center [182, 146] width 140 height 6
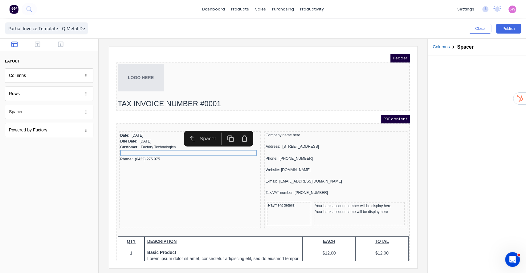
click at [238, 127] on button "button" at bounding box center [236, 131] width 14 height 12
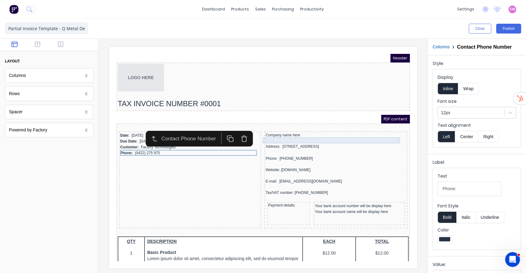
click at [275, 132] on div at bounding box center [328, 133] width 140 height 6
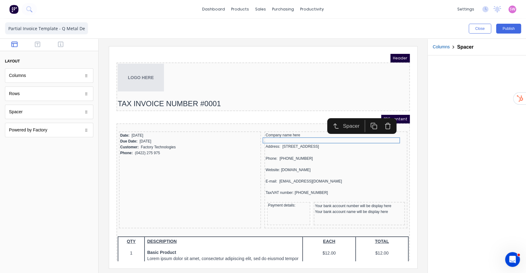
click at [381, 120] on icon "button" at bounding box center [379, 118] width 7 height 7
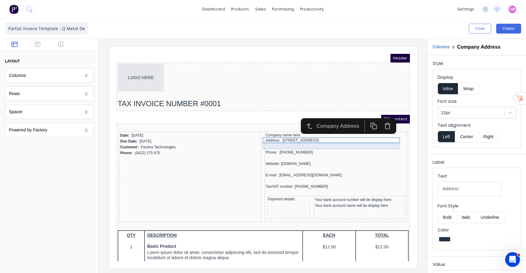
click at [316, 137] on div at bounding box center [328, 139] width 140 height 6
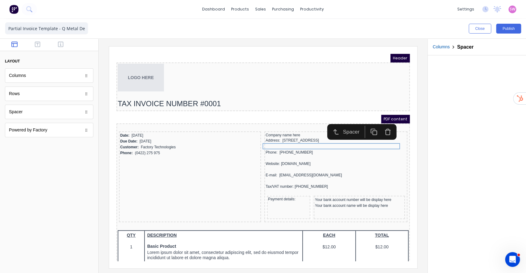
click at [380, 124] on icon "button" at bounding box center [379, 124] width 7 height 7
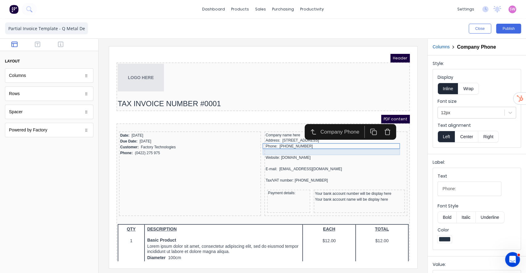
click at [317, 144] on div at bounding box center [328, 145] width 140 height 6
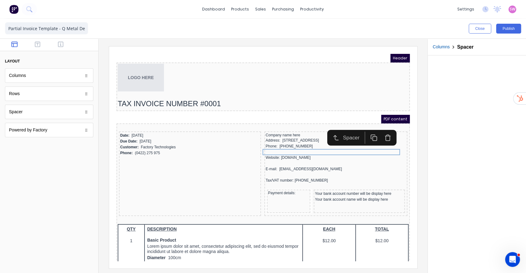
click at [376, 128] on button "button" at bounding box center [380, 130] width 14 height 12
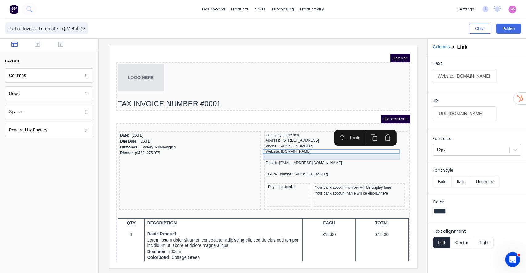
click at [308, 149] on div at bounding box center [328, 150] width 140 height 6
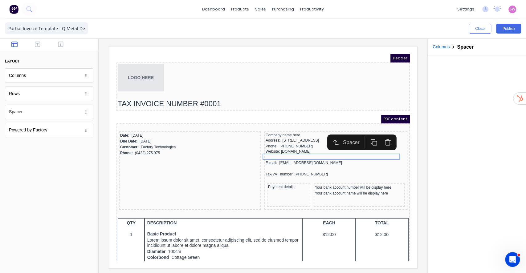
click at [376, 134] on button "button" at bounding box center [380, 135] width 14 height 12
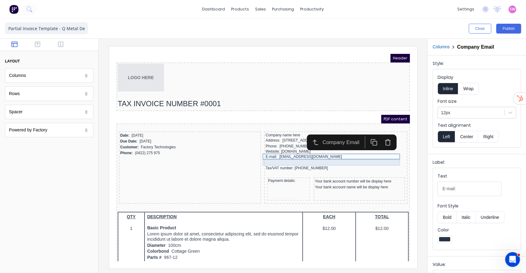
click at [308, 155] on div at bounding box center [328, 155] width 140 height 6
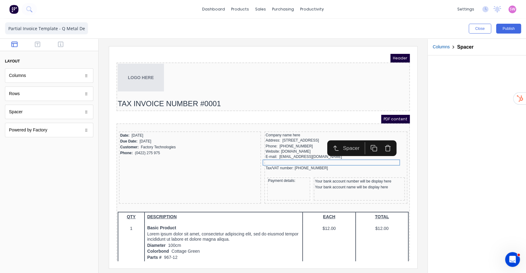
click at [382, 139] on icon "button" at bounding box center [380, 141] width 4 height 5
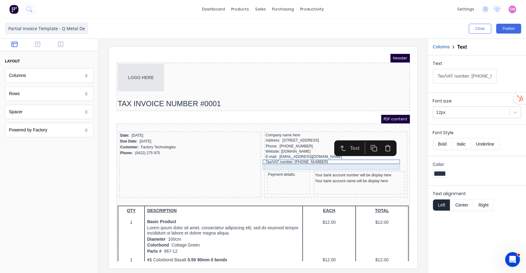
click at [321, 159] on div at bounding box center [328, 160] width 140 height 6
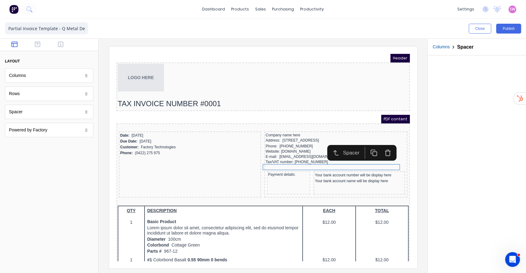
click at [381, 145] on icon "button" at bounding box center [379, 145] width 7 height 7
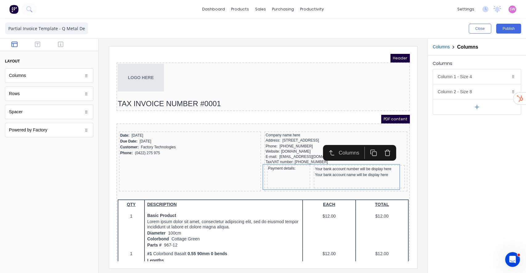
click at [436, 143] on div "Columns Column 1 - Size 4 Duplicate Delete Column size (1-12) 4 Choose a backgr…" at bounding box center [476, 164] width 98 height 218
click at [510, 31] on button "Publish" at bounding box center [508, 29] width 25 height 10
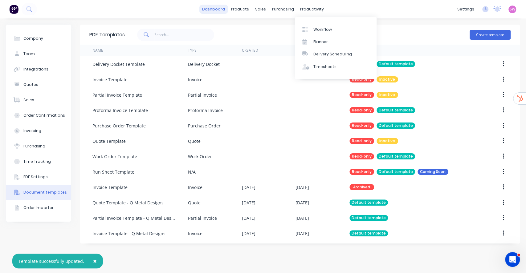
click at [213, 10] on link "dashboard" at bounding box center [213, 9] width 29 height 9
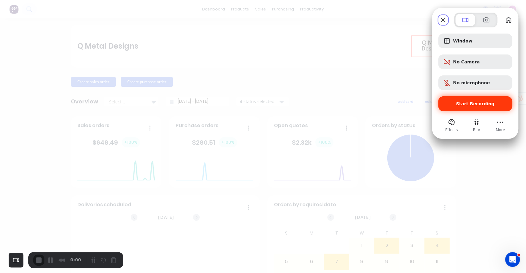
click at [484, 102] on span "Start Recording" at bounding box center [475, 103] width 38 height 5
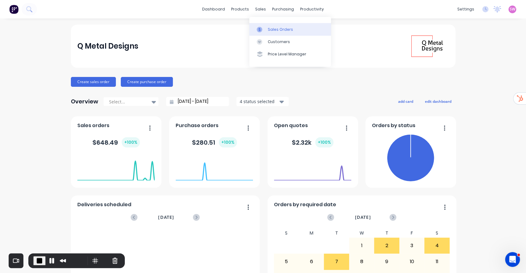
click at [269, 27] on div "Sales Orders" at bounding box center [280, 30] width 25 height 6
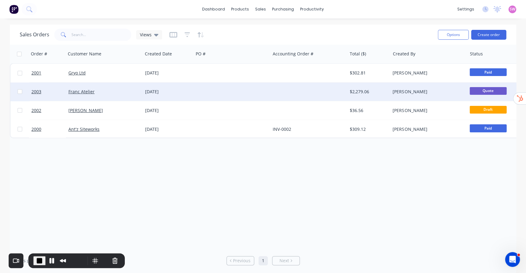
click at [349, 95] on div "$2,279.06" at bounding box center [368, 92] width 43 height 18
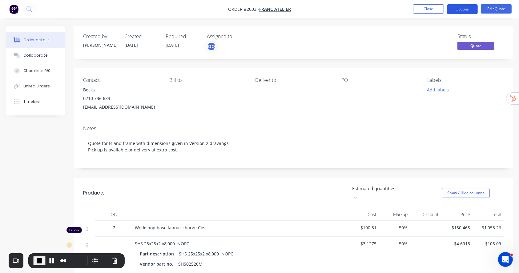
click at [457, 8] on button "Options" at bounding box center [462, 9] width 31 height 10
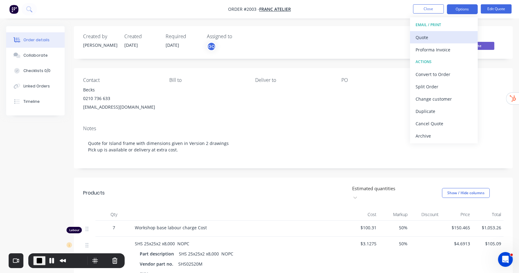
click at [428, 36] on div "Quote" at bounding box center [444, 37] width 57 height 9
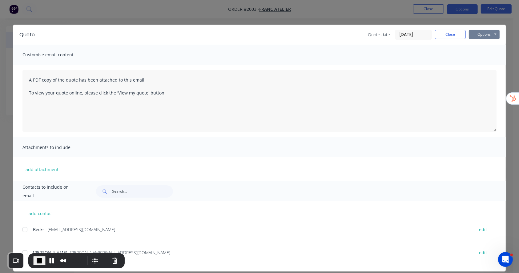
click at [486, 34] on button "Options" at bounding box center [484, 34] width 31 height 9
click at [473, 45] on button "Preview" at bounding box center [488, 45] width 39 height 10
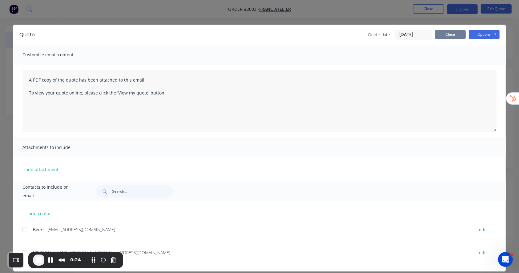
click at [437, 36] on button "Close" at bounding box center [450, 34] width 31 height 9
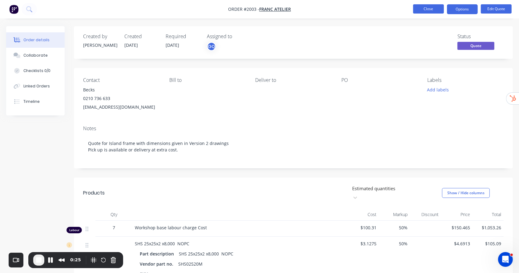
click at [426, 9] on button "Close" at bounding box center [428, 8] width 31 height 9
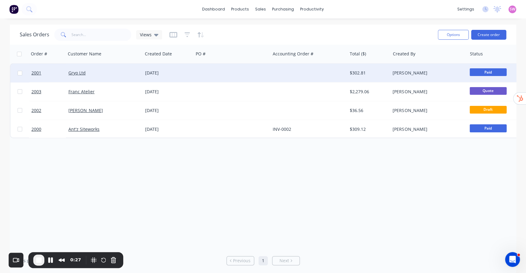
click at [429, 75] on div "Gareth Quarterman" at bounding box center [426, 73] width 68 height 6
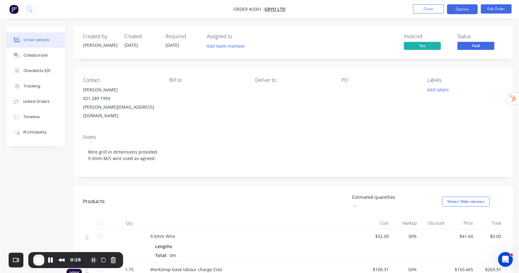
click at [467, 9] on button "Options" at bounding box center [462, 9] width 31 height 10
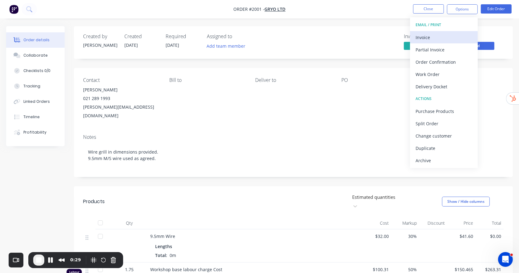
click at [438, 34] on div "Invoice" at bounding box center [444, 37] width 57 height 9
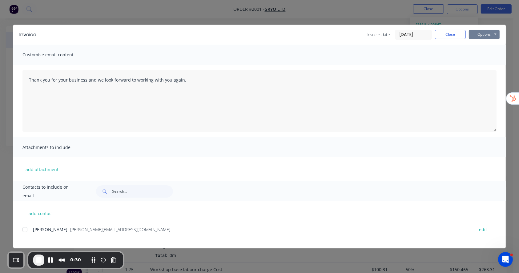
click at [494, 34] on button "Options" at bounding box center [484, 34] width 31 height 9
click at [492, 43] on button "Preview" at bounding box center [488, 45] width 39 height 10
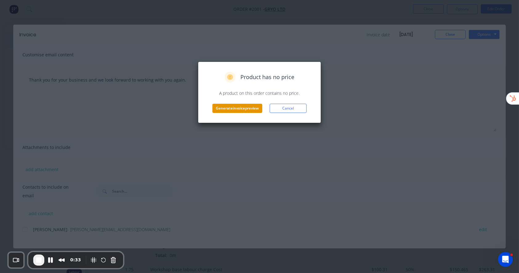
click at [246, 109] on button "Generate invoice preview" at bounding box center [238, 108] width 50 height 9
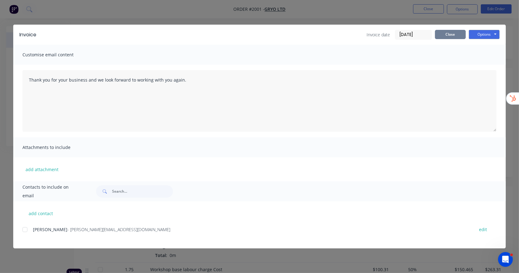
click at [453, 37] on button "Close" at bounding box center [450, 34] width 31 height 9
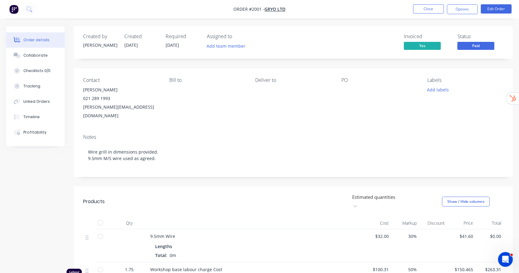
click at [427, 14] on li "Close" at bounding box center [428, 9] width 31 height 10
click at [425, 5] on button "Close" at bounding box center [428, 8] width 31 height 9
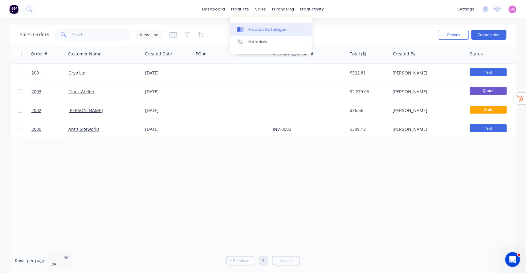
click at [252, 28] on div "Product Catalogue" at bounding box center [267, 30] width 38 height 6
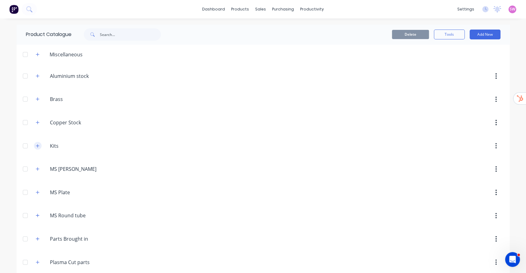
click at [34, 146] on button "button" at bounding box center [38, 146] width 8 height 8
click at [478, 34] on button "Add New" at bounding box center [484, 35] width 31 height 10
click at [457, 73] on div "Product Kit" at bounding box center [470, 75] width 47 height 9
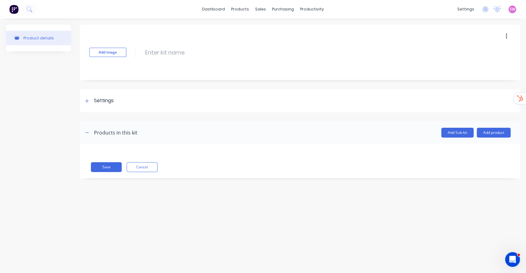
click at [172, 57] on div "Add image Enter kit name" at bounding box center [299, 52] width 439 height 55
click at [173, 53] on input at bounding box center [199, 52] width 108 height 8
type input "Job Template Kit"
click at [89, 100] on icon at bounding box center [87, 101] width 4 height 4
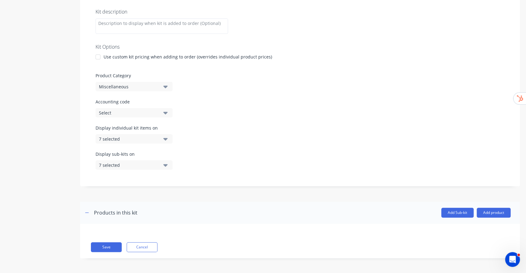
scroll to position [114, 0]
click at [161, 139] on button "7 selected" at bounding box center [133, 138] width 77 height 9
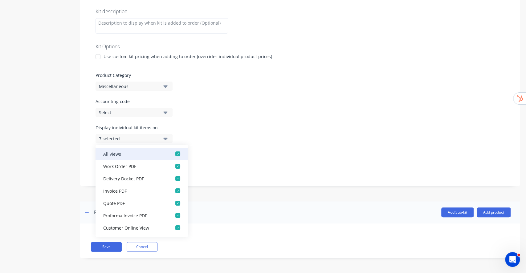
click at [164, 154] on button "All views" at bounding box center [141, 154] width 92 height 12
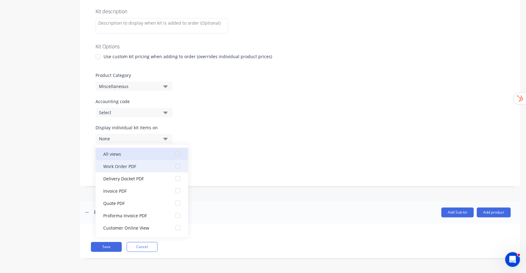
click at [172, 165] on div "button" at bounding box center [178, 166] width 12 height 12
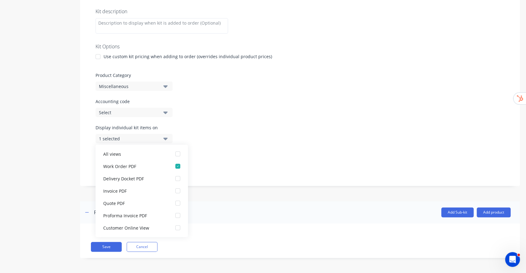
click at [237, 130] on div "Display individual kit items on 1 selected" at bounding box center [299, 137] width 409 height 26
click at [162, 138] on button "1 selected" at bounding box center [133, 138] width 77 height 9
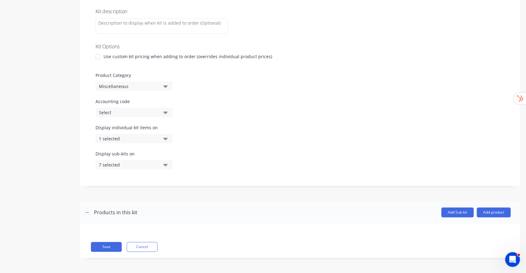
click at [170, 160] on button "7 selected" at bounding box center [133, 164] width 77 height 9
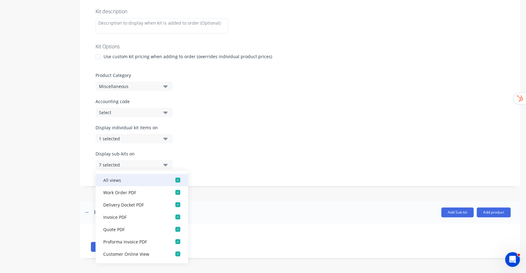
click at [172, 181] on div "button" at bounding box center [178, 180] width 12 height 12
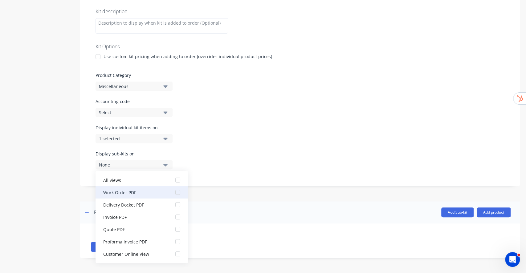
click at [172, 191] on div "button" at bounding box center [178, 192] width 12 height 12
click at [236, 147] on div "Display individual kit items on 1 selected" at bounding box center [299, 137] width 409 height 26
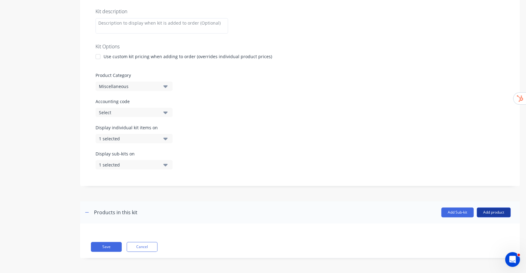
click at [493, 215] on button "Add product" at bounding box center [493, 213] width 34 height 10
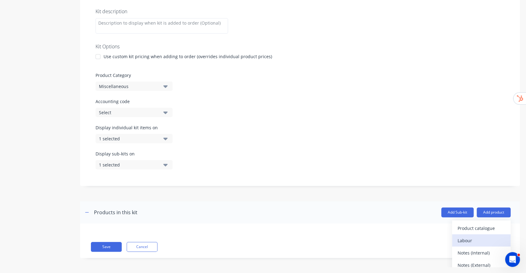
click at [463, 239] on div "Labour" at bounding box center [480, 240] width 47 height 9
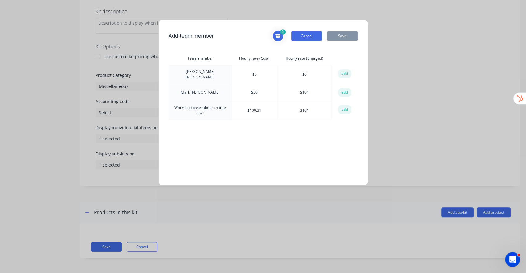
click at [304, 37] on button "Cancel" at bounding box center [306, 35] width 31 height 9
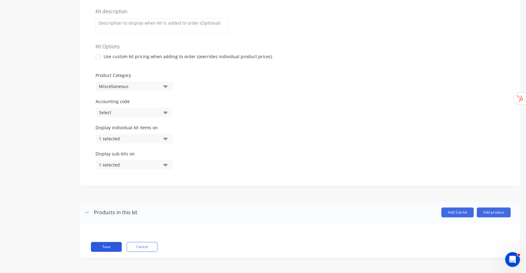
click at [105, 247] on button "Save" at bounding box center [106, 247] width 31 height 10
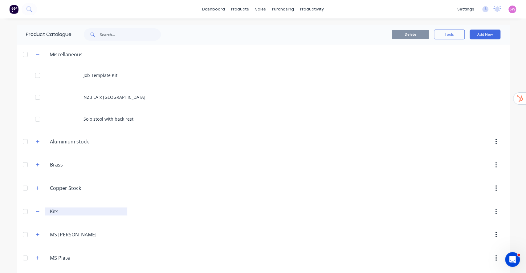
click at [50, 212] on input "Kits" at bounding box center [86, 211] width 73 height 7
click at [46, 212] on div "Kits Kits" at bounding box center [86, 212] width 83 height 8
type input ".Kits"
click at [201, 29] on div "Delete Tools Add New" at bounding box center [342, 35] width 333 height 20
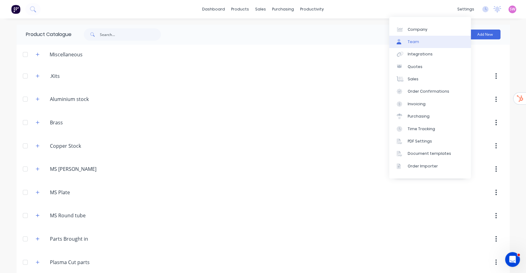
click at [425, 46] on link "Team" at bounding box center [430, 42] width 82 height 12
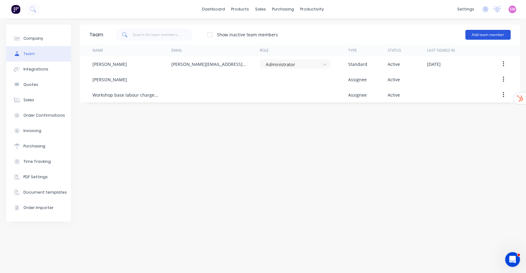
click at [484, 33] on button "Add team member" at bounding box center [487, 35] width 45 height 10
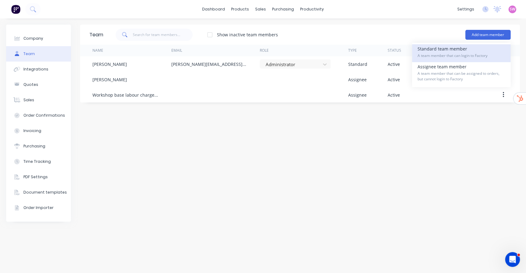
click at [463, 48] on div "Standard team member A team member that can login to Factory" at bounding box center [460, 53] width 87 height 18
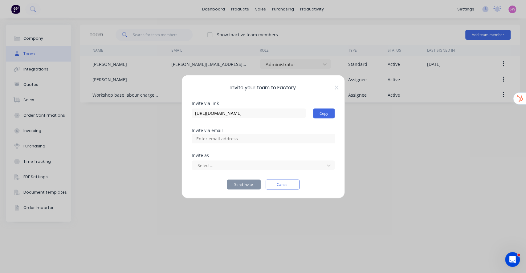
click at [249, 135] on input at bounding box center [224, 138] width 62 height 9
type input "Labour"
click at [287, 184] on button "Cancel" at bounding box center [282, 185] width 34 height 10
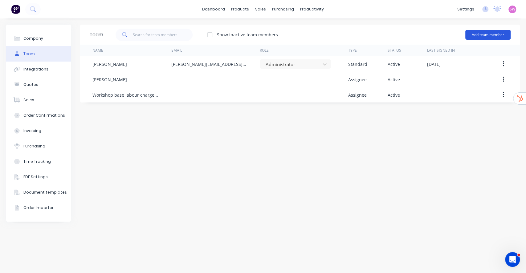
click at [492, 33] on button "Add team member" at bounding box center [487, 35] width 45 height 10
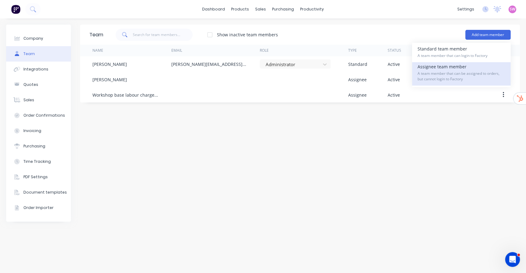
click at [459, 77] on span "A team member that can be assigned to orders, but cannot login to Factory" at bounding box center [460, 76] width 87 height 11
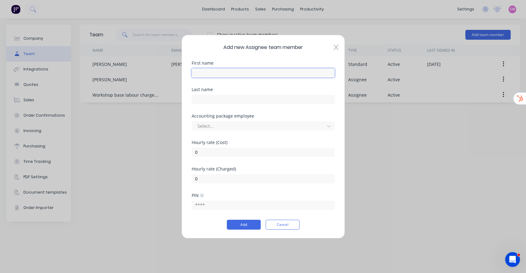
click at [219, 68] on input "text" at bounding box center [263, 72] width 143 height 9
type input "Labour"
click at [239, 56] on div "Add new Assignee team member First name Labour Last name Accounting package emp…" at bounding box center [262, 136] width 163 height 204
click at [247, 224] on button "Add" at bounding box center [244, 225] width 34 height 10
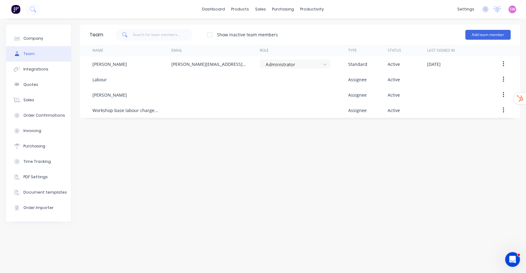
click at [234, 168] on div "Team Show inactive team members Add team member Name Email Role Type Status Las…" at bounding box center [299, 146] width 439 height 242
click at [253, 23] on link "Product Catalogue" at bounding box center [271, 29] width 82 height 12
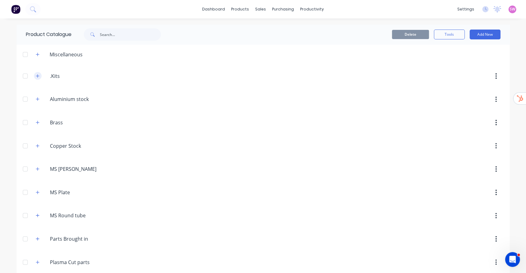
click at [36, 77] on icon "button" at bounding box center [38, 76] width 4 height 4
click at [60, 55] on div "Miscellaneous" at bounding box center [66, 54] width 43 height 7
click at [36, 56] on icon "button" at bounding box center [38, 54] width 4 height 4
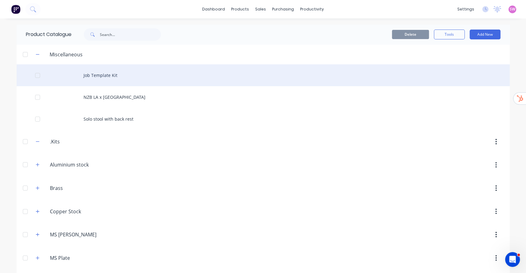
click at [102, 75] on div "Job Template Kit" at bounding box center [263, 75] width 493 height 22
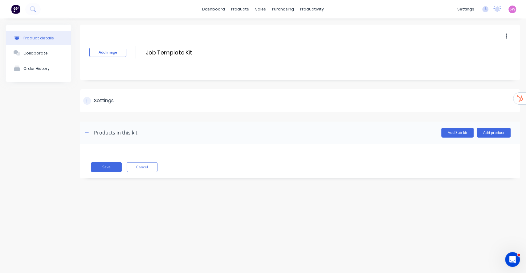
click at [101, 104] on div "Settings" at bounding box center [104, 101] width 20 height 8
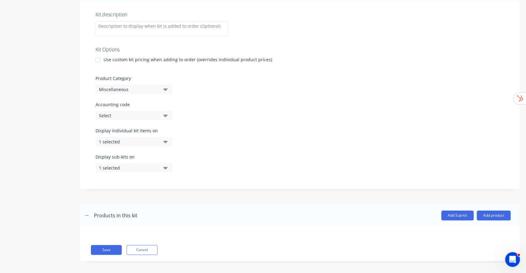
scroll to position [114, 0]
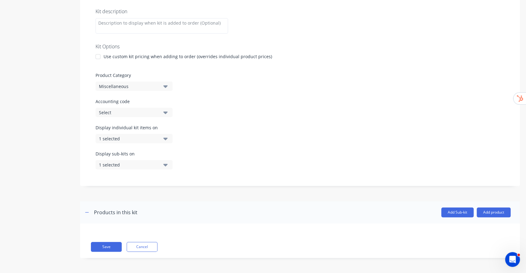
click at [158, 86] on div "Miscellaneous" at bounding box center [129, 86] width 60 height 6
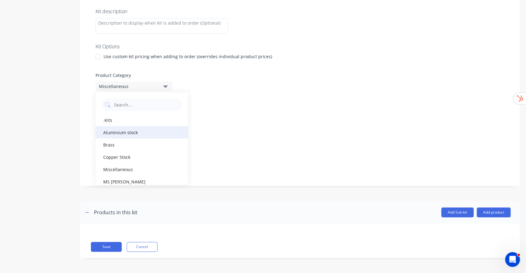
click at [125, 126] on div "Aluminium stock" at bounding box center [141, 132] width 92 height 12
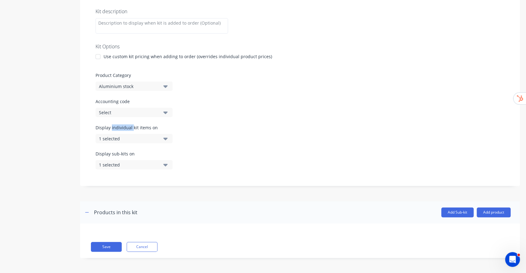
click at [125, 126] on label "Display individual kit items on" at bounding box center [133, 127] width 77 height 6
click at [143, 89] on div "Aluminium stock" at bounding box center [129, 86] width 60 height 6
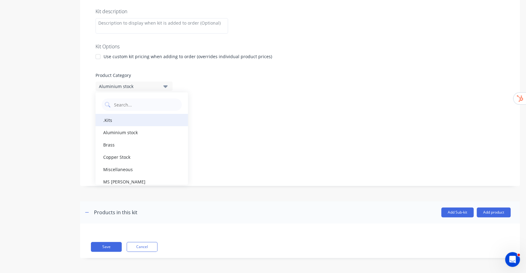
click at [119, 120] on div ".Kits" at bounding box center [141, 120] width 92 height 12
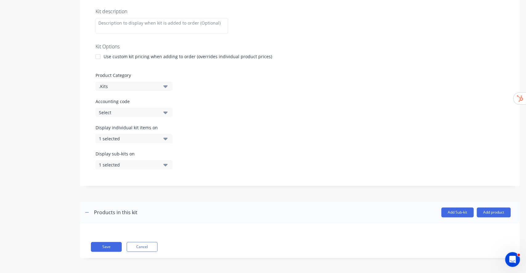
click at [259, 92] on div "Kit description Kit Options Use custom kit pricing when adding to order (overri…" at bounding box center [299, 92] width 439 height 188
click at [501, 208] on button "Add product" at bounding box center [493, 213] width 34 height 10
click at [458, 241] on div "Labour" at bounding box center [480, 240] width 47 height 9
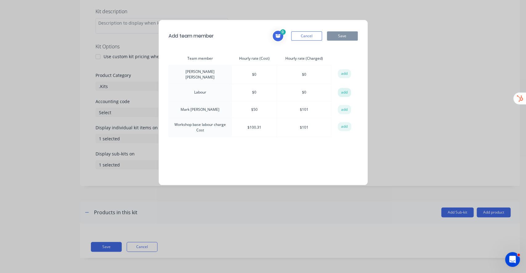
click at [338, 90] on button "add" at bounding box center [345, 92] width 14 height 9
click at [345, 90] on button "add" at bounding box center [345, 92] width 14 height 9
click at [341, 38] on button "Save" at bounding box center [342, 35] width 31 height 9
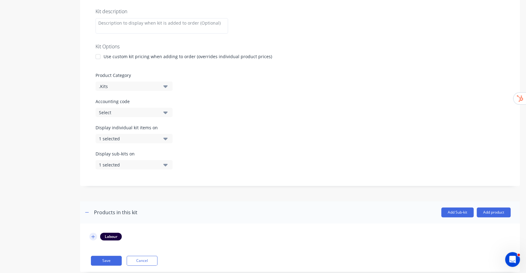
click at [89, 237] on button "button" at bounding box center [93, 237] width 8 height 8
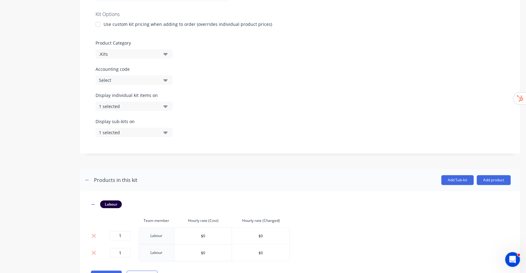
scroll to position [175, 0]
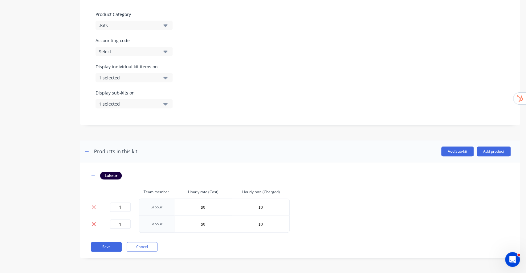
click at [95, 225] on icon at bounding box center [94, 224] width 4 height 4
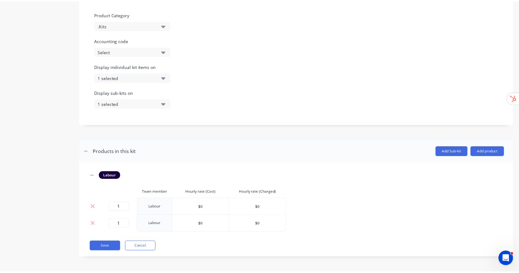
scroll to position [158, 0]
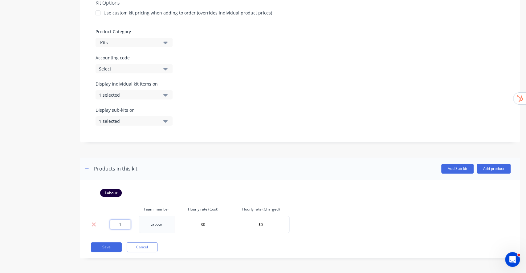
drag, startPoint x: 122, startPoint y: 224, endPoint x: 99, endPoint y: 224, distance: 23.1
click at [99, 224] on tr "1 Labour $0 $0" at bounding box center [189, 224] width 200 height 17
type input "0"
click at [108, 245] on button "Save" at bounding box center [106, 247] width 31 height 10
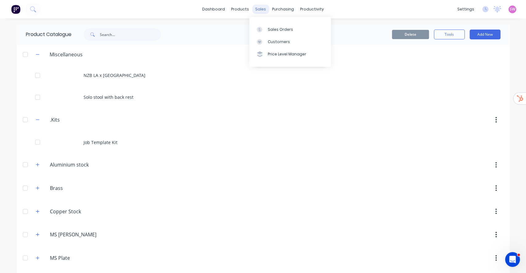
click at [259, 9] on div "sales" at bounding box center [260, 9] width 17 height 9
click at [280, 29] on div "Sales Orders" at bounding box center [280, 30] width 25 height 6
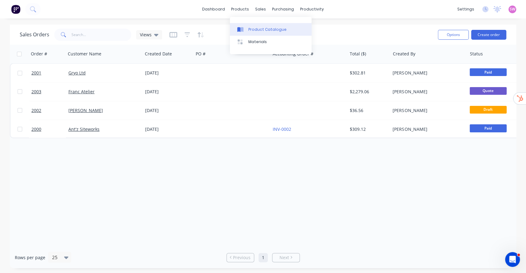
click at [263, 27] on div "Product Catalogue" at bounding box center [267, 30] width 38 height 6
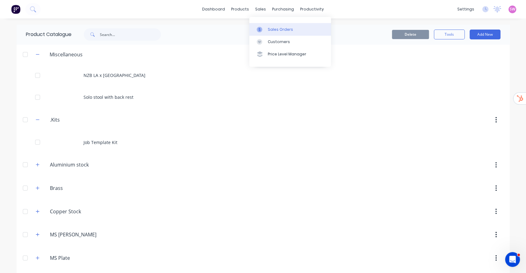
click at [277, 31] on div "Sales Orders" at bounding box center [280, 30] width 25 height 6
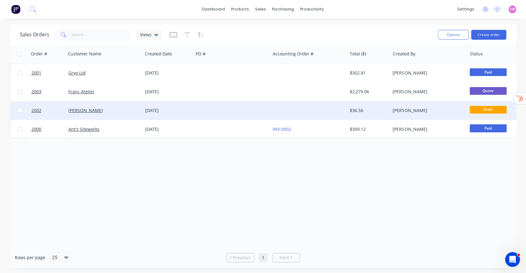
click at [372, 110] on div "$36.56" at bounding box center [368, 110] width 36 height 6
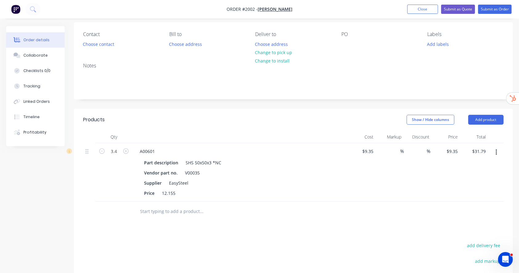
scroll to position [82, 0]
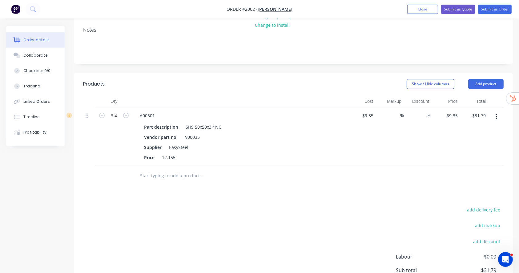
click at [177, 173] on input "text" at bounding box center [201, 176] width 123 height 12
type input "job template"
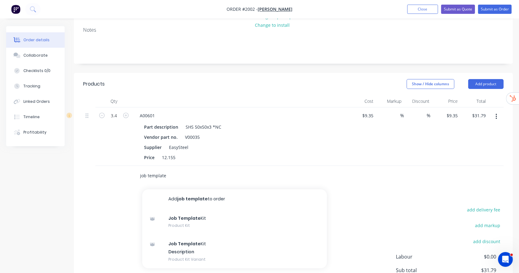
drag, startPoint x: 169, startPoint y: 178, endPoint x: 122, endPoint y: 181, distance: 46.9
click at [123, 181] on div "job template Add job template to order Job Template Kit Product Kit Job Templat…" at bounding box center [293, 176] width 421 height 20
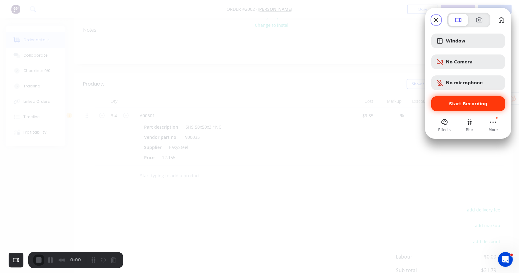
click at [473, 103] on span "Start Recording" at bounding box center [468, 103] width 38 height 5
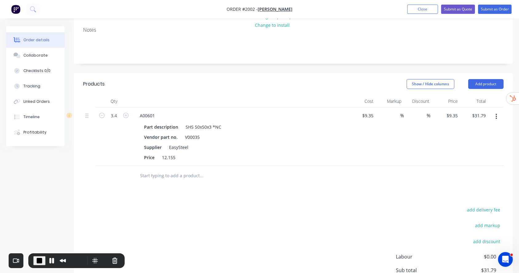
click at [279, 201] on div "Products Show / Hide columns Add product Qty Cost Markup Discount Price Total 3…" at bounding box center [293, 203] width 439 height 261
click at [176, 175] on input "text" at bounding box center [201, 176] width 123 height 12
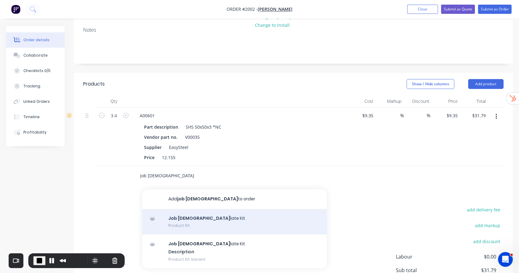
type input "job temp"
click at [197, 221] on div "Job Temp late Kit Product Kit" at bounding box center [234, 222] width 185 height 26
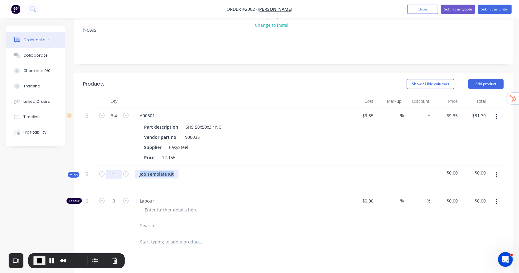
drag, startPoint x: 172, startPoint y: 173, endPoint x: 120, endPoint y: 171, distance: 52.7
click at [120, 171] on div "Kit 1 Job Template Kit $0.00 $0.00" at bounding box center [293, 179] width 421 height 27
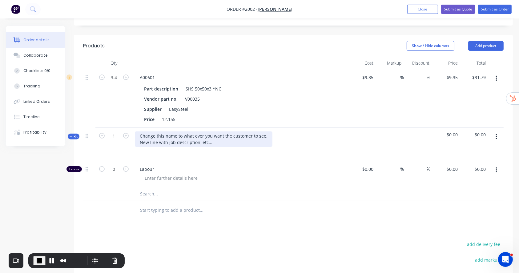
scroll to position [164, 0]
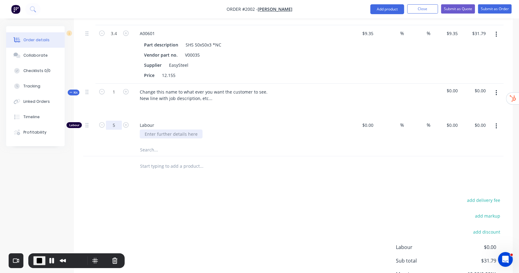
type input "5"
click at [180, 137] on div at bounding box center [171, 134] width 63 height 9
click at [152, 150] on input "text" at bounding box center [201, 150] width 123 height 12
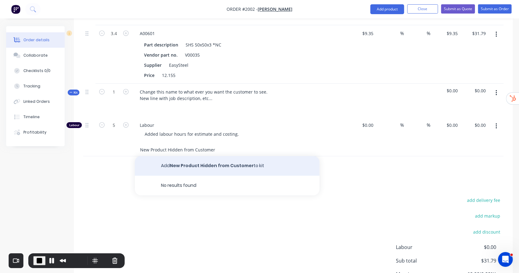
type input "New Product Hidden from Customer"
click at [209, 166] on button "Add New Product Hidden from Customer to kit" at bounding box center [227, 166] width 185 height 20
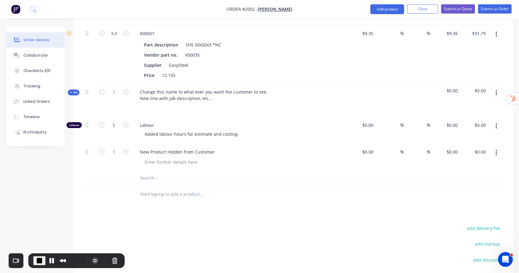
click at [496, 90] on icon "button" at bounding box center [497, 93] width 2 height 7
click at [476, 109] on div "Add product to kit" at bounding box center [474, 109] width 47 height 9
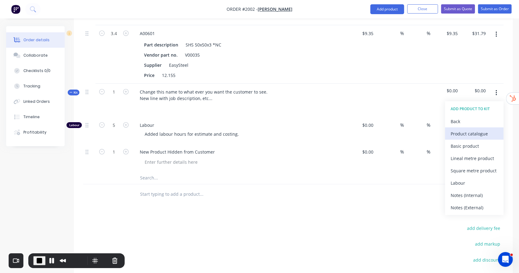
click at [473, 132] on div "Product catalogue" at bounding box center [474, 133] width 47 height 9
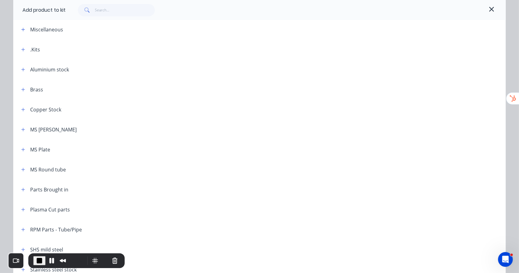
scroll to position [41, 0]
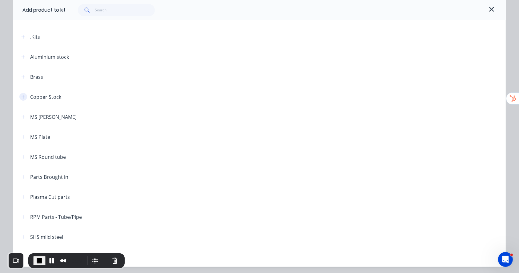
click at [19, 95] on button "button" at bounding box center [23, 97] width 8 height 8
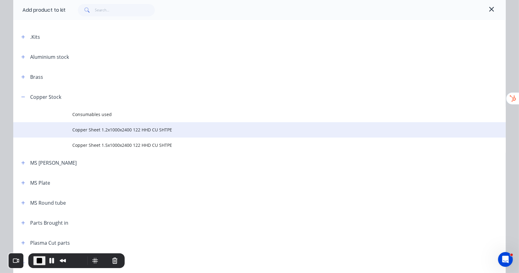
click at [118, 131] on span "Copper Sheet 1.2x1000x2400 122 HHD CU SHTPE" at bounding box center [245, 130] width 347 height 6
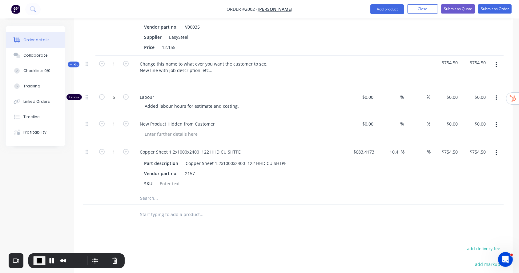
scroll to position [205, 0]
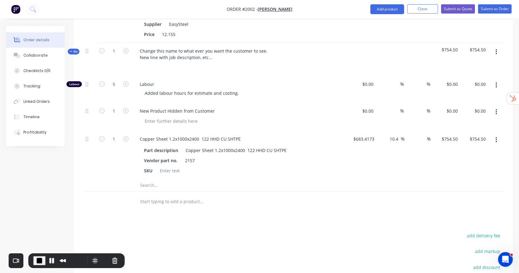
click at [40, 261] on span "End Recording" at bounding box center [39, 260] width 7 height 7
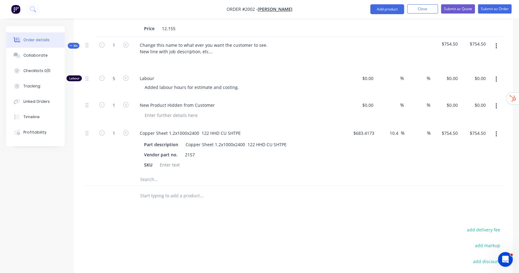
scroll to position [164, 0]
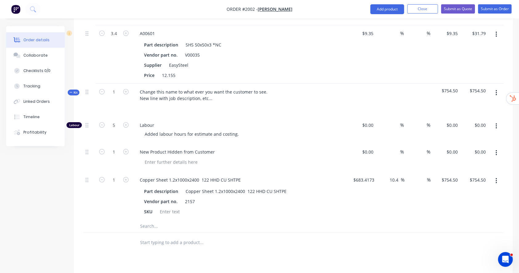
click at [496, 93] on icon "button" at bounding box center [497, 93] width 2 height 7
click at [464, 144] on div "Delete" at bounding box center [474, 146] width 47 height 9
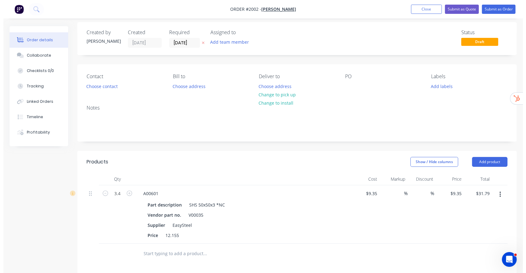
scroll to position [0, 0]
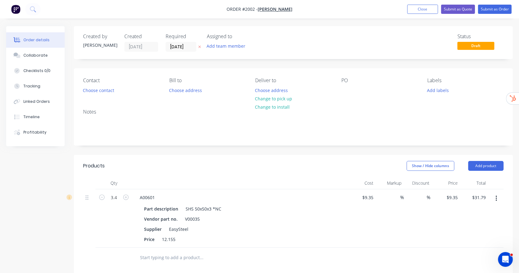
drag, startPoint x: 417, startPoint y: 10, endPoint x: 407, endPoint y: 10, distance: 10.8
click at [417, 9] on button "Close" at bounding box center [422, 9] width 31 height 9
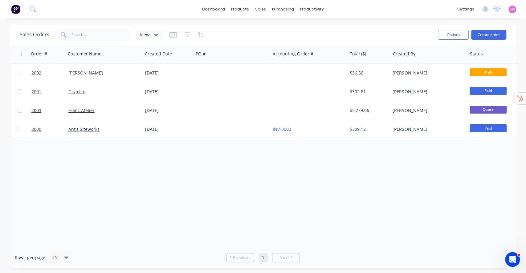
click at [377, 192] on div "Order # Customer Name Created Date PO # Accounting Order # Total ($) Created By…" at bounding box center [263, 146] width 506 height 202
click at [228, 11] on link "dashboard" at bounding box center [213, 9] width 29 height 9
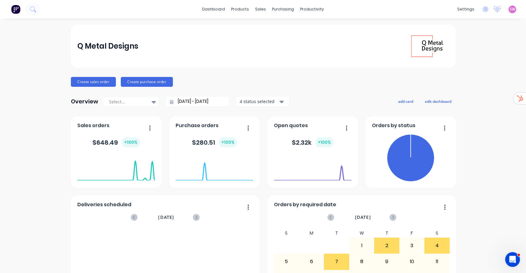
click at [509, 11] on span "SW" at bounding box center [512, 9] width 6 height 6
click at [451, 79] on div "Sign out" at bounding box center [459, 78] width 17 height 6
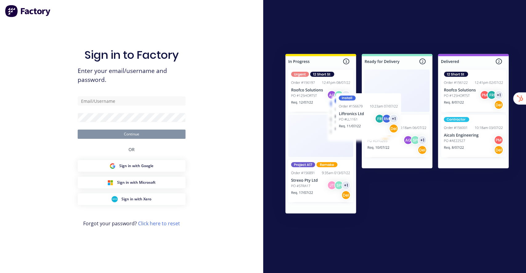
type input "[EMAIL_ADDRESS][DOMAIN_NAME]"
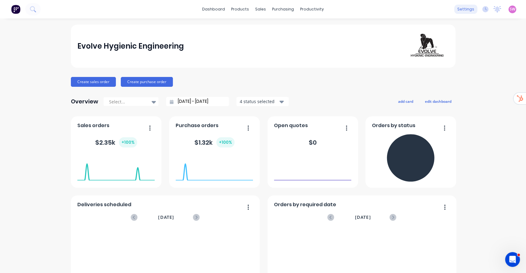
click at [458, 9] on div "settings" at bounding box center [465, 9] width 23 height 9
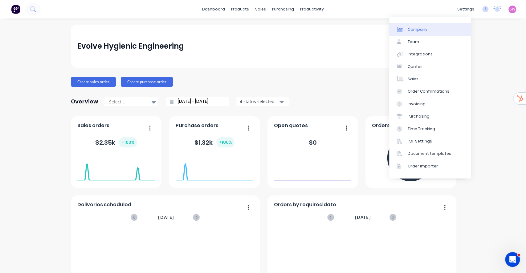
click at [423, 27] on div "Company" at bounding box center [417, 30] width 20 height 6
select select "NZ"
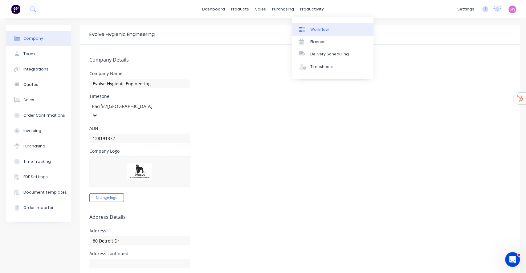
click at [318, 27] on div "Workflow" at bounding box center [319, 30] width 18 height 6
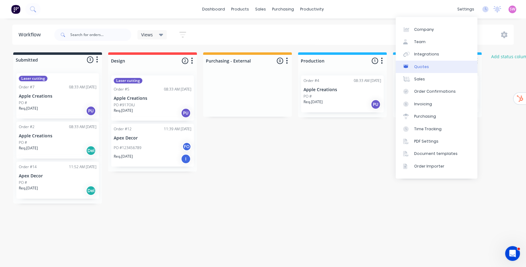
click at [436, 67] on link "Quotes" at bounding box center [436, 67] width 82 height 12
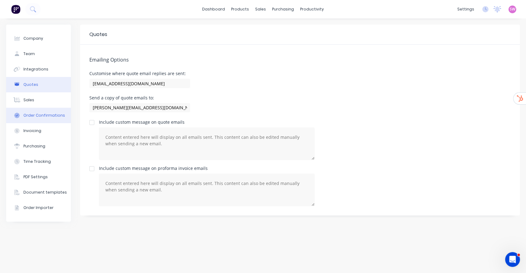
click at [31, 115] on div "Order Confirmations" at bounding box center [44, 116] width 42 height 6
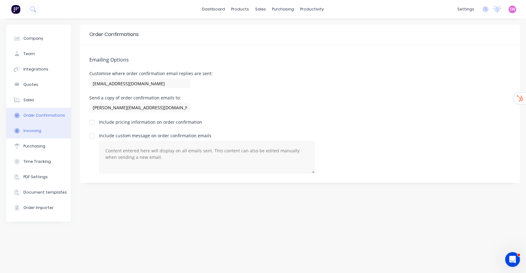
click at [41, 129] on button "Invoicing" at bounding box center [38, 130] width 65 height 15
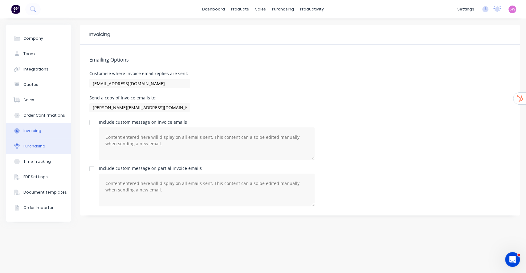
click at [40, 147] on div "Purchasing" at bounding box center [34, 147] width 22 height 6
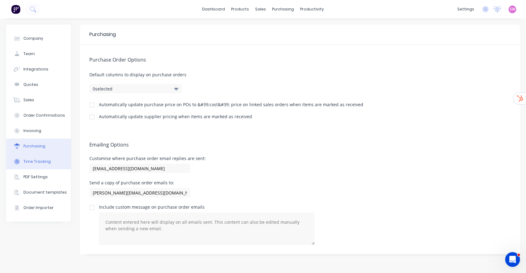
click at [42, 166] on button "Time Tracking" at bounding box center [38, 161] width 65 height 15
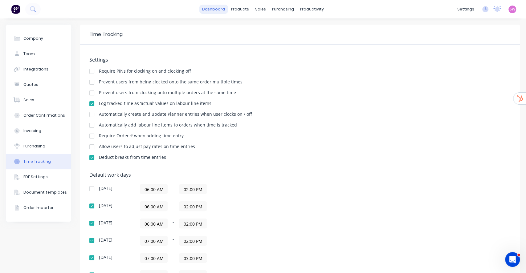
click at [205, 6] on link "dashboard" at bounding box center [213, 9] width 29 height 9
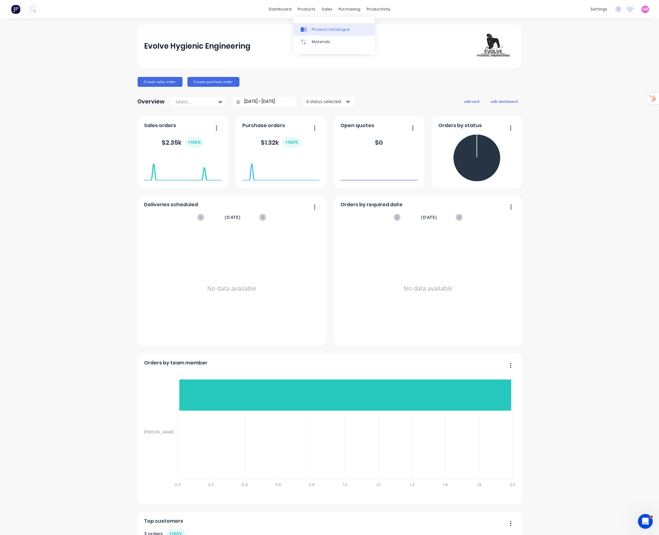
click at [315, 25] on link "Product Catalogue" at bounding box center [334, 29] width 82 height 12
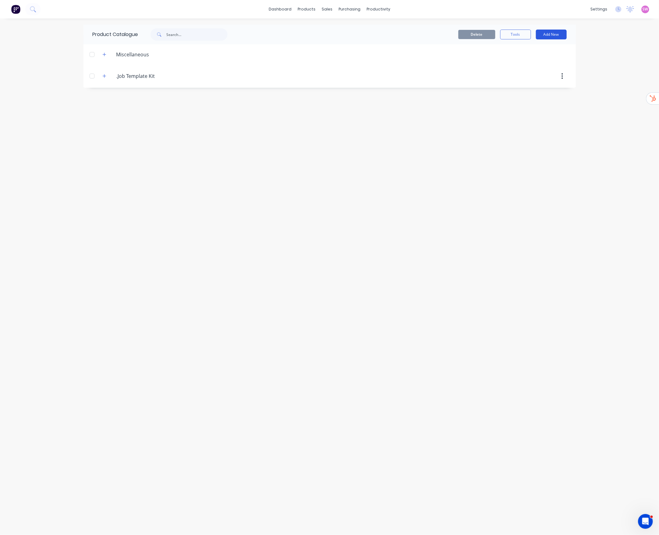
click at [525, 35] on button "Add New" at bounding box center [551, 35] width 31 height 10
click at [525, 49] on div "Category" at bounding box center [537, 50] width 47 height 9
type input "Grinding and Polishing Consumables"
click at [393, 199] on div "Product Catalogue Delete Tools Add New Category Product Product Kit Miscellaneo…" at bounding box center [329, 277] width 493 height 504
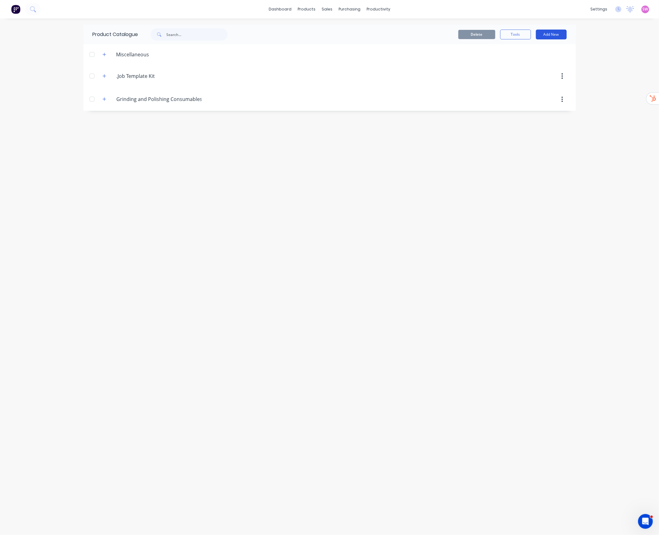
click at [525, 34] on button "Add New" at bounding box center [551, 35] width 31 height 10
click at [525, 64] on div "Product" at bounding box center [537, 62] width 47 height 9
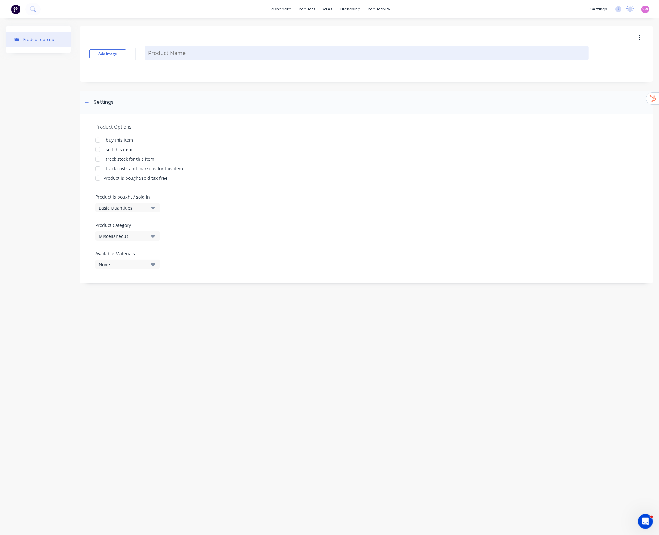
click at [197, 57] on textarea at bounding box center [367, 53] width 444 height 14
paste textarea "3M 6653 388N Yellow Masking Tape 24mm x 55m"
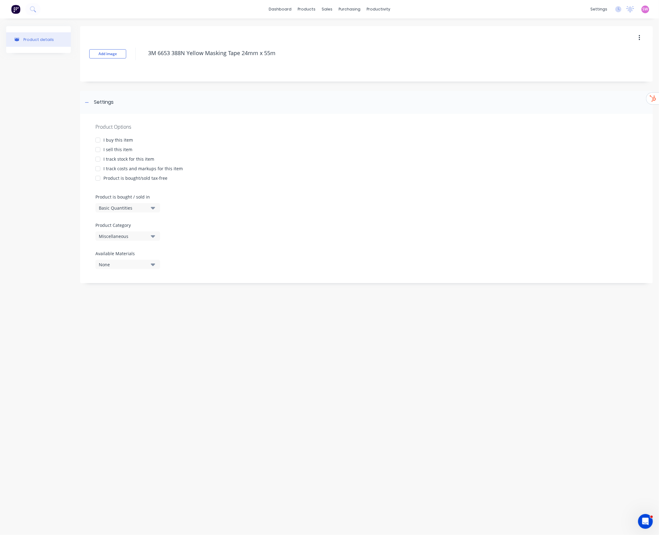
click at [100, 140] on div at bounding box center [98, 140] width 12 height 12
click at [97, 152] on div at bounding box center [98, 150] width 12 height 12
click at [97, 158] on div at bounding box center [98, 159] width 12 height 12
click at [99, 168] on div at bounding box center [98, 169] width 12 height 12
type textarea "3M 6653 388N Yellow Masking Tape 24mm x 55m"
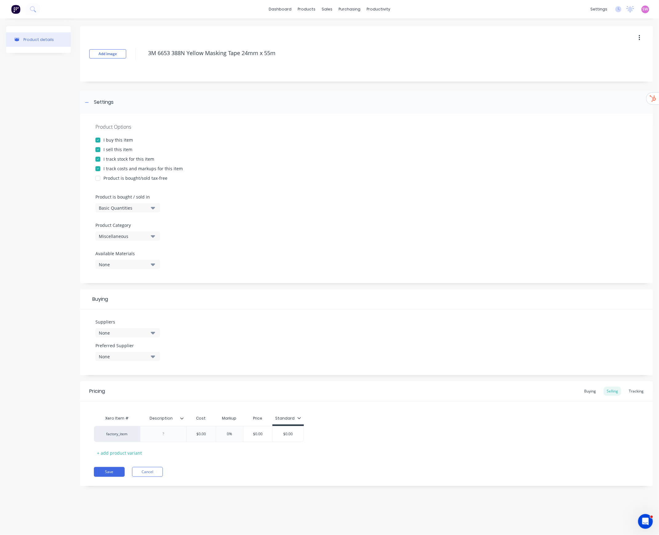
click at [148, 207] on button "Basic Quantities" at bounding box center [127, 207] width 65 height 9
click at [221, 182] on div "Product Options I buy this item I sell this item I track stock for this item I …" at bounding box center [366, 198] width 573 height 169
click at [149, 241] on div "Product Options I buy this item I sell this item I track stock for this item I …" at bounding box center [366, 198] width 573 height 169
click at [149, 233] on button "Miscellaneous" at bounding box center [127, 236] width 65 height 9
click at [146, 273] on div "Grinding and Polishing Consumables" at bounding box center [141, 282] width 92 height 12
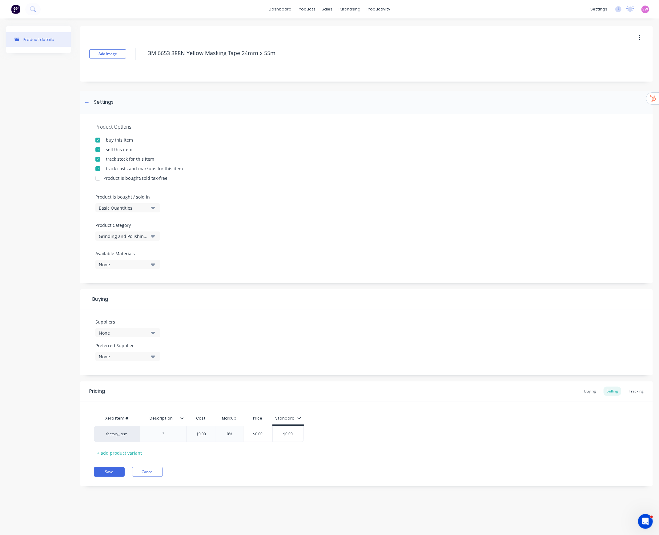
click at [149, 273] on button "None" at bounding box center [127, 332] width 65 height 9
click at [137, 273] on input "text" at bounding box center [145, 351] width 65 height 12
type input "pps"
click at [137, 273] on div "PPS Industries" at bounding box center [145, 366] width 62 height 6
click at [45, 273] on div "Product details" at bounding box center [38, 260] width 65 height 469
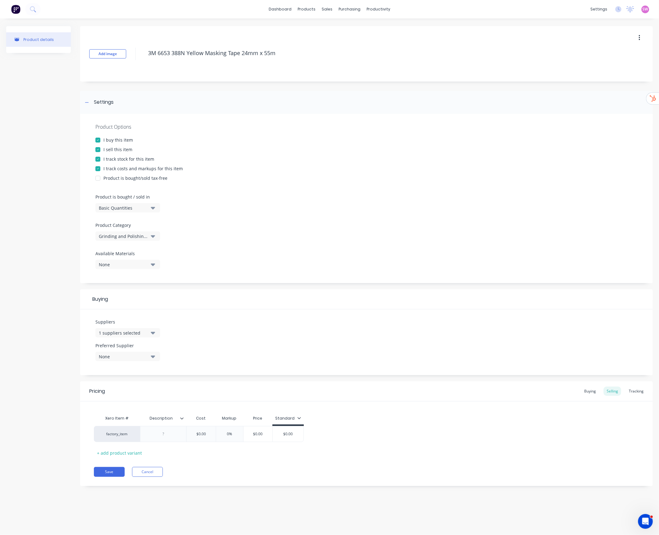
click at [131, 273] on div "None" at bounding box center [123, 357] width 49 height 6
click at [130, 273] on div "PPS Industries" at bounding box center [145, 390] width 62 height 6
click at [58, 273] on div "Product details" at bounding box center [38, 260] width 65 height 469
click at [183, 273] on icon at bounding box center [182, 419] width 4 height 4
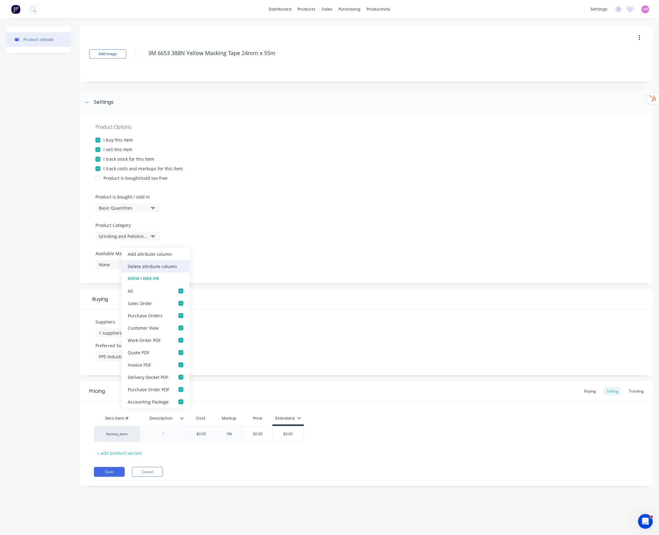
click at [150, 267] on div "Delete attribute column" at bounding box center [152, 266] width 49 height 6
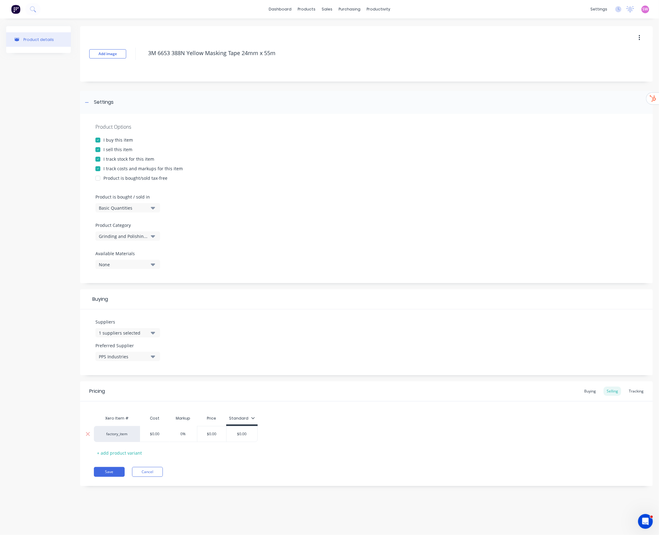
click at [158, 273] on div "$0.00" at bounding box center [155, 434] width 31 height 15
paste input "$ 3.61"
type input "3.61"
click at [183, 273] on input "0%" at bounding box center [189, 434] width 31 height 6
click at [266, 273] on div "$0.00" at bounding box center [256, 434] width 31 height 15
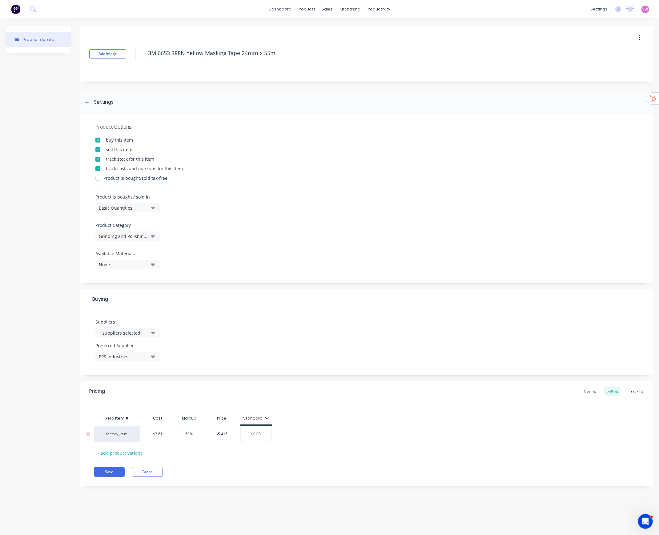
type input "50%"
type input "$0.00"
click at [301, 273] on div "Xero Item # Cost Markup Price Standard factory_item $3.61 3.61 50% 50% $5.415 $…" at bounding box center [366, 435] width 545 height 46
click at [302, 273] on div "factory_item $3.61 3.61 50% 50% $5.415 $0.00 $0.00" at bounding box center [366, 434] width 545 height 16
type input "$5.415"
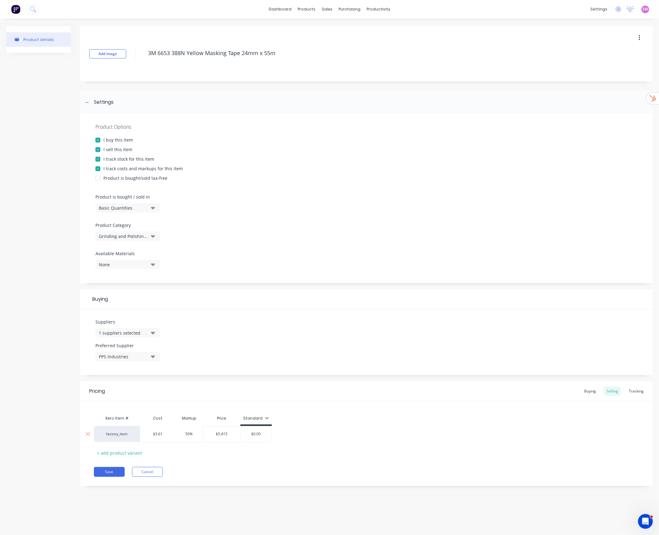
click at [231, 273] on input "$5.415" at bounding box center [221, 434] width 37 height 6
click at [256, 273] on input "$0.00" at bounding box center [256, 434] width 31 height 6
paste input "5.415"
type input "$5.415"
click at [435, 273] on div "Xero Item # Cost Markup Price Standard factory_item $3.61 3.61 50% 50% $5.415 $…" at bounding box center [366, 435] width 545 height 46
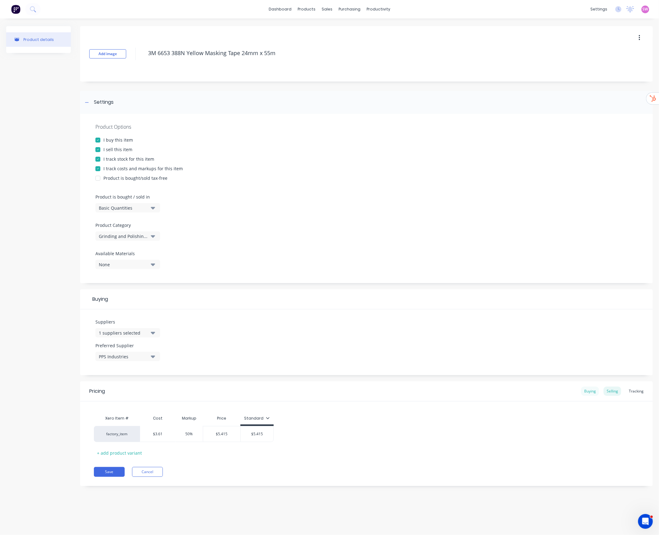
click at [525, 273] on div "Buying" at bounding box center [590, 391] width 18 height 9
drag, startPoint x: 173, startPoint y: 430, endPoint x: 131, endPoint y: 433, distance: 42.3
click at [132, 273] on div "factory_item $0.00 $0.00" at bounding box center [139, 433] width 90 height 16
type input "3.61"
click at [300, 273] on div "Xero Item # PPS Industries factory_item $3.61 3.61 + add product variant" at bounding box center [366, 434] width 545 height 44
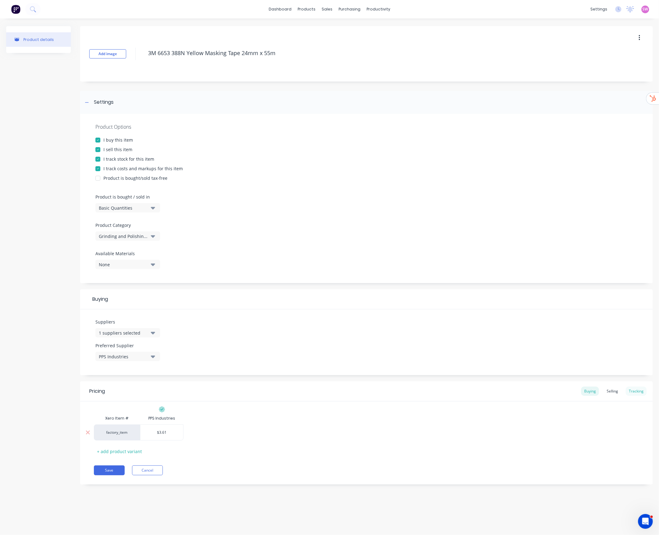
click at [525, 273] on div "Tracking" at bounding box center [636, 391] width 21 height 9
type input "0"
click at [155, 273] on input "0" at bounding box center [154, 433] width 46 height 6
drag, startPoint x: 157, startPoint y: 433, endPoint x: 132, endPoint y: 433, distance: 24.3
click at [141, 273] on input "0" at bounding box center [154, 433] width 46 height 6
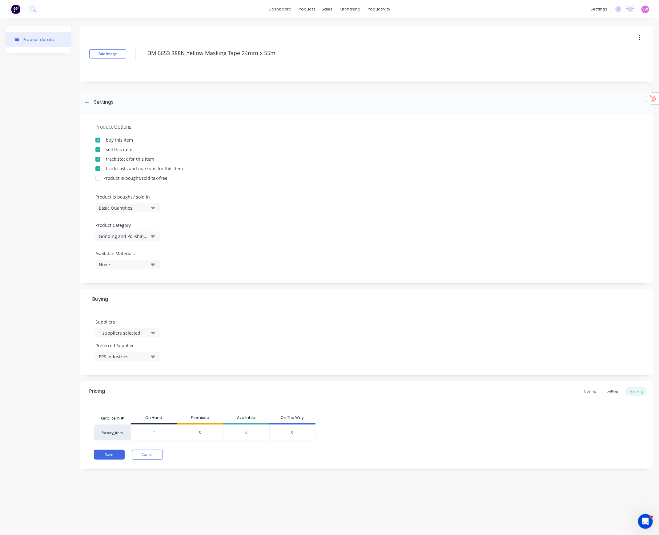
click at [270, 273] on div "Save Cancel" at bounding box center [373, 455] width 559 height 10
click at [525, 273] on div "Selling" at bounding box center [613, 391] width 18 height 9
click at [525, 273] on div "Buying" at bounding box center [590, 391] width 18 height 9
click at [111, 273] on button "Save" at bounding box center [109, 471] width 31 height 10
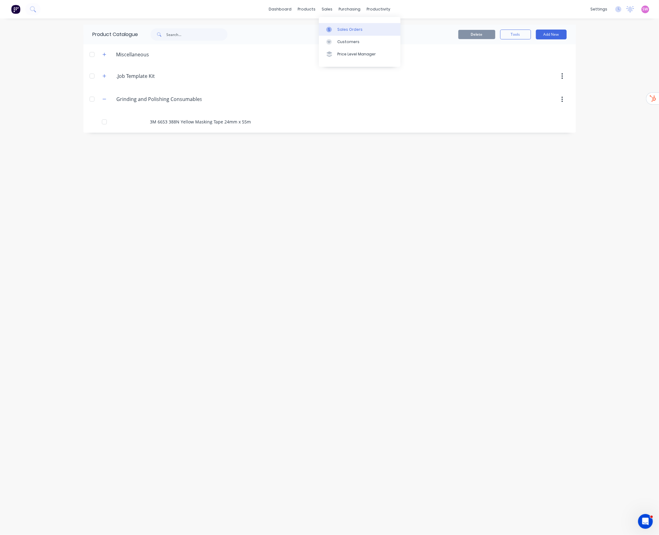
click at [338, 25] on link "Sales Orders" at bounding box center [360, 29] width 82 height 12
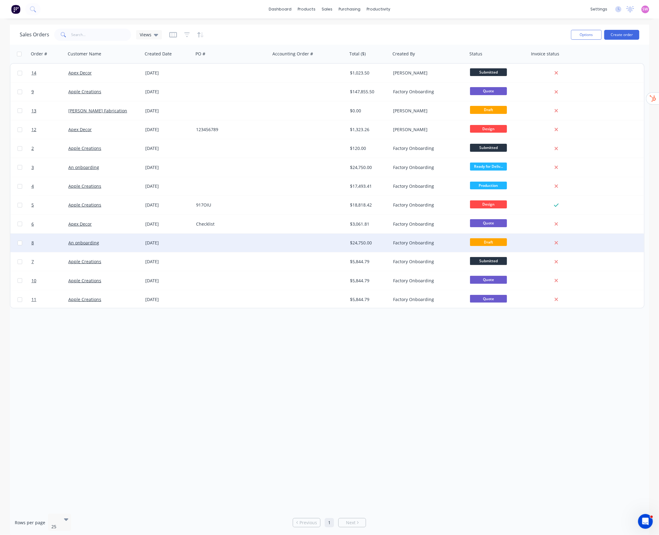
click at [436, 241] on div "Factory Onboarding" at bounding box center [427, 243] width 68 height 6
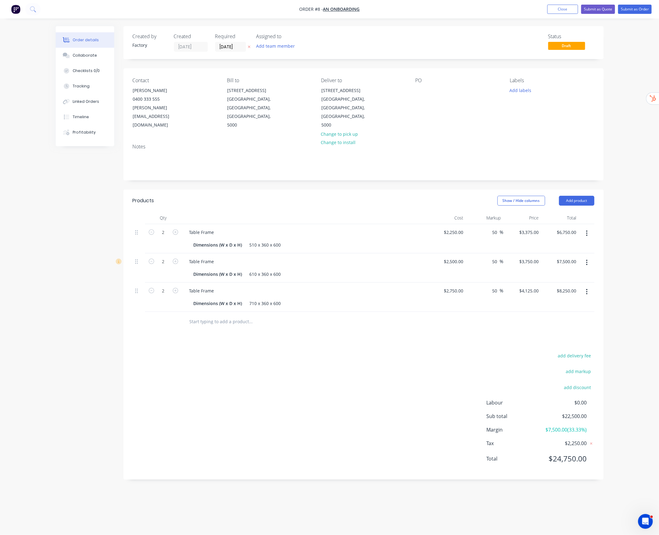
click at [525, 228] on button "button" at bounding box center [587, 233] width 14 height 11
click at [525, 273] on div "Delete" at bounding box center [565, 286] width 47 height 9
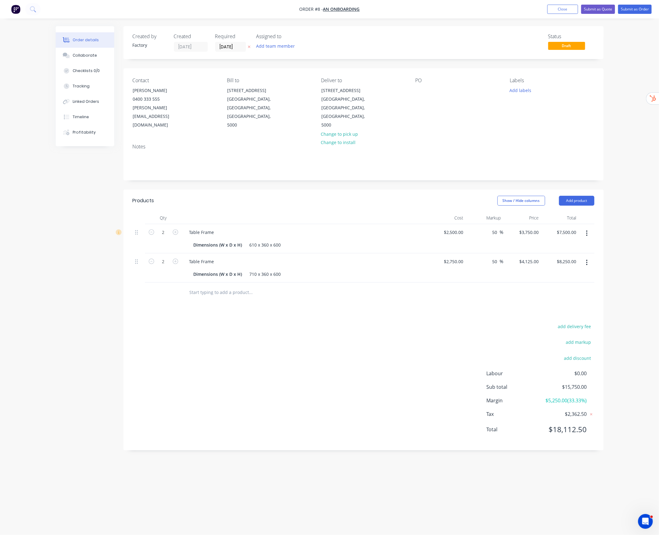
click at [525, 228] on button "button" at bounding box center [587, 233] width 14 height 11
click at [525, 273] on div "Delete" at bounding box center [565, 286] width 47 height 9
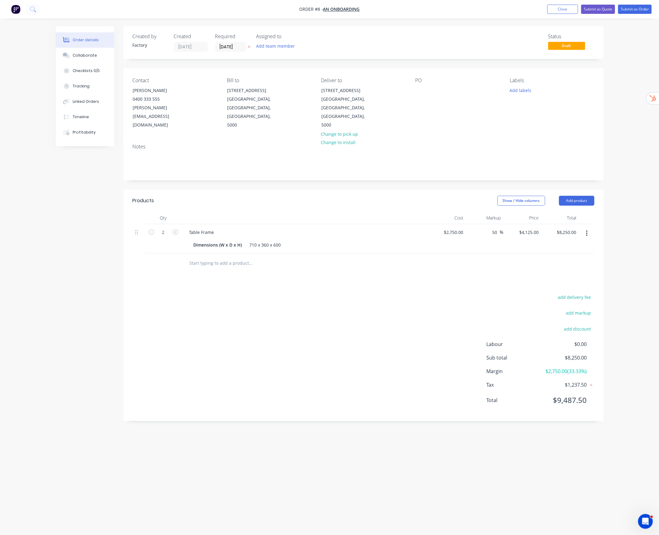
click at [525, 231] on icon "button" at bounding box center [587, 234] width 1 height 6
click at [525, 273] on div "Delete" at bounding box center [565, 286] width 47 height 9
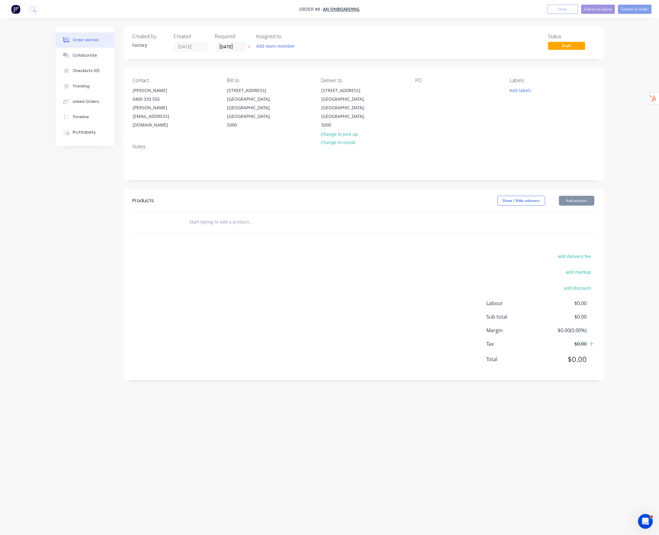
click at [525, 240] on div "Order details Collaborate Checklists 0/0 Tracking Linked Orders Timeline Profit…" at bounding box center [329, 267] width 659 height 535
click at [525, 196] on button "Add product" at bounding box center [576, 201] width 35 height 10
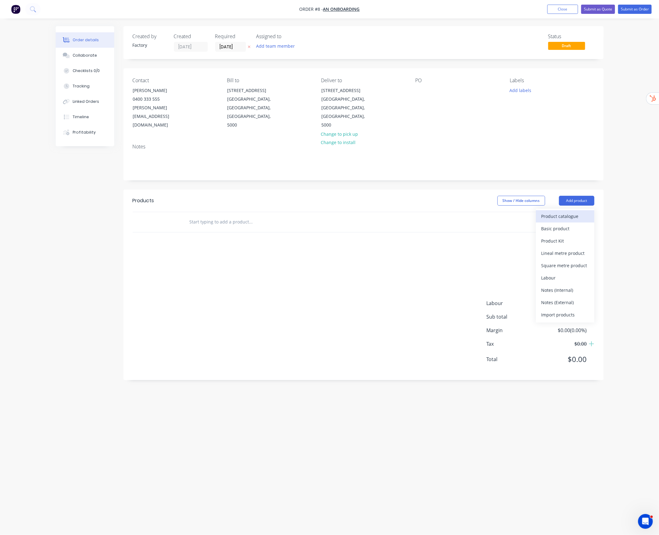
click at [525, 212] on div "Product catalogue" at bounding box center [565, 216] width 47 height 9
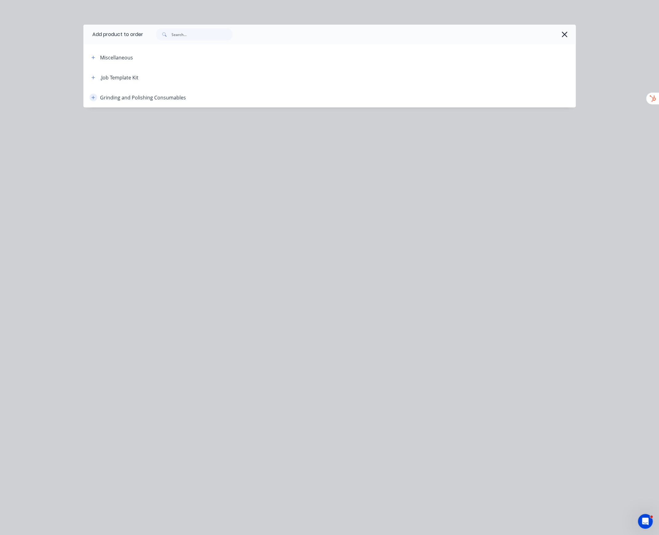
click at [95, 99] on button "button" at bounding box center [94, 98] width 8 height 8
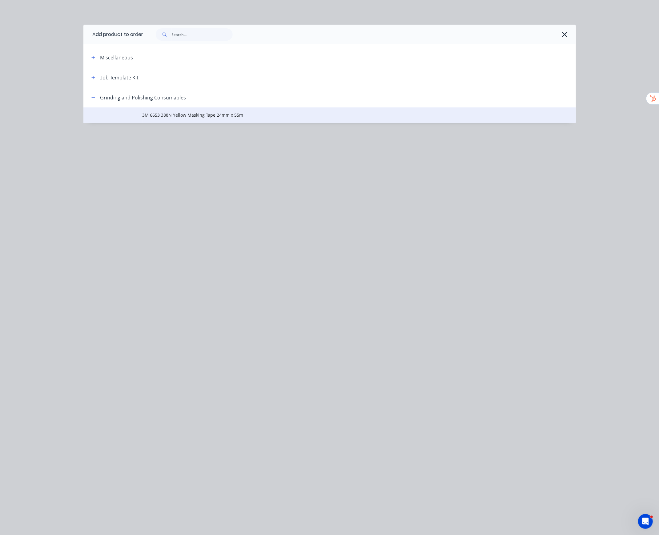
click at [193, 116] on span "3M 6653 388N Yellow Masking Tape 24mm x 55m" at bounding box center [316, 115] width 347 height 6
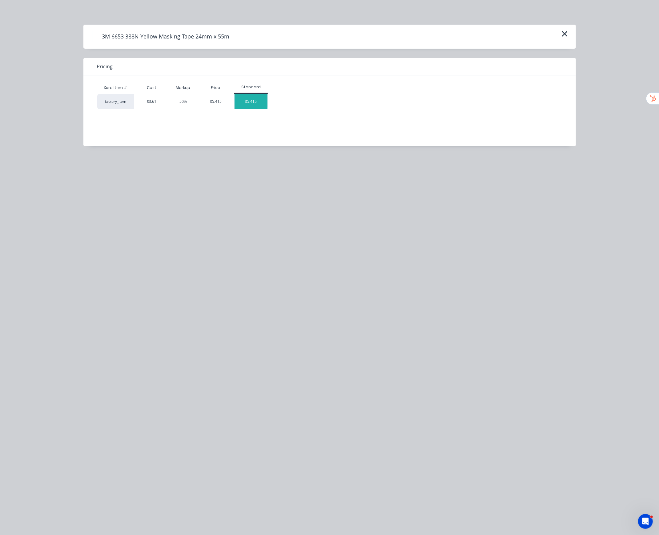
click at [252, 100] on div "$5.415" at bounding box center [251, 101] width 33 height 15
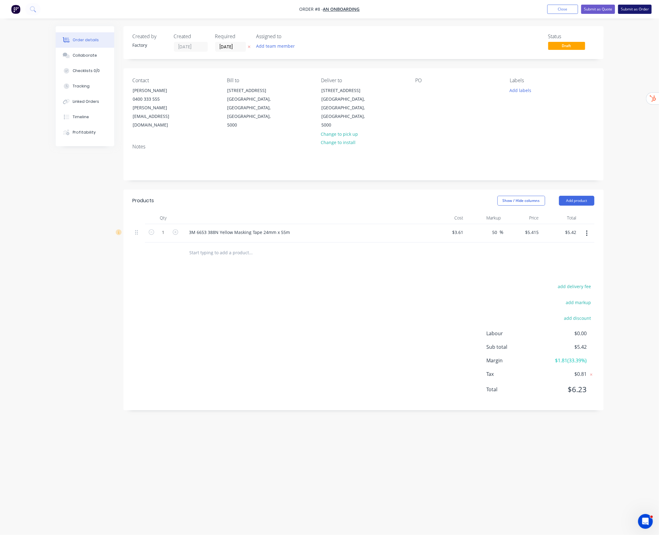
click at [525, 9] on button "Submit as Order" at bounding box center [635, 9] width 34 height 9
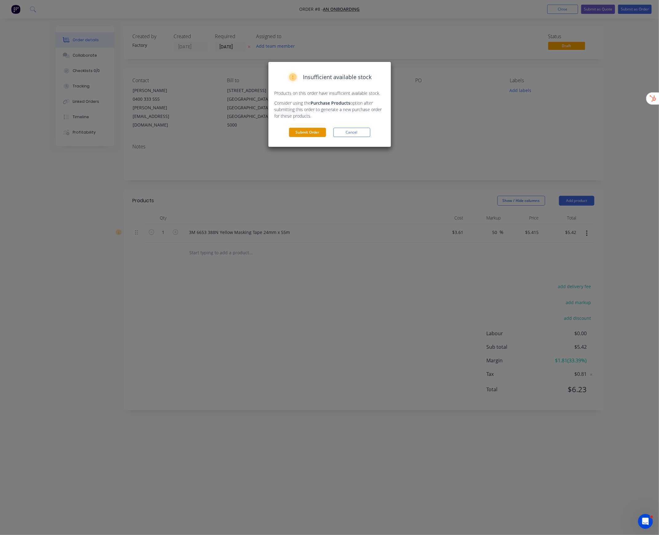
click at [309, 133] on button "Submit Order" at bounding box center [307, 132] width 37 height 9
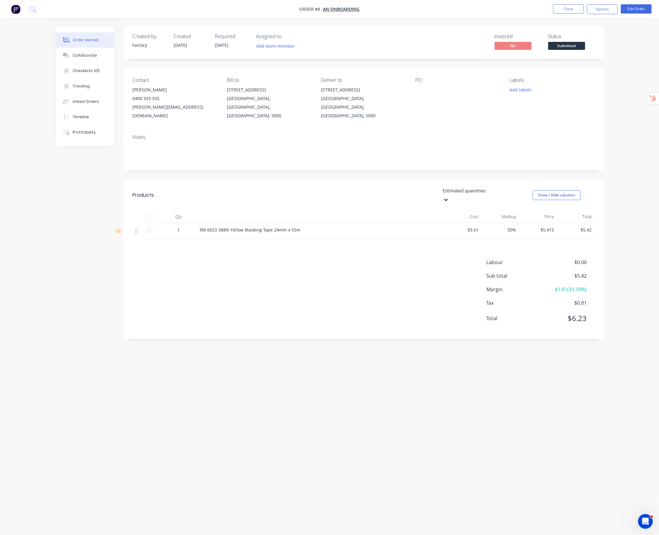
click at [525, 129] on div "Notes" at bounding box center [363, 149] width 480 height 41
click at [525, 9] on button "Options" at bounding box center [602, 9] width 31 height 10
click at [525, 110] on div "Purchase Products" at bounding box center [584, 111] width 57 height 9
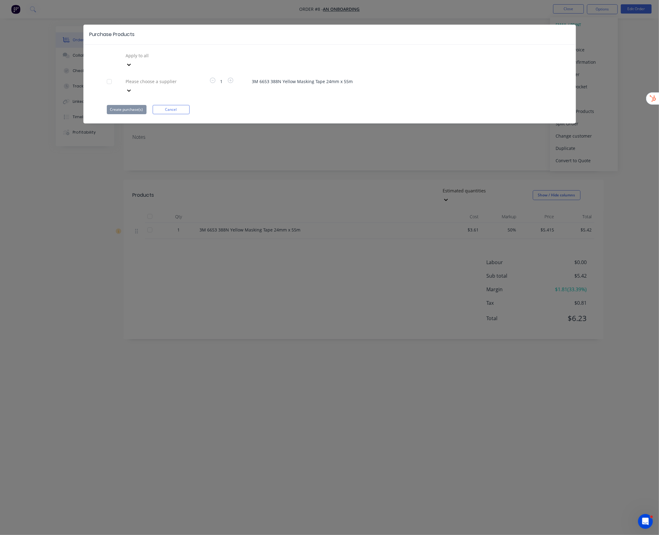
click at [135, 78] on div at bounding box center [169, 82] width 89 height 8
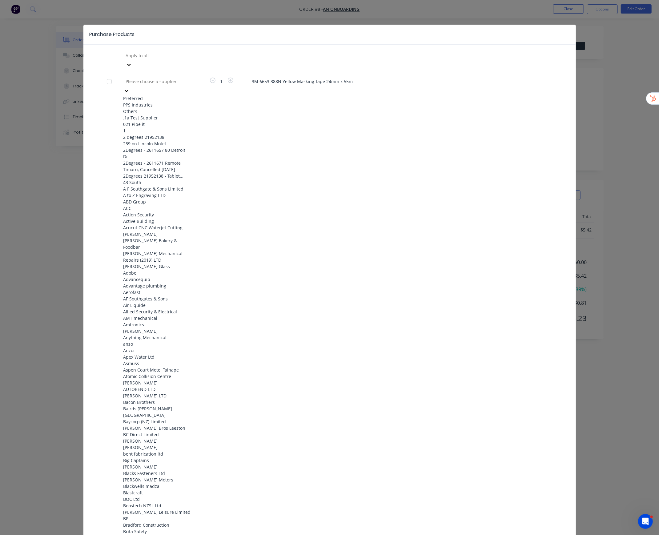
click at [144, 102] on div "PPS Industries" at bounding box center [157, 105] width 68 height 6
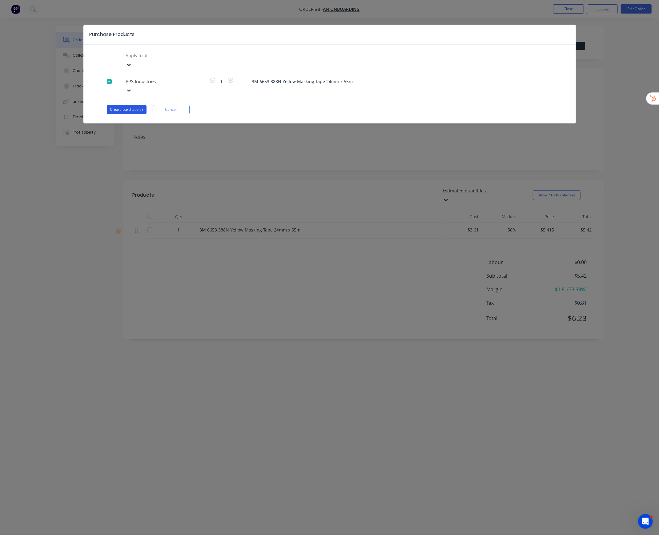
click at [124, 105] on button "Create purchase(s)" at bounding box center [127, 109] width 40 height 9
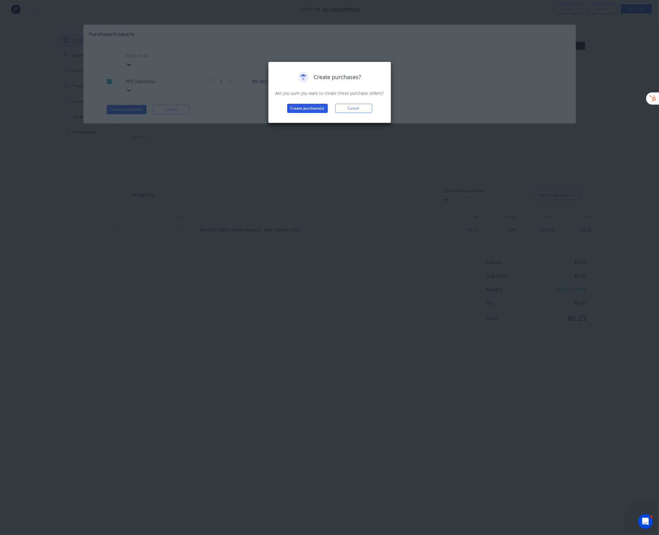
click at [302, 106] on button "Create purchase(s)" at bounding box center [307, 108] width 41 height 9
click at [300, 118] on button "View purchase(s)" at bounding box center [307, 118] width 37 height 9
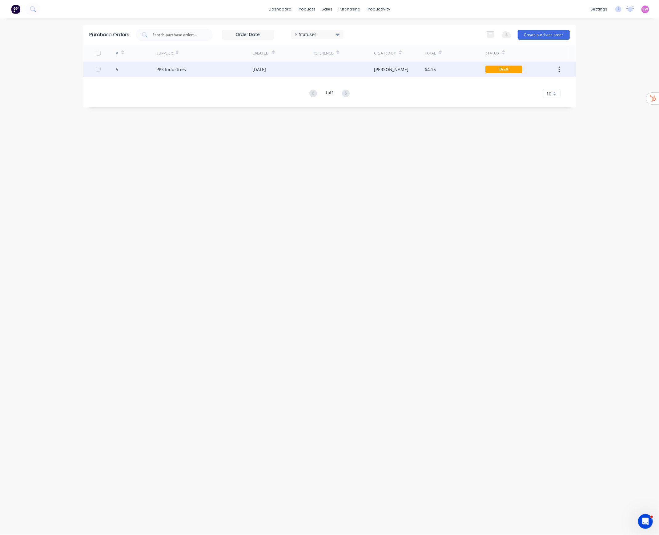
click at [349, 74] on div at bounding box center [344, 69] width 61 height 15
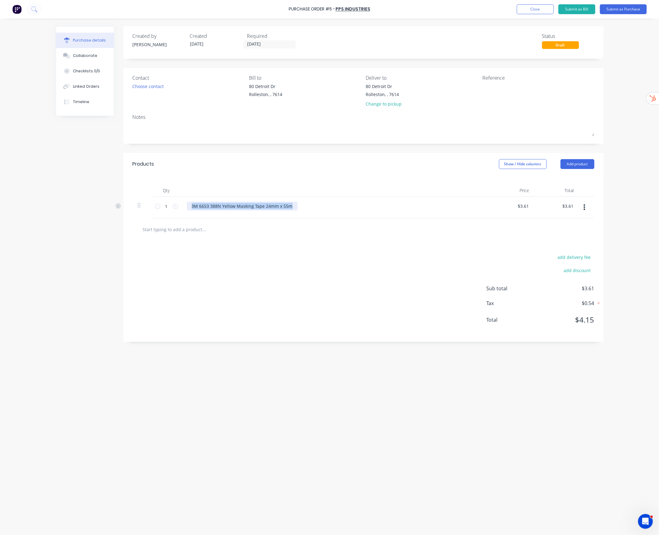
drag, startPoint x: 302, startPoint y: 203, endPoint x: 189, endPoint y: 208, distance: 113.1
click at [189, 208] on div "3M 6653 388N Yellow Masking Tape 24mm x 55m" at bounding box center [336, 206] width 298 height 9
click at [525, 3] on div "Purchase Order #5 - PPS Industries Add product Close Submit as Bill Submit as P…" at bounding box center [329, 9] width 659 height 18
click at [525, 11] on button "Close" at bounding box center [535, 9] width 37 height 10
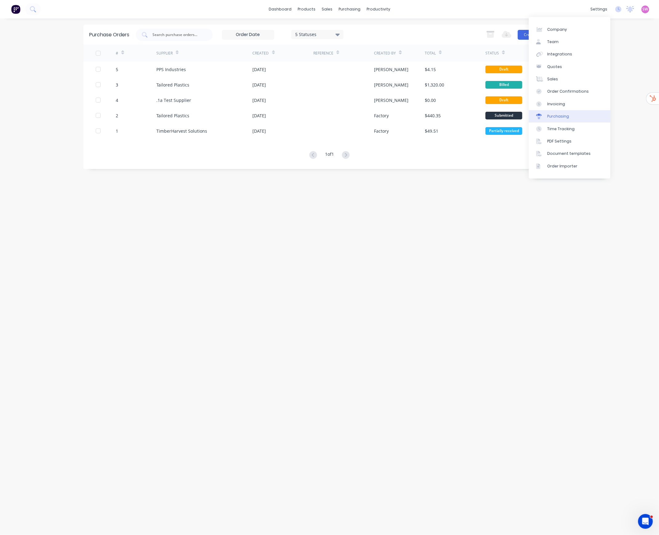
click at [525, 115] on div "Purchasing" at bounding box center [559, 117] width 22 height 6
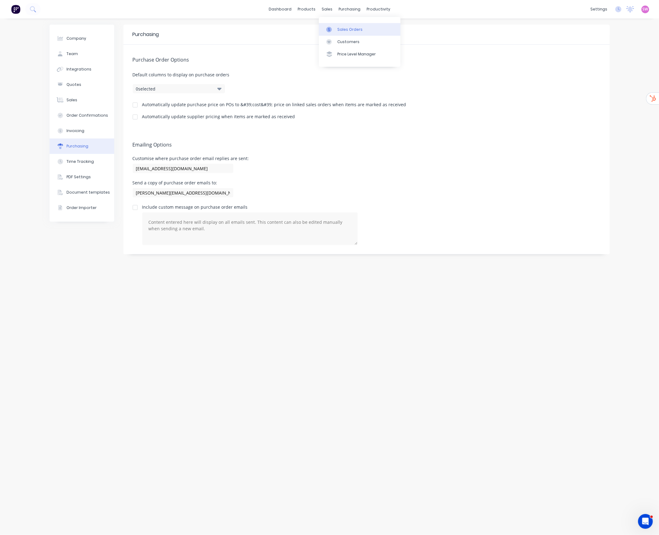
click at [353, 31] on div "Sales Orders" at bounding box center [350, 30] width 25 height 6
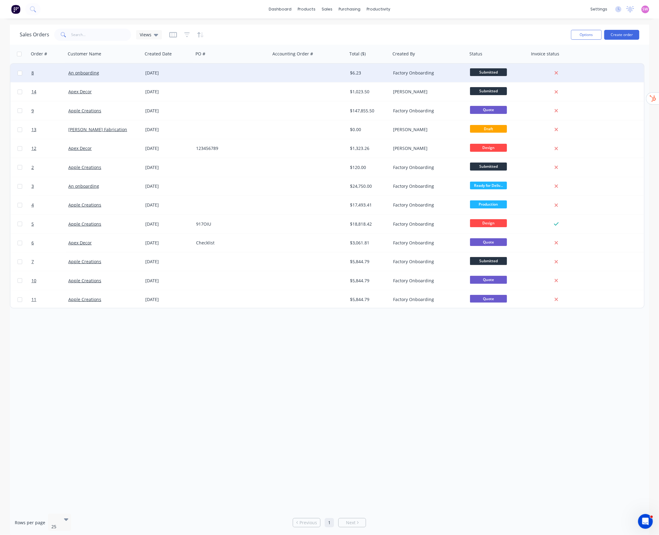
click at [307, 77] on div at bounding box center [309, 73] width 77 height 18
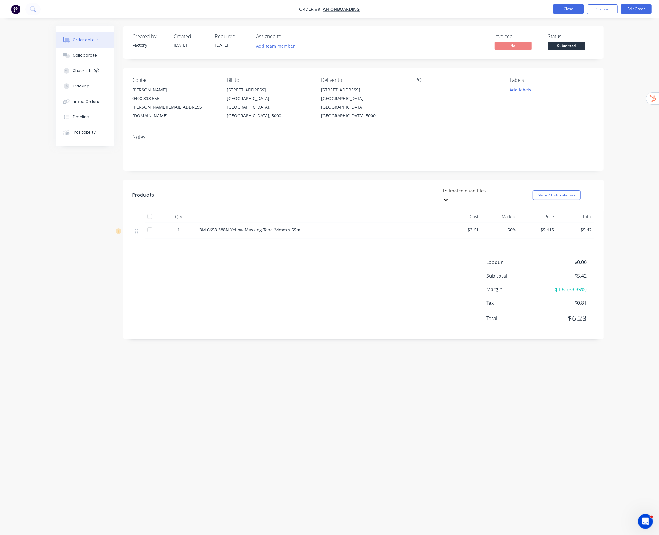
click at [525, 8] on button "Close" at bounding box center [568, 8] width 31 height 9
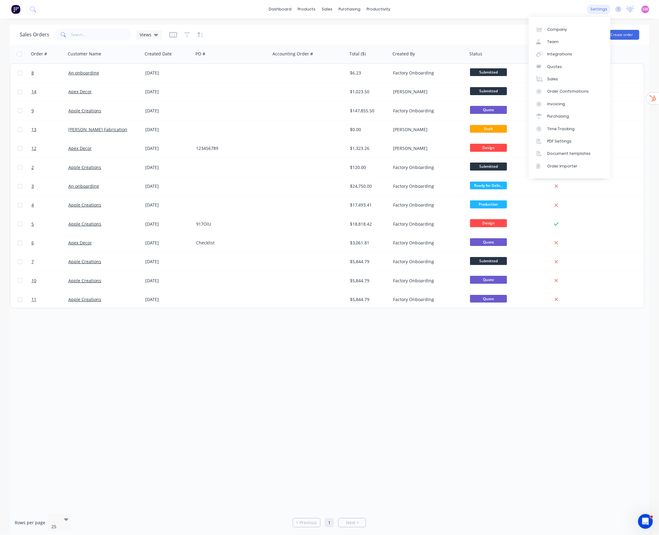
click at [525, 5] on div "settings" at bounding box center [599, 9] width 23 height 9
click at [525, 57] on link "Integrations" at bounding box center [570, 54] width 82 height 12
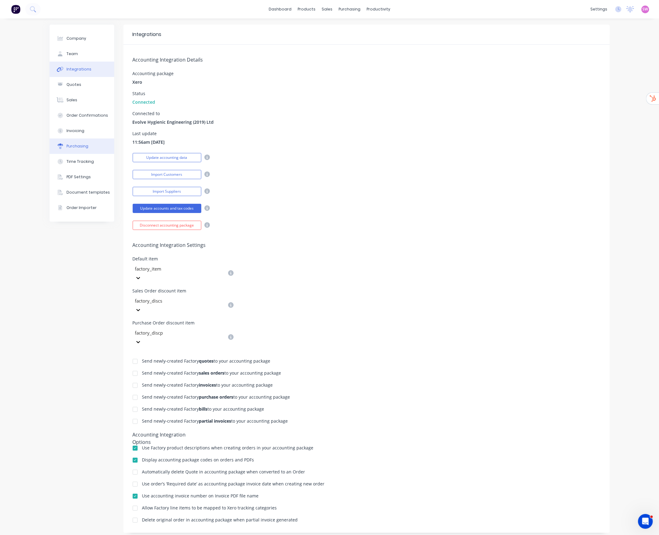
click at [77, 151] on button "Purchasing" at bounding box center [82, 146] width 65 height 15
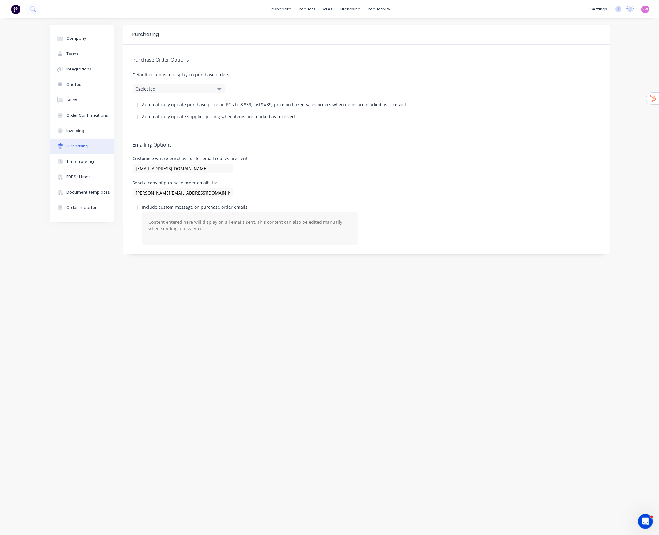
click at [134, 118] on div at bounding box center [135, 117] width 12 height 12
click at [133, 107] on div at bounding box center [135, 105] width 12 height 12
click at [332, 25] on link "Sales Orders" at bounding box center [360, 29] width 82 height 12
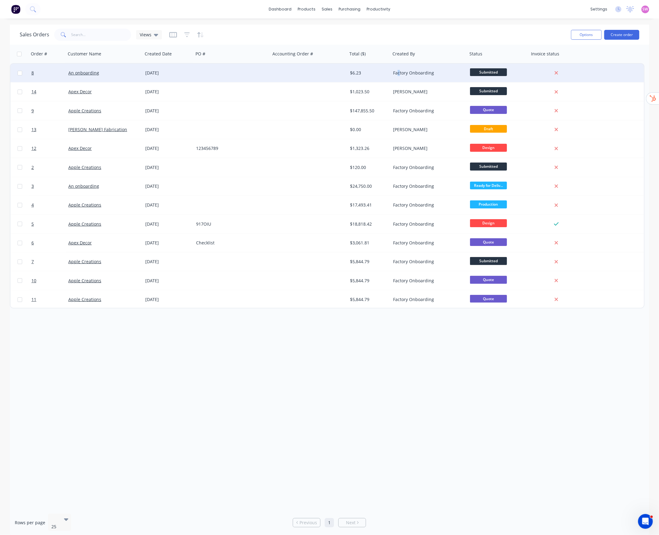
click at [399, 74] on div "Factory Onboarding" at bounding box center [427, 73] width 68 height 6
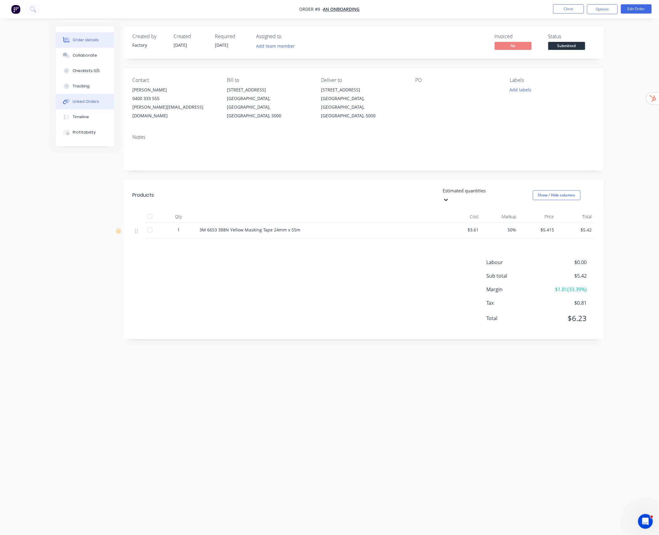
click at [90, 99] on div "Linked Orders" at bounding box center [86, 102] width 26 height 6
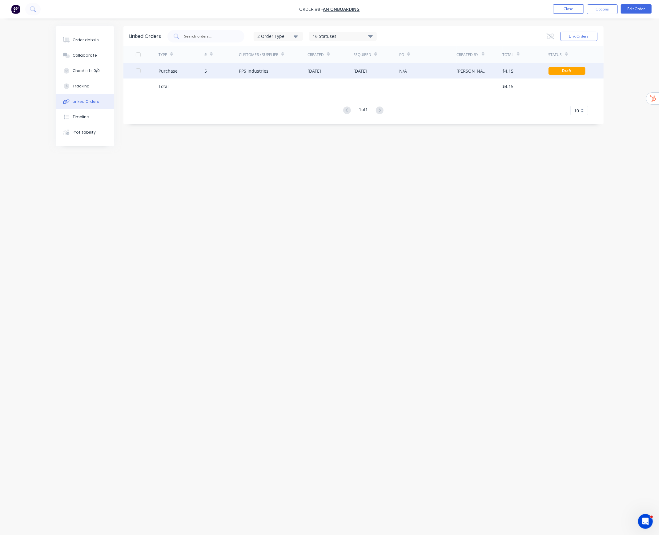
click at [337, 70] on div "07 Oct 2025" at bounding box center [331, 70] width 46 height 15
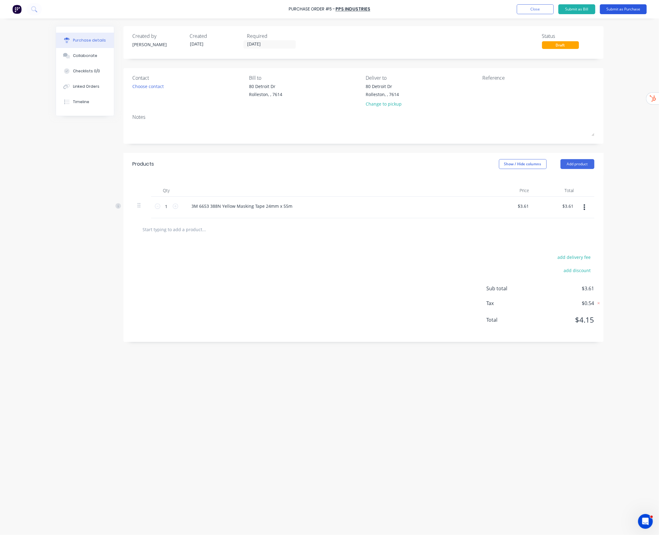
click at [525, 12] on button "Submit as Purchase" at bounding box center [623, 9] width 47 height 10
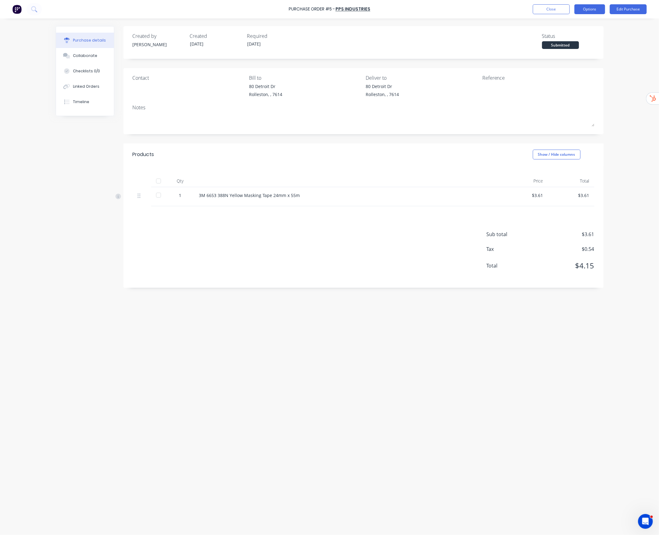
click at [525, 9] on button "Options" at bounding box center [590, 9] width 31 height 10
click at [525, 25] on div "Print / Email" at bounding box center [576, 25] width 47 height 9
click at [525, 75] on div "Purchase Order #5 - PPS Industries Close Options Edit Purchase Purchase details…" at bounding box center [329, 267] width 659 height 535
click at [525, 9] on button "Edit Purchase" at bounding box center [628, 9] width 37 height 10
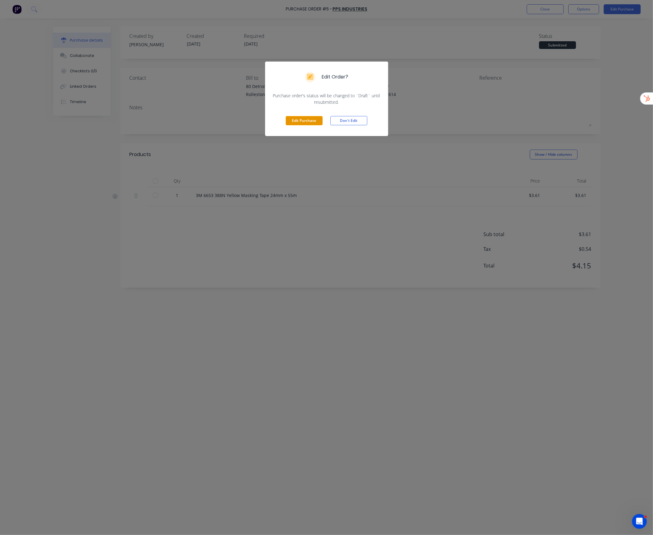
click at [305, 121] on button "Edit Purchase" at bounding box center [304, 120] width 37 height 9
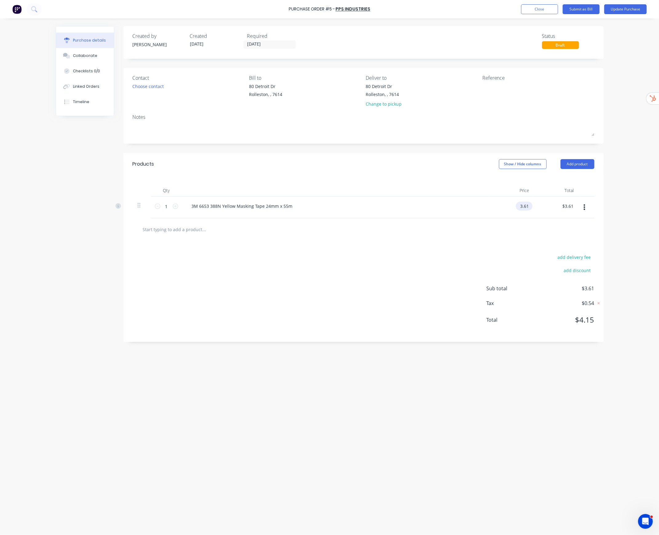
click at [525, 208] on input "3.61" at bounding box center [523, 206] width 14 height 9
drag, startPoint x: 530, startPoint y: 207, endPoint x: 512, endPoint y: 207, distance: 18.5
click at [512, 207] on div "3.61 3.61" at bounding box center [512, 208] width 45 height 22
type input "$4.00"
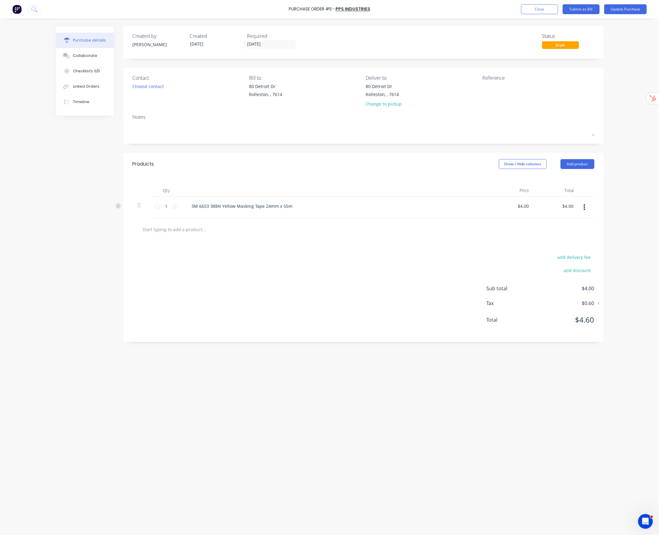
click at [525, 179] on div "Purchase Order #5 - PPS Industries Add product Close Submit as Bill Update Purc…" at bounding box center [329, 267] width 659 height 535
click at [525, 10] on button "Update Purchase" at bounding box center [626, 9] width 43 height 10
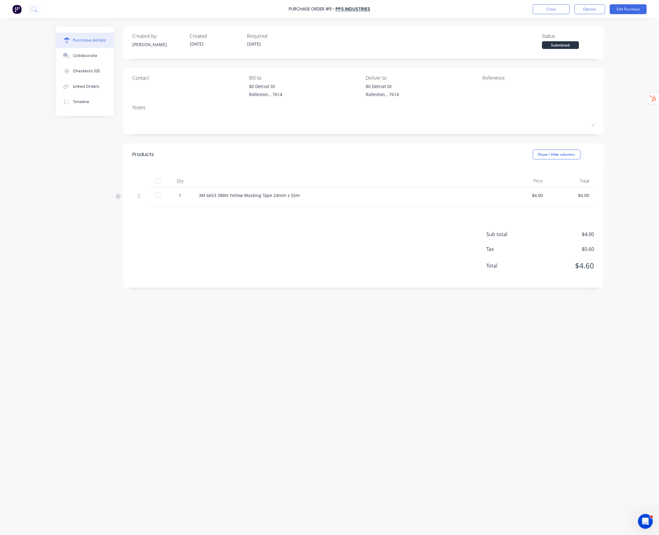
click at [159, 196] on div at bounding box center [158, 195] width 12 height 12
click at [91, 87] on div "Linked Orders" at bounding box center [86, 87] width 26 height 6
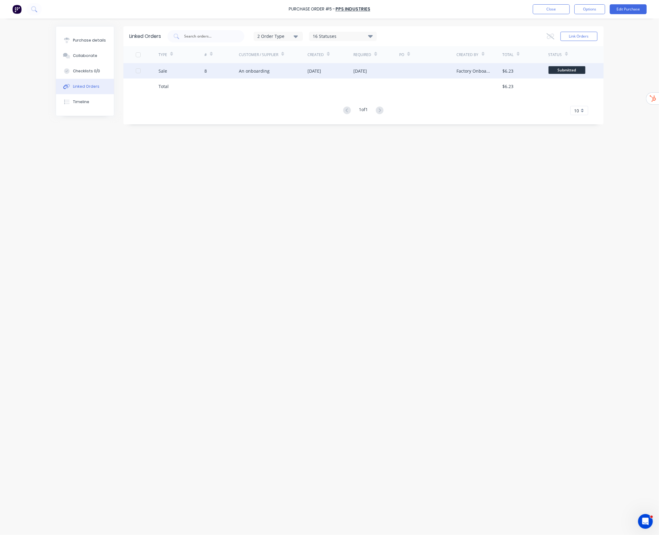
click at [308, 76] on div "04 Sep 2025" at bounding box center [331, 70] width 46 height 15
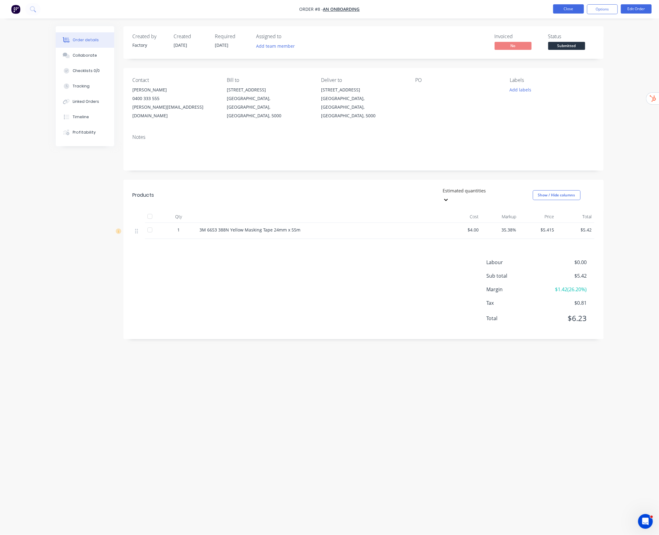
click at [525, 9] on button "Close" at bounding box center [568, 8] width 31 height 9
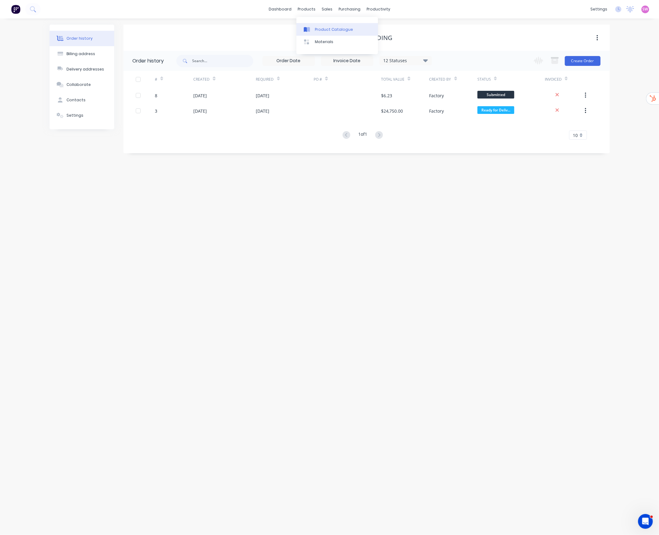
click at [324, 30] on div "Product Catalogue" at bounding box center [334, 30] width 38 height 6
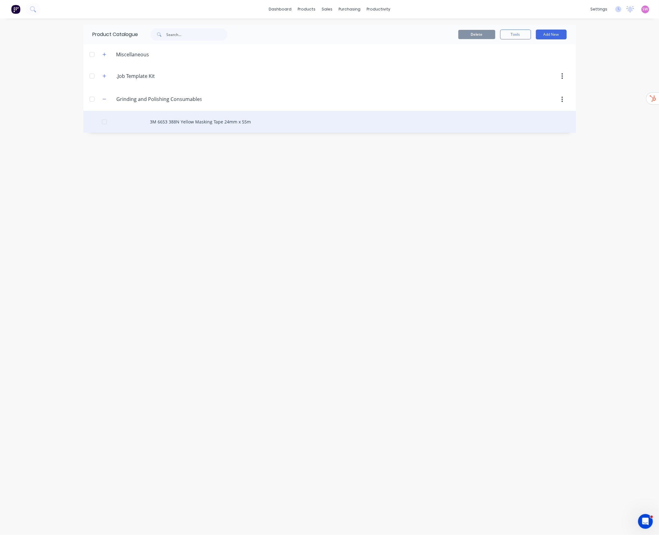
click at [233, 120] on div "3M 6653 388N Yellow Masking Tape 24mm x 55m" at bounding box center [329, 122] width 493 height 22
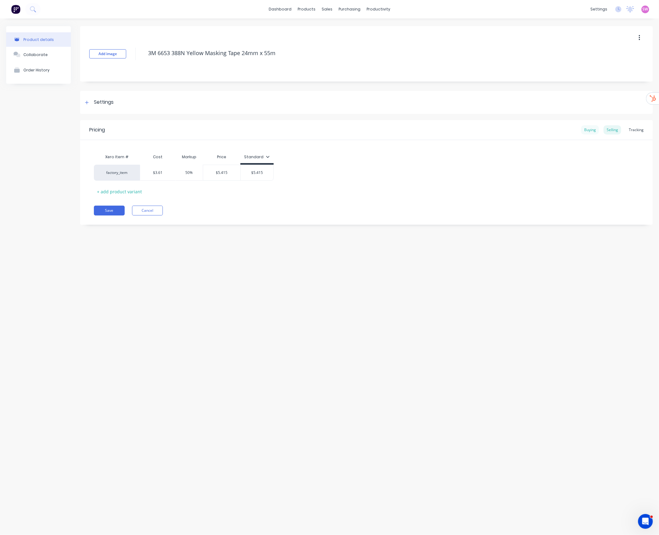
click at [525, 130] on div "Buying" at bounding box center [590, 129] width 18 height 9
drag, startPoint x: 171, startPoint y: 172, endPoint x: 118, endPoint y: 172, distance: 53.0
click at [119, 172] on div "factory_item $4.00 $4.00" at bounding box center [139, 171] width 90 height 16
type input "3.61"
click at [278, 178] on div "factory_item $3.61 3.61" at bounding box center [366, 171] width 545 height 16
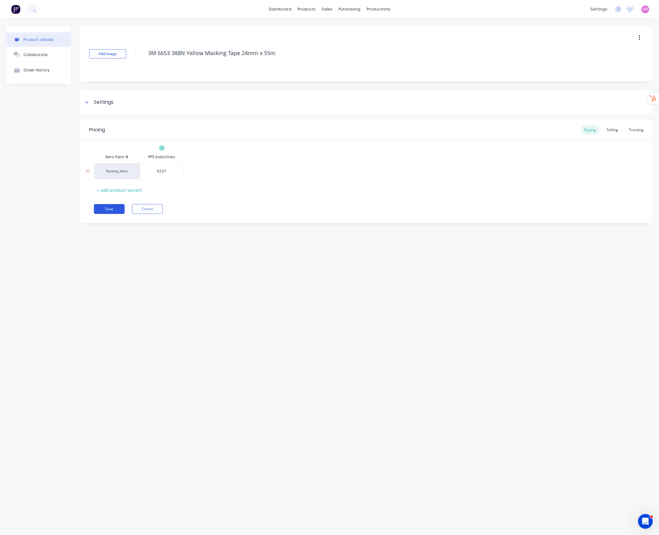
click at [106, 209] on button "Save" at bounding box center [109, 209] width 31 height 10
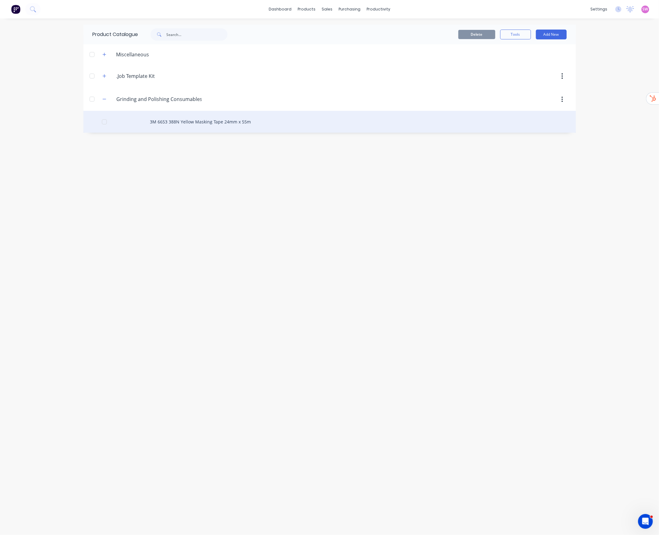
click at [195, 119] on div "3M 6653 388N Yellow Masking Tape 24mm x 55m" at bounding box center [329, 122] width 493 height 22
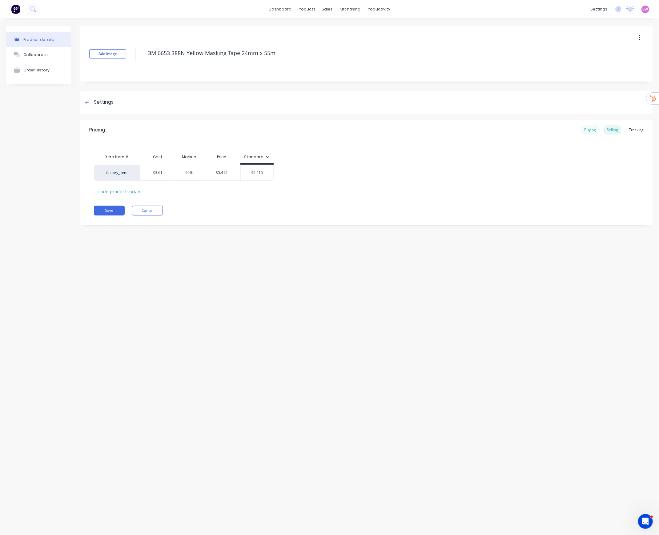
click at [525, 129] on div "Buying" at bounding box center [590, 129] width 18 height 9
click at [525, 128] on div "Selling" at bounding box center [613, 129] width 18 height 9
click at [353, 37] on link "Suppliers" at bounding box center [376, 42] width 82 height 12
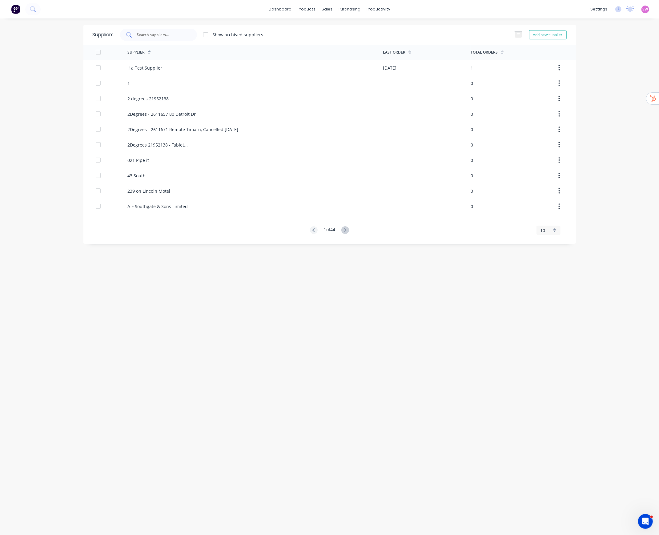
click at [186, 37] on div at bounding box center [158, 35] width 77 height 12
paste input "Stainless Products"
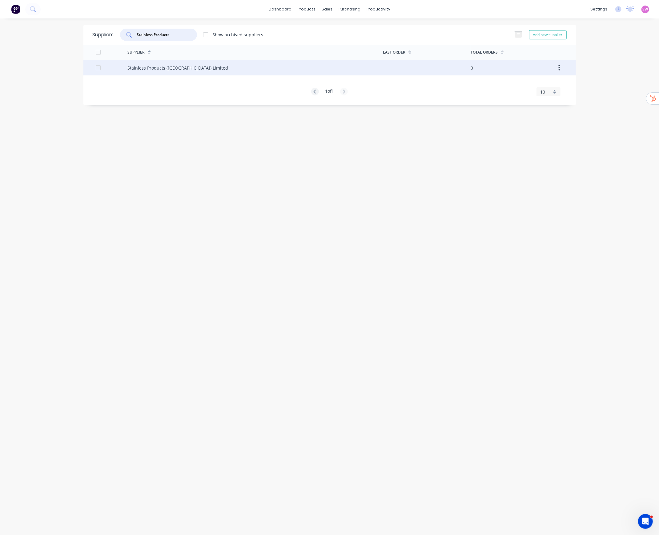
type input "Stainless Products"
click at [212, 72] on div "Stainless Products (south Island) Limited" at bounding box center [256, 67] width 256 height 15
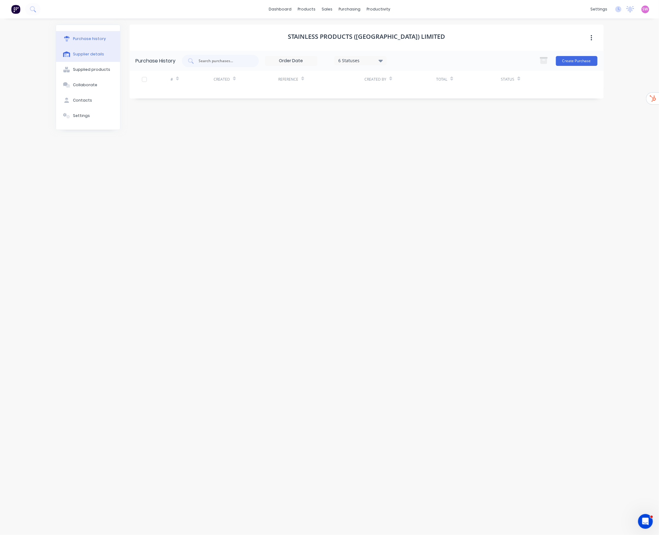
click at [95, 57] on button "Supplier details" at bounding box center [88, 54] width 64 height 15
select select "NZ"
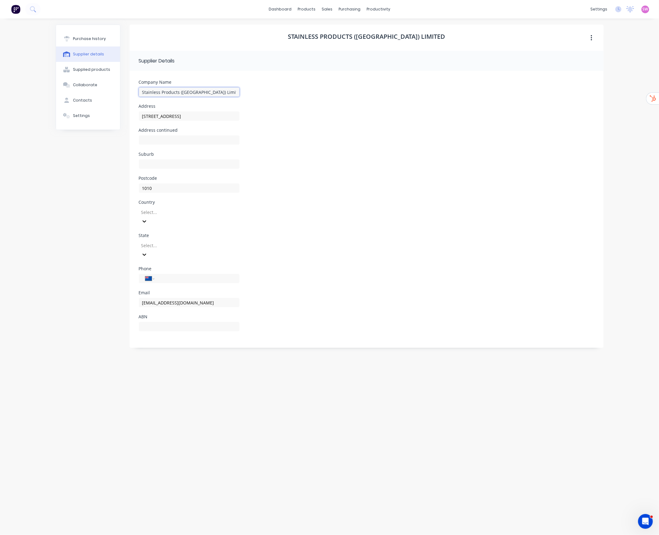
click at [226, 95] on input "Stainless Products (south Island) Limited" at bounding box center [189, 91] width 101 height 9
click at [95, 39] on div "Purchase history" at bounding box center [89, 39] width 33 height 6
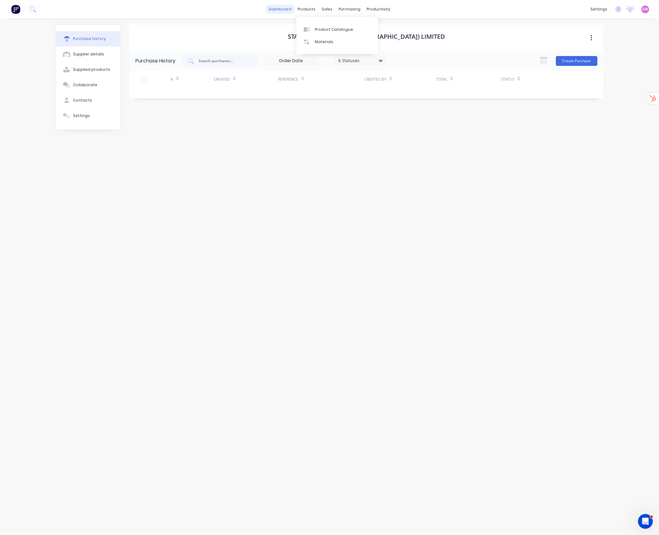
click at [286, 8] on link "dashboard" at bounding box center [280, 9] width 29 height 9
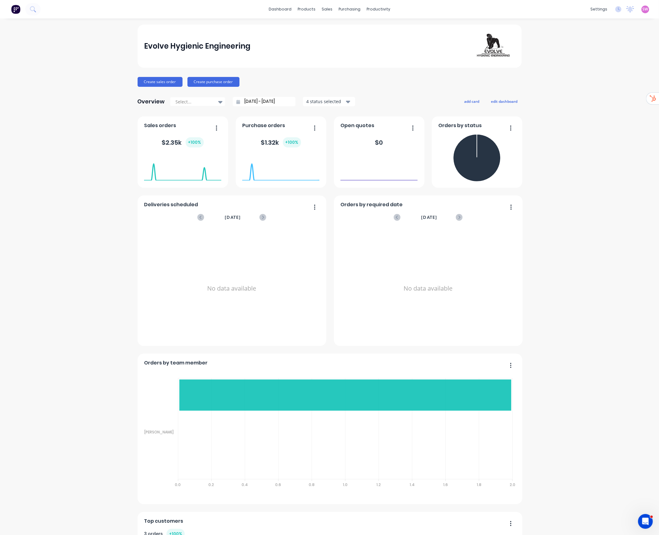
click at [317, 25] on link "Product Catalogue" at bounding box center [334, 29] width 82 height 12
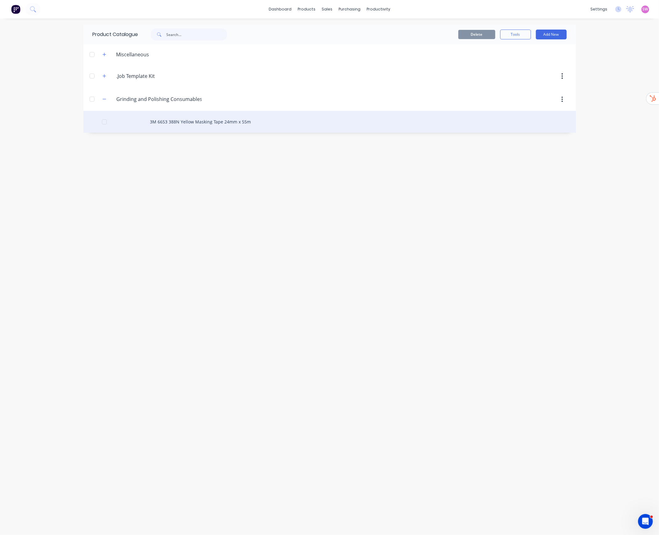
click at [207, 124] on div "3M 6653 388N Yellow Masking Tape 24mm x 55m" at bounding box center [329, 122] width 493 height 22
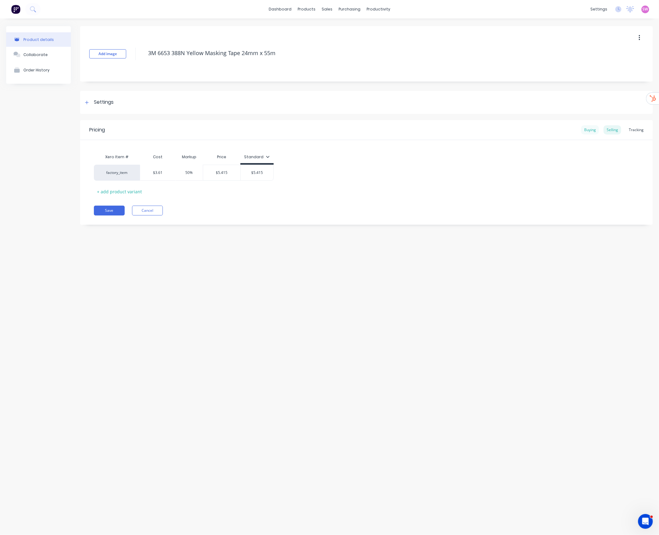
click at [525, 130] on div "Buying" at bounding box center [590, 129] width 18 height 9
click at [525, 132] on div "Selling" at bounding box center [613, 129] width 18 height 9
drag, startPoint x: 276, startPoint y: 52, endPoint x: 133, endPoint y: 56, distance: 142.9
click at [133, 56] on div "Add image 3M 6653 388N Yellow Masking Tape 24mm x 55m" at bounding box center [366, 53] width 573 height 55
click at [525, 129] on div "Buying" at bounding box center [590, 129] width 18 height 9
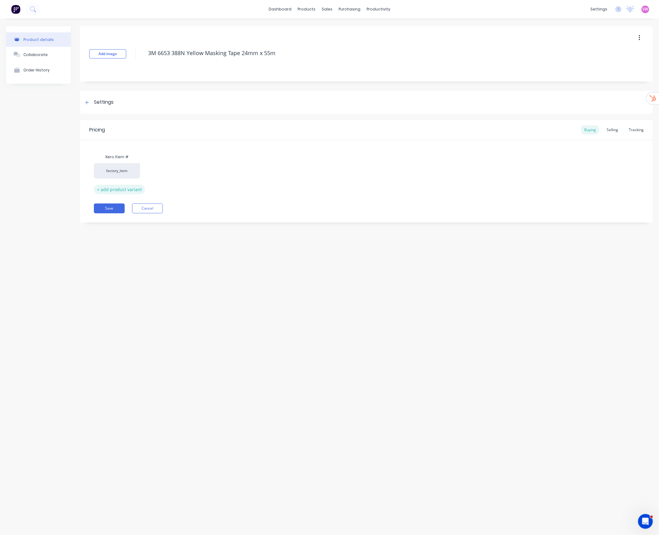
click at [131, 188] on div "+ add product variant" at bounding box center [119, 190] width 51 height 10
click at [525, 129] on div "Selling" at bounding box center [613, 129] width 18 height 9
drag, startPoint x: 159, startPoint y: 156, endPoint x: 124, endPoint y: 156, distance: 35.4
drag, startPoint x: 124, startPoint y: 156, endPoint x: 327, endPoint y: 143, distance: 203.3
click at [331, 139] on div "Pricing Buying Selling Tracking" at bounding box center [366, 130] width 573 height 20
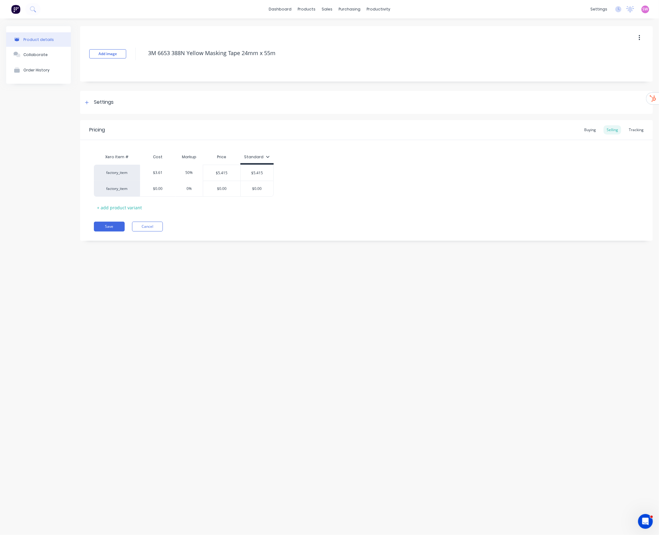
click at [268, 157] on icon at bounding box center [268, 157] width 4 height 4
click at [316, 156] on div "Xero Item # Cost Markup Price Standard factory_item $3.61 50% $5.415 $5.415 fac…" at bounding box center [366, 182] width 545 height 62
drag, startPoint x: 221, startPoint y: 156, endPoint x: 176, endPoint y: 156, distance: 44.3
click at [176, 156] on div "Markup" at bounding box center [189, 157] width 27 height 12
click at [151, 230] on button "Cancel" at bounding box center [147, 227] width 31 height 10
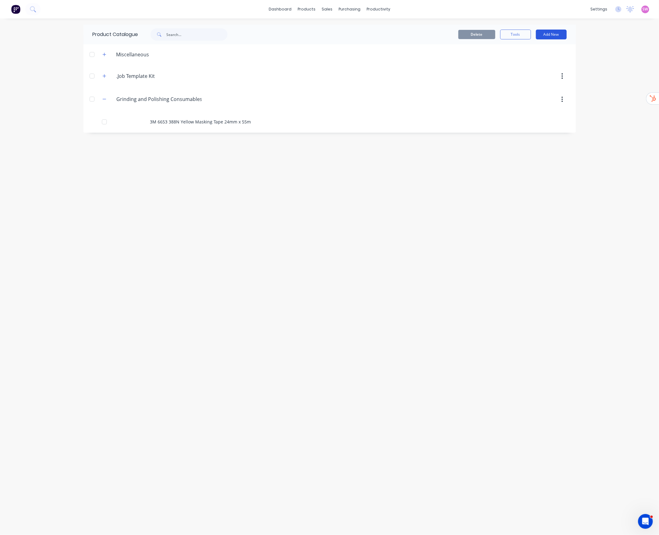
click at [525, 31] on button "Add New" at bounding box center [551, 35] width 31 height 10
click at [525, 61] on div "Product" at bounding box center [537, 62] width 47 height 9
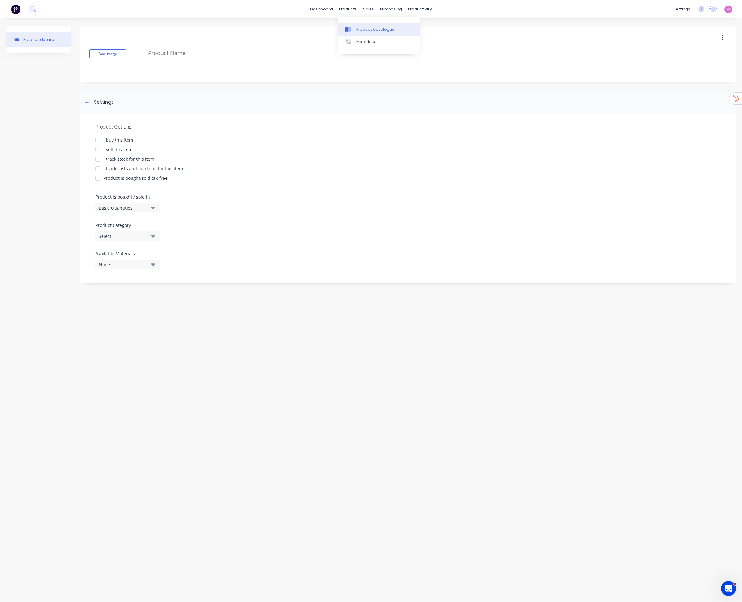
click at [362, 23] on link "Product Catalogue" at bounding box center [379, 29] width 82 height 12
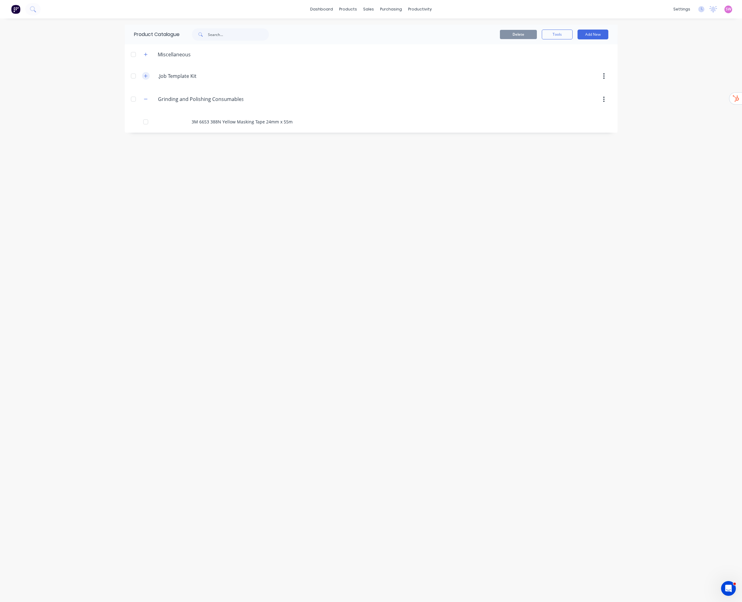
click at [144, 75] on icon "button" at bounding box center [146, 76] width 4 height 4
click at [147, 55] on icon "button" at bounding box center [146, 54] width 4 height 4
click at [525, 35] on button "Add New" at bounding box center [592, 35] width 31 height 10
click at [525, 66] on div "Product" at bounding box center [578, 62] width 47 height 9
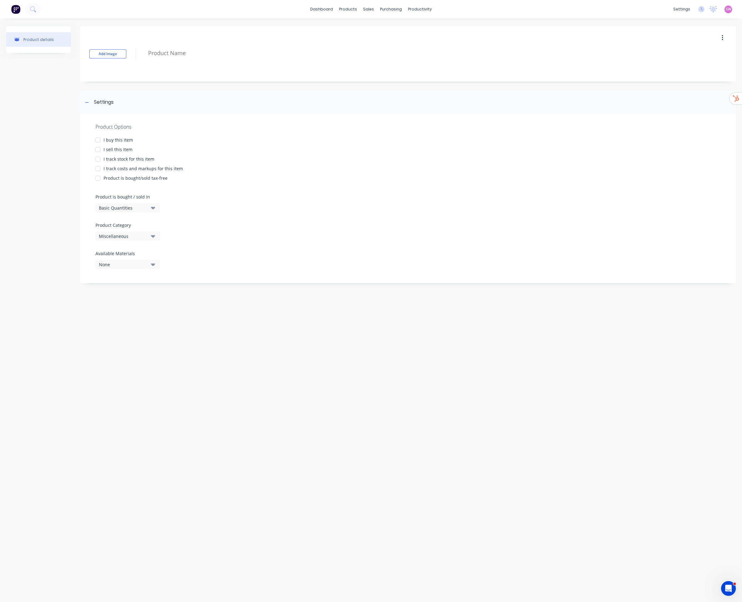
click at [104, 140] on div at bounding box center [98, 140] width 12 height 12
click at [102, 147] on div at bounding box center [98, 150] width 12 height 12
click at [98, 161] on div at bounding box center [98, 159] width 12 height 12
click at [99, 169] on div at bounding box center [98, 169] width 12 height 12
click at [199, 60] on div at bounding box center [400, 54] width 510 height 16
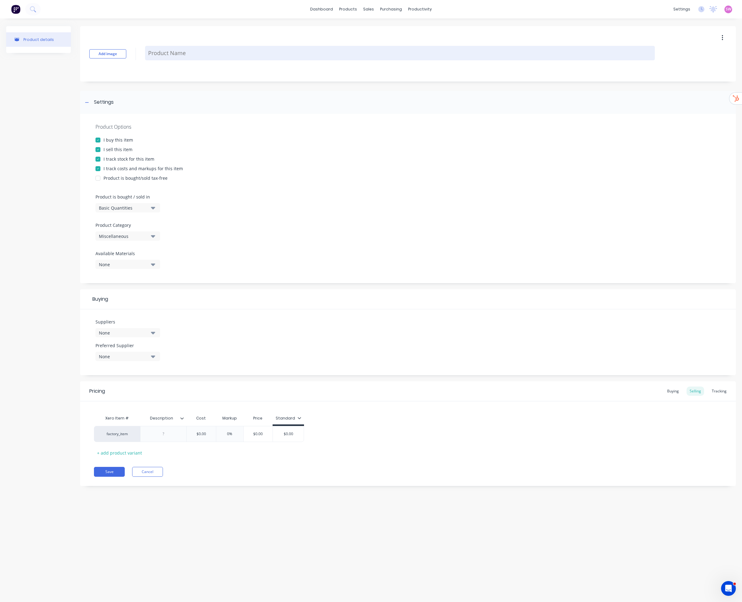
click at [198, 54] on textarea at bounding box center [400, 53] width 510 height 14
click at [164, 46] on textarea at bounding box center [400, 53] width 510 height 14
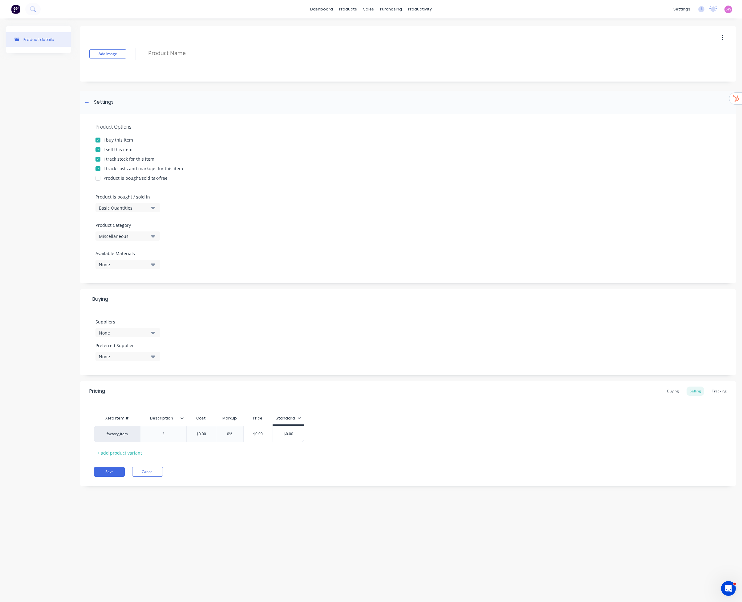
paste textarea "3M 6653 388N Yellow Masking Tape 24mm x 55m"
click at [182, 273] on icon at bounding box center [182, 419] width 4 height 4
type textarea "3M 6653 388N Yellow Masking Tape 24mm x 55m"
drag, startPoint x: 172, startPoint y: 419, endPoint x: 132, endPoint y: 419, distance: 40.7
click at [132, 273] on div "Xero Item # Description Description Cost Markup Price Standard" at bounding box center [199, 419] width 210 height 14
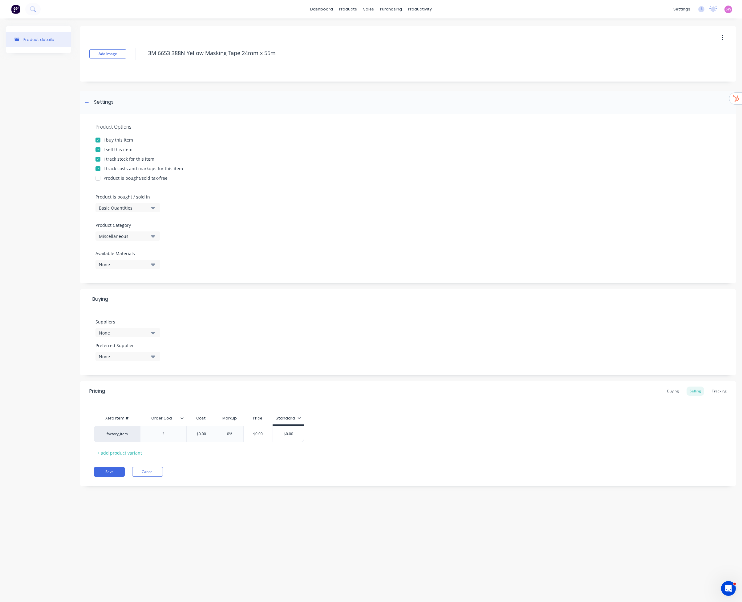
type input "Order Code"
click at [168, 273] on div at bounding box center [163, 434] width 46 height 16
click at [126, 273] on div "+ add product variant" at bounding box center [119, 456] width 51 height 10
click at [181, 273] on div "Name of Suplier1 Product" at bounding box center [171, 434] width 63 height 16
click at [193, 273] on div "Name of Suplier1 Product" at bounding box center [172, 434] width 54 height 8
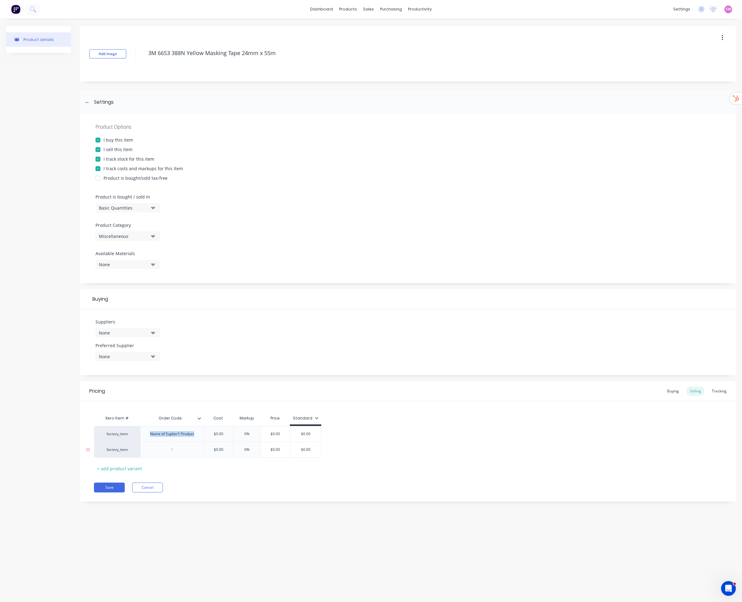
copy div "Name of Suplier1 Product"
click at [175, 273] on div at bounding box center [172, 450] width 31 height 8
paste div
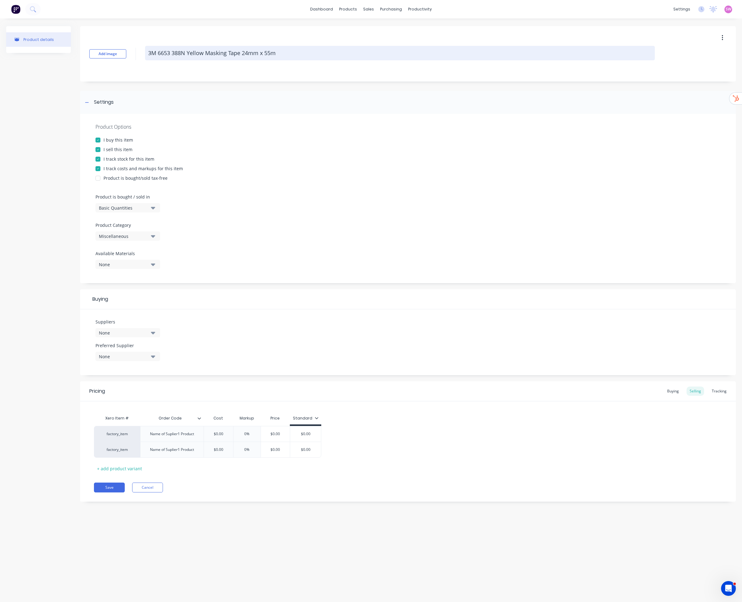
drag, startPoint x: 272, startPoint y: 53, endPoint x: 148, endPoint y: 51, distance: 123.5
click at [148, 51] on textarea "3M 6653 388N Yellow Masking Tape 24mm x 55m" at bounding box center [400, 53] width 510 height 14
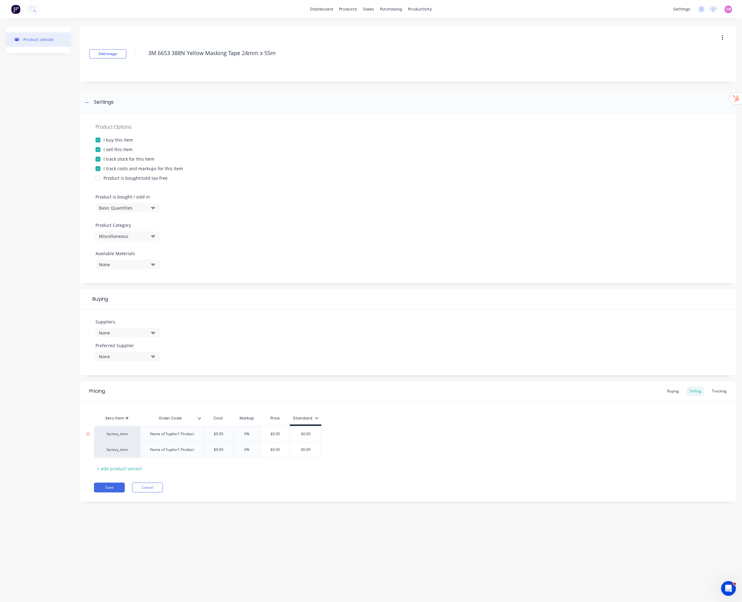
click at [186, 273] on div "Name of Suplier1 Product" at bounding box center [172, 434] width 54 height 8
click at [177, 273] on div "Name of Suplier1 Product" at bounding box center [171, 459] width 63 height 16
click at [433, 273] on div "factory_item 3M 6653 388N Yellow Masking Tape 24mm x 55m - dlkjflkasduowesd $0.…" at bounding box center [408, 445] width 628 height 38
click at [525, 273] on div "Pricing Buying Selling Tracking" at bounding box center [408, 392] width 656 height 20
click at [525, 273] on div "Buying" at bounding box center [673, 391] width 18 height 9
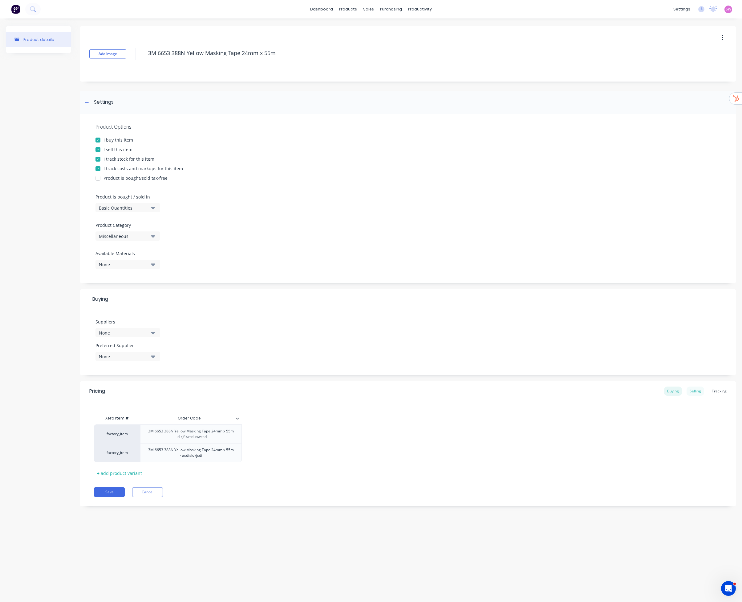
click at [525, 273] on div "Selling" at bounding box center [695, 391] width 18 height 9
click at [525, 273] on div "Buying" at bounding box center [673, 391] width 18 height 9
click at [149, 273] on button "None" at bounding box center [127, 332] width 65 height 9
click at [147, 273] on div "Stainless Products (south Island) Limited" at bounding box center [145, 366] width 62 height 6
click at [190, 273] on div "Suppliers 1 suppliers selected Stainless Products (south Island) Limited Prefer…" at bounding box center [408, 343] width 656 height 66
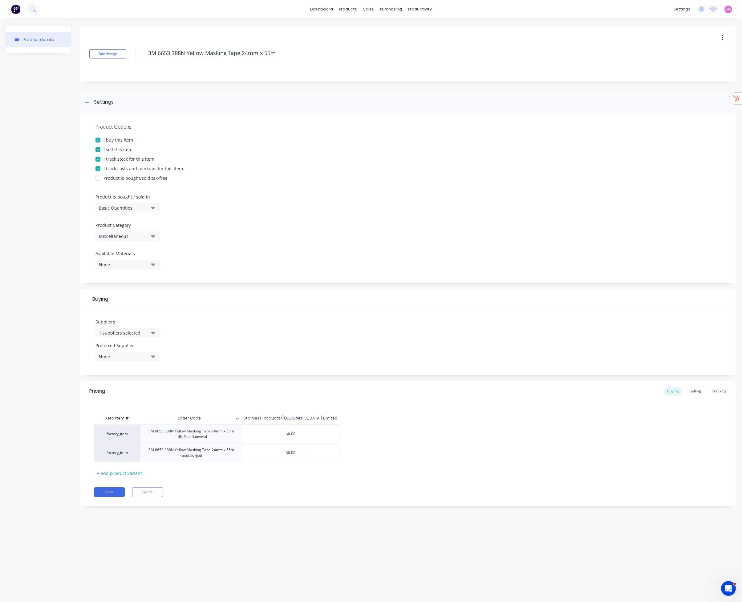
click at [144, 273] on div "1 suppliers selected" at bounding box center [123, 333] width 49 height 6
click at [144, 273] on input "text" at bounding box center [145, 351] width 65 height 12
type input "pps"
click at [242, 273] on div "Buying" at bounding box center [408, 299] width 656 height 20
click at [148, 273] on div "None" at bounding box center [123, 357] width 49 height 6
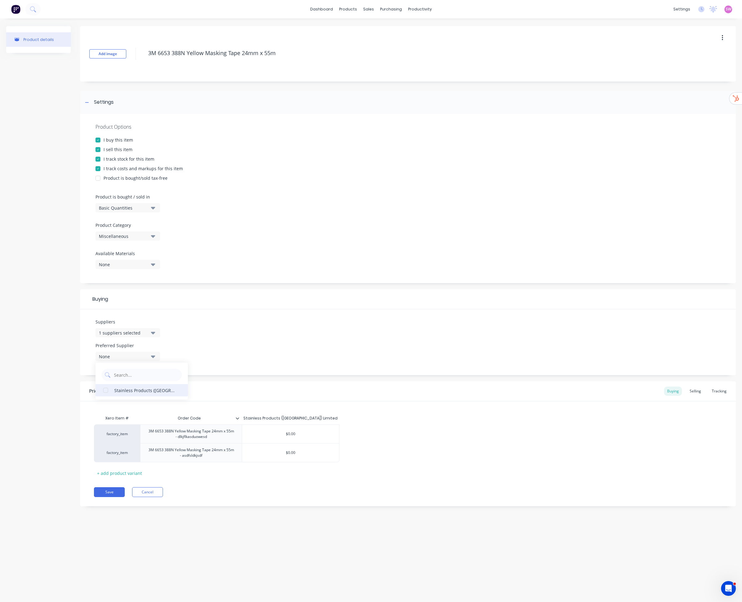
click at [125, 273] on button "Stainless Products (south Island) Limited" at bounding box center [141, 390] width 92 height 12
click at [231, 273] on div "Suppliers 1 suppliers selected pps No options... Preferred Supplier Stainless P…" at bounding box center [408, 343] width 656 height 66
click at [112, 273] on button "Save" at bounding box center [109, 493] width 31 height 10
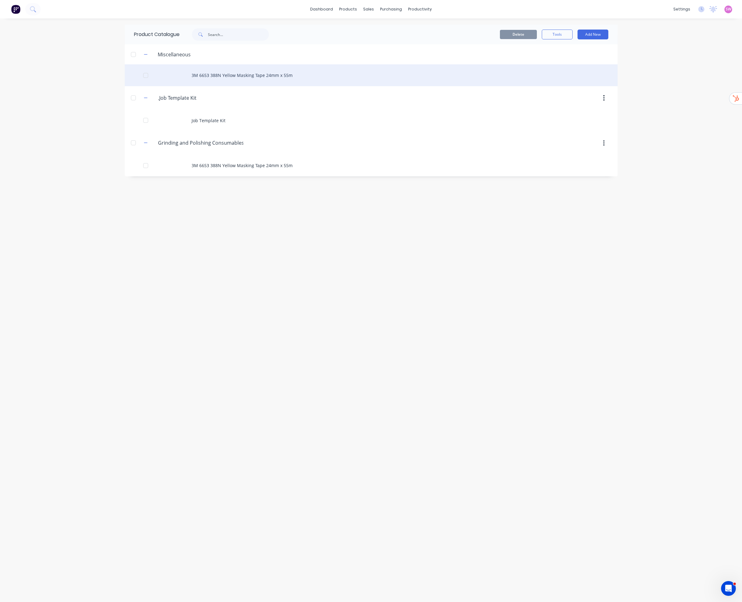
click at [235, 76] on div "3M 6653 388N Yellow Masking Tape 24mm x 55m" at bounding box center [371, 75] width 493 height 22
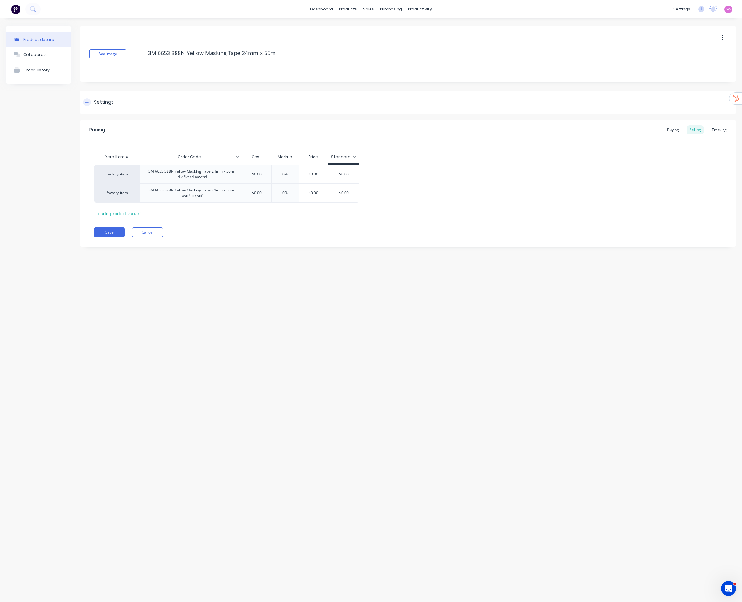
click at [103, 104] on div "Settings" at bounding box center [104, 103] width 20 height 8
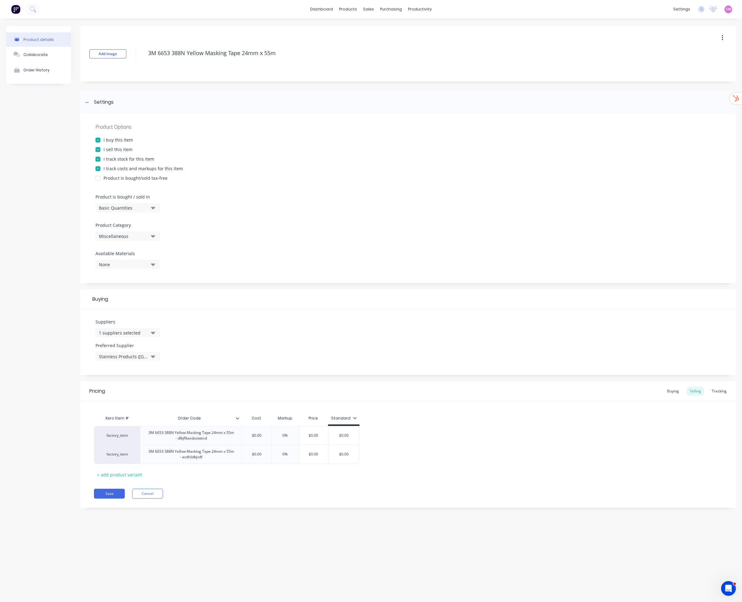
click at [137, 273] on div "1 suppliers selected" at bounding box center [123, 333] width 49 height 6
click at [128, 273] on input "text" at bounding box center [145, 351] width 65 height 12
type input "pps"
click at [334, 273] on div "Suppliers 1 suppliers selected pps No options... Preferred Supplier Stainless P…" at bounding box center [408, 343] width 656 height 66
click at [403, 43] on div "Suppliers" at bounding box center [404, 42] width 18 height 6
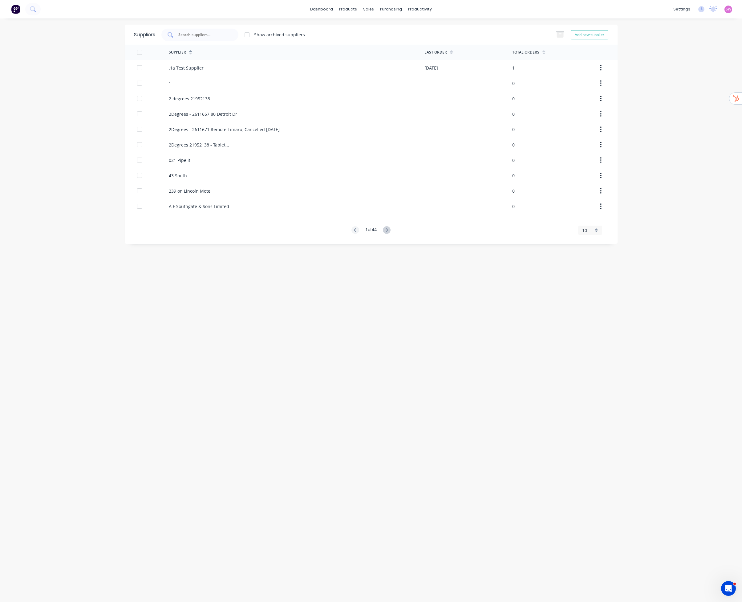
click at [216, 36] on input "text" at bounding box center [203, 35] width 51 height 6
type input "pps"
click at [358, 23] on link "Product Catalogue" at bounding box center [379, 29] width 82 height 12
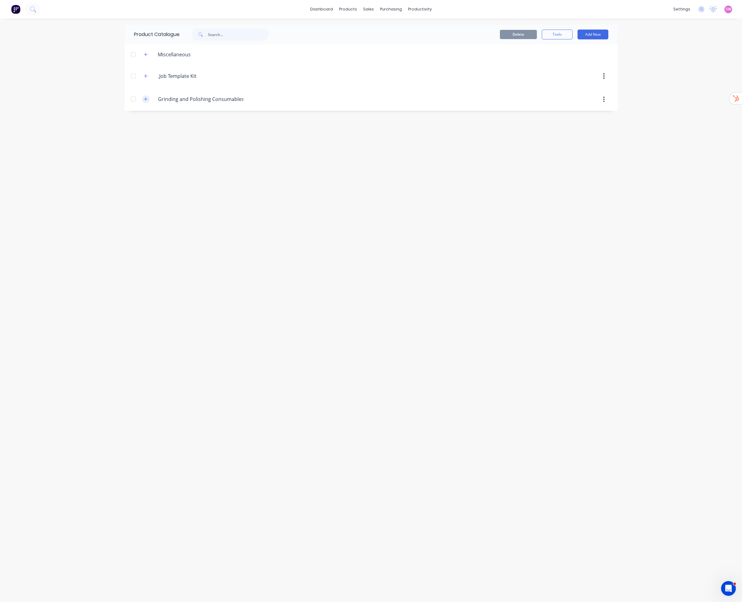
click at [146, 97] on button "button" at bounding box center [146, 99] width 8 height 8
click at [143, 71] on div ".Job.Template.Kit .Job Template Kit" at bounding box center [187, 76] width 97 height 11
click at [144, 77] on icon "button" at bounding box center [146, 76] width 4 height 4
click at [144, 56] on icon "button" at bounding box center [146, 54] width 4 height 4
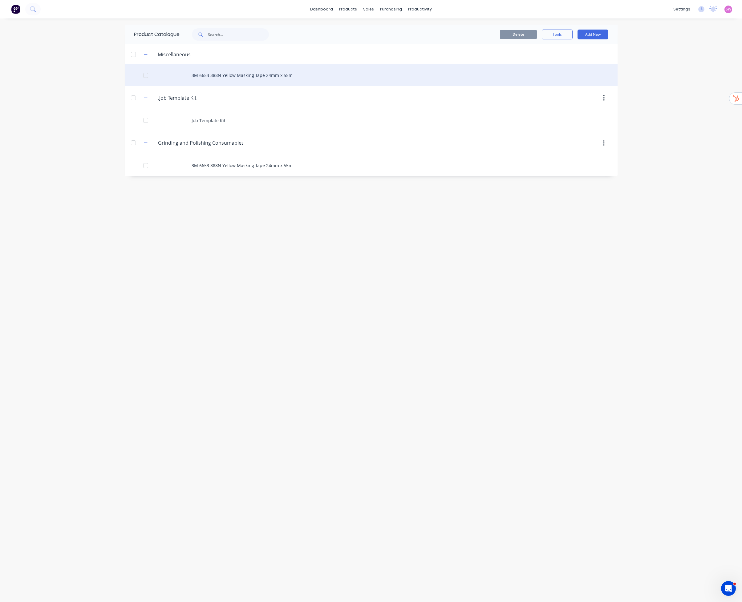
click at [242, 71] on div "3M 6653 388N Yellow Masking Tape 24mm x 55m" at bounding box center [371, 75] width 493 height 22
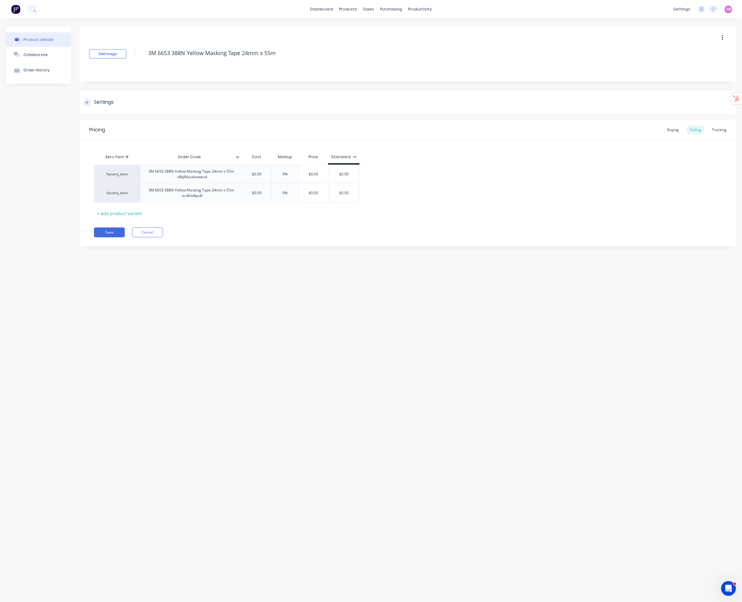
click at [107, 106] on div "Settings" at bounding box center [104, 103] width 20 height 8
type textarea "x"
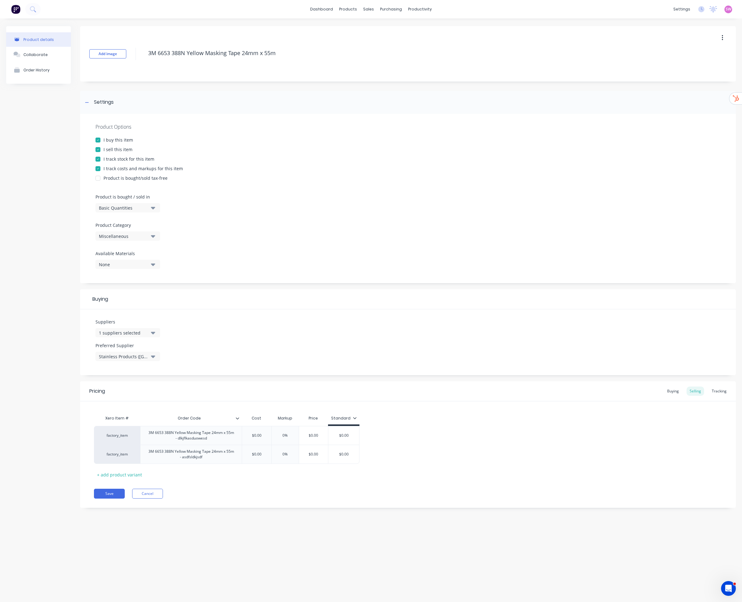
click at [151, 333] on icon "button" at bounding box center [153, 333] width 4 height 7
click at [151, 334] on icon "button" at bounding box center [153, 333] width 4 height 7
click at [154, 355] on input "text" at bounding box center [145, 351] width 65 height 12
type input "pps"
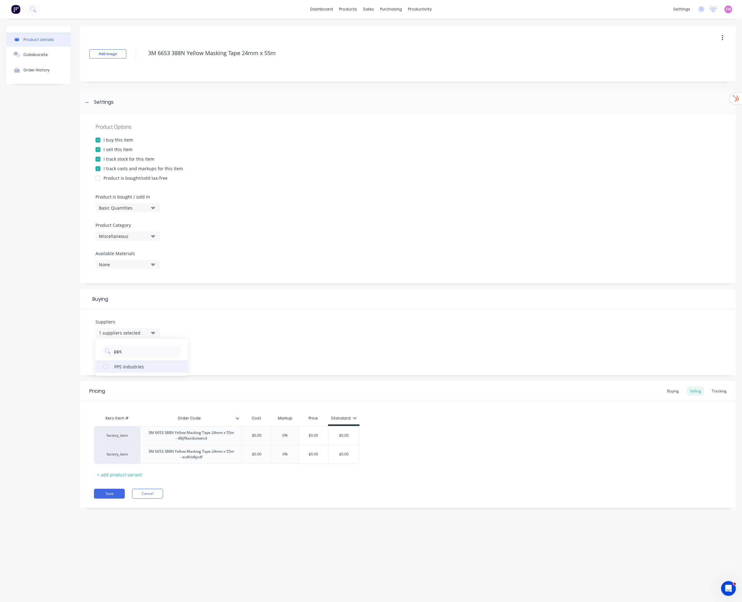
click at [111, 367] on div "button" at bounding box center [105, 367] width 12 height 12
type textarea "x"
click at [232, 323] on div "Suppliers 2 suppliers selected PPS Industries Stainless Products ([GEOGRAPHIC_D…" at bounding box center [408, 343] width 656 height 66
click at [679, 390] on div "Buying" at bounding box center [673, 391] width 18 height 9
type input "$0.00"
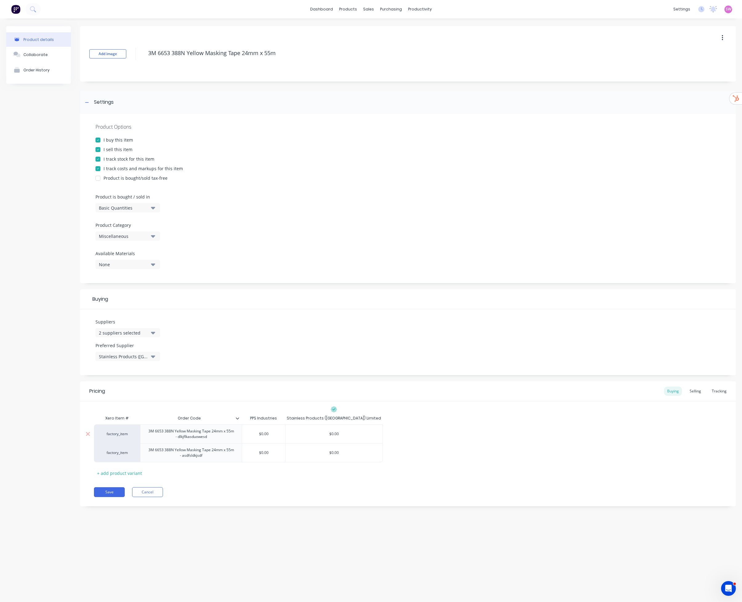
drag, startPoint x: 348, startPoint y: 432, endPoint x: 290, endPoint y: 432, distance: 58.2
click at [290, 432] on input "$0.00" at bounding box center [333, 434] width 97 height 6
type textarea "x"
drag, startPoint x: 280, startPoint y: 457, endPoint x: 209, endPoint y: 461, distance: 71.2
click at [221, 460] on div "factory_item 3M 6653 388N Yellow Masking Tape 24mm x 55m - dlkjflkasduowesd $0.…" at bounding box center [408, 444] width 628 height 38
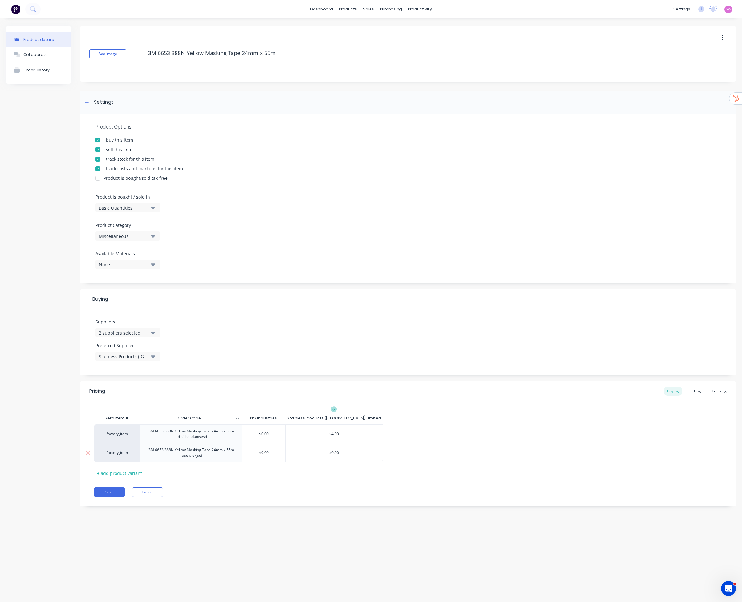
click at [276, 450] on div "$0.00" at bounding box center [263, 452] width 43 height 15
type input "4"
type input "$0.00"
drag, startPoint x: 271, startPoint y: 453, endPoint x: 244, endPoint y: 453, distance: 26.8
click at [244, 453] on input "$0.00" at bounding box center [263, 453] width 43 height 6
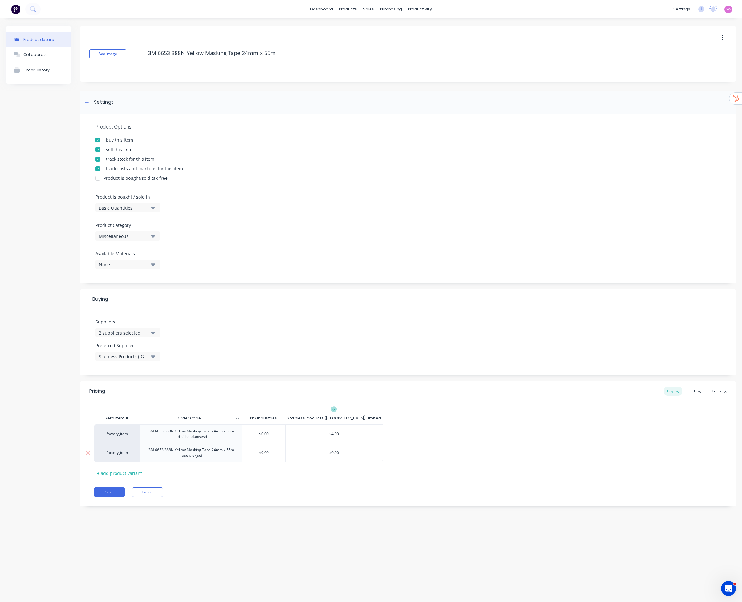
type textarea "x"
type input "3"
type textarea "x"
type input "3."
type textarea "x"
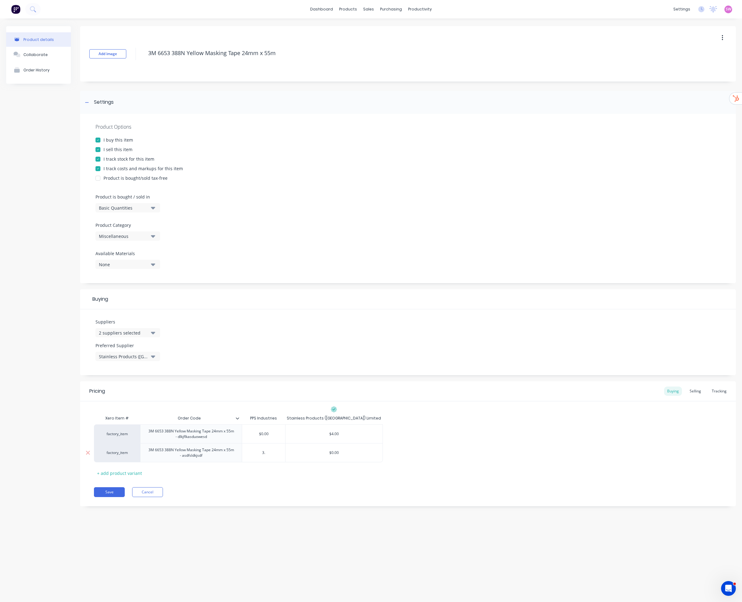
type input "3.1"
type textarea "x"
type input "3.16"
click at [541, 445] on div "factory_item 3M 6653 388N Yellow Masking Tape 24mm x 55m - dlkjflkasduowesd $0.…" at bounding box center [408, 444] width 628 height 38
click at [107, 491] on button "Save" at bounding box center [109, 493] width 31 height 10
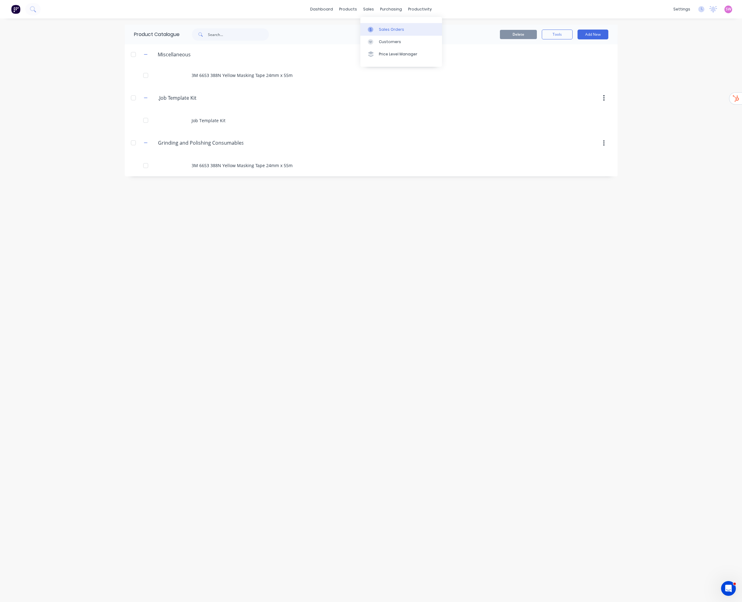
click at [375, 30] on div at bounding box center [372, 30] width 9 height 6
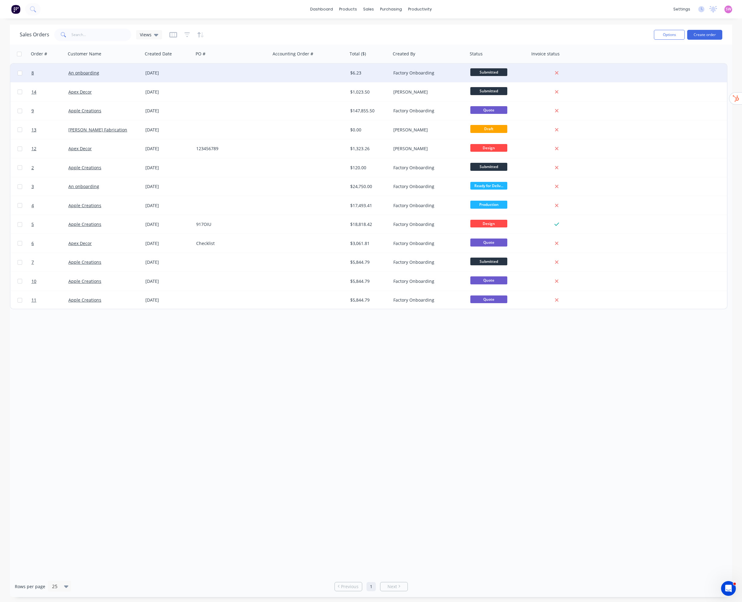
click at [286, 77] on div at bounding box center [309, 73] width 77 height 18
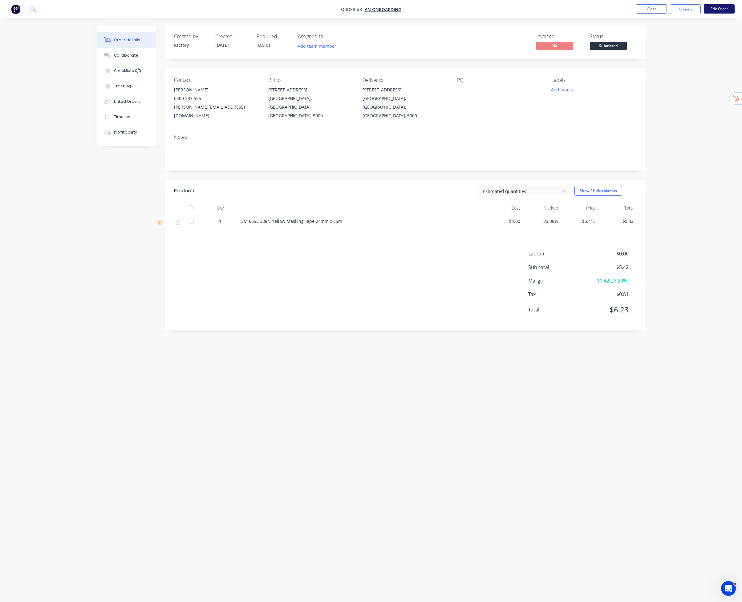
click at [722, 6] on button "Edit Order" at bounding box center [719, 8] width 31 height 9
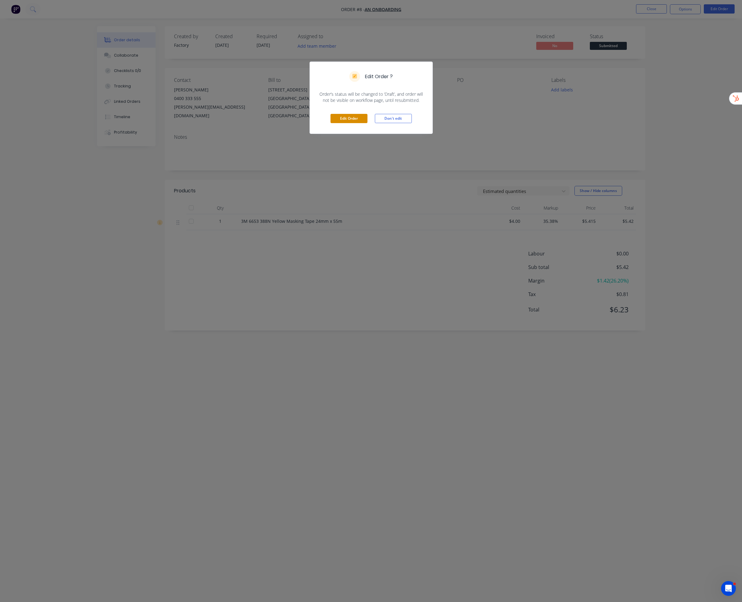
click at [353, 121] on button "Edit Order" at bounding box center [348, 118] width 37 height 9
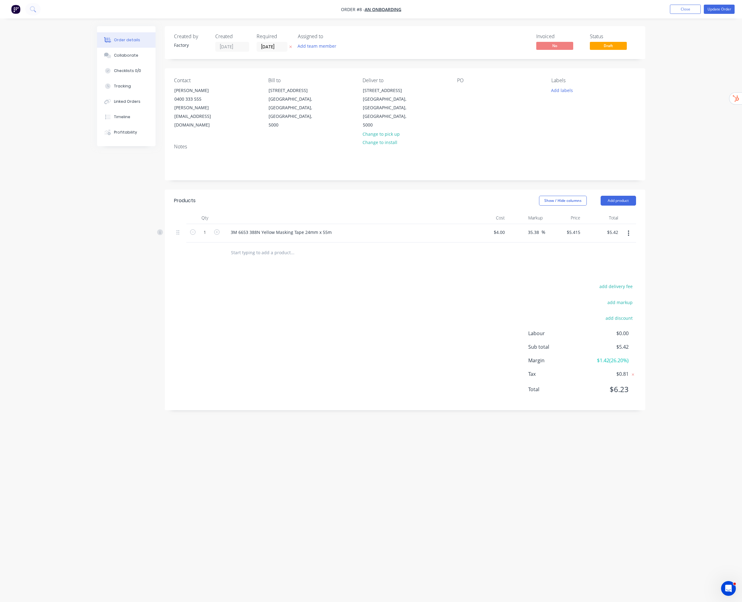
click at [283, 243] on div at bounding box center [334, 253] width 222 height 20
click at [620, 190] on header "Products Show / Hide columns Add product" at bounding box center [405, 201] width 480 height 22
click at [621, 196] on button "Add product" at bounding box center [618, 201] width 35 height 10
click at [617, 212] on div "Product catalogue" at bounding box center [606, 216] width 47 height 9
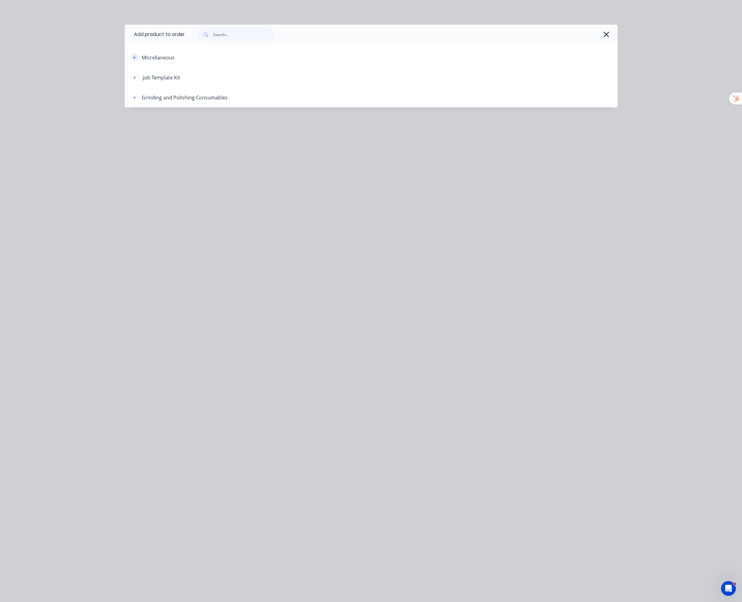
click at [135, 59] on icon "button" at bounding box center [135, 57] width 4 height 4
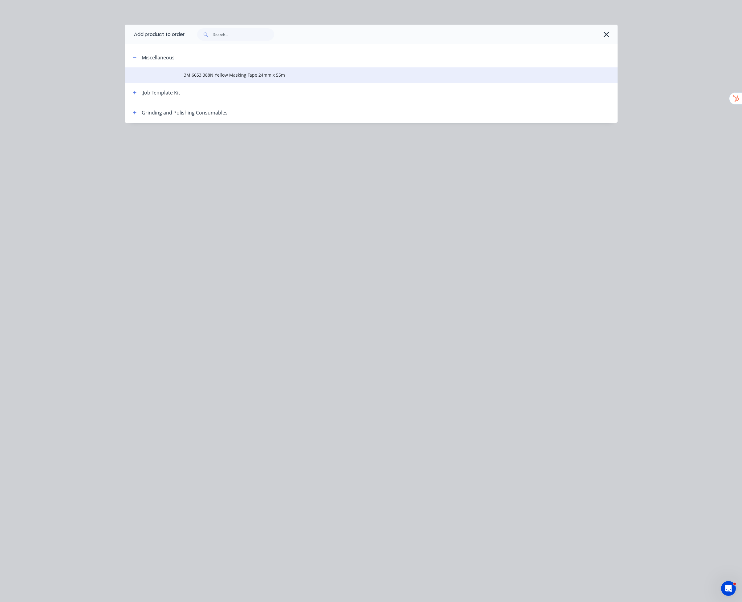
click at [211, 71] on td "3M 6653 388N Yellow Masking Tape 24mm x 55m" at bounding box center [401, 74] width 434 height 15
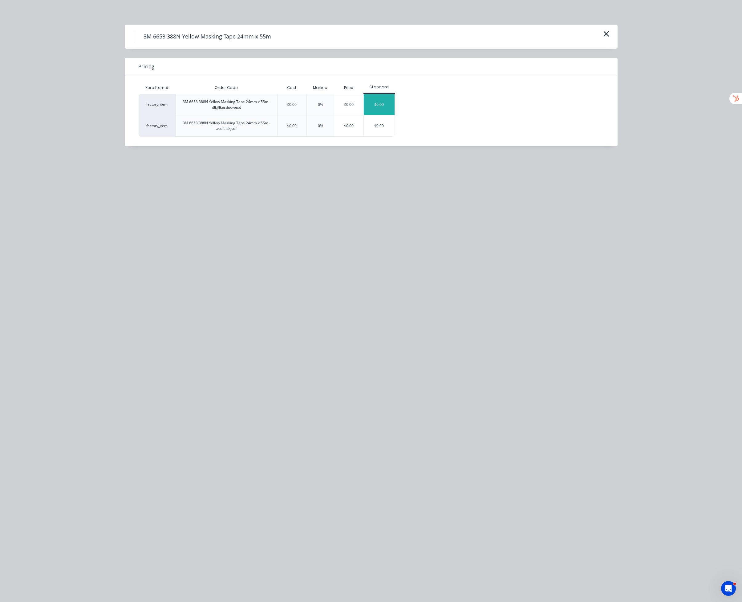
click at [377, 104] on div "$0.00" at bounding box center [379, 104] width 31 height 21
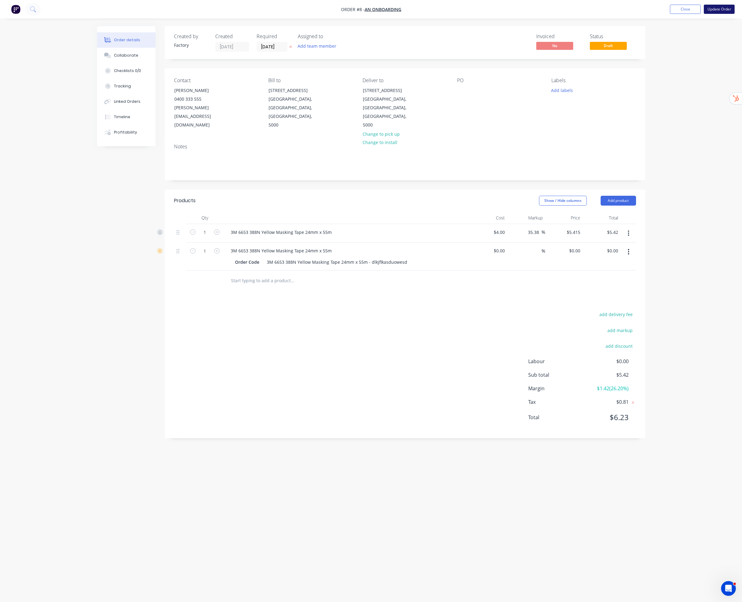
click at [734, 6] on button "Update Order" at bounding box center [719, 9] width 31 height 9
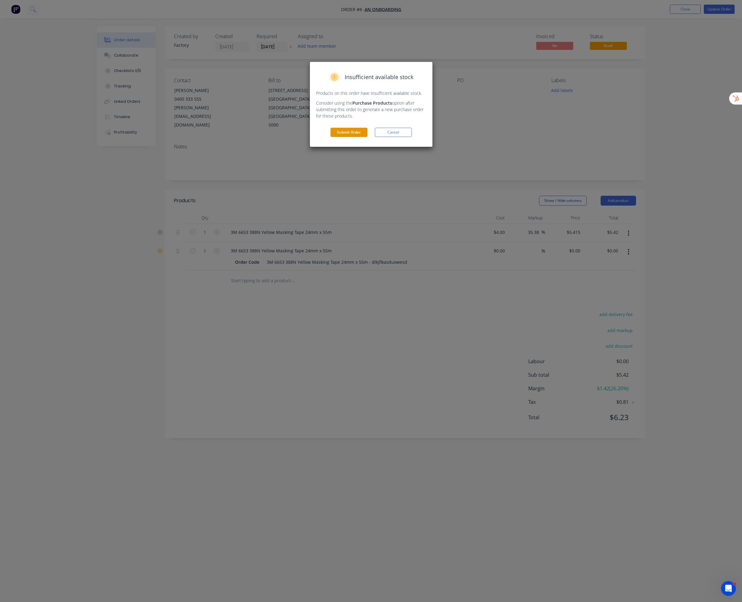
click at [354, 135] on button "Submit Order" at bounding box center [348, 132] width 37 height 9
click at [347, 112] on button "Submit anyway" at bounding box center [348, 112] width 37 height 9
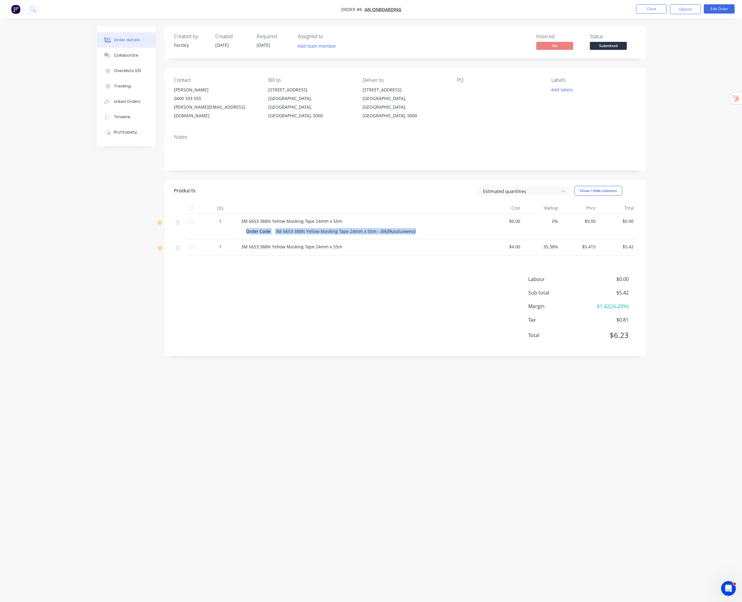
drag, startPoint x: 244, startPoint y: 223, endPoint x: 412, endPoint y: 222, distance: 168.2
click at [412, 226] on div "Order Code 3M 6653 388N Yellow Masking Tape 24mm x 55m - dlkjflkasduowesd" at bounding box center [361, 231] width 241 height 10
click at [316, 305] on div "Labour $0.00 Sub total $5.42 Margin $1.42 ( 26.20 %) Tax $0.81 Total $6.23" at bounding box center [405, 311] width 462 height 71
click at [692, 10] on button "Options" at bounding box center [685, 9] width 31 height 10
click at [673, 114] on div "Purchase Products" at bounding box center [666, 111] width 57 height 9
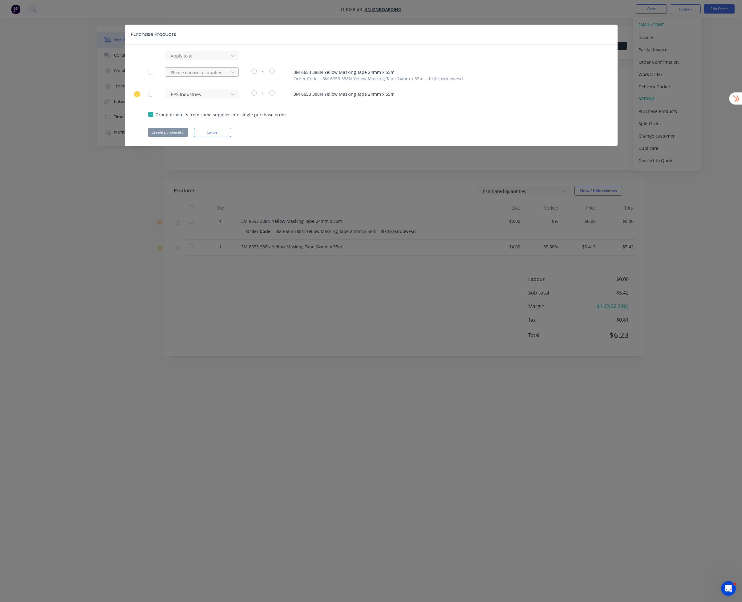
click at [205, 71] on div at bounding box center [197, 73] width 55 height 8
click at [200, 100] on div "Stainless Products ([GEOGRAPHIC_DATA]) Limited" at bounding box center [202, 98] width 74 height 18
click at [175, 133] on button "Create purchase(s)" at bounding box center [168, 132] width 40 height 9
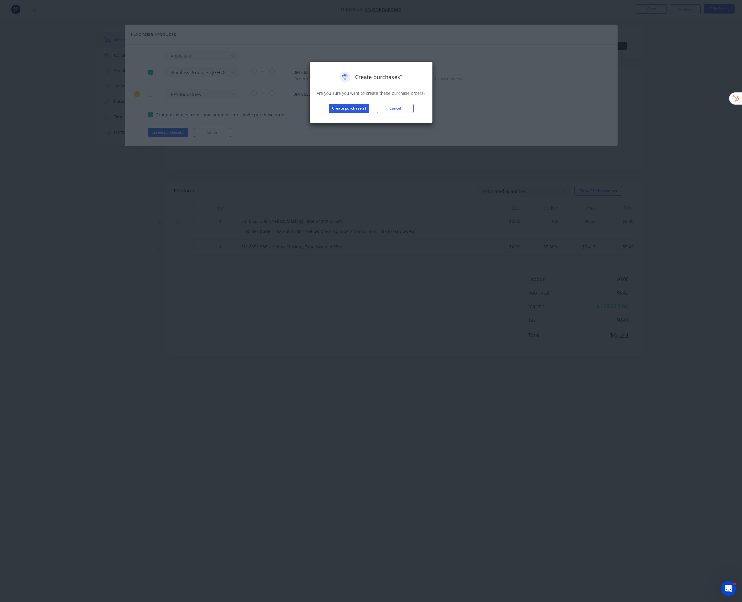
click at [353, 108] on button "Create purchase(s)" at bounding box center [349, 108] width 41 height 9
click at [356, 117] on button "View purchase(s)" at bounding box center [348, 118] width 37 height 9
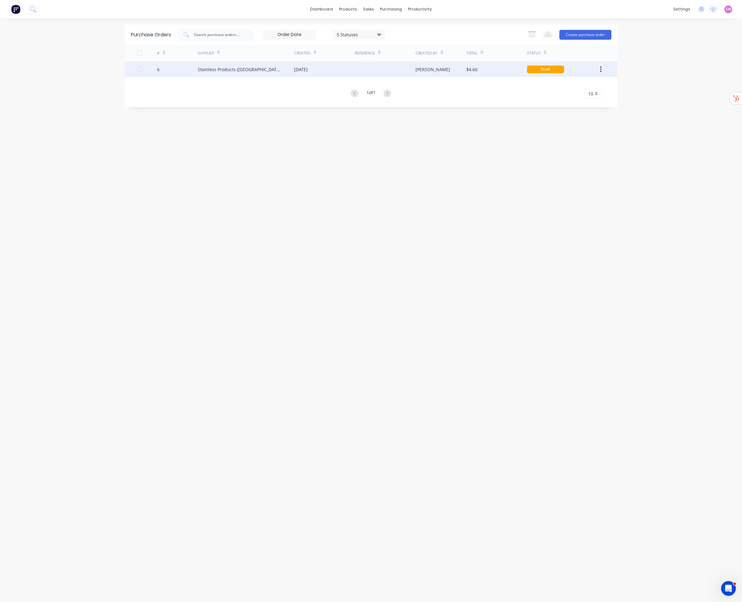
click at [298, 74] on div "[DATE]" at bounding box center [324, 69] width 61 height 15
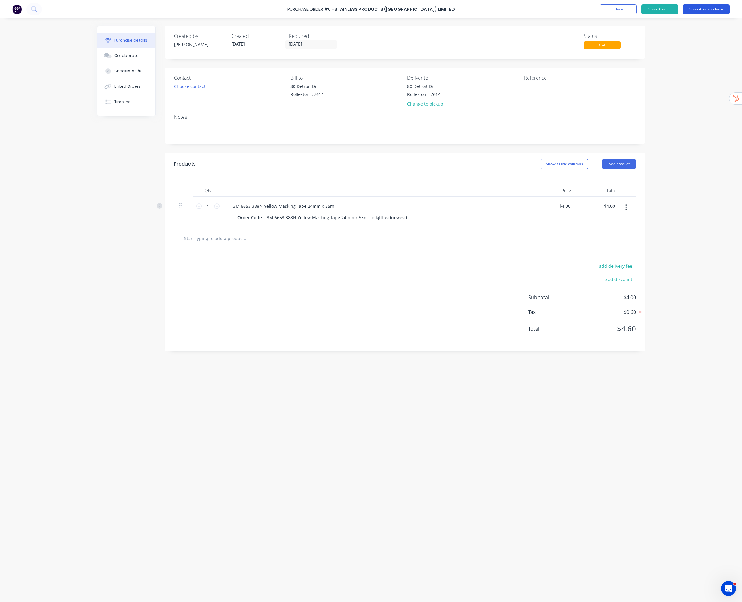
click at [720, 11] on button "Submit as Purchase" at bounding box center [706, 9] width 47 height 10
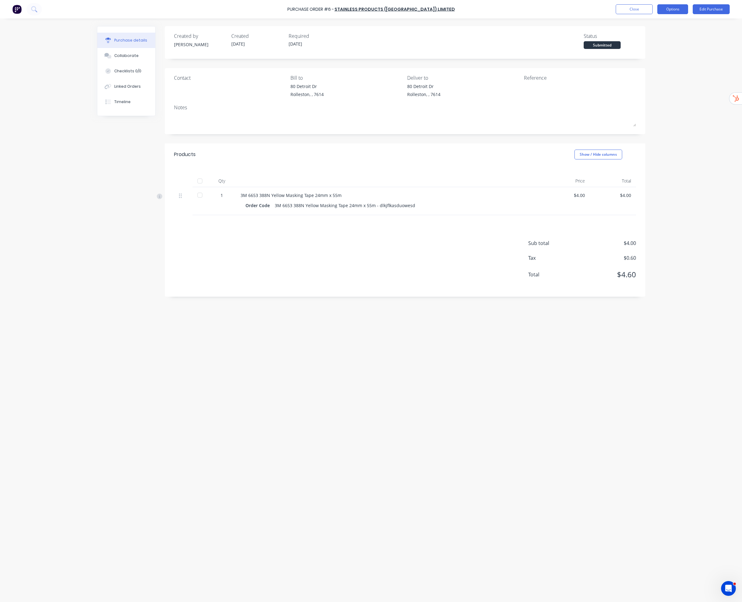
click at [663, 11] on button "Options" at bounding box center [672, 9] width 31 height 10
click at [660, 26] on div "Print / Email" at bounding box center [658, 25] width 47 height 9
click at [648, 52] on div "Without pricing" at bounding box center [658, 49] width 47 height 9
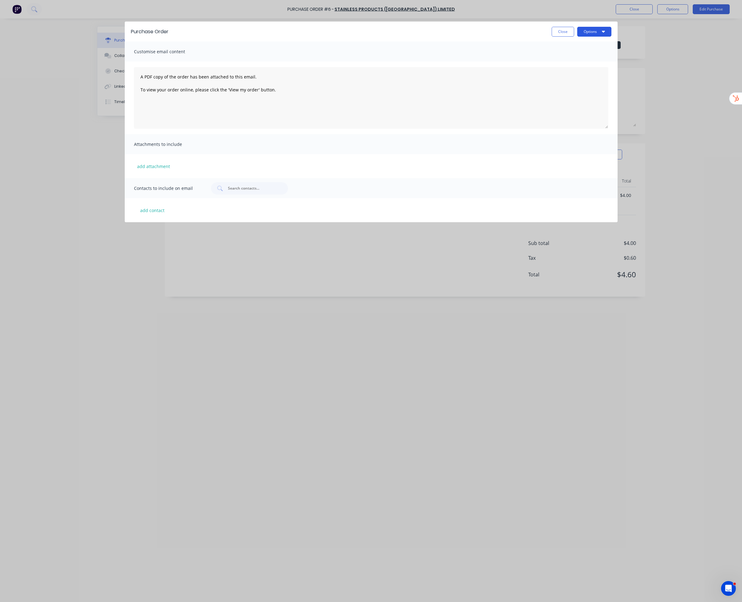
click at [604, 31] on icon "button" at bounding box center [602, 32] width 3 height 2
click at [582, 50] on div "Preview" at bounding box center [581, 47] width 47 height 9
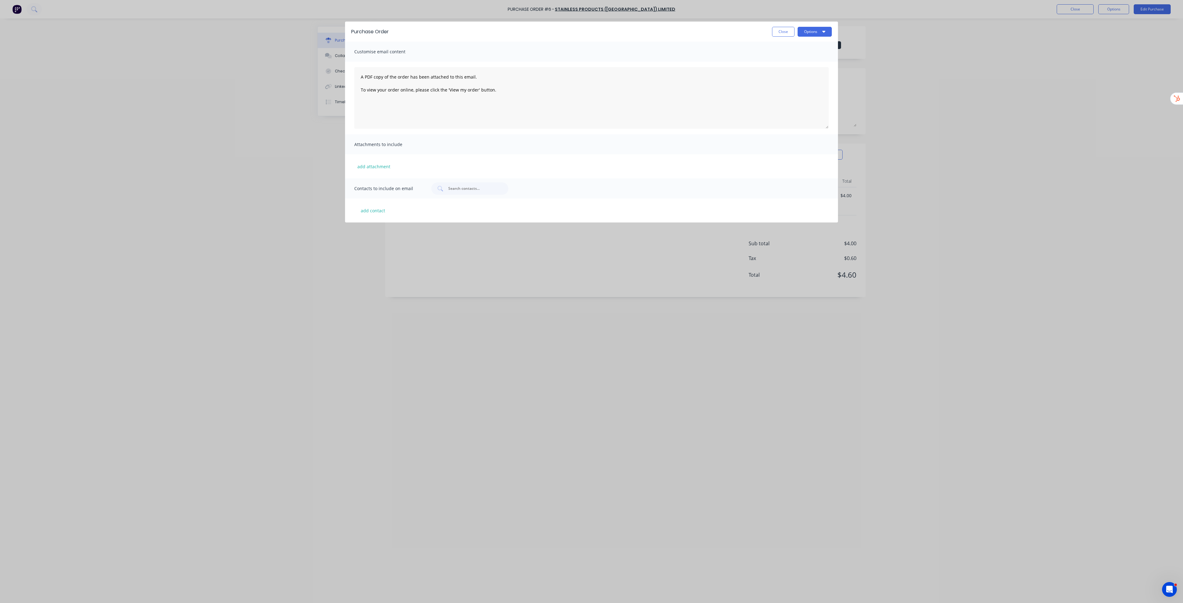
click at [742, 30] on div "Close Options" at bounding box center [802, 32] width 60 height 10
click at [742, 35] on button "Close" at bounding box center [783, 32] width 22 height 10
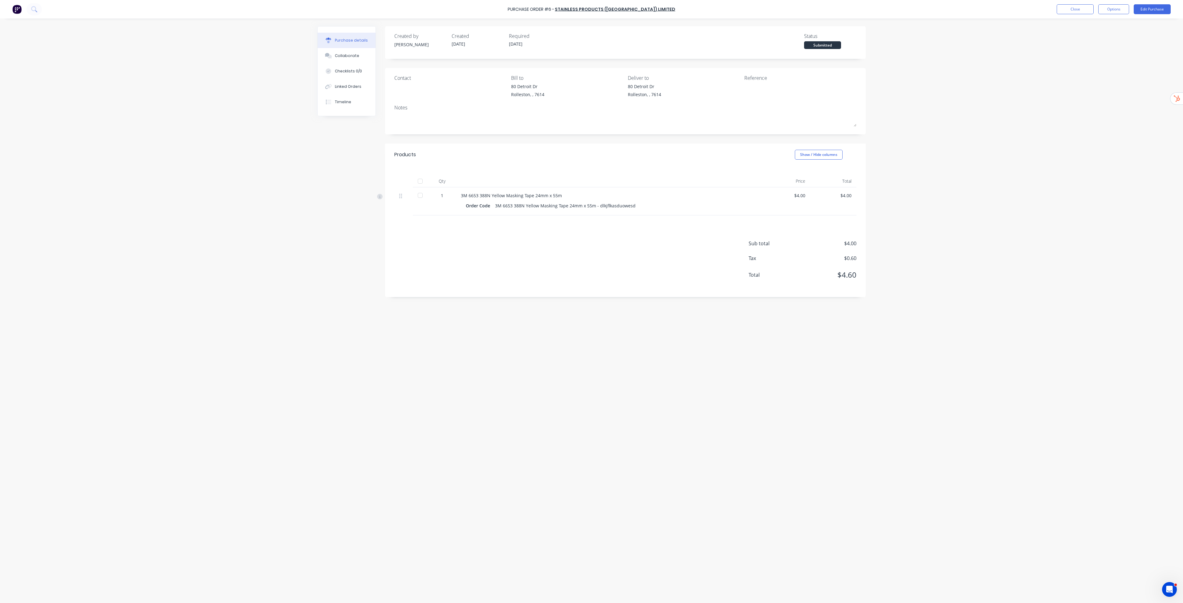
click at [742, 61] on div "Purchase Order #6 - Stainless Products ([GEOGRAPHIC_DATA]) Limited Close Option…" at bounding box center [591, 301] width 1183 height 603
click at [742, 6] on button "Close" at bounding box center [1074, 9] width 37 height 10
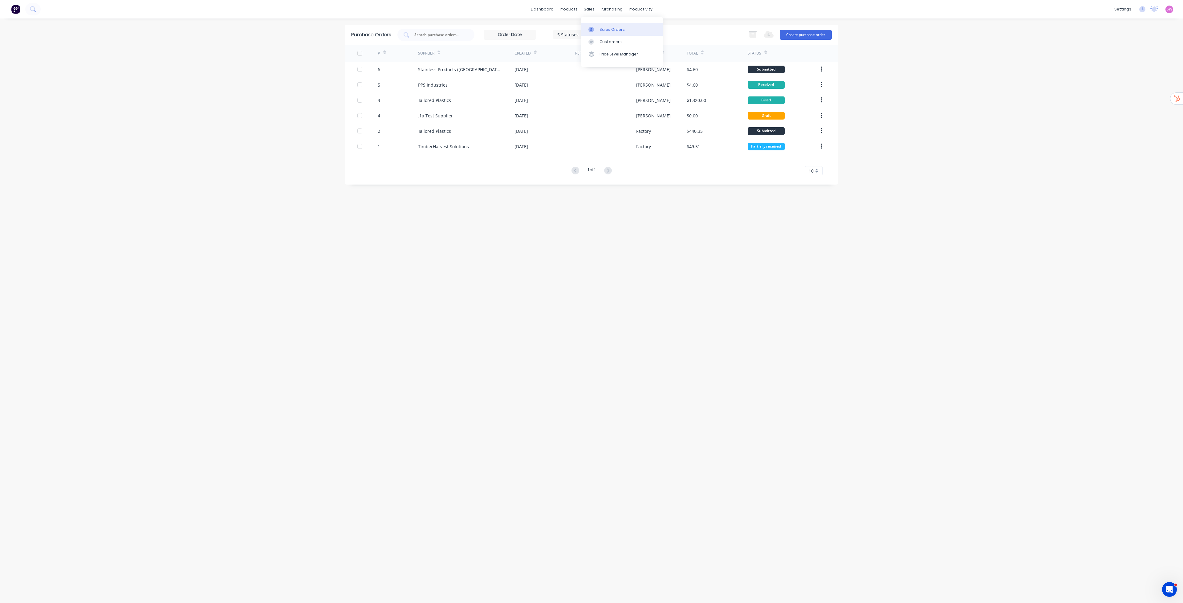
click at [599, 32] on link "Sales Orders" at bounding box center [622, 29] width 82 height 12
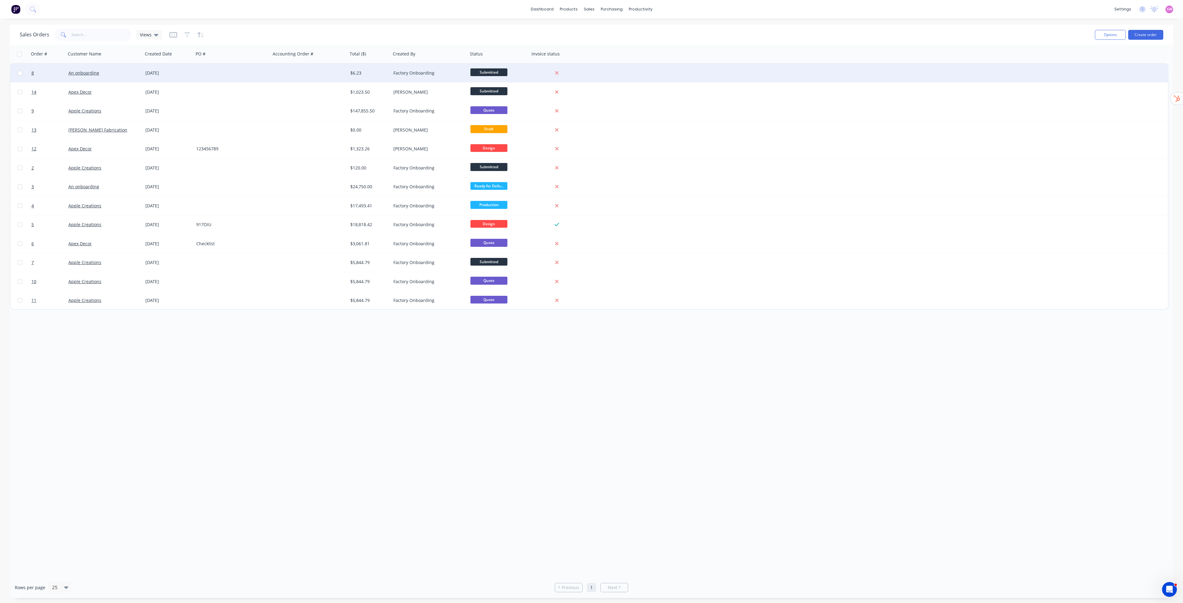
click at [285, 72] on div at bounding box center [309, 73] width 77 height 18
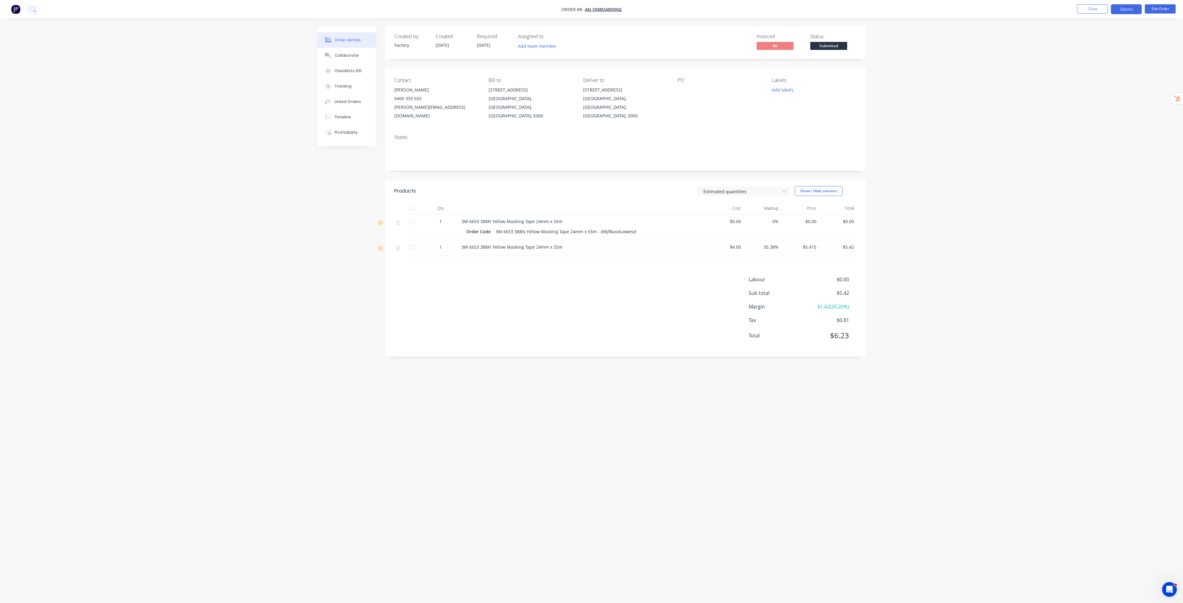
click at [742, 8] on button "Options" at bounding box center [1126, 9] width 31 height 10
click at [742, 111] on div "Purchase Products" at bounding box center [1107, 111] width 57 height 9
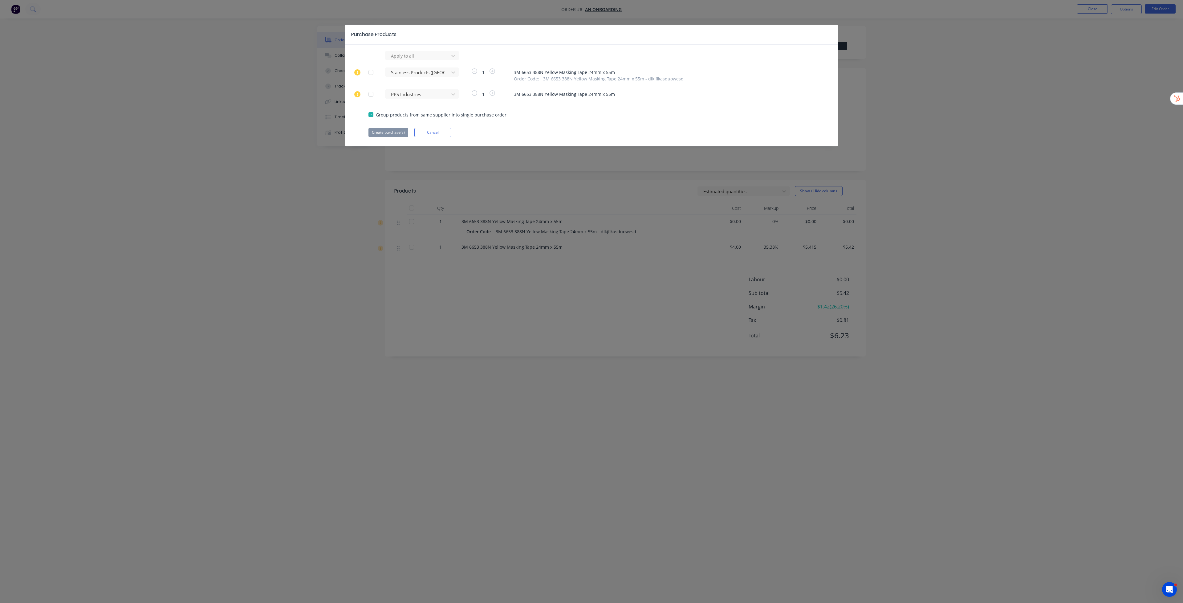
click at [374, 94] on div at bounding box center [371, 94] width 12 height 12
click at [374, 72] on div at bounding box center [371, 72] width 12 height 12
drag, startPoint x: 619, startPoint y: 93, endPoint x: 510, endPoint y: 95, distance: 109.1
click at [510, 95] on div "PPS Industries 1 3M 6653 388N Yellow Masking Tape 24mm x 55m" at bounding box center [591, 93] width 446 height 9
click at [444, 129] on button "Cancel" at bounding box center [432, 132] width 37 height 9
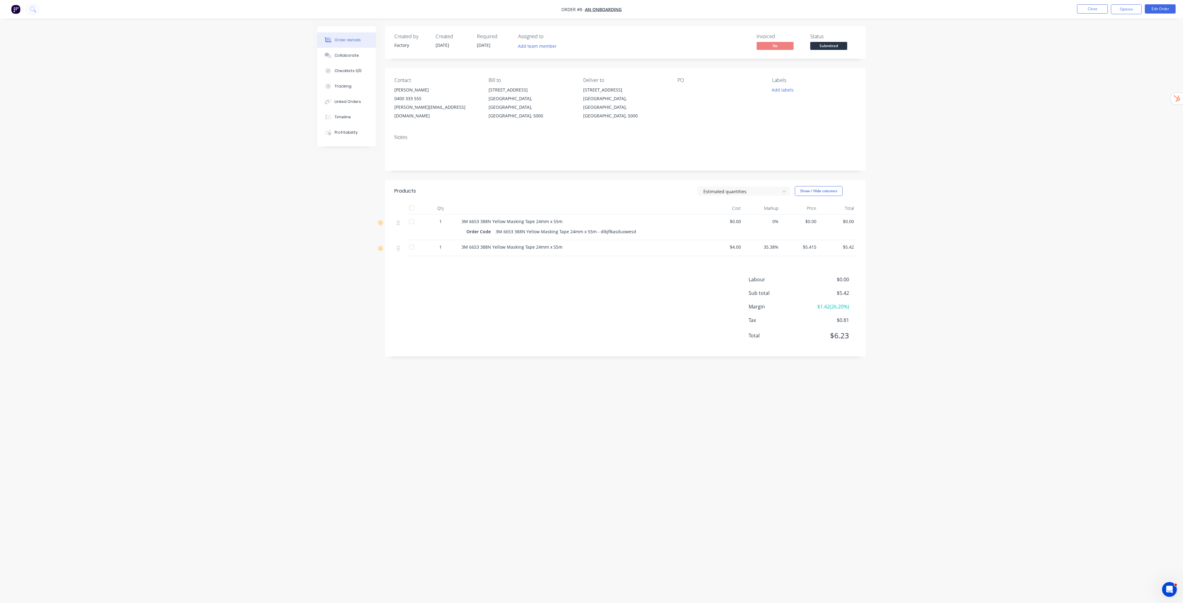
click at [742, 14] on nav "Order #8 - An onboarding Close Options Edit Order" at bounding box center [591, 9] width 1183 height 18
click at [742, 11] on button "Close" at bounding box center [1092, 8] width 31 height 9
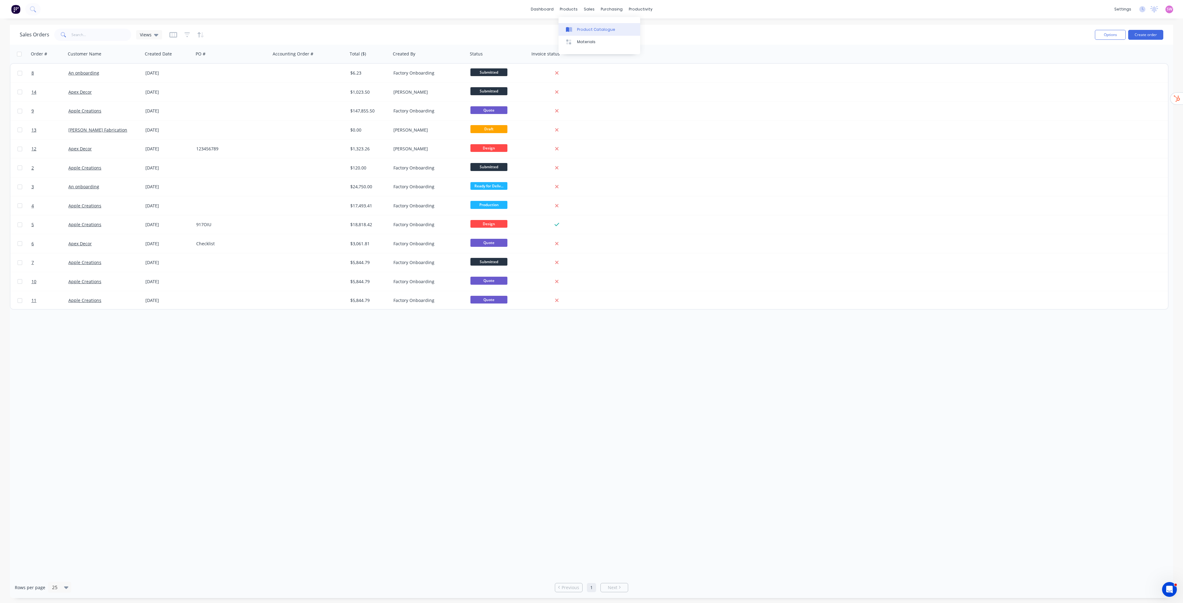
click at [585, 30] on div "Product Catalogue" at bounding box center [596, 30] width 38 height 6
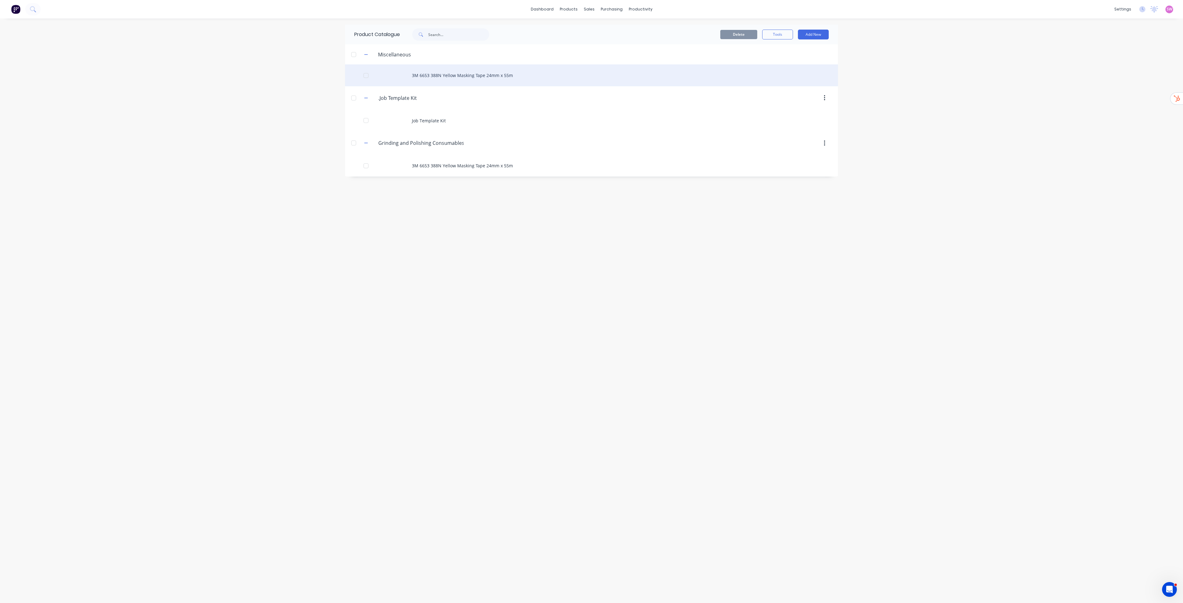
click at [459, 76] on div "3M 6653 388N Yellow Masking Tape 24mm x 55m" at bounding box center [591, 75] width 493 height 22
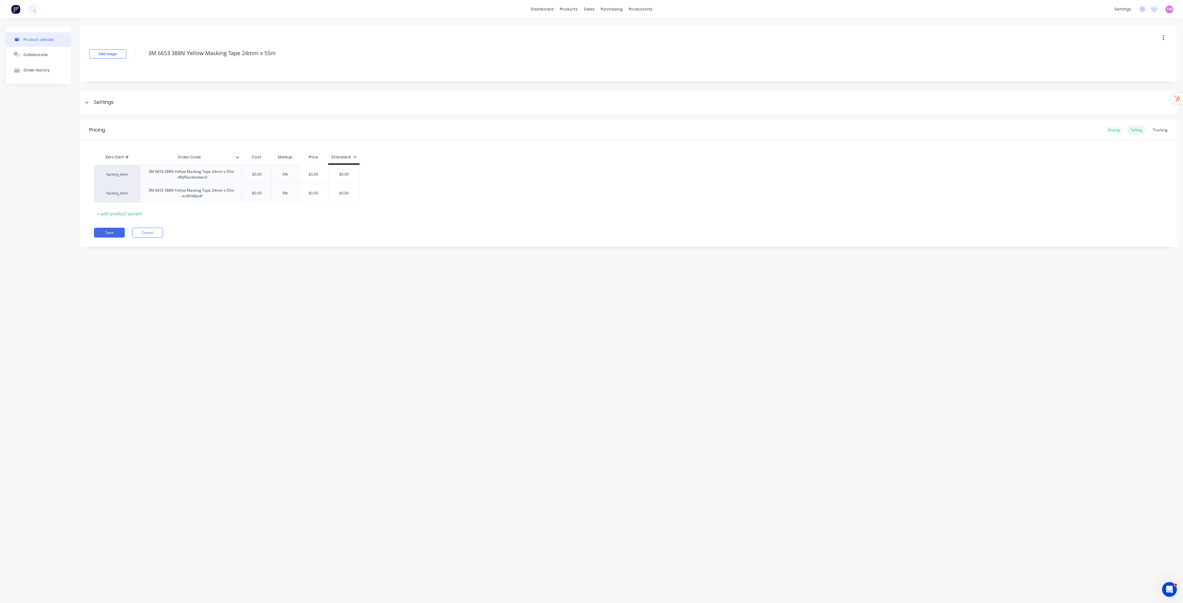
click at [742, 129] on div "Buying" at bounding box center [1114, 129] width 18 height 9
click at [742, 134] on div "Selling" at bounding box center [1136, 129] width 18 height 9
click at [742, 131] on div "Buying" at bounding box center [1114, 129] width 18 height 9
click at [742, 124] on div "Pricing Buying Selling Tracking" at bounding box center [628, 130] width 1096 height 20
drag, startPoint x: 1138, startPoint y: 127, endPoint x: 1136, endPoint y: 129, distance: 3.3
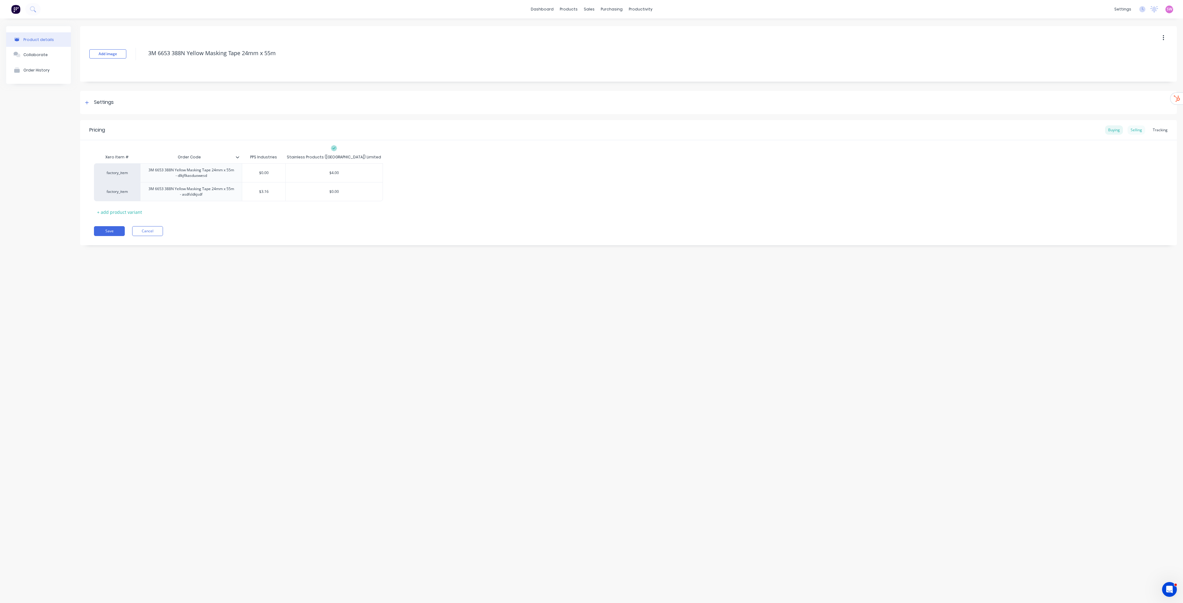
click at [742, 127] on div "Selling" at bounding box center [1136, 129] width 18 height 9
click at [742, 130] on div "Buying" at bounding box center [1114, 129] width 18 height 9
click at [742, 131] on div "Selling" at bounding box center [1136, 129] width 18 height 9
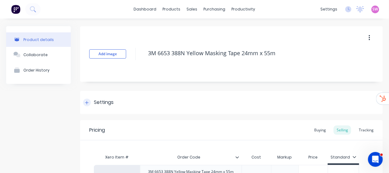
type textarea "x"
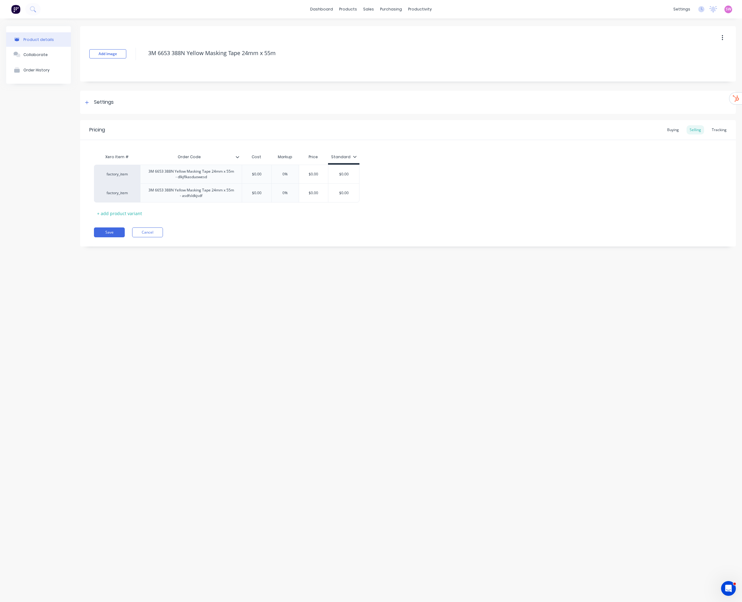
click at [395, 282] on div "Product details Collaborate Order History Add image 3M 6653 388N Yellow Masking…" at bounding box center [371, 304] width 742 height 572
click at [290, 318] on div "Product details Collaborate Order History Add image 3M 6653 388N Yellow Masking…" at bounding box center [371, 304] width 742 height 572
click at [644, 56] on div "Integrations" at bounding box center [642, 54] width 25 height 6
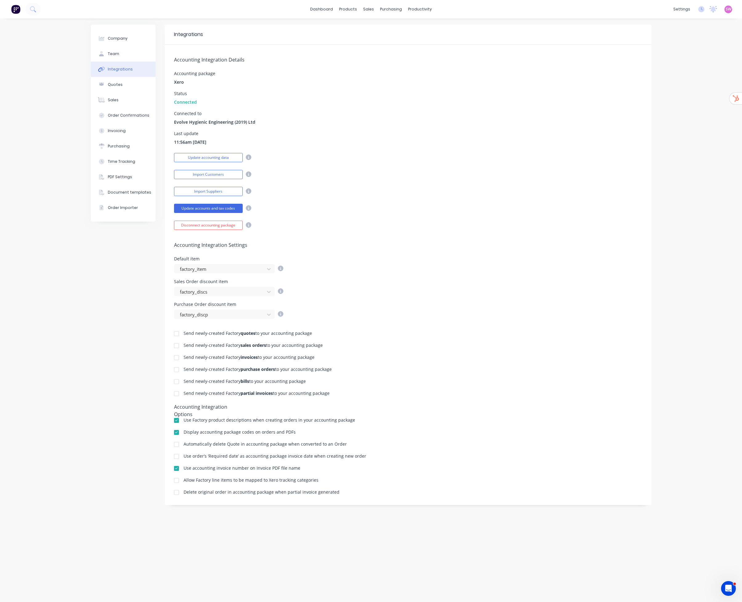
drag, startPoint x: 184, startPoint y: 335, endPoint x: 338, endPoint y: 399, distance: 166.2
click at [338, 399] on div "Send newly-created Factory quotes to your accounting package Send newly-created…" at bounding box center [408, 407] width 487 height 177
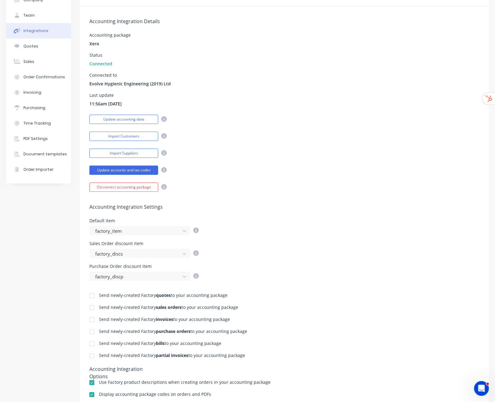
scroll to position [119, 0]
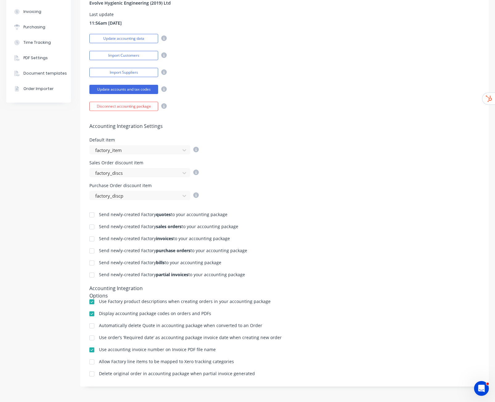
click at [257, 240] on div "Send newly-created Factory invoices to your accounting package" at bounding box center [284, 239] width 390 height 6
drag, startPoint x: 157, startPoint y: 215, endPoint x: 165, endPoint y: 214, distance: 7.7
click at [165, 214] on b "quotes" at bounding box center [163, 214] width 15 height 6
drag, startPoint x: 155, startPoint y: 225, endPoint x: 174, endPoint y: 225, distance: 19.1
click at [174, 225] on b "sales orders" at bounding box center [169, 226] width 26 height 6
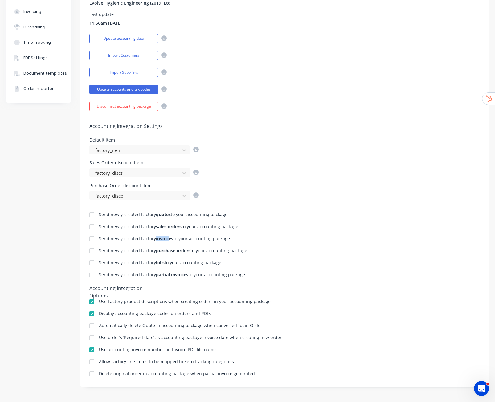
drag, startPoint x: 155, startPoint y: 235, endPoint x: 173, endPoint y: 238, distance: 18.3
click at [172, 238] on b "invoices" at bounding box center [164, 238] width 17 height 6
drag, startPoint x: 163, startPoint y: 249, endPoint x: 200, endPoint y: 253, distance: 36.9
click at [200, 253] on div "Send newly-created Factory purchase orders to your accounting package" at bounding box center [173, 251] width 148 height 6
click at [167, 262] on div "Send newly-created Factory bills to your accounting package" at bounding box center [160, 262] width 122 height 4
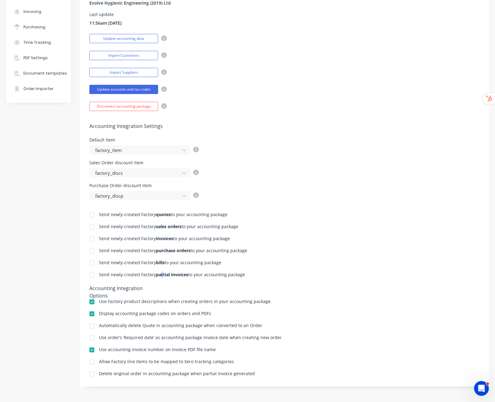
drag, startPoint x: 165, startPoint y: 276, endPoint x: 183, endPoint y: 277, distance: 17.9
click at [175, 276] on b "partial invoices" at bounding box center [172, 274] width 32 height 6
click at [369, 236] on div "Send newly-created Factory invoices to your accounting package" at bounding box center [284, 239] width 390 height 6
drag, startPoint x: 154, startPoint y: 214, endPoint x: 184, endPoint y: 216, distance: 30.5
click at [184, 216] on div "Send newly-created Factory quotes to your accounting package" at bounding box center [163, 214] width 128 height 4
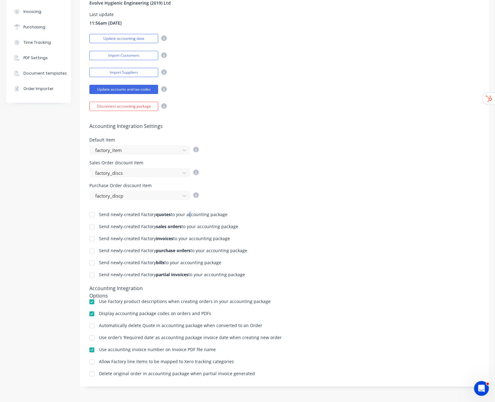
click at [188, 215] on div "Send newly-created Factory quotes to your accounting package" at bounding box center [163, 214] width 128 height 4
click at [171, 239] on b "invoices" at bounding box center [164, 238] width 17 height 6
drag, startPoint x: 157, startPoint y: 239, endPoint x: 213, endPoint y: 240, distance: 56.1
click at [213, 240] on div "Send newly-created Factory invoices to your accounting package" at bounding box center [164, 238] width 131 height 4
drag, startPoint x: 156, startPoint y: 213, endPoint x: 169, endPoint y: 215, distance: 13.7
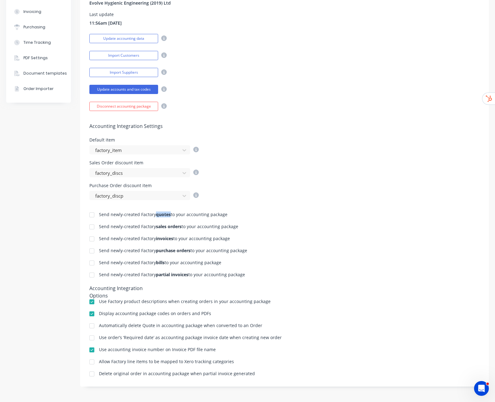
click at [169, 215] on b "quotes" at bounding box center [163, 214] width 15 height 6
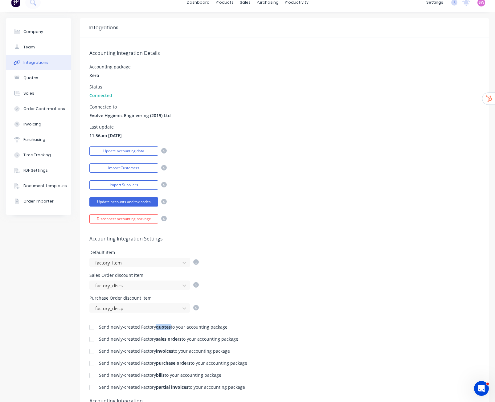
scroll to position [0, 0]
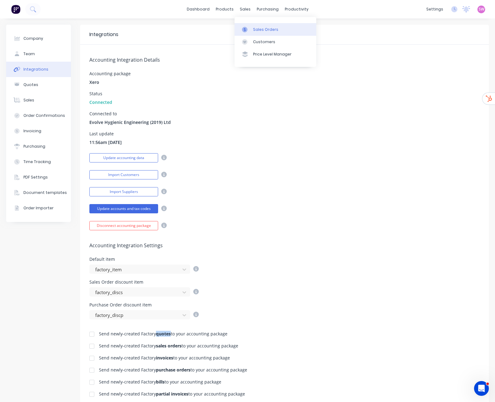
click at [252, 28] on link "Sales Orders" at bounding box center [275, 29] width 82 height 12
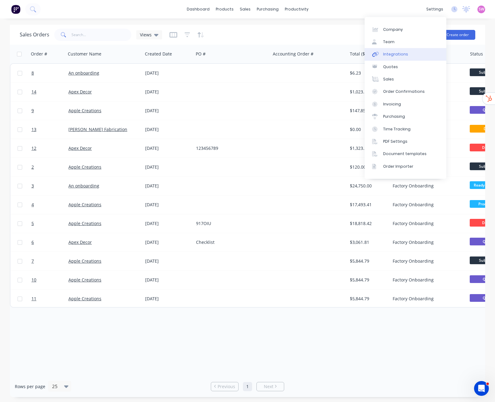
click at [399, 51] on link "Integrations" at bounding box center [405, 54] width 82 height 12
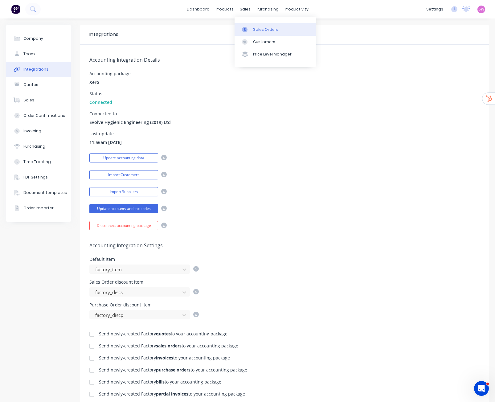
click at [250, 27] on div at bounding box center [246, 30] width 9 height 6
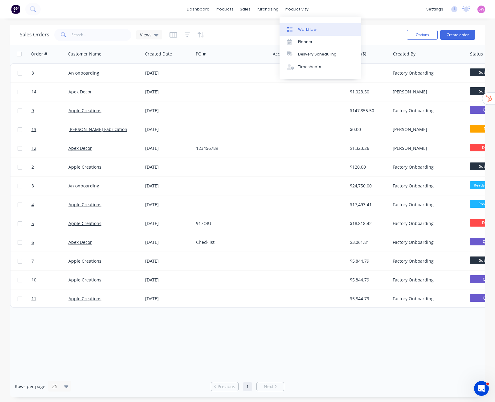
click at [301, 29] on div "Workflow" at bounding box center [307, 30] width 18 height 6
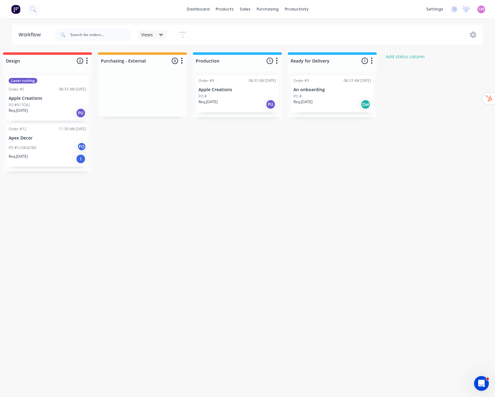
scroll to position [0, 111]
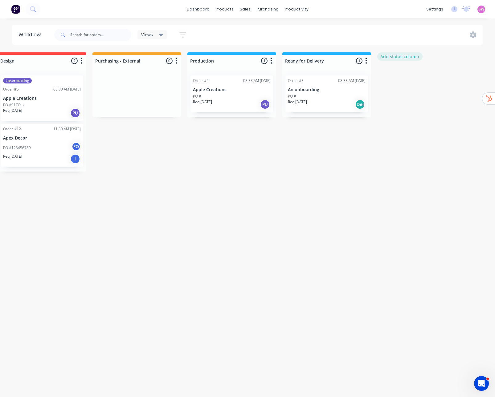
click at [400, 56] on button "Add status column" at bounding box center [399, 56] width 45 height 8
drag, startPoint x: 434, startPoint y: 129, endPoint x: 398, endPoint y: 116, distance: 38.3
click at [434, 129] on div "Submitted 4 Status colour #273444 hex #273444 Save Cancel Summaries Total order…" at bounding box center [220, 147] width 670 height 191
drag, startPoint x: 408, startPoint y: 190, endPoint x: 415, endPoint y: 171, distance: 20.3
click at [408, 190] on div "Submitted 4 Status colour #273444 hex #273444 Save Cancel Summaries Total order…" at bounding box center [220, 147] width 670 height 191
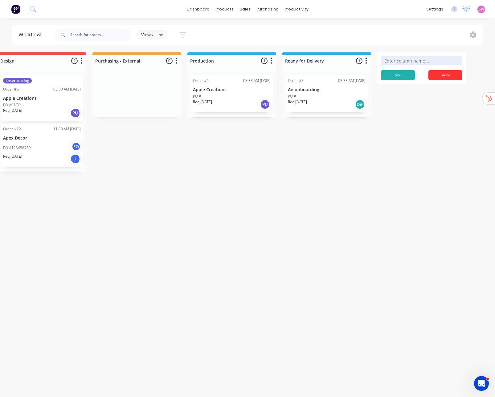
click at [457, 73] on button "Cancel" at bounding box center [445, 75] width 34 height 10
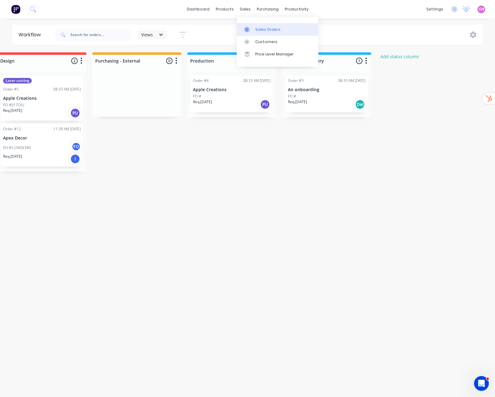
click at [257, 25] on link "Sales Orders" at bounding box center [278, 29] width 82 height 12
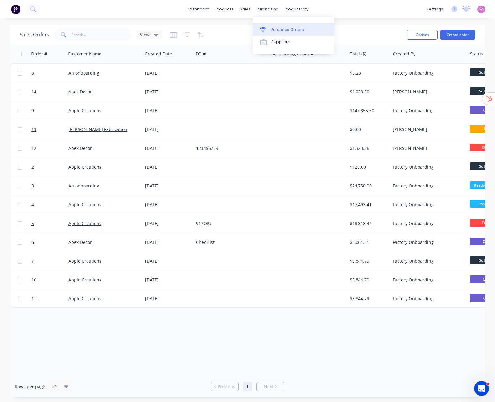
click at [272, 27] on div "Purchase Orders" at bounding box center [287, 30] width 33 height 6
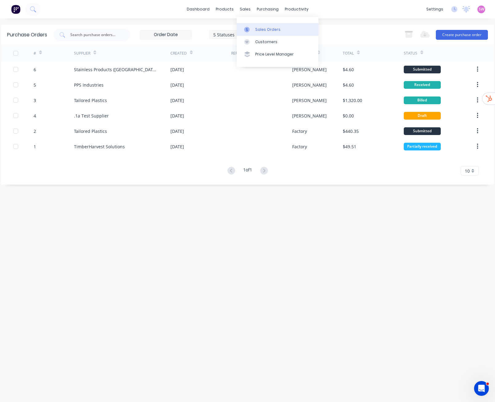
click at [258, 31] on div "Sales Orders" at bounding box center [267, 30] width 25 height 6
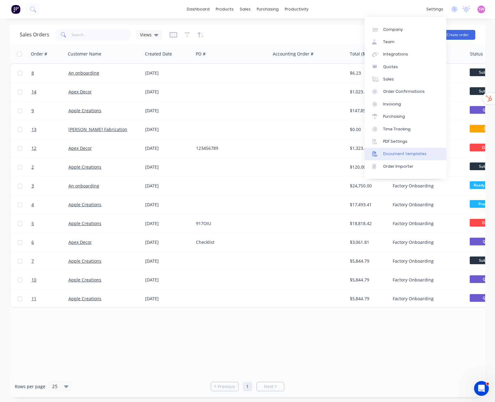
click at [419, 155] on div "Document templates" at bounding box center [404, 154] width 43 height 6
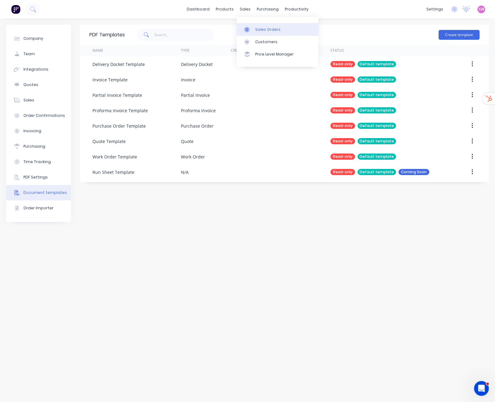
click at [273, 31] on div "Sales Orders" at bounding box center [267, 30] width 25 height 6
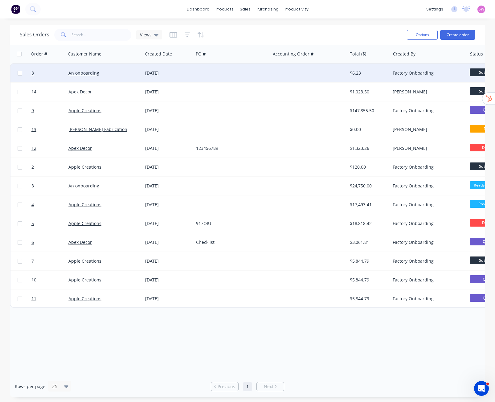
click at [308, 73] on div at bounding box center [308, 73] width 77 height 18
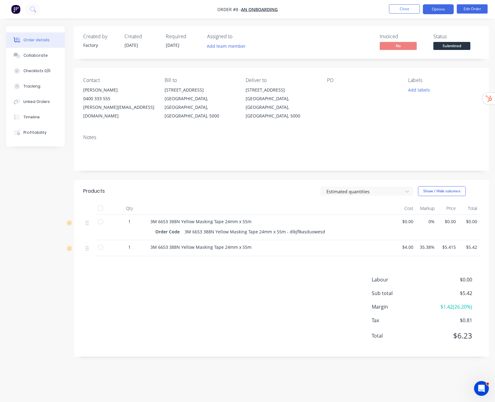
click at [443, 9] on button "Options" at bounding box center [438, 9] width 31 height 10
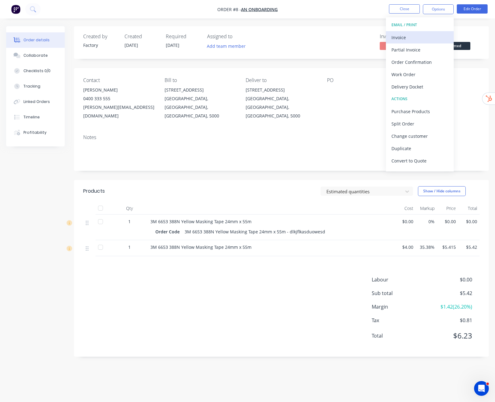
click at [415, 41] on div "Invoice" at bounding box center [419, 37] width 57 height 9
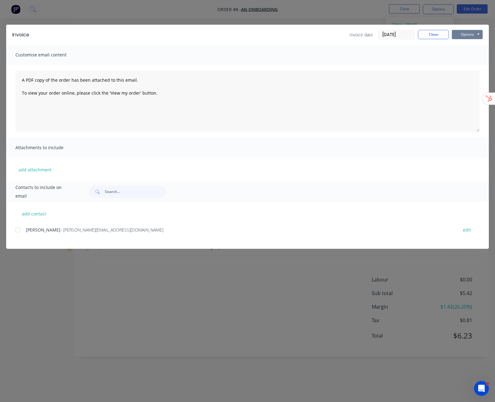
click at [467, 35] on button "Options" at bounding box center [466, 34] width 31 height 9
click at [465, 45] on button "Preview" at bounding box center [470, 45] width 39 height 10
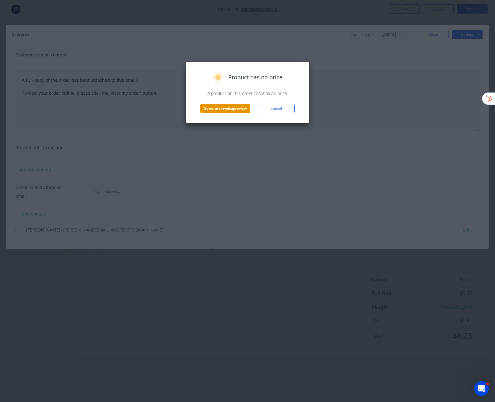
click at [231, 112] on button "Generate invoice preview" at bounding box center [225, 108] width 50 height 9
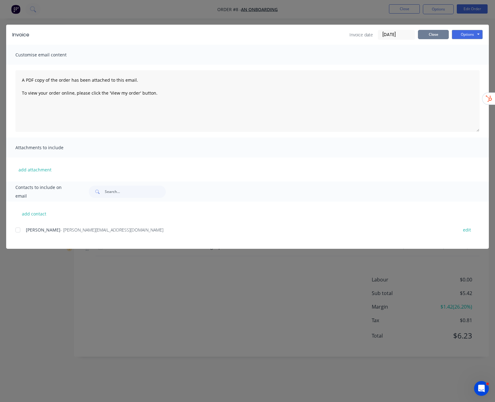
click at [432, 35] on button "Close" at bounding box center [433, 34] width 31 height 9
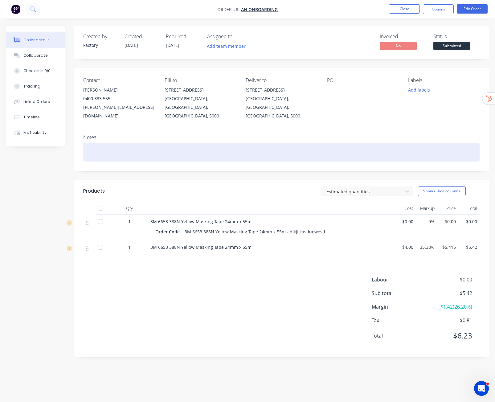
click at [101, 143] on div at bounding box center [281, 152] width 396 height 19
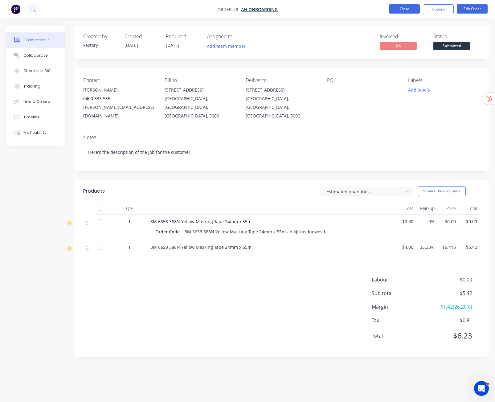
click at [405, 9] on button "Close" at bounding box center [404, 8] width 31 height 9
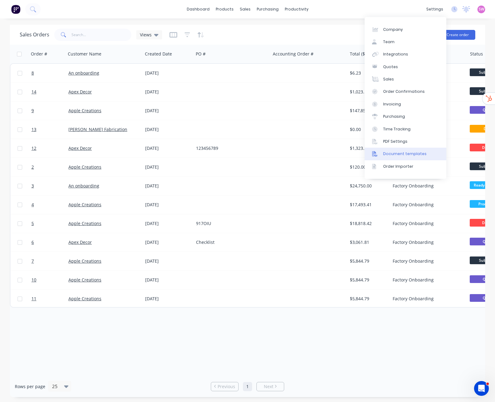
click at [412, 155] on div "Document templates" at bounding box center [404, 154] width 43 height 6
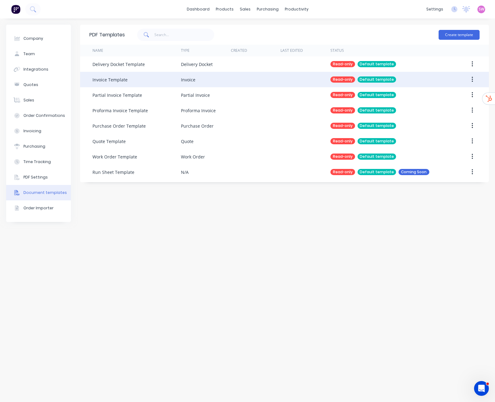
click at [257, 82] on div at bounding box center [256, 79] width 50 height 15
click at [474, 80] on button "button" at bounding box center [472, 79] width 14 height 11
click at [451, 96] on div "Duplicate" at bounding box center [449, 95] width 47 height 9
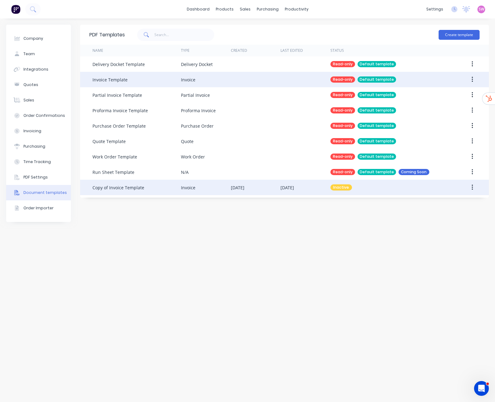
click at [244, 187] on div "[DATE]" at bounding box center [238, 187] width 14 height 6
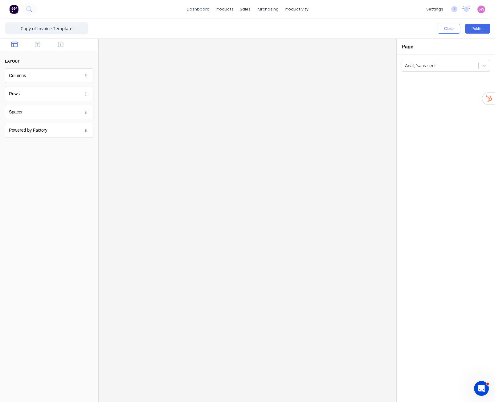
click at [37, 45] on icon "button" at bounding box center [38, 44] width 6 height 6
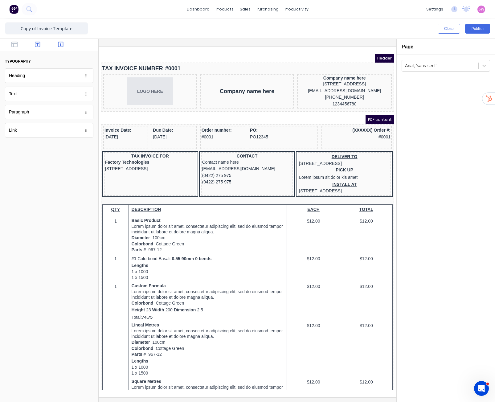
click at [60, 44] on icon "button" at bounding box center [61, 44] width 6 height 6
drag, startPoint x: 38, startPoint y: 287, endPoint x: 200, endPoint y: 163, distance: 204.2
click at [60, 43] on icon "button" at bounding box center [61, 44] width 6 height 6
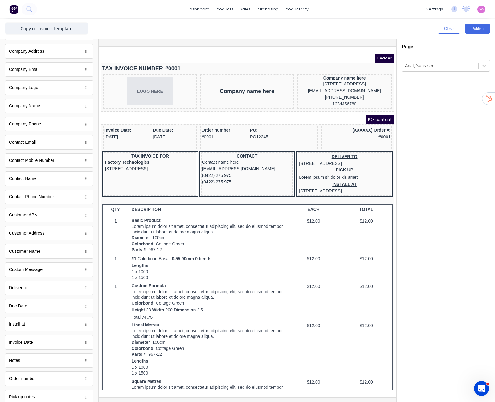
scroll to position [190, 0]
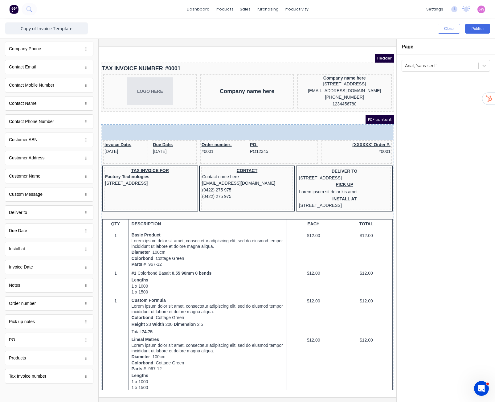
drag, startPoint x: 26, startPoint y: 285, endPoint x: 181, endPoint y: 131, distance: 219.1
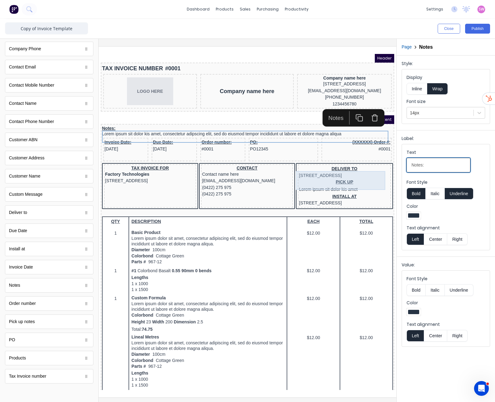
drag, startPoint x: 515, startPoint y: 213, endPoint x: 367, endPoint y: 165, distance: 155.1
click at [420, 163] on input "Notes:" at bounding box center [438, 165] width 64 height 14
click at [410, 165] on input "Notes:" at bounding box center [438, 165] width 64 height 14
type input "Job Notes:"
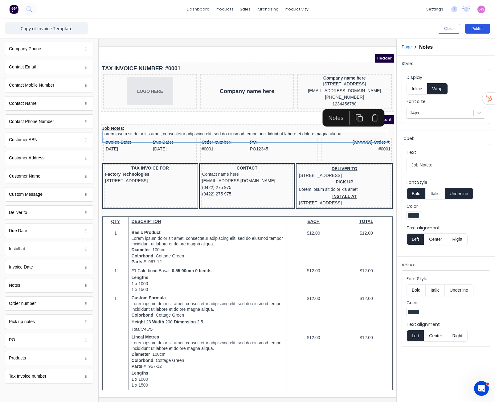
click at [479, 27] on button "Publish" at bounding box center [477, 29] width 25 height 10
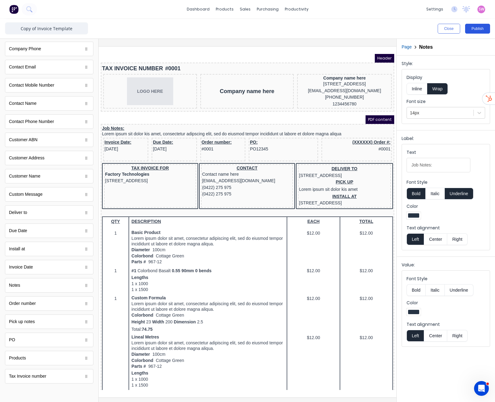
scroll to position [0, 0]
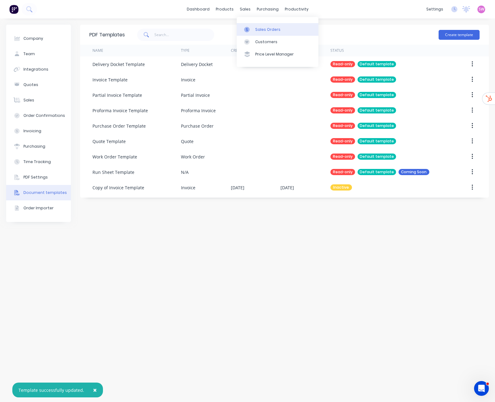
click at [254, 30] on link "Sales Orders" at bounding box center [278, 29] width 82 height 12
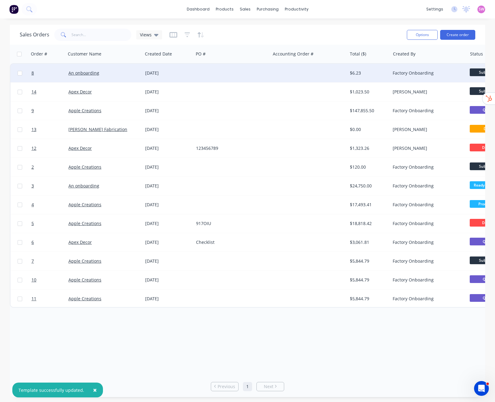
click at [239, 82] on div at bounding box center [231, 73] width 77 height 18
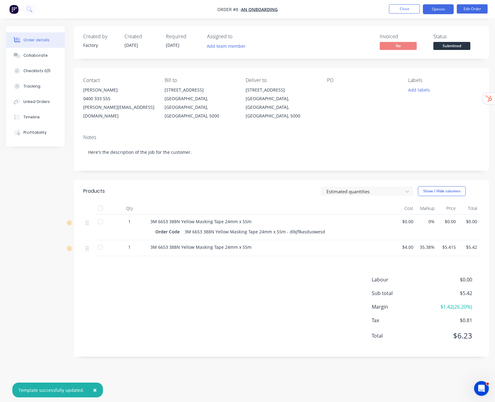
click at [444, 6] on button "Options" at bounding box center [438, 9] width 31 height 10
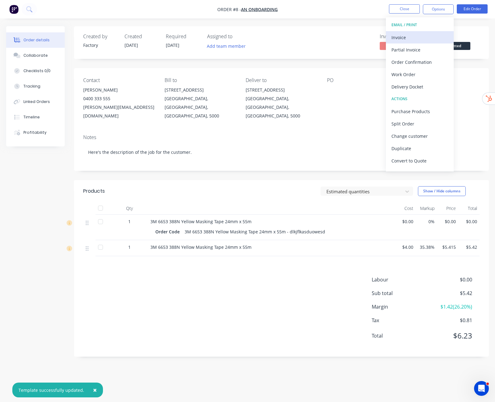
click at [420, 38] on div "Invoice" at bounding box center [419, 37] width 57 height 9
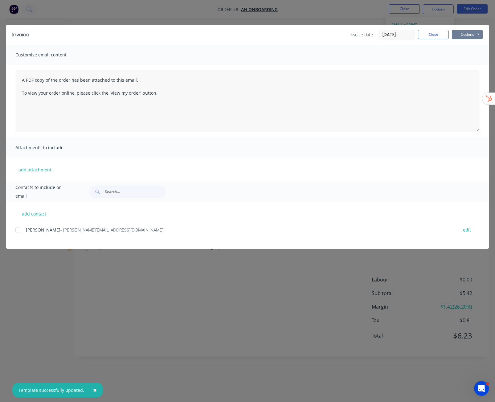
click at [470, 35] on button "Options" at bounding box center [466, 34] width 31 height 9
click at [463, 48] on button "Preview" at bounding box center [470, 45] width 39 height 10
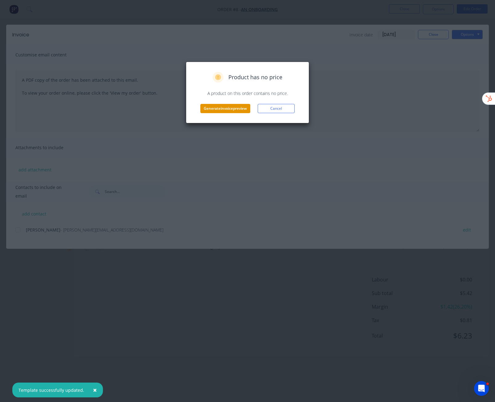
click at [231, 107] on button "Generate invoice preview" at bounding box center [225, 108] width 50 height 9
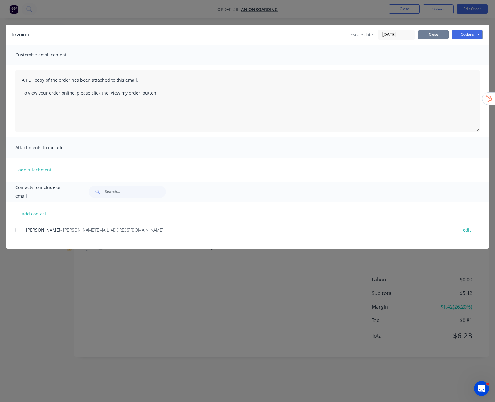
click at [440, 34] on button "Close" at bounding box center [433, 34] width 31 height 9
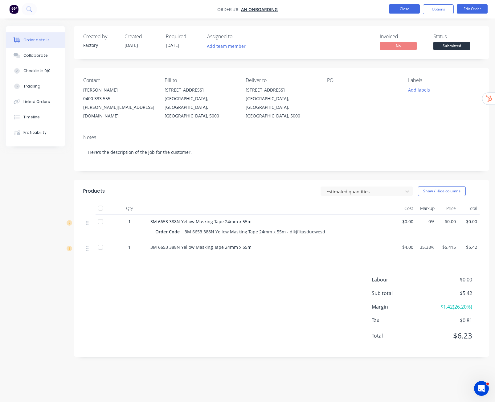
click at [406, 13] on button "Close" at bounding box center [404, 8] width 31 height 9
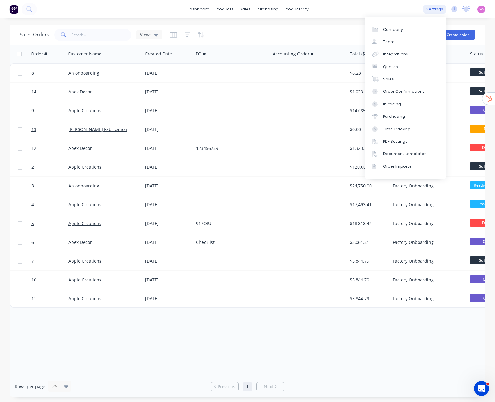
click at [441, 9] on div "settings" at bounding box center [434, 9] width 23 height 9
click at [415, 155] on div "Document templates" at bounding box center [404, 154] width 43 height 6
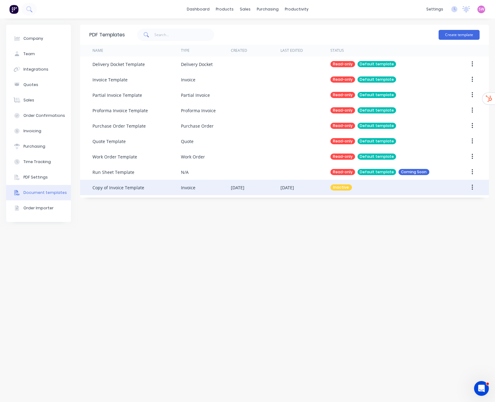
click at [471, 185] on button "button" at bounding box center [472, 187] width 14 height 11
click at [449, 217] on div "Make default" at bounding box center [449, 215] width 47 height 9
click at [260, 34] on link "Sales Orders" at bounding box center [278, 29] width 82 height 12
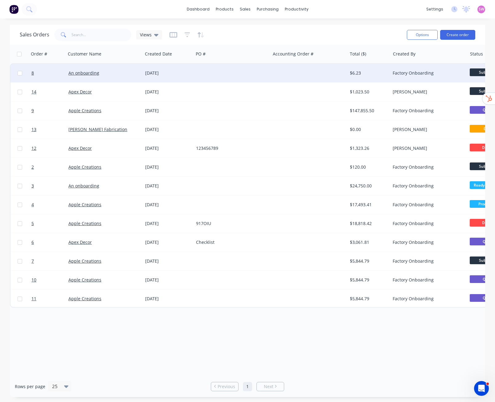
click at [178, 69] on div "[DATE]" at bounding box center [168, 73] width 51 height 18
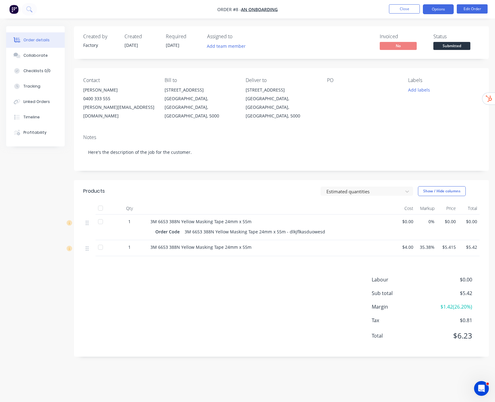
click at [427, 9] on button "Options" at bounding box center [438, 9] width 31 height 10
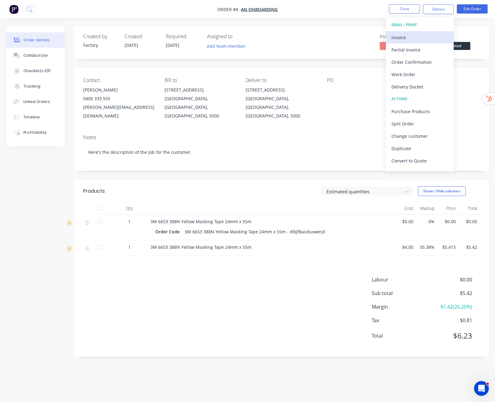
click at [413, 33] on div "Invoice" at bounding box center [419, 37] width 57 height 9
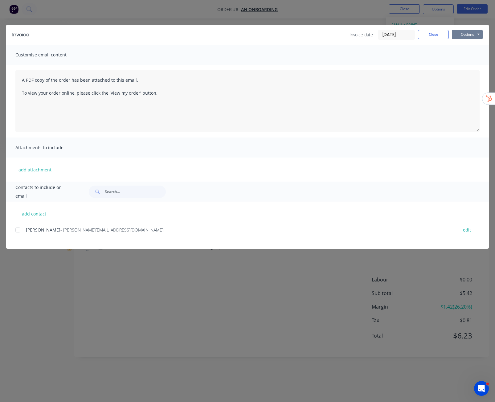
click at [458, 30] on button "Options" at bounding box center [466, 34] width 31 height 9
click at [461, 43] on button "Preview" at bounding box center [470, 45] width 39 height 10
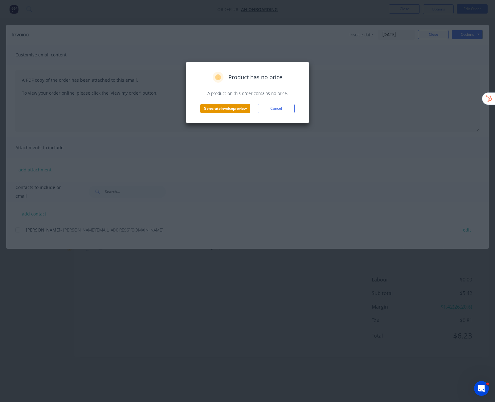
click at [210, 110] on button "Generate invoice preview" at bounding box center [225, 108] width 50 height 9
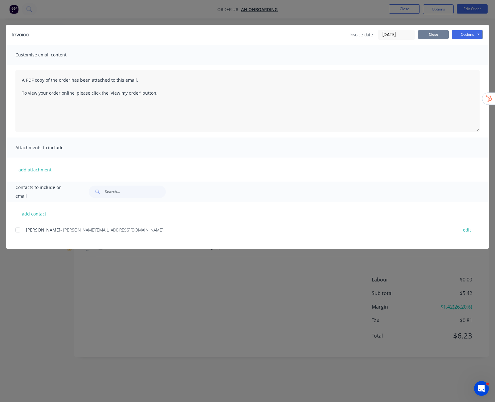
click at [442, 34] on button "Close" at bounding box center [433, 34] width 31 height 9
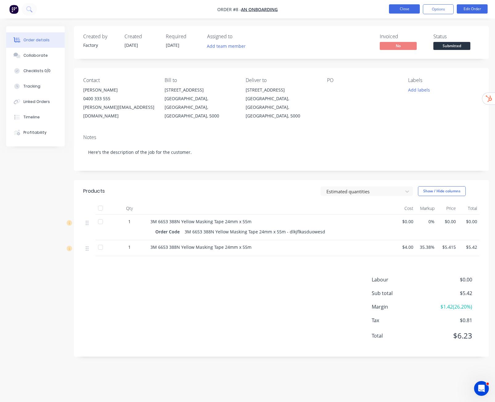
click at [413, 9] on button "Close" at bounding box center [404, 8] width 31 height 9
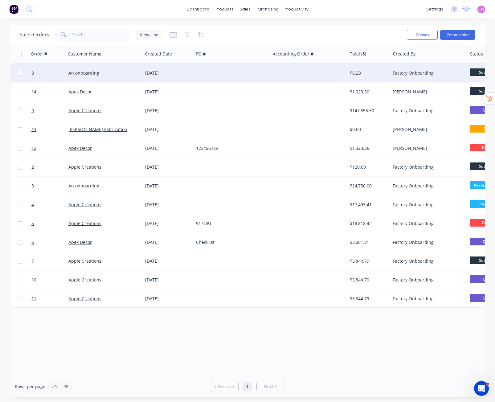
click at [261, 68] on div at bounding box center [231, 73] width 77 height 18
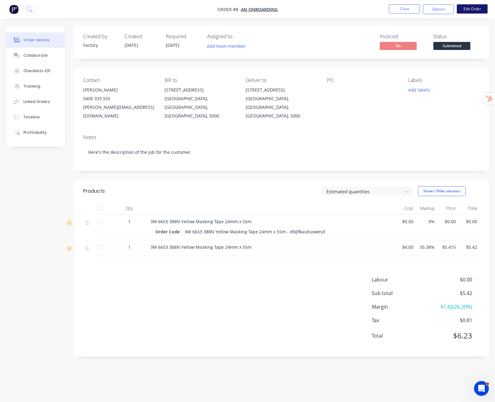
click at [476, 9] on button "Edit Order" at bounding box center [471, 8] width 31 height 9
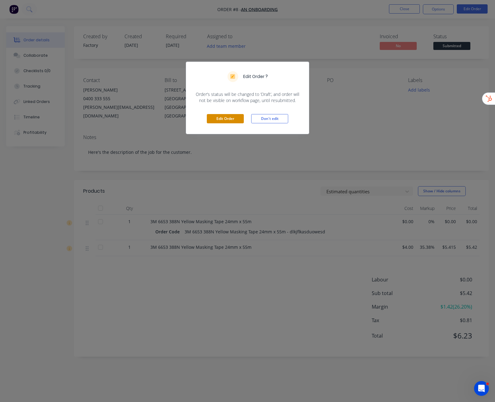
click at [226, 120] on button "Edit Order" at bounding box center [225, 118] width 37 height 9
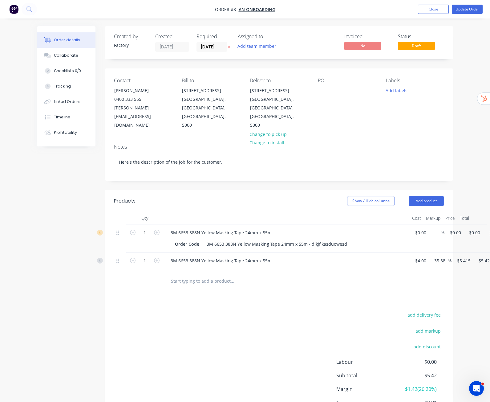
click at [483, 228] on button "button" at bounding box center [490, 233] width 14 height 11
click at [450, 282] on div "Delete" at bounding box center [468, 286] width 47 height 9
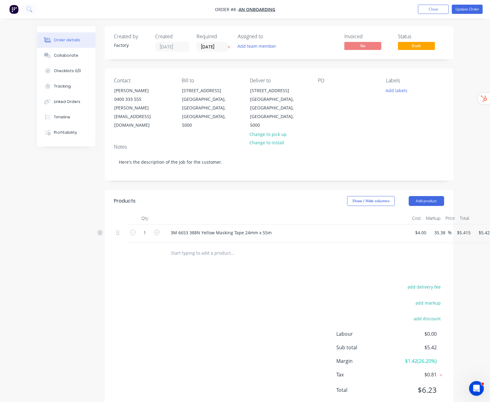
click at [455, 282] on div "Delete" at bounding box center [478, 286] width 47 height 9
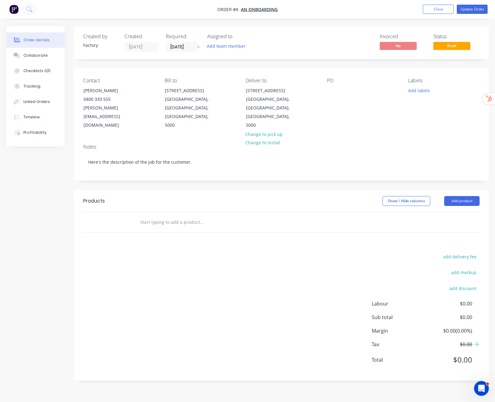
click at [157, 216] on input "text" at bounding box center [201, 222] width 123 height 12
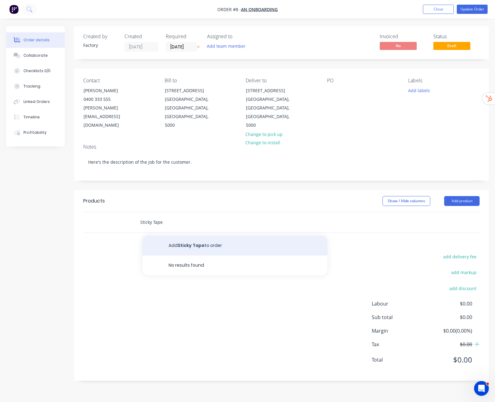
type input "Sticky Tape"
click at [188, 236] on button "Add Sticky Tape to order" at bounding box center [234, 246] width 185 height 20
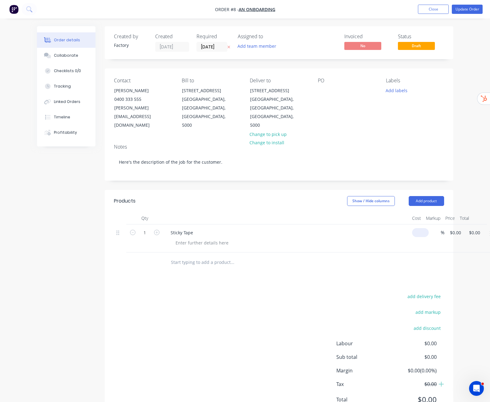
click at [415, 228] on input at bounding box center [422, 232] width 14 height 9
type input "$250.00"
click at [439, 228] on input at bounding box center [442, 232] width 7 height 9
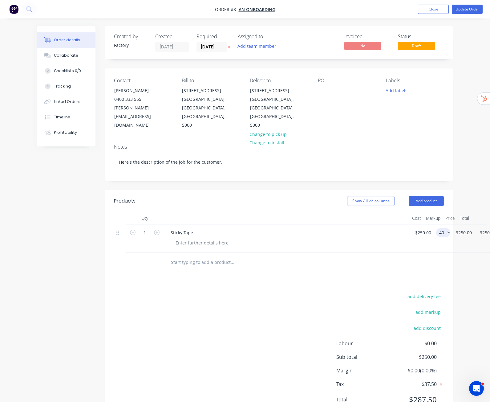
type input "40"
type input "$350.00"
click at [431, 252] on div at bounding box center [279, 262] width 330 height 20
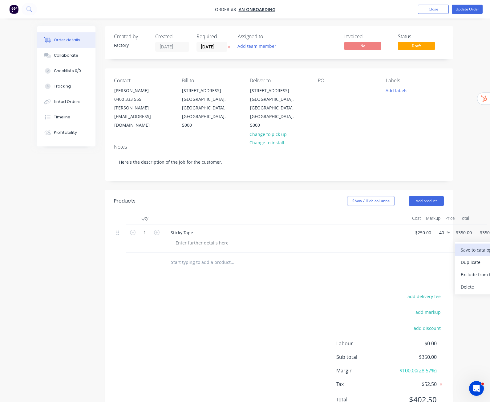
click at [461, 245] on div "Save to catalogue" at bounding box center [484, 249] width 47 height 9
click at [431, 9] on button "Close" at bounding box center [433, 9] width 31 height 9
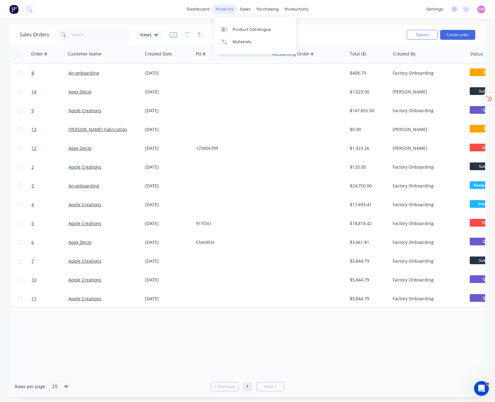
click at [230, 12] on div "products" at bounding box center [225, 9] width 24 height 9
click at [239, 34] on link "Product Catalogue" at bounding box center [255, 29] width 82 height 12
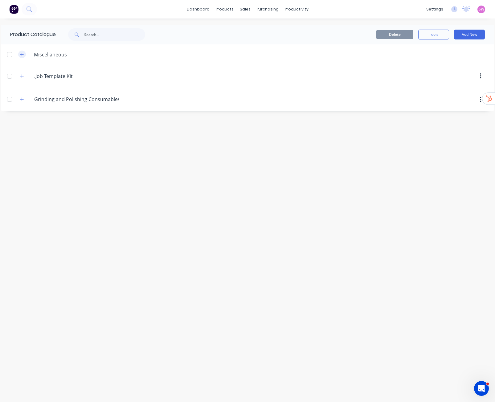
click at [23, 55] on icon "button" at bounding box center [21, 54] width 3 height 3
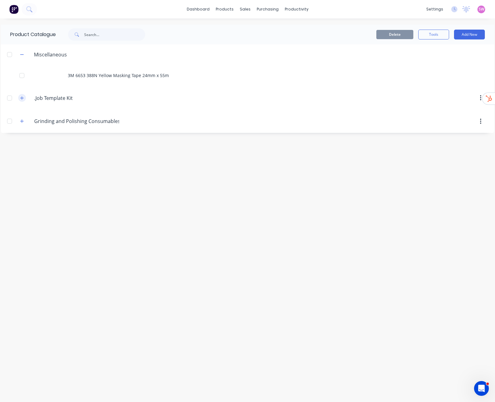
click at [23, 100] on button "button" at bounding box center [22, 98] width 8 height 8
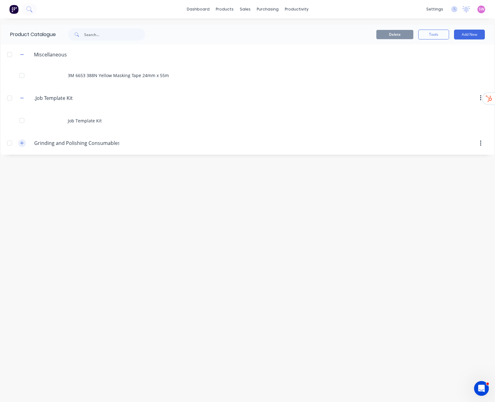
click at [22, 142] on icon "button" at bounding box center [21, 142] width 3 height 3
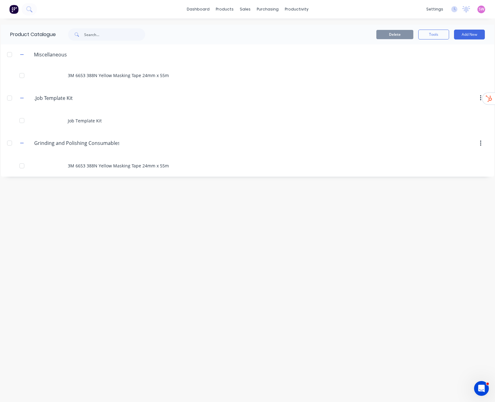
click at [148, 216] on div "Product Catalogue Delete Tools Add New Miscellaneous 3M 6653 388N Yellow Maskin…" at bounding box center [247, 210] width 493 height 371
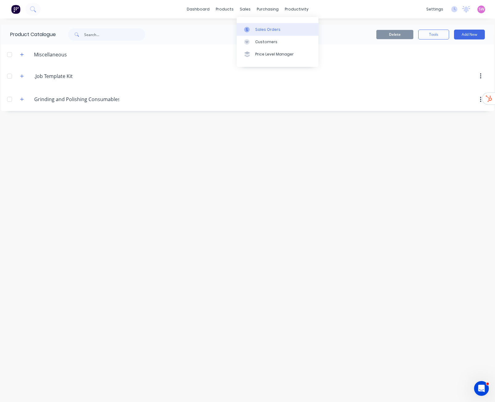
click at [256, 23] on link "Sales Orders" at bounding box center [278, 29] width 82 height 12
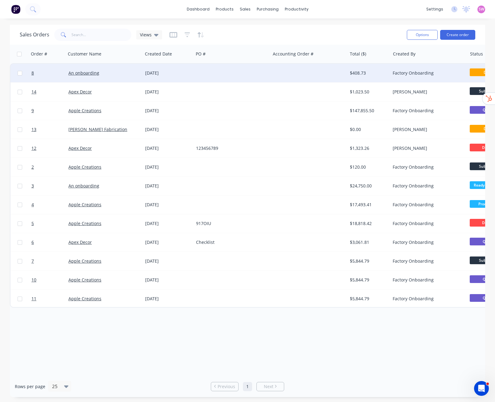
click at [350, 69] on div "$408.73" at bounding box center [368, 73] width 43 height 18
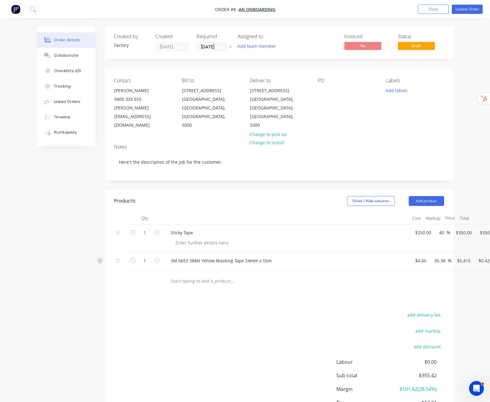
click at [298, 274] on div "Products Show / Hide columns Add product Qty Cost Markup Price Total 1 Sticky T…" at bounding box center [279, 314] width 349 height 249
click at [461, 245] on div "Save to catalogue" at bounding box center [484, 249] width 47 height 9
click at [444, 196] on button "Add product" at bounding box center [426, 201] width 35 height 10
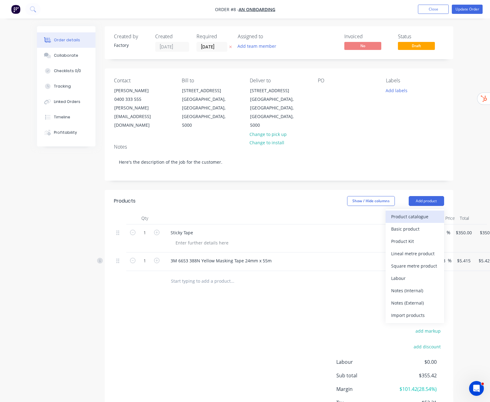
click at [439, 212] on div "Product catalogue" at bounding box center [414, 216] width 47 height 9
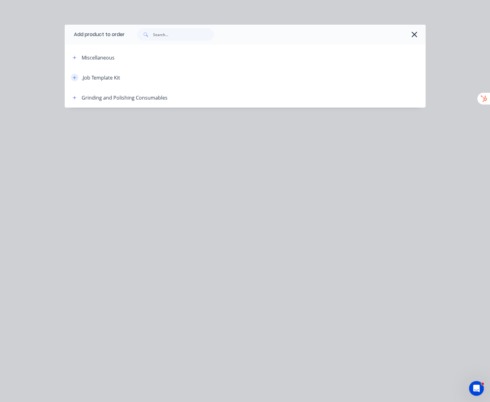
click at [73, 78] on icon "button" at bounding box center [75, 77] width 4 height 4
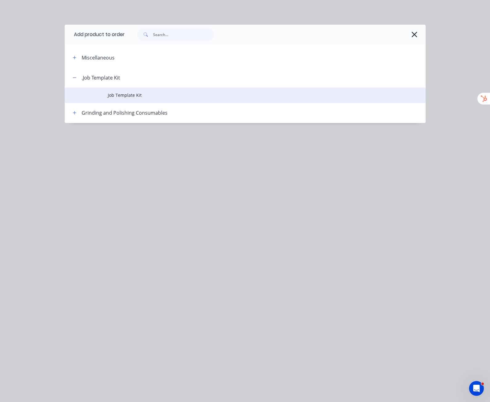
click at [108, 94] on span "Job Template Kit" at bounding box center [235, 95] width 254 height 6
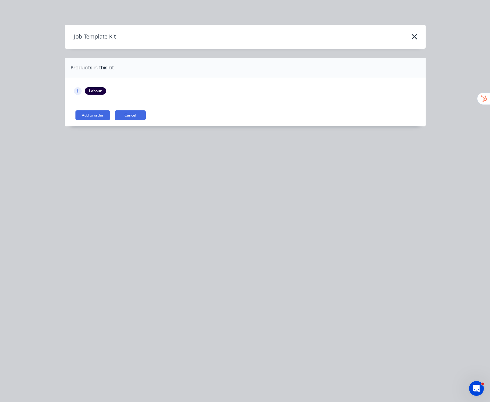
click at [76, 90] on icon "button" at bounding box center [78, 91] width 4 height 4
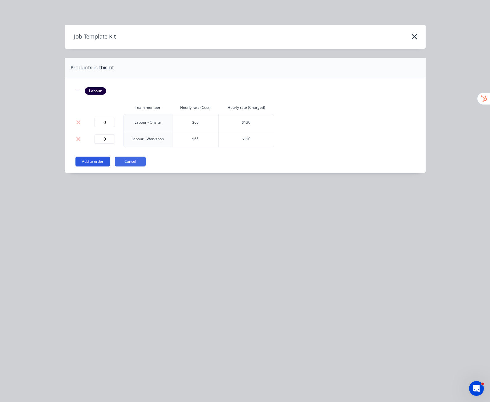
click at [75, 164] on button "Add to order" at bounding box center [92, 161] width 34 height 10
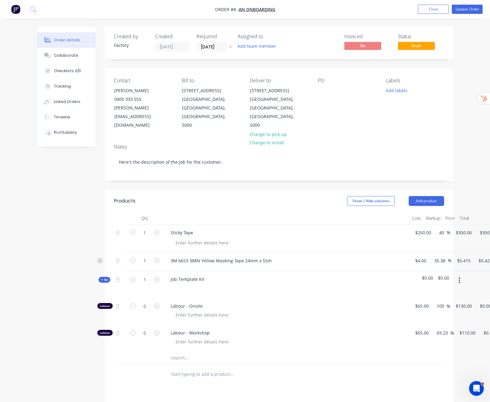
click at [461, 282] on div "Delete" at bounding box center [484, 286] width 47 height 9
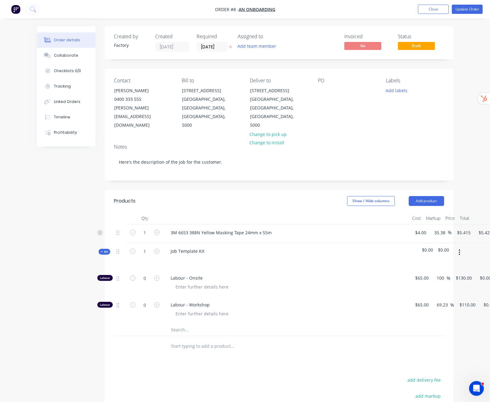
click at [455, 282] on div "Delete" at bounding box center [478, 286] width 47 height 9
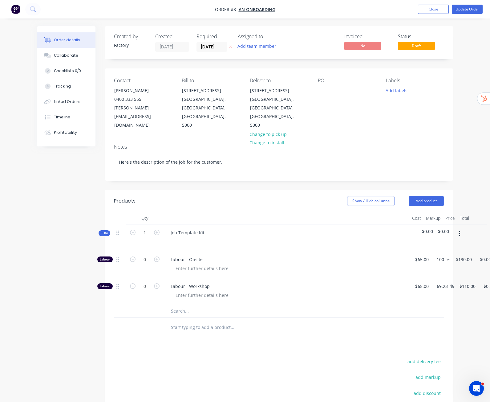
click at [171, 305] on input "text" at bounding box center [232, 311] width 123 height 12
drag, startPoint x: 138, startPoint y: 217, endPoint x: 182, endPoint y: 217, distance: 43.7
click at [182, 224] on div "Job Template Kit" at bounding box center [286, 237] width 246 height 27
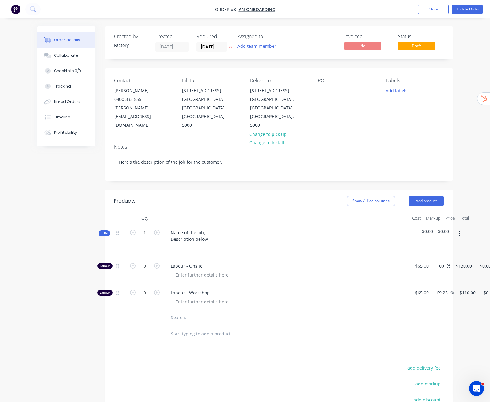
click at [100, 233] on icon "button" at bounding box center [101, 233] width 2 height 0
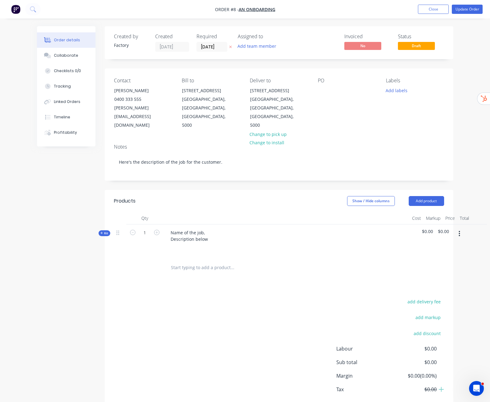
click at [100, 231] on span "Kit" at bounding box center [104, 233] width 8 height 5
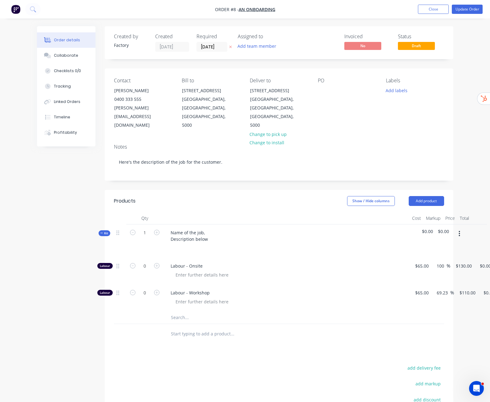
click at [171, 311] on input "text" at bounding box center [232, 317] width 123 height 12
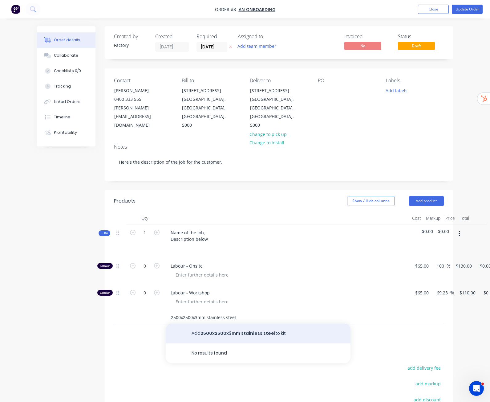
type input "2500x2500x3mm stainless steel"
click at [198, 323] on button "Add 2500x2500x3mm stainless steel to kit" at bounding box center [258, 333] width 185 height 20
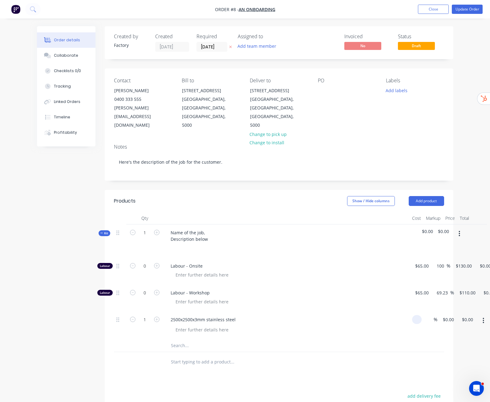
click at [415, 315] on input at bounding box center [418, 319] width 7 height 9
type input "$0.00"
click at [467, 8] on button "Update Order" at bounding box center [467, 9] width 31 height 9
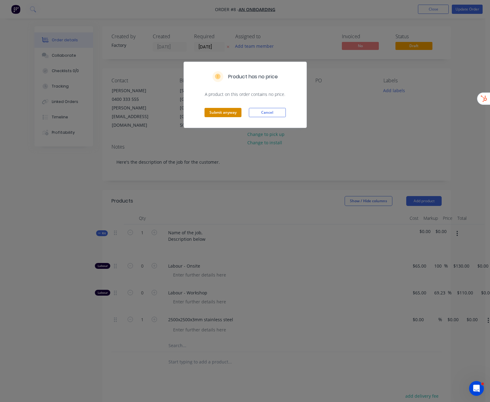
click at [221, 114] on button "Submit anyway" at bounding box center [222, 112] width 37 height 9
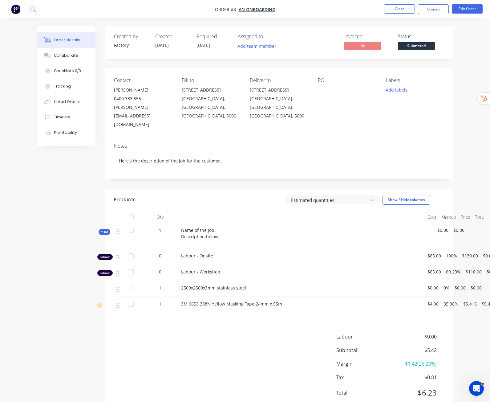
drag, startPoint x: 152, startPoint y: 269, endPoint x: 215, endPoint y: 270, distance: 63.8
click at [215, 284] on div "2500x2500x3mm stainless steel" at bounding box center [301, 287] width 241 height 6
copy span "2500x2500x3mm stainless steel"
click at [403, 7] on button "Close" at bounding box center [399, 8] width 31 height 9
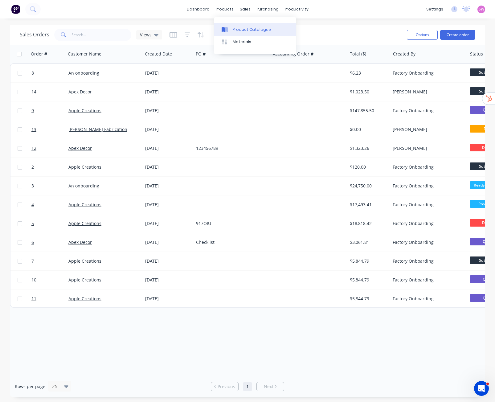
click at [247, 28] on div "Product Catalogue" at bounding box center [252, 30] width 38 height 6
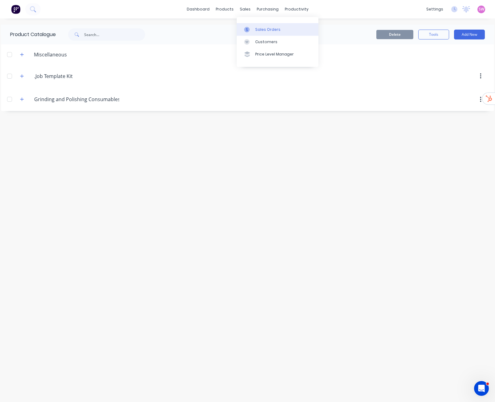
click at [261, 27] on div "Sales Orders" at bounding box center [267, 30] width 25 height 6
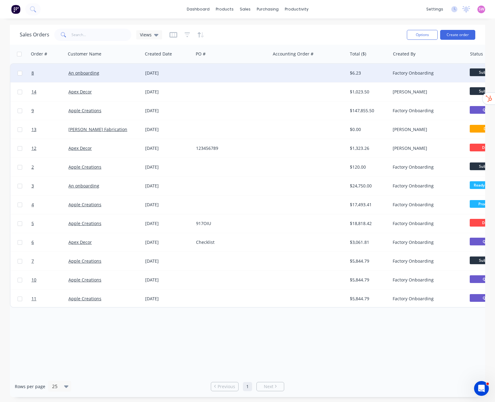
click at [362, 74] on div "$6.23" at bounding box center [368, 73] width 36 height 6
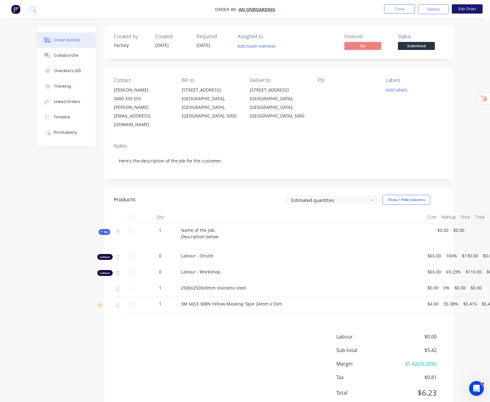
click at [465, 9] on button "Edit Order" at bounding box center [467, 8] width 31 height 9
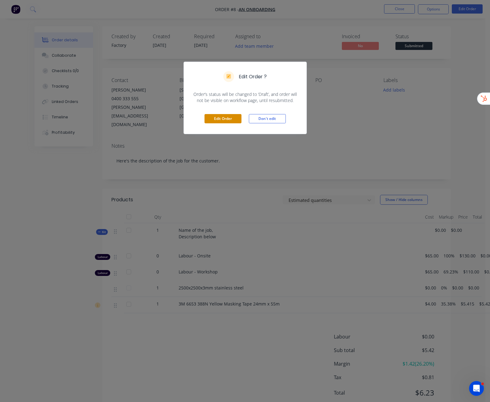
click at [224, 118] on button "Edit Order" at bounding box center [222, 118] width 37 height 9
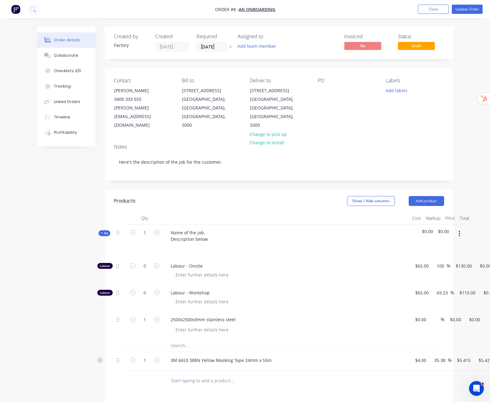
click at [483, 315] on button "button" at bounding box center [490, 320] width 14 height 11
click at [445, 369] on div "Delete" at bounding box center [468, 373] width 47 height 9
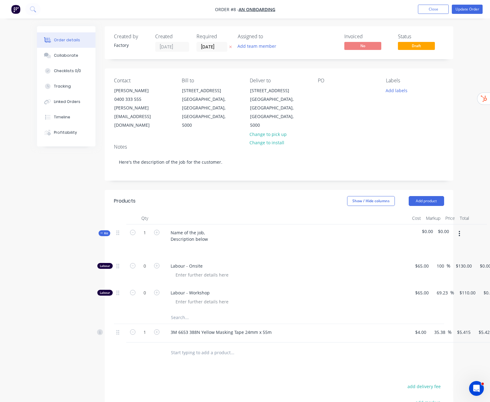
click at [460, 231] on icon "button" at bounding box center [459, 234] width 1 height 6
click at [445, 245] on div "Add product to kit" at bounding box center [437, 249] width 47 height 9
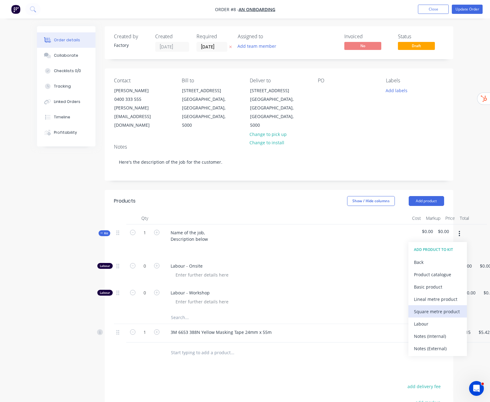
click at [448, 307] on div "Square metre product" at bounding box center [437, 311] width 47 height 9
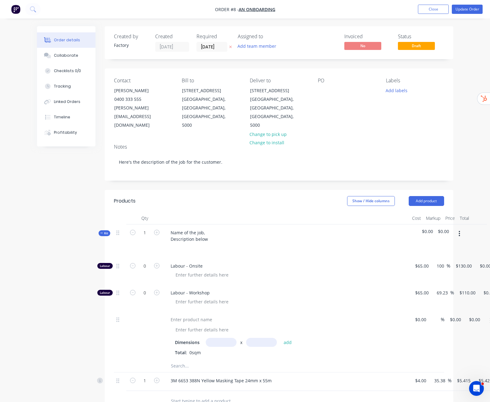
click at [206, 338] on input "text" at bounding box center [221, 342] width 31 height 9
click at [166, 315] on div at bounding box center [191, 319] width 51 height 9
paste div
click at [206, 338] on input "text" at bounding box center [221, 342] width 31 height 9
type input "1200m"
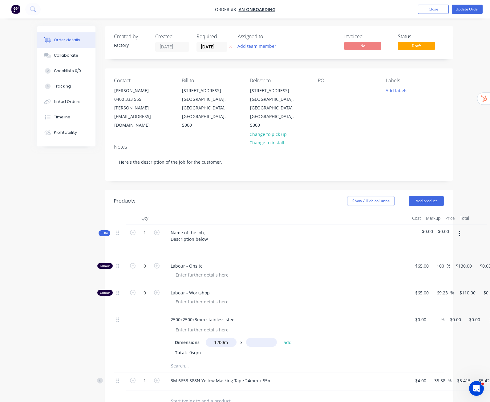
click at [246, 338] on input "text" at bounding box center [261, 342] width 31 height 9
type input "800m"
click at [415, 315] on input at bounding box center [418, 319] width 7 height 9
type input "$220.00"
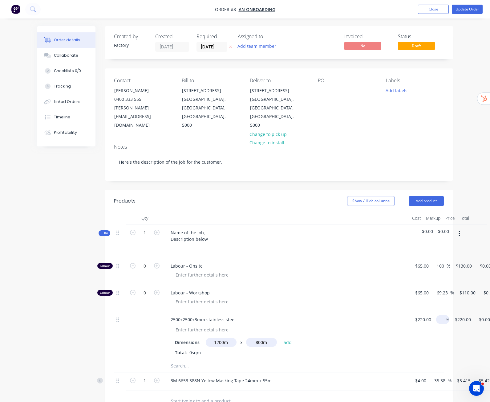
click at [439, 315] on input at bounding box center [442, 319] width 7 height 9
type input "30"
type input "$286.00"
click at [459, 220] on div "Order details Collaborate Checklists 0/0 Tracking Linked Orders Timeline Profit…" at bounding box center [245, 296] width 429 height 541
click at [206, 338] on input "1200m" at bounding box center [221, 342] width 31 height 9
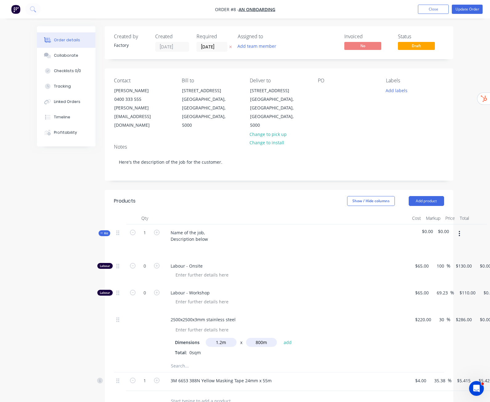
type input "1.2m"
click at [246, 338] on input "800m" at bounding box center [261, 342] width 31 height 9
click at [246, 338] on input "0.800m" at bounding box center [261, 342] width 31 height 9
type input "0.8m"
click at [281, 338] on button "add" at bounding box center [288, 342] width 14 height 8
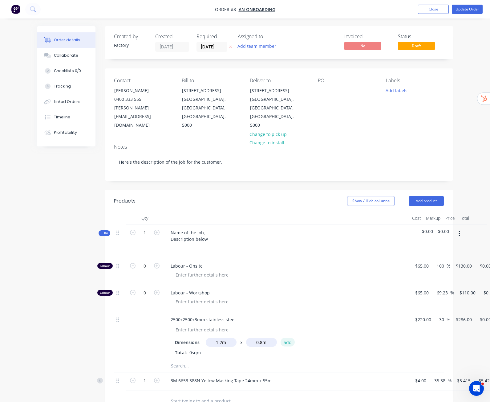
type input "$274.56"
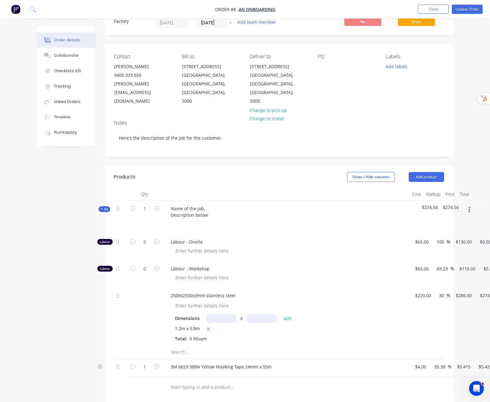
scroll to position [62, 0]
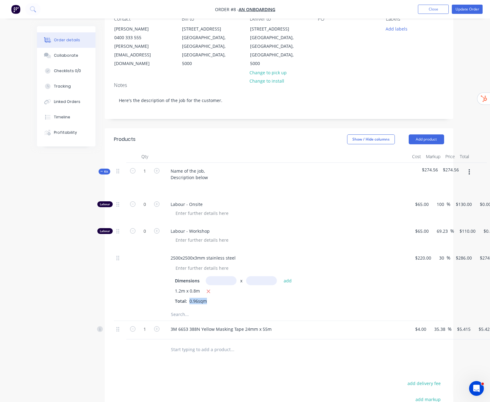
drag, startPoint x: 158, startPoint y: 284, endPoint x: 180, endPoint y: 284, distance: 21.3
click at [180, 287] on div "1.2m x 0.8m Total: 0.96sqm" at bounding box center [286, 295] width 223 height 17
click at [329, 287] on div "1.2m x 0.8m Total: 0.96sqm" at bounding box center [286, 295] width 223 height 17
click at [206, 276] on input "text" at bounding box center [221, 280] width 31 height 9
type input "5"
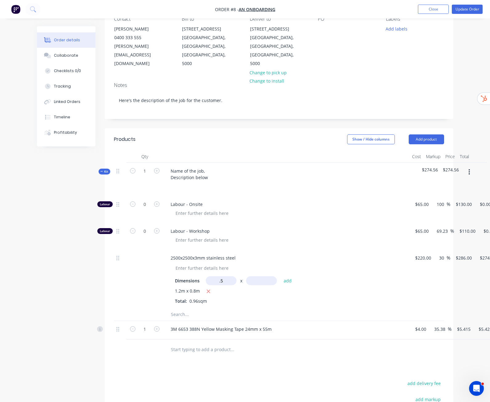
type input "0.5m"
click at [246, 276] on input "text" at bounding box center [261, 280] width 31 height 9
type input "0.5m"
click at [281, 276] on button "add" at bounding box center [288, 280] width 14 height 8
type input "$346.06"
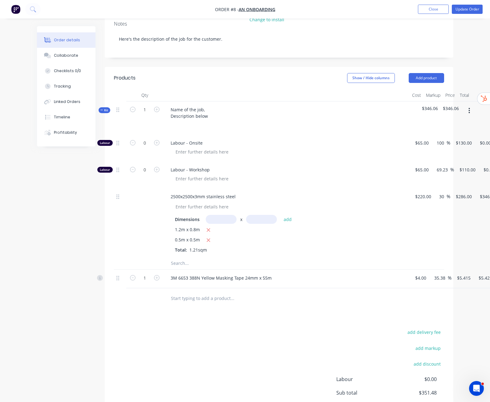
scroll to position [123, 0]
click at [204, 192] on div "2500x2500x3mm stainless steel" at bounding box center [203, 196] width 75 height 9
drag, startPoint x: 140, startPoint y: 261, endPoint x: 312, endPoint y: 264, distance: 172.5
click at [312, 273] on div "3M 6653 388N Yellow Masking Tape 24mm x 55m" at bounding box center [286, 277] width 241 height 9
type input "22"
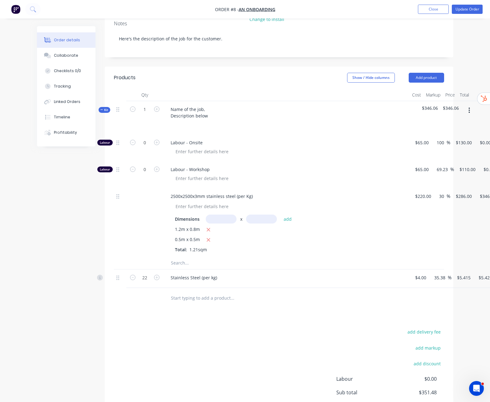
click at [284, 291] on div "Products Show / Hide columns Add product Qty Cost Markup Price Total Kit 1 Name…" at bounding box center [279, 261] width 349 height 389
click at [478, 273] on input "119.13" at bounding box center [486, 277] width 17 height 9
type input "$119.13"
click at [372, 288] on div at bounding box center [279, 298] width 330 height 20
click at [205, 192] on div "2500x2500x3mm stainless steel (per Kg)" at bounding box center [212, 196] width 92 height 9
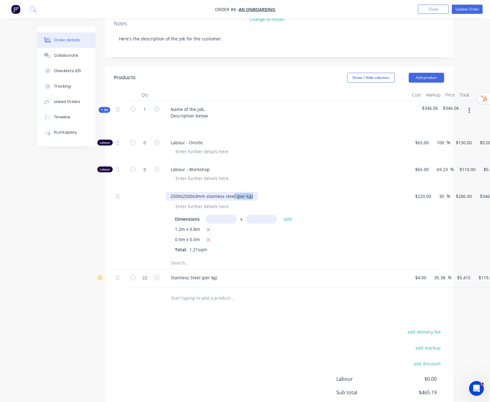
drag, startPoint x: 203, startPoint y: 180, endPoint x: 227, endPoint y: 180, distance: 24.3
click at [227, 192] on div "2500x2500x3mm stainless steel (per Kg)" at bounding box center [286, 196] width 241 height 9
click at [286, 327] on div "add delivery fee add markup add discount Labour $0.00 Sub total $465.19 Margin …" at bounding box center [279, 386] width 330 height 119
click at [425, 8] on button "Close" at bounding box center [433, 9] width 31 height 9
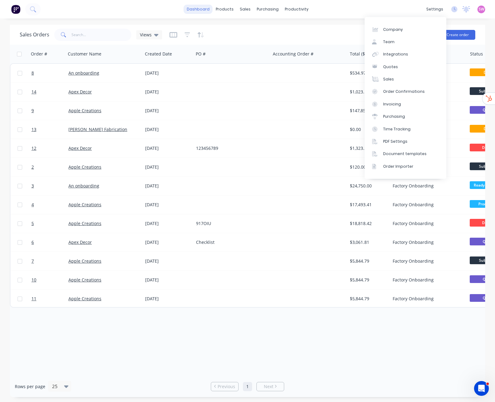
click at [198, 10] on link "dashboard" at bounding box center [198, 9] width 29 height 9
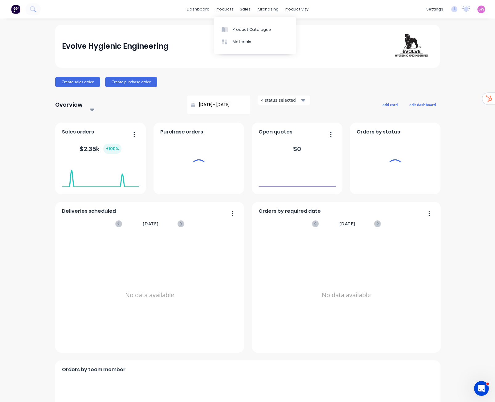
click at [478, 10] on span "SW" at bounding box center [481, 9] width 6 height 6
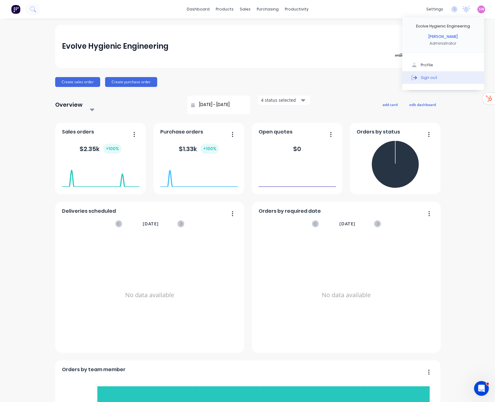
click at [422, 81] on button "Sign out" at bounding box center [443, 77] width 82 height 12
